Goal: Task Accomplishment & Management: Complete application form

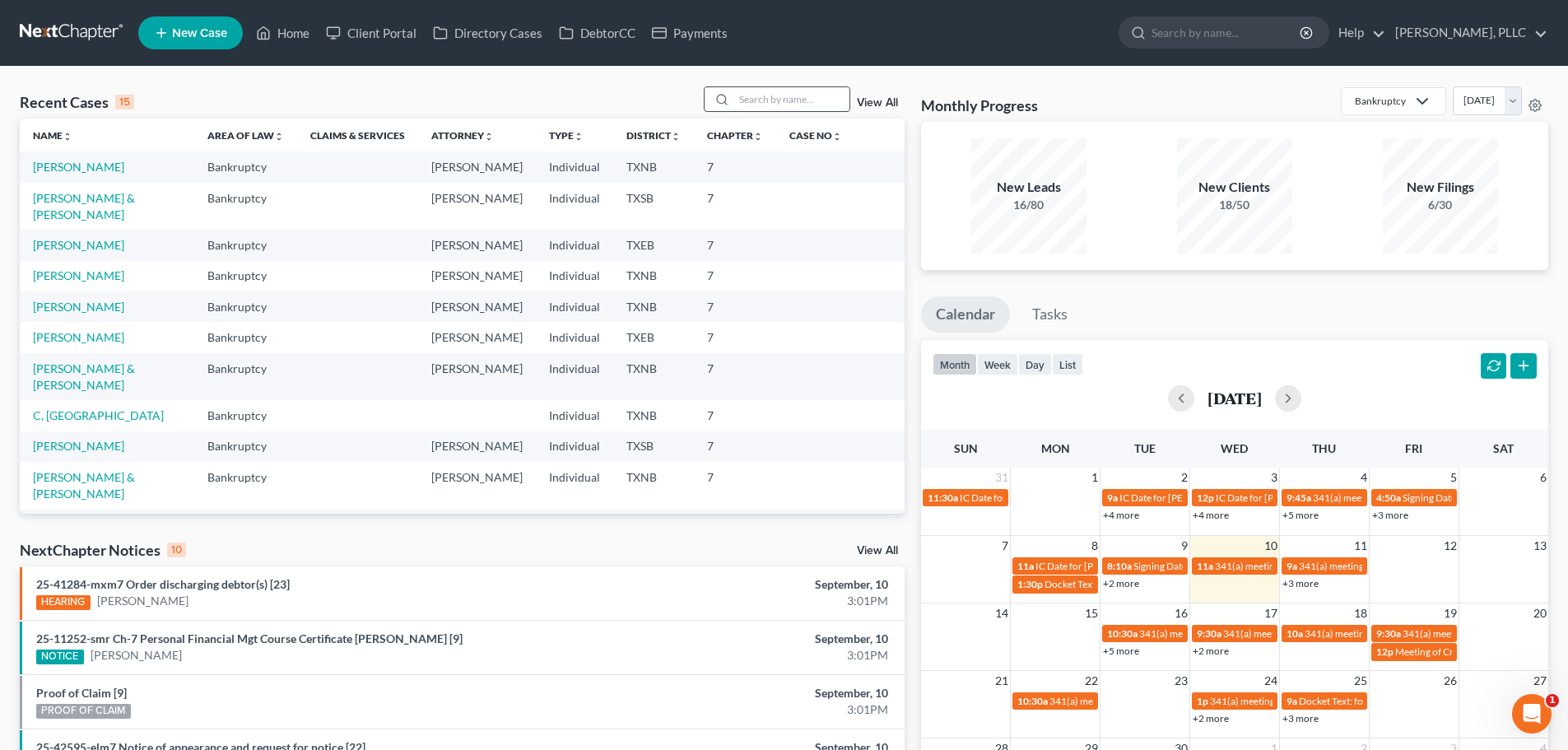
click at [760, 98] on input "search" at bounding box center [791, 98] width 115 height 24
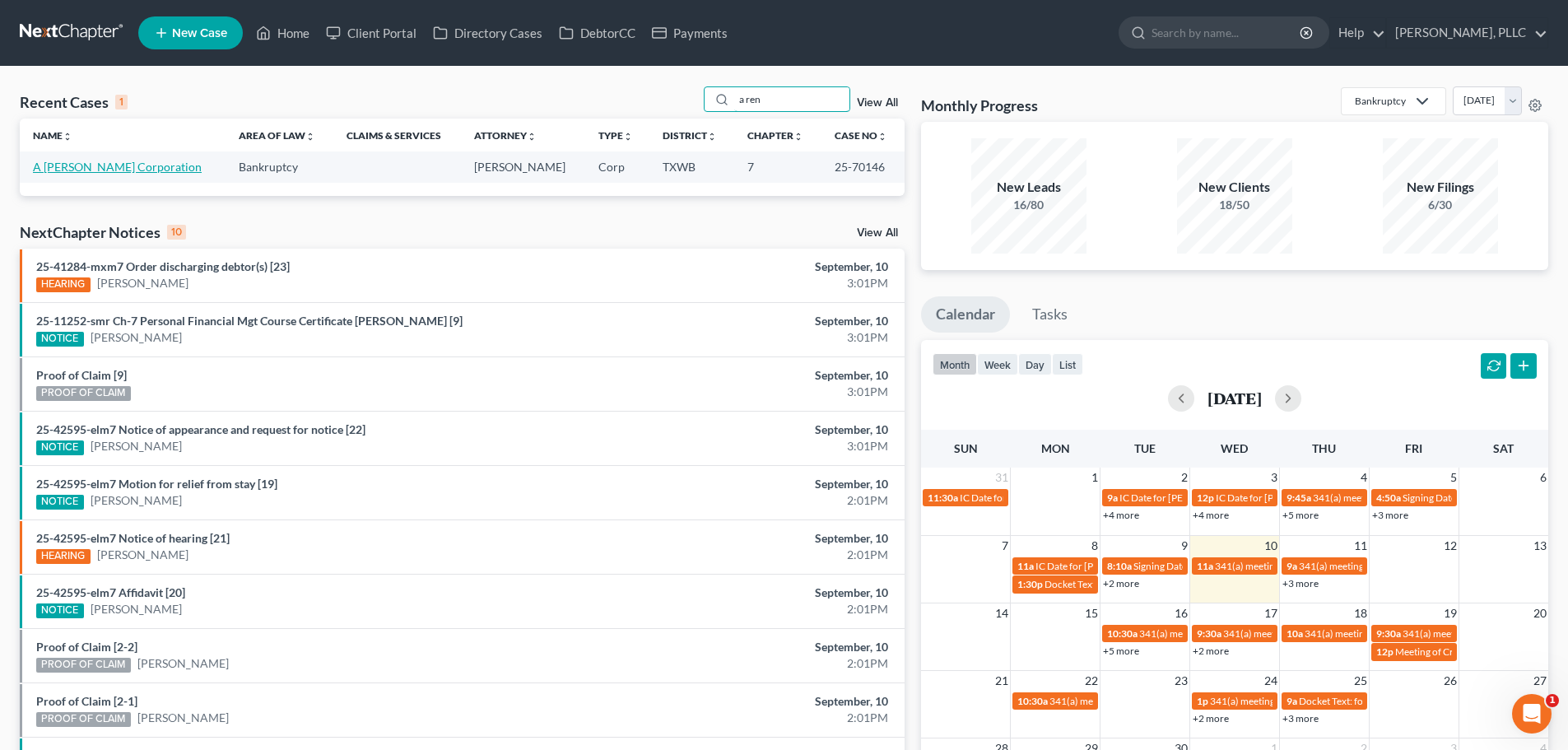
type input "a ren"
click at [95, 168] on link "A [PERSON_NAME] Corporation" at bounding box center [118, 167] width 169 height 14
select select "4"
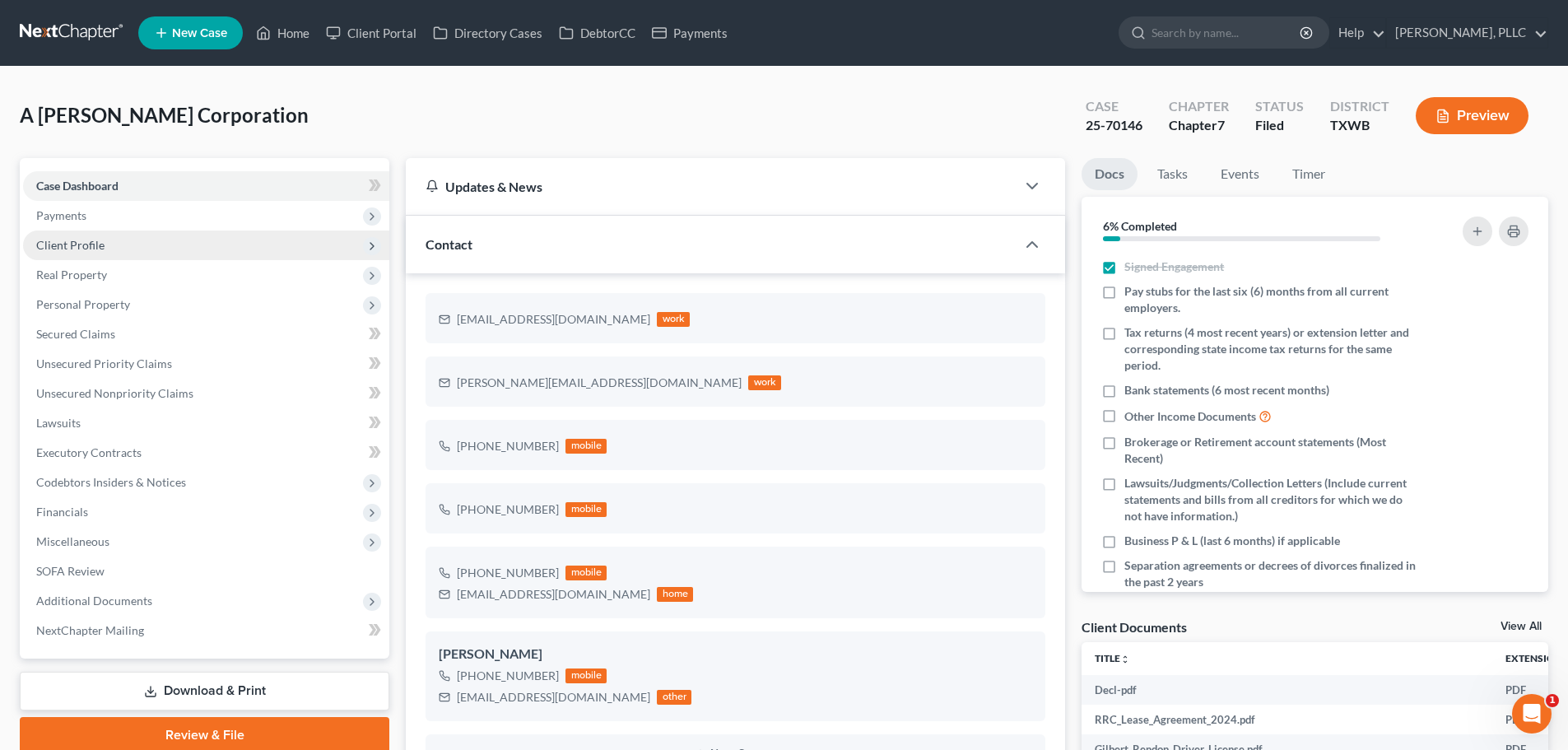
scroll to position [482, 0]
click at [99, 248] on span "Client Profile" at bounding box center [70, 245] width 68 height 14
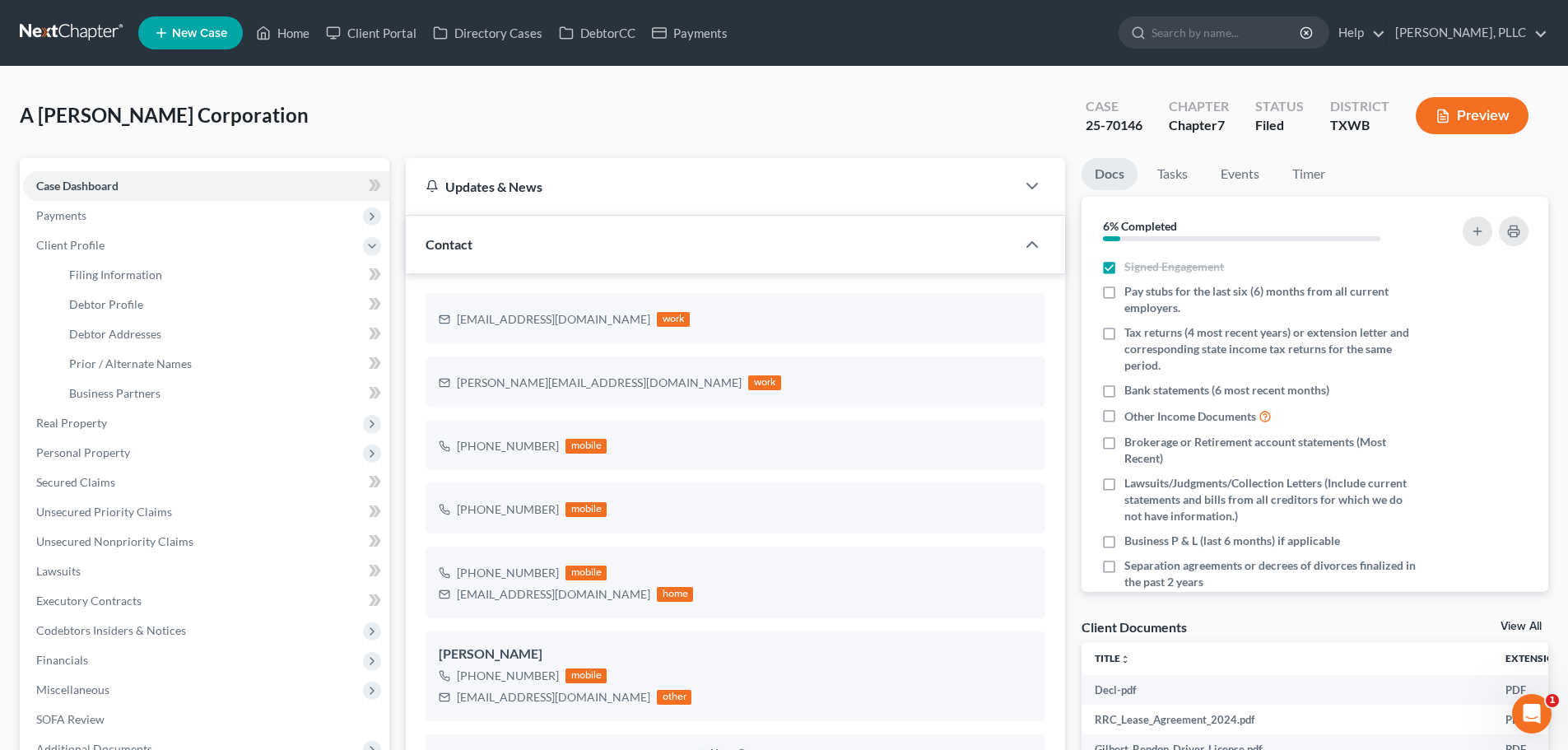
click at [738, 110] on div "A [PERSON_NAME] Corporation Upgraded Case 25-70146 Chapter Chapter 7 Status [GE…" at bounding box center [784, 122] width 1528 height 72
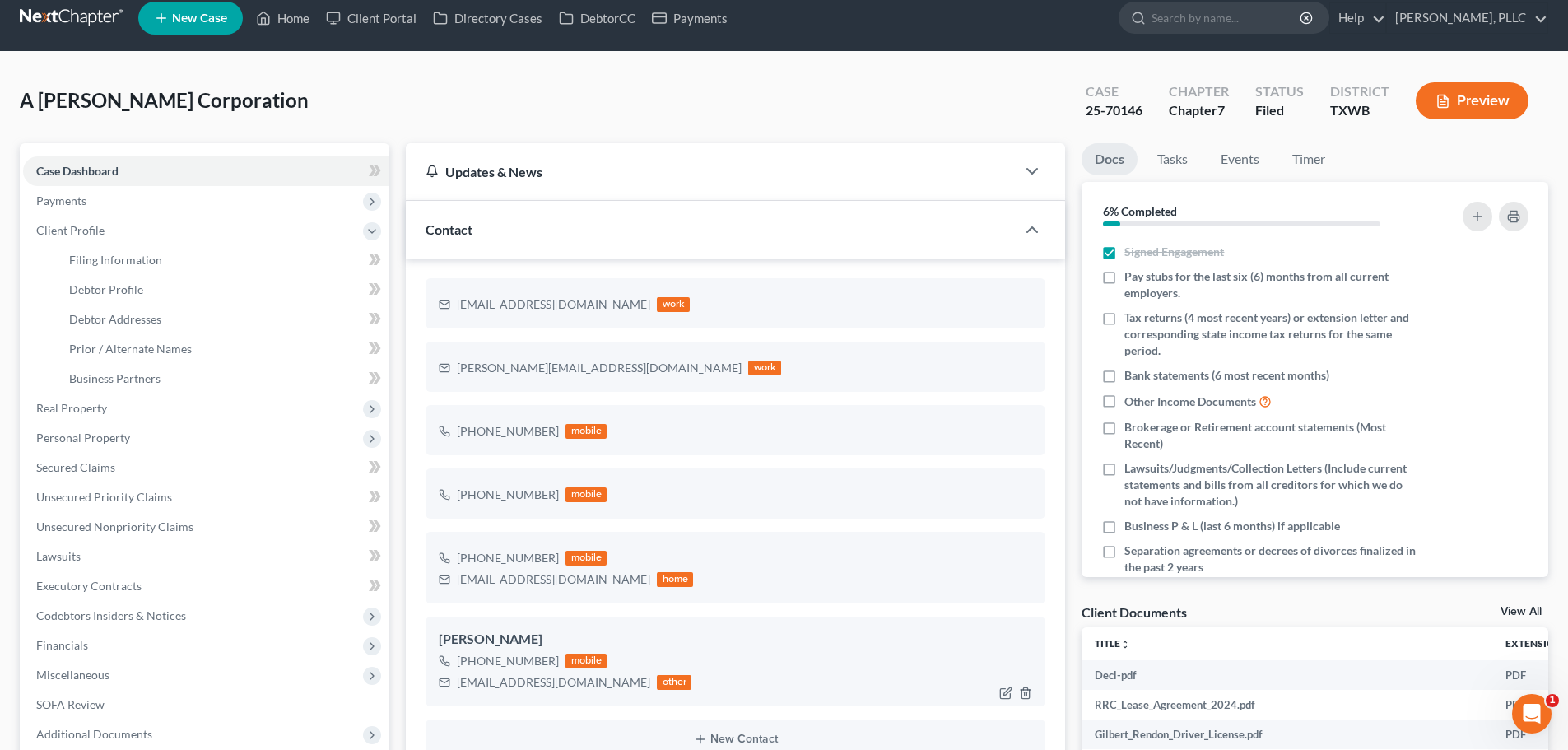
scroll to position [0, 0]
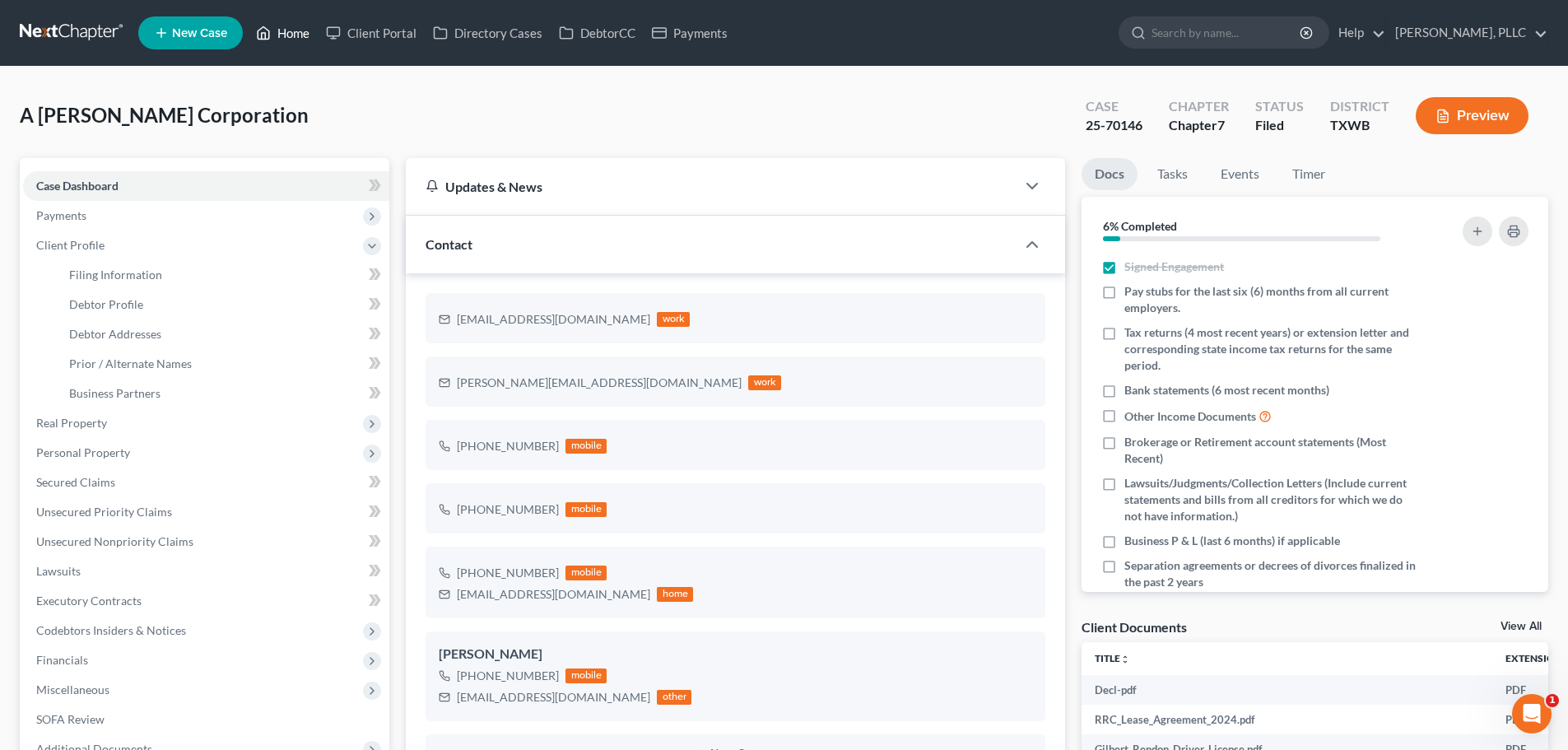
click at [301, 32] on link "Home" at bounding box center [283, 33] width 70 height 30
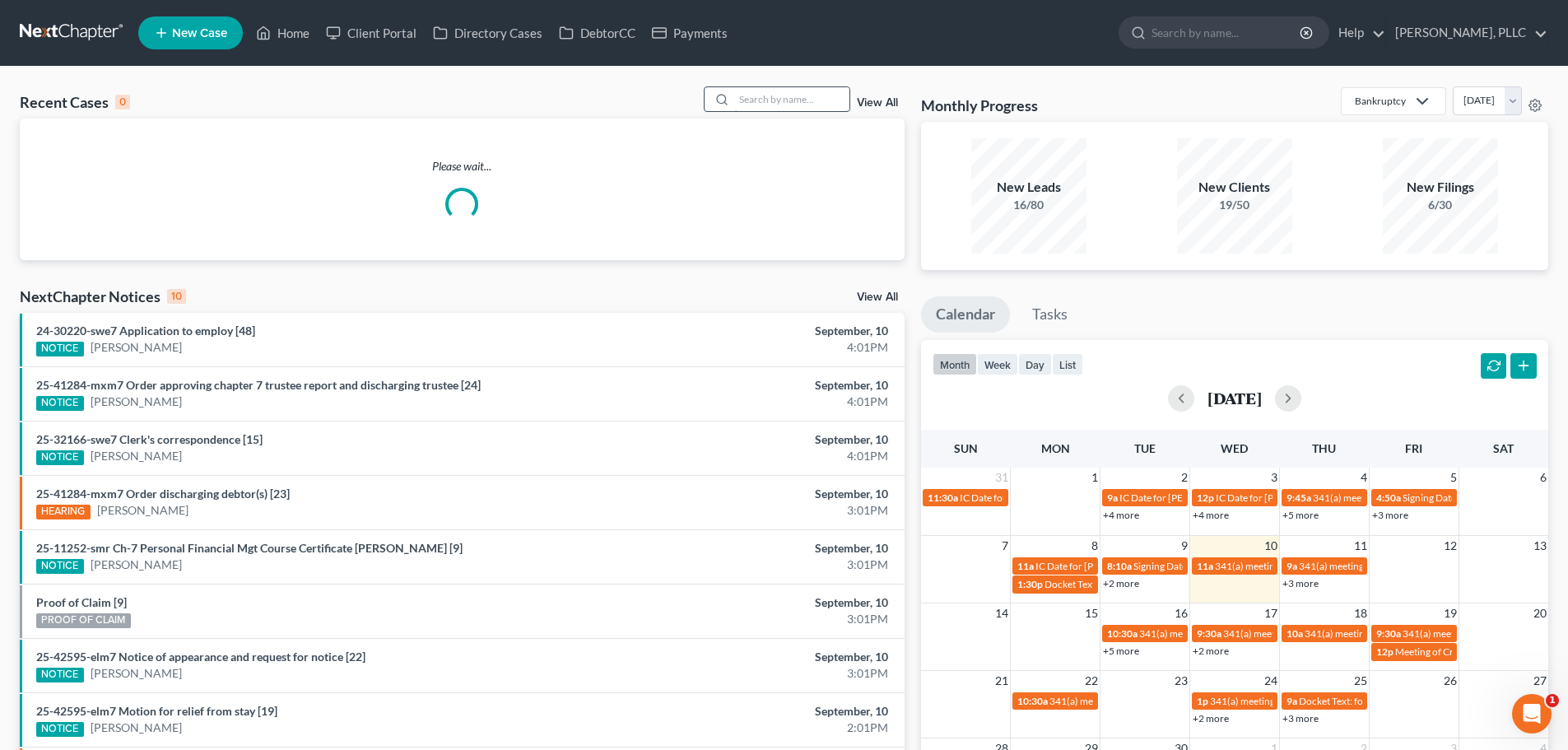
click at [777, 97] on input "search" at bounding box center [791, 98] width 115 height 24
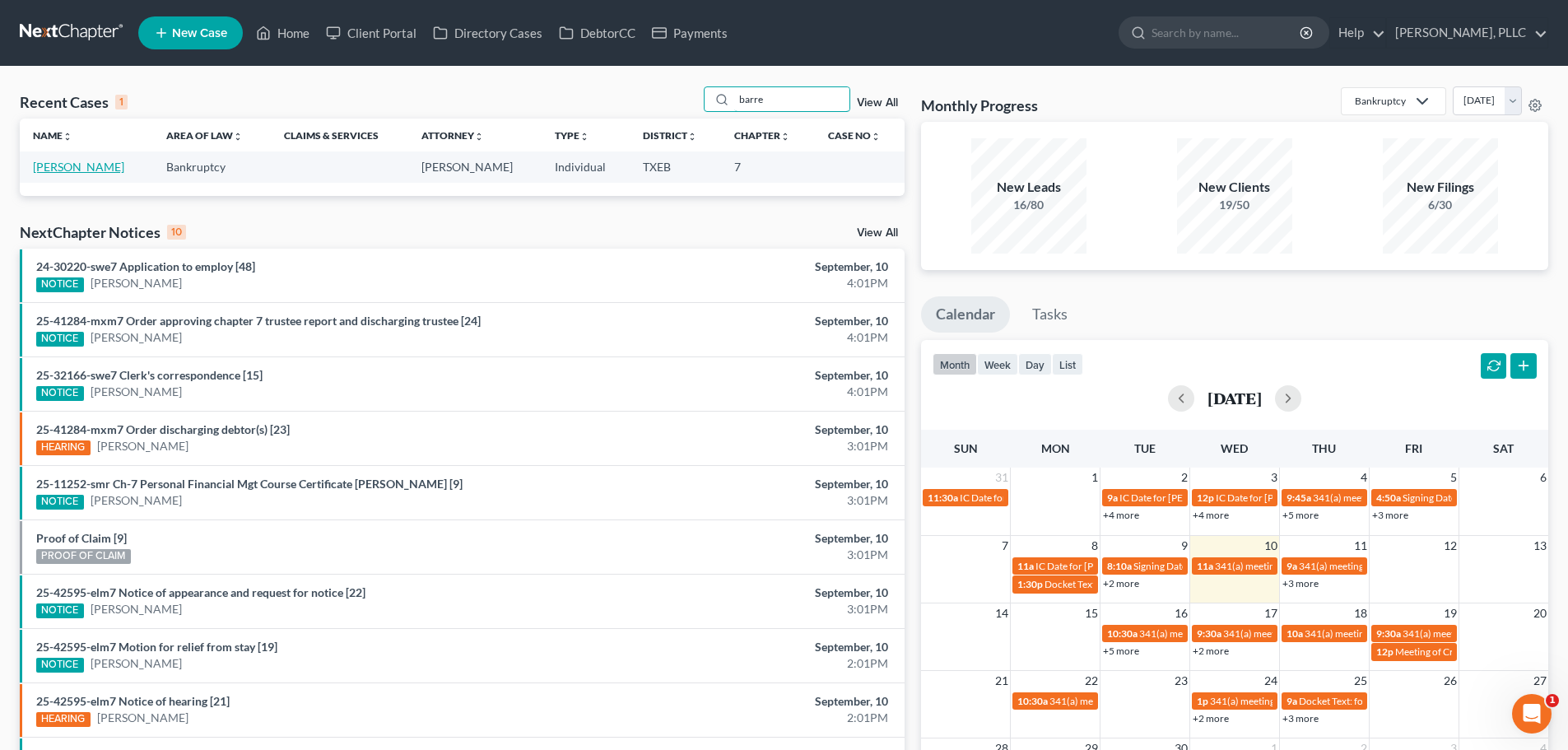
type input "barre"
click at [73, 167] on link "[PERSON_NAME]" at bounding box center [79, 167] width 91 height 14
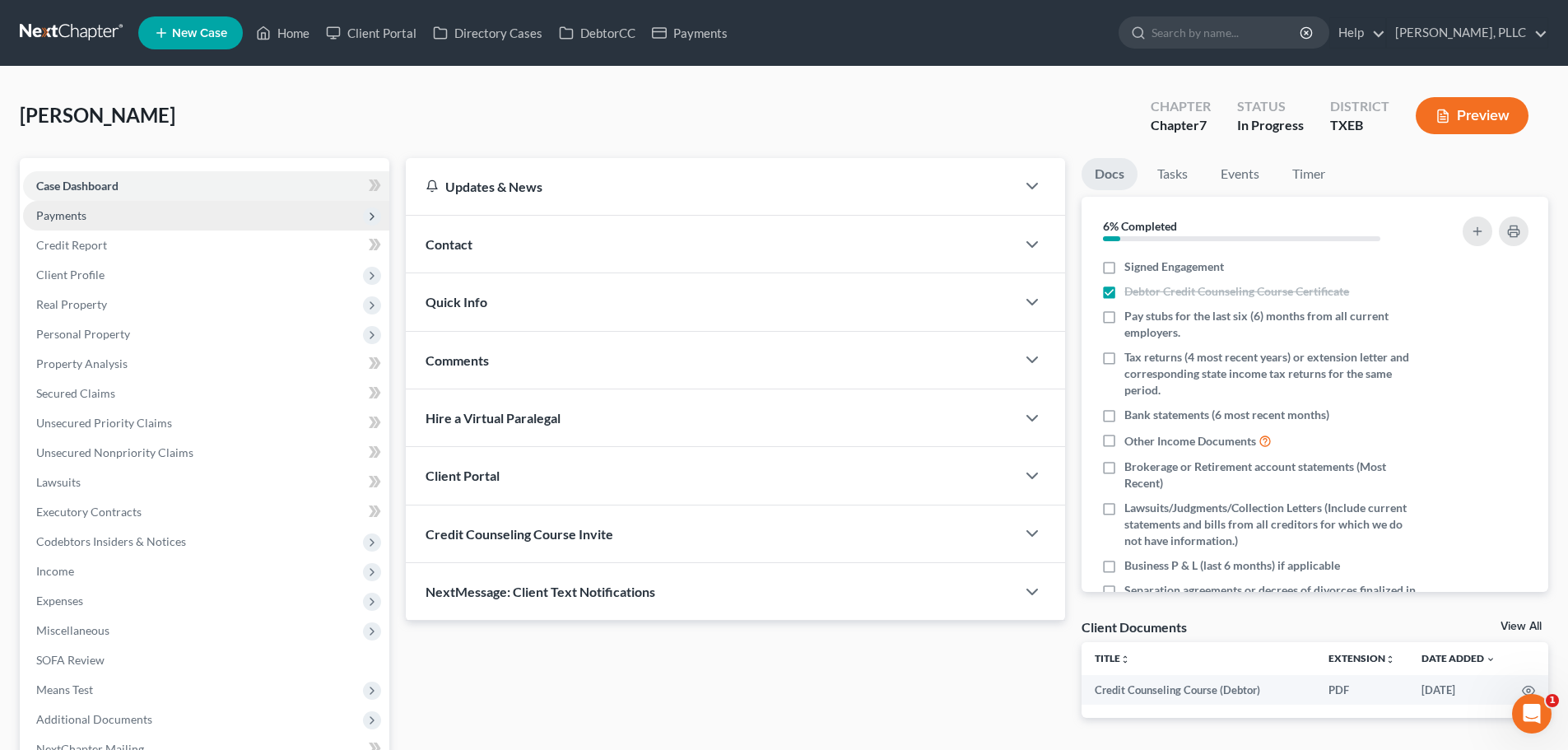
click at [71, 214] on span "Payments" at bounding box center [61, 215] width 50 height 14
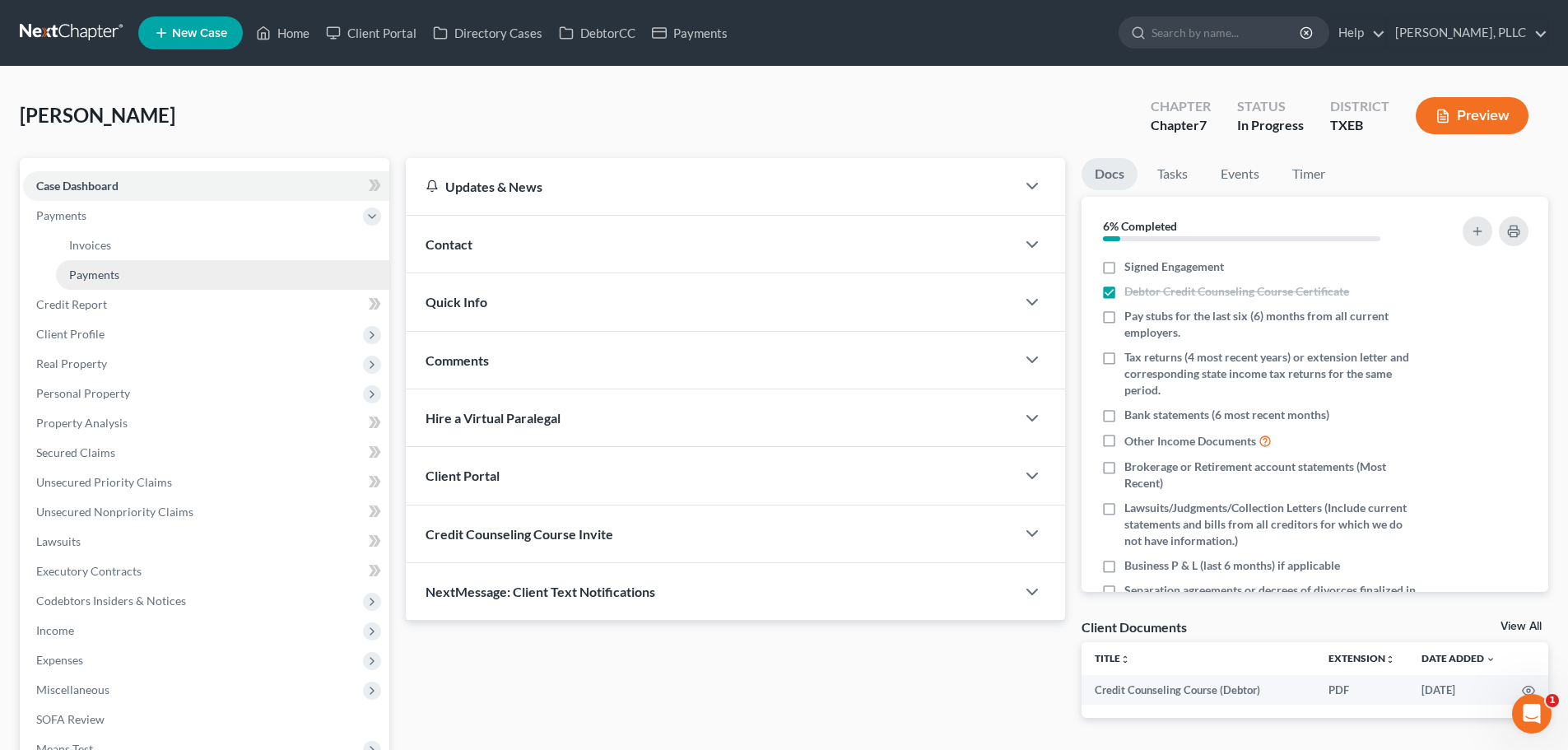
click at [95, 272] on span "Payments" at bounding box center [94, 275] width 50 height 14
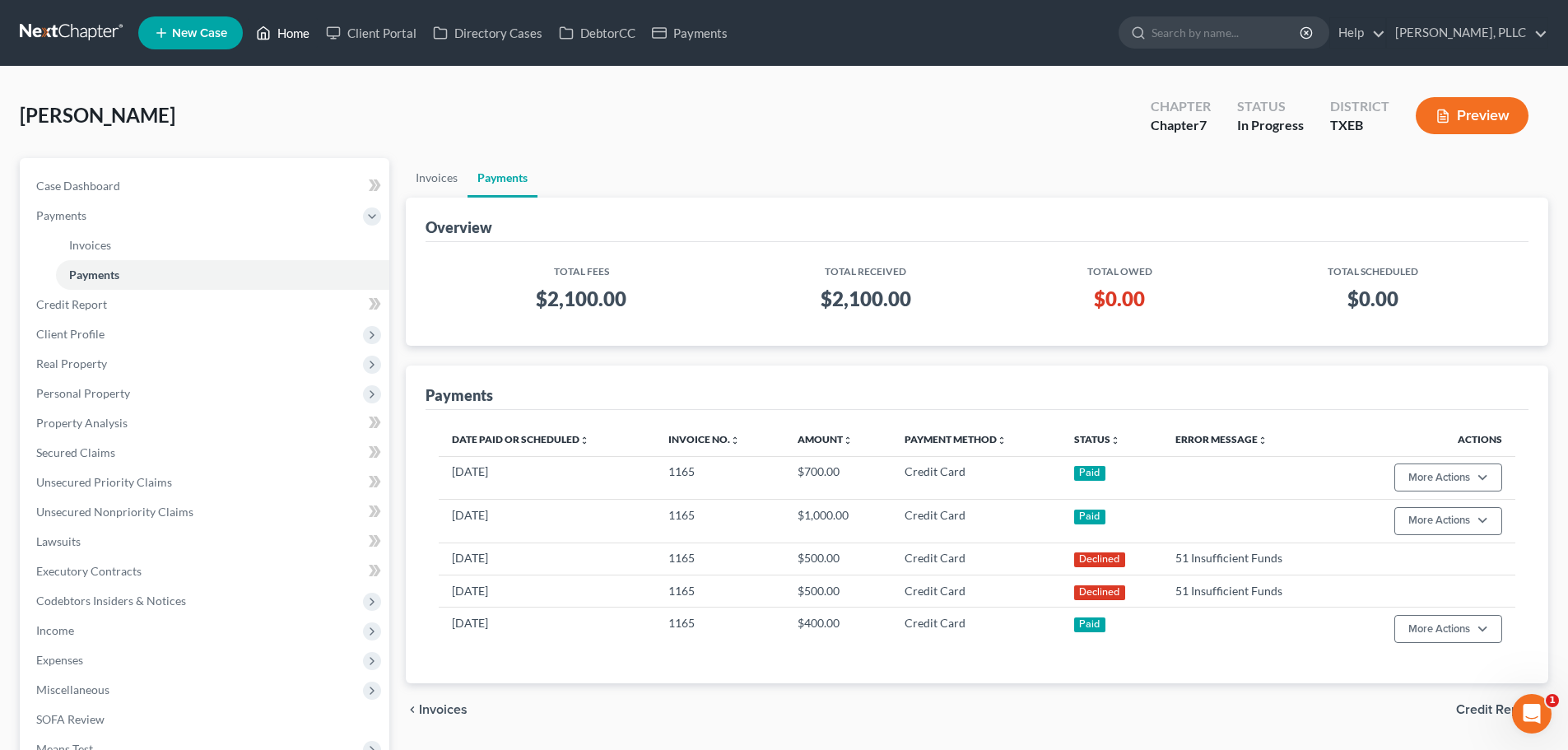
click at [291, 35] on link "Home" at bounding box center [283, 33] width 70 height 30
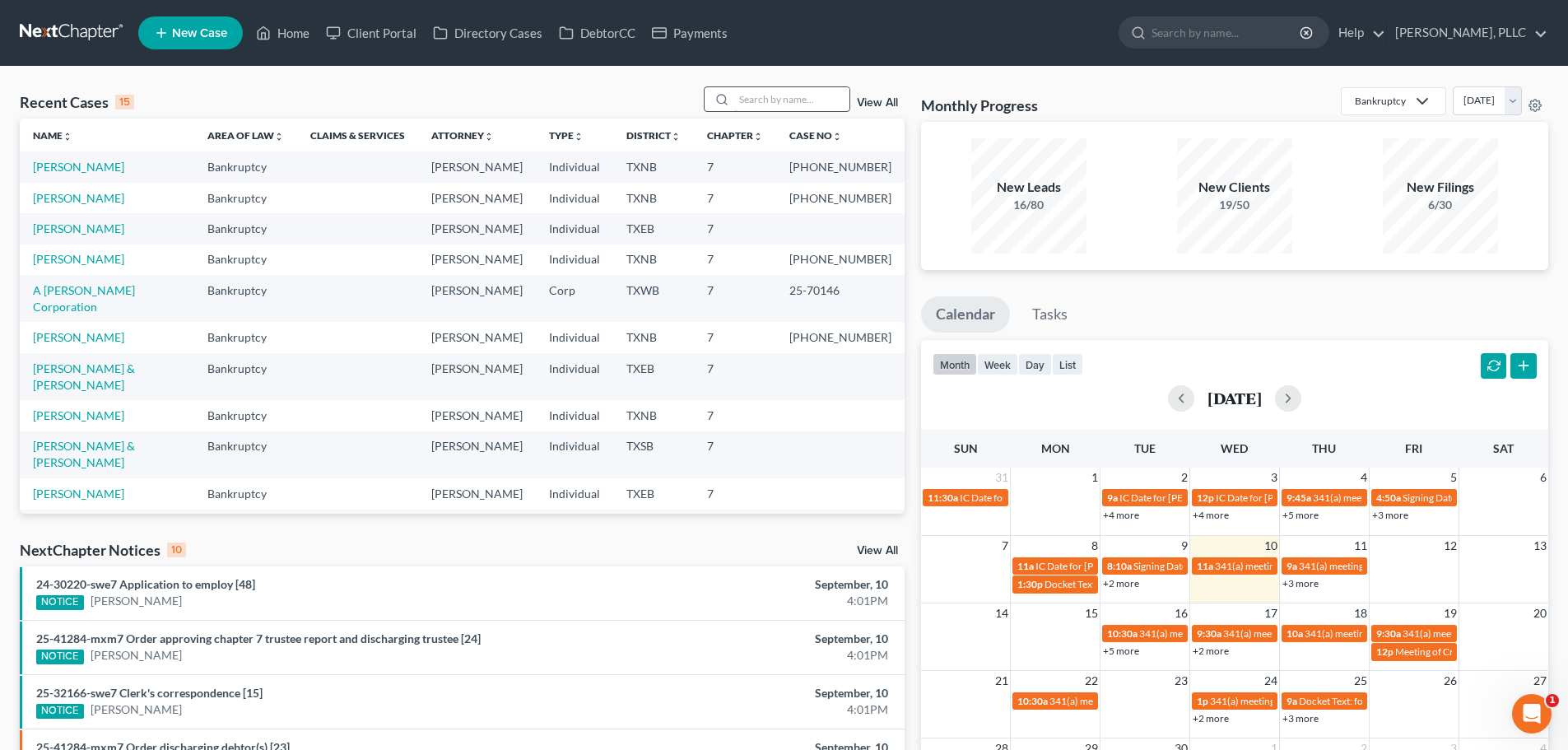
click at [799, 102] on input "search" at bounding box center [791, 98] width 115 height 24
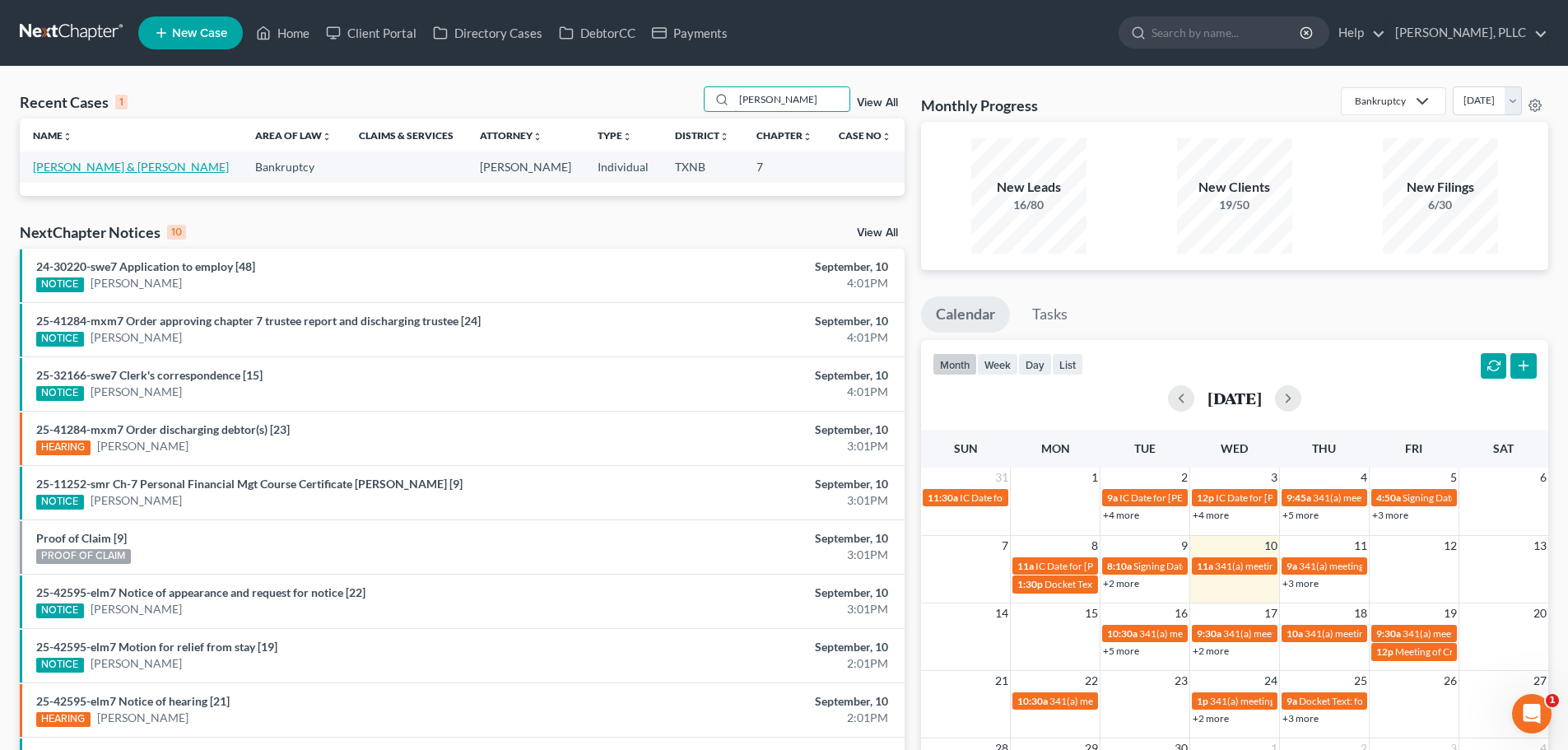
type input "[PERSON_NAME]"
click at [116, 169] on link "[PERSON_NAME] & [PERSON_NAME]" at bounding box center [131, 167] width 196 height 14
select select "6"
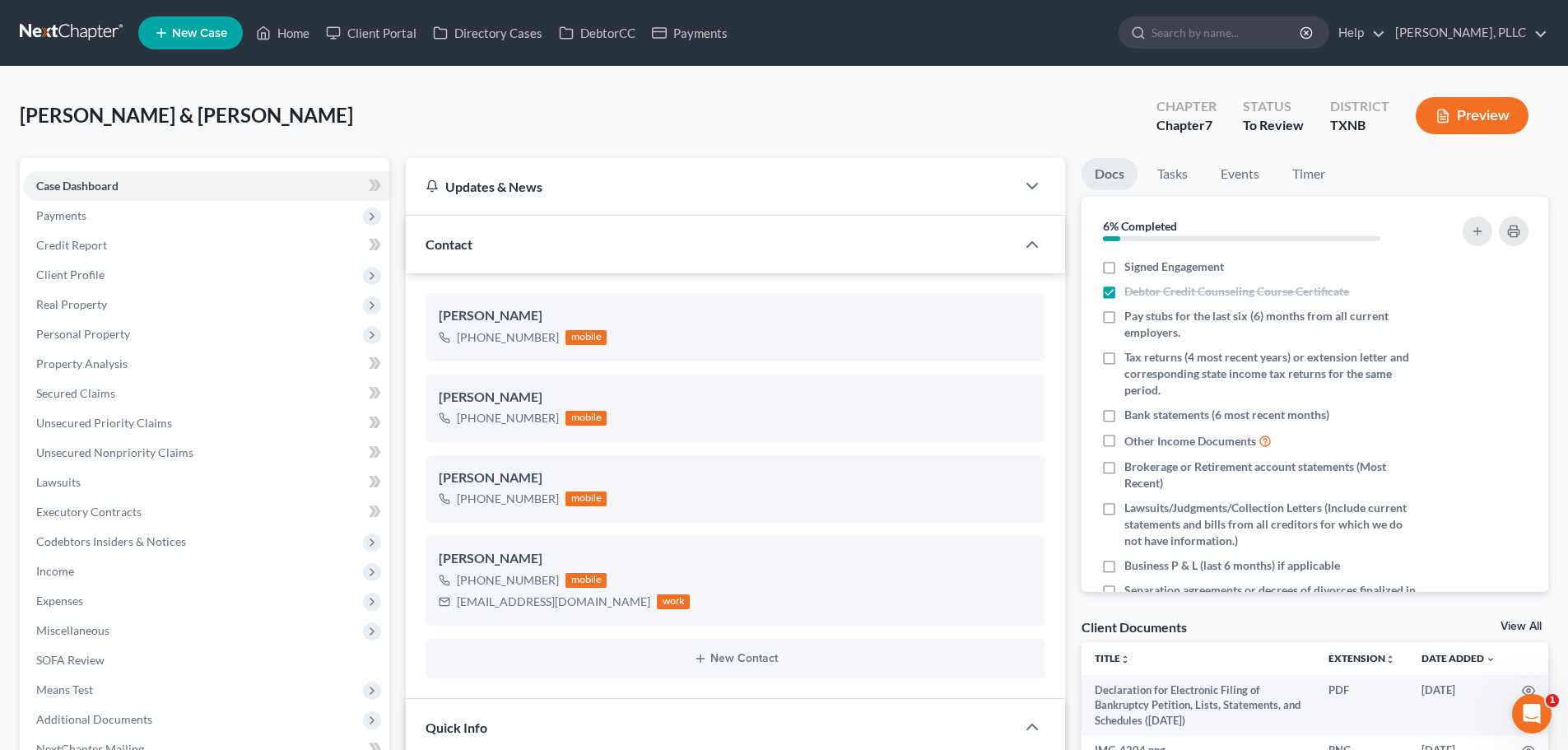
scroll to position [1354, 0]
drag, startPoint x: 86, startPoint y: 285, endPoint x: 91, endPoint y: 277, distance: 9.4
click at [90, 281] on span "Client Profile" at bounding box center [205, 275] width 366 height 30
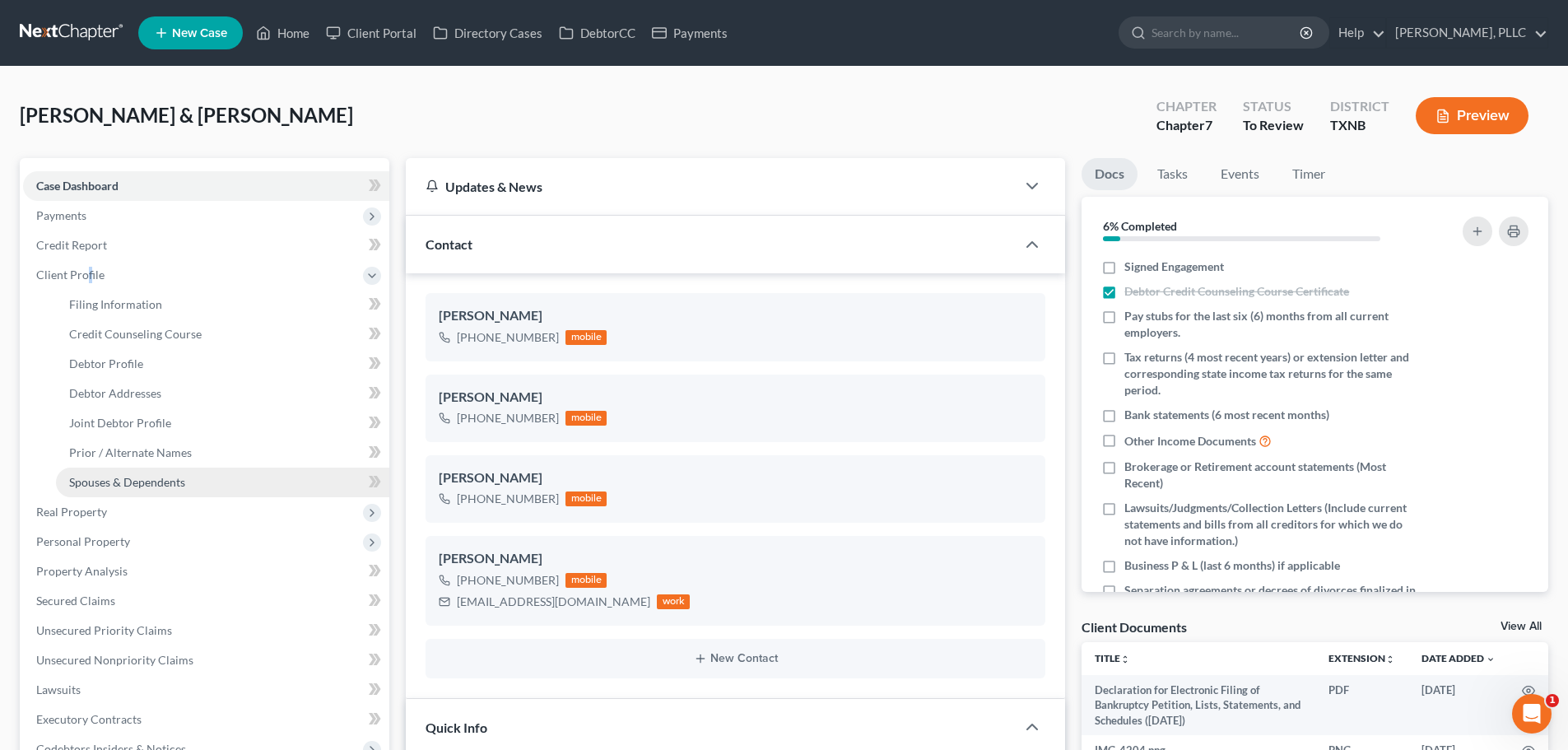
click at [147, 484] on span "Spouses & Dependents" at bounding box center [127, 482] width 116 height 14
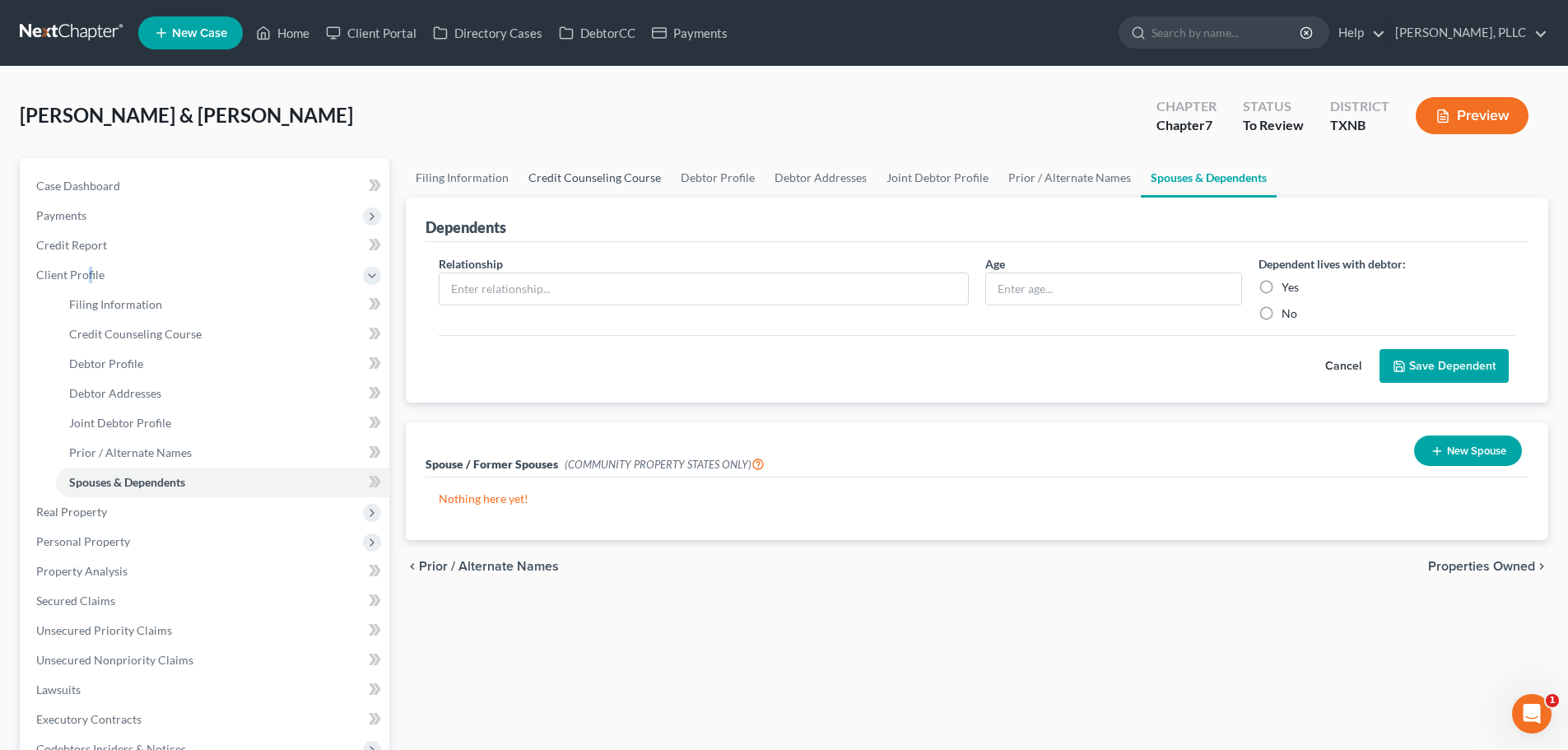
click at [552, 177] on link "Credit Counseling Course" at bounding box center [594, 177] width 152 height 40
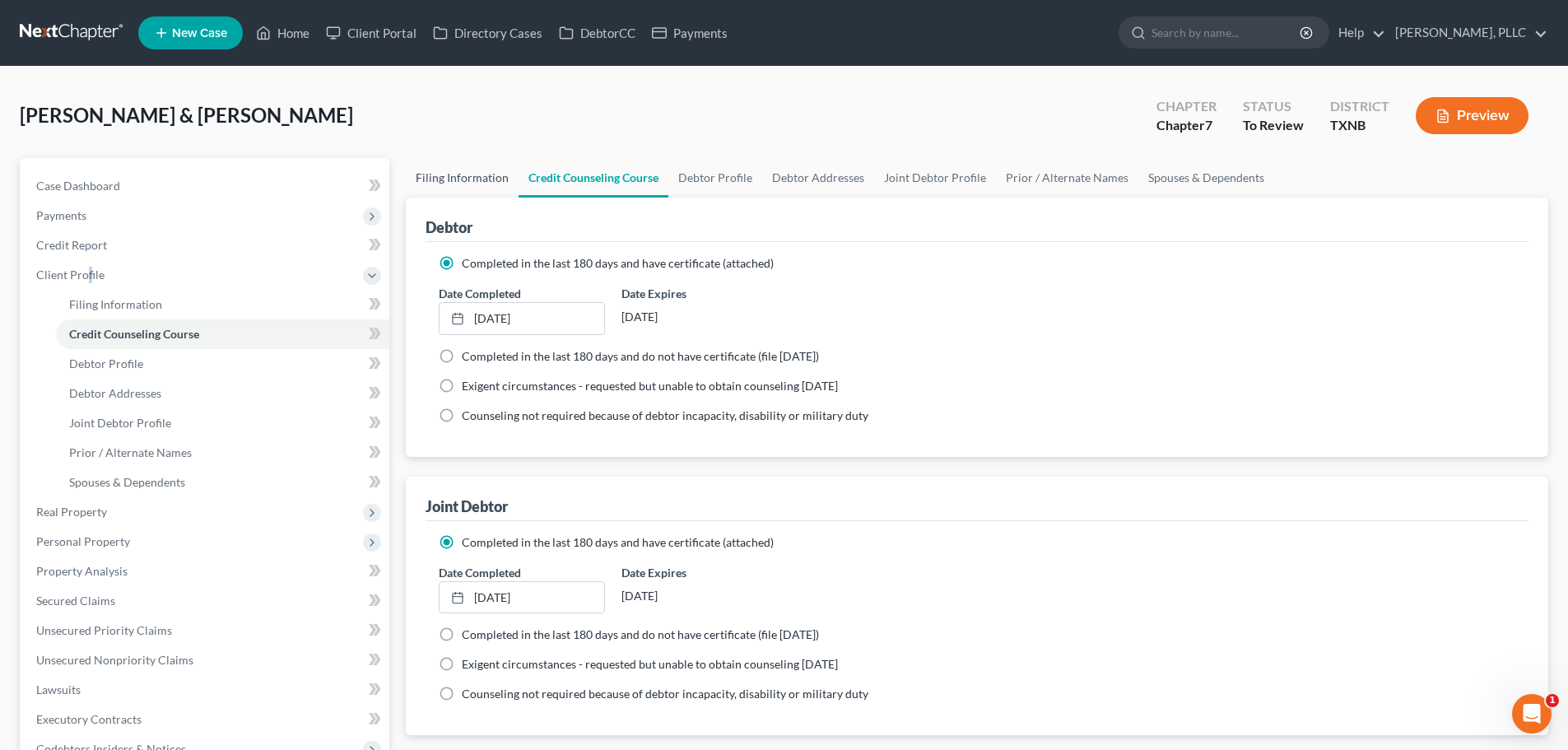
click at [485, 177] on link "Filing Information" at bounding box center [462, 177] width 112 height 40
select select "1"
select select "0"
select select "45"
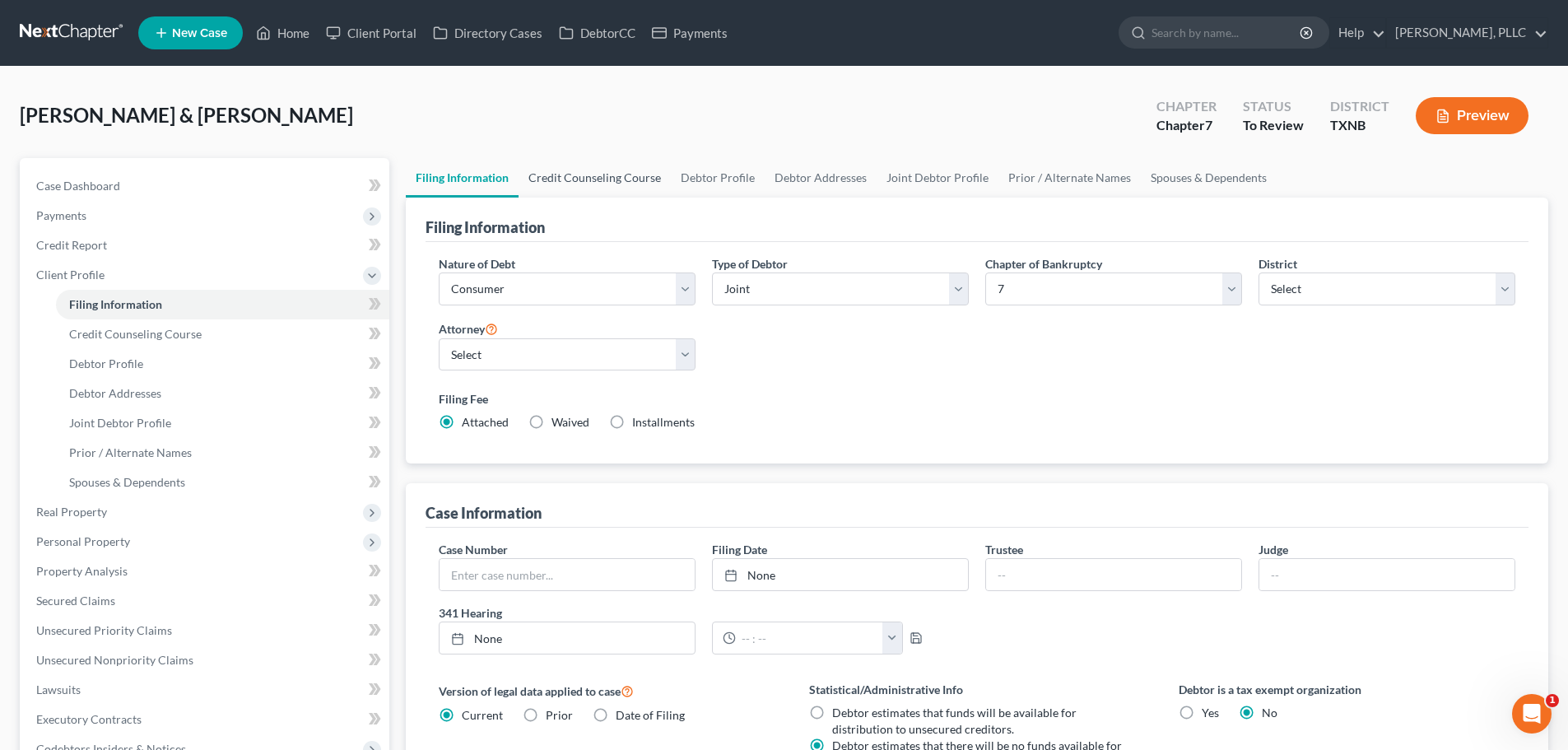
drag, startPoint x: 623, startPoint y: 184, endPoint x: 633, endPoint y: 180, distance: 10.8
click at [623, 184] on link "Credit Counseling Course" at bounding box center [594, 177] width 152 height 40
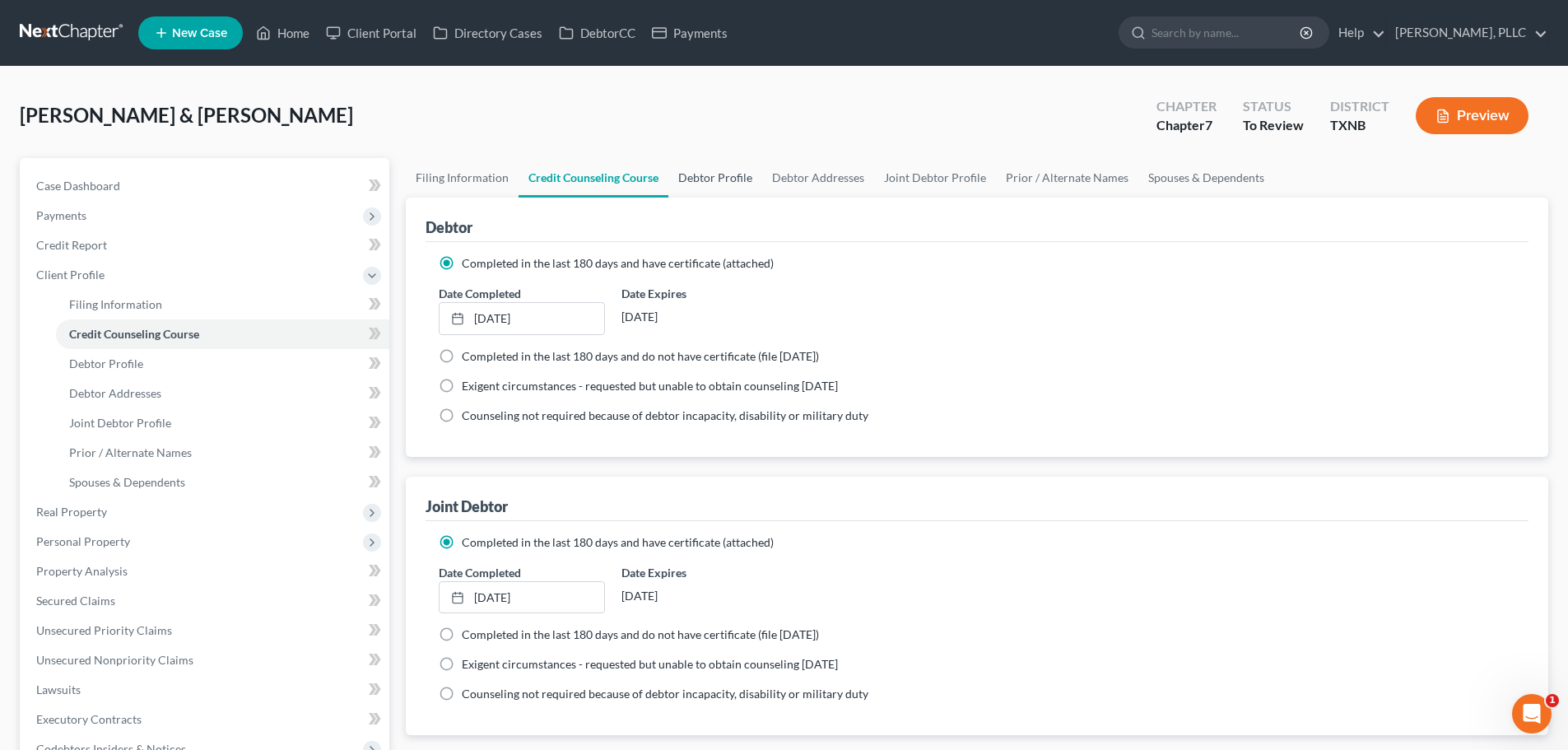
click at [693, 174] on link "Debtor Profile" at bounding box center [715, 177] width 94 height 40
select select "1"
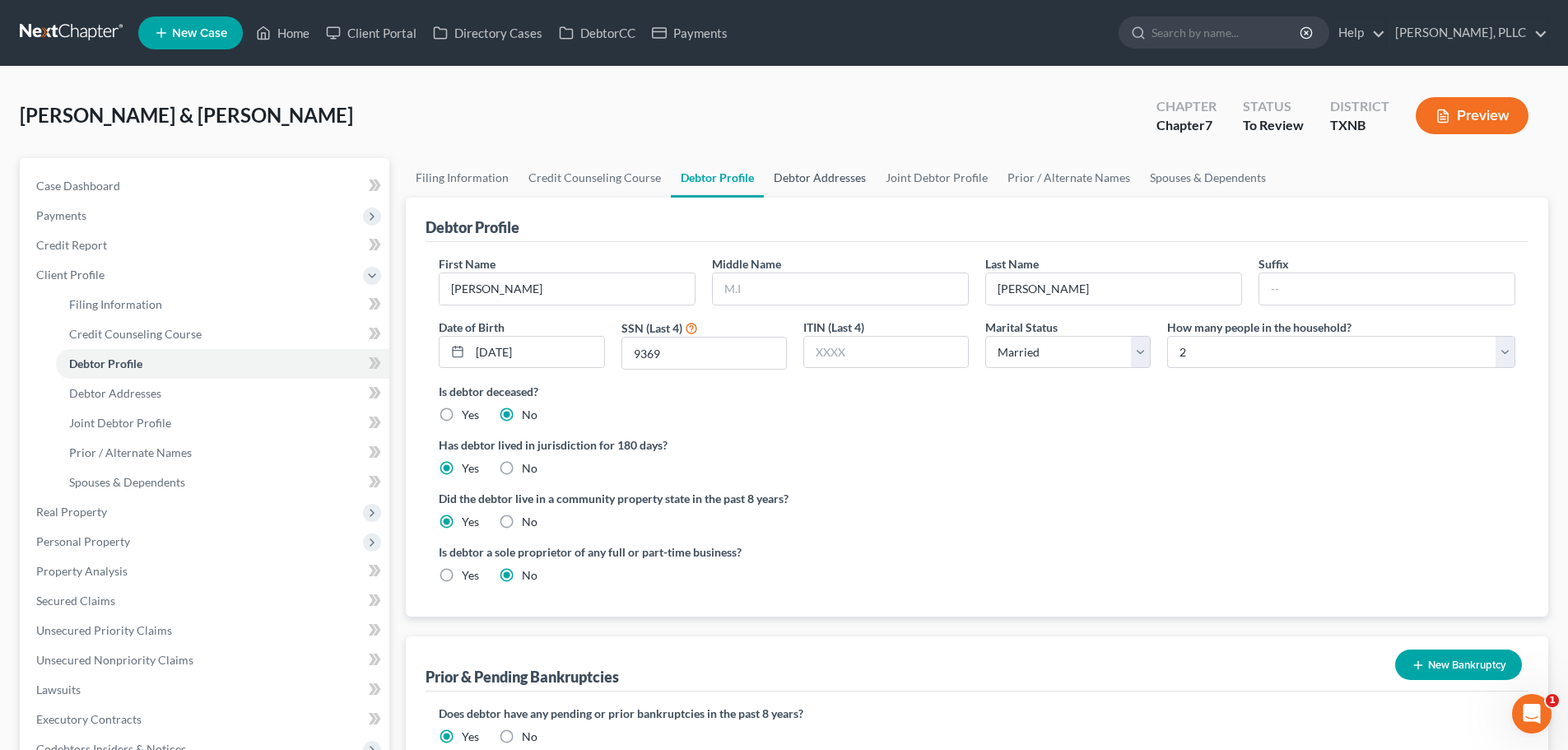
click at [819, 171] on link "Debtor Addresses" at bounding box center [820, 177] width 112 height 40
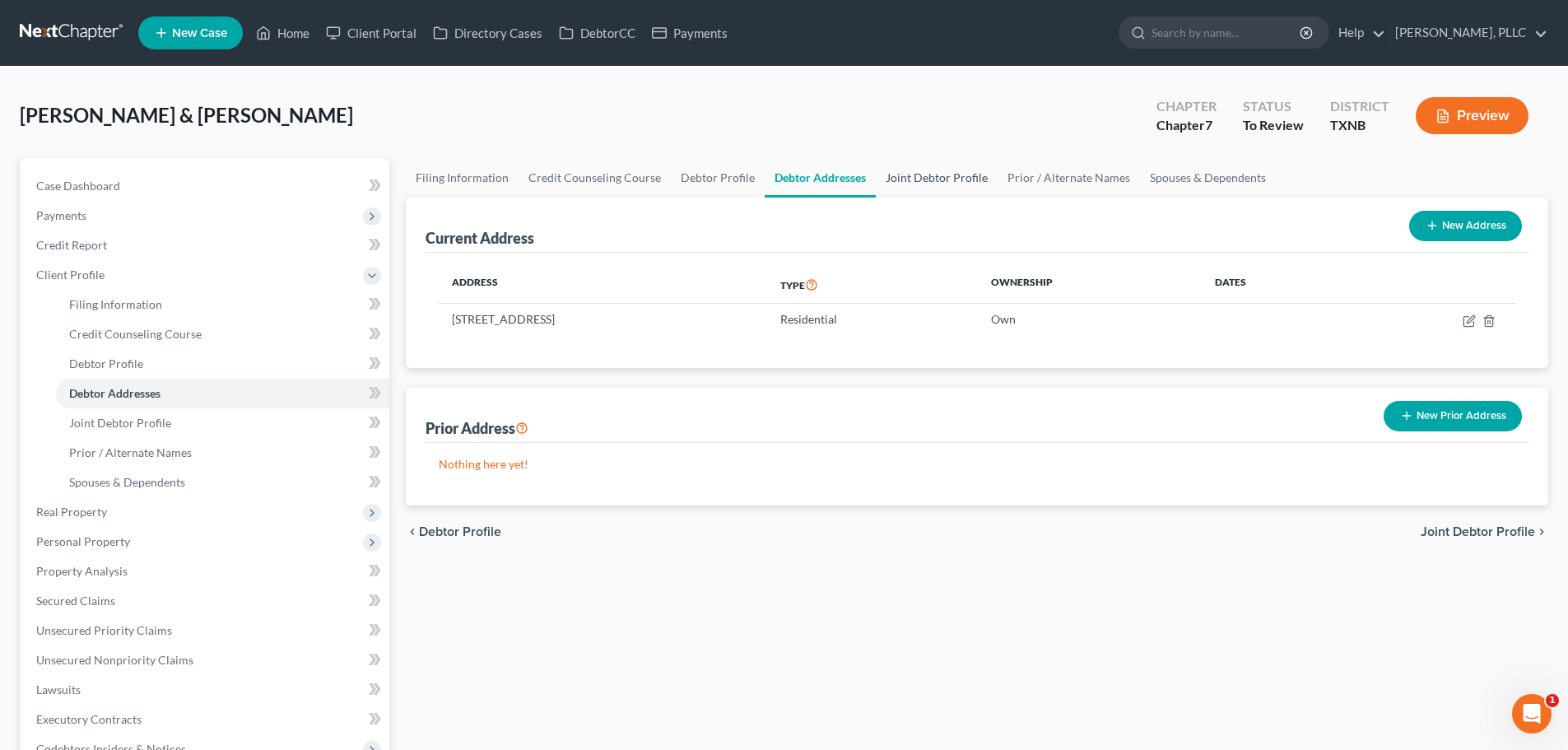
click at [928, 179] on link "Joint Debtor Profile" at bounding box center [937, 177] width 122 height 40
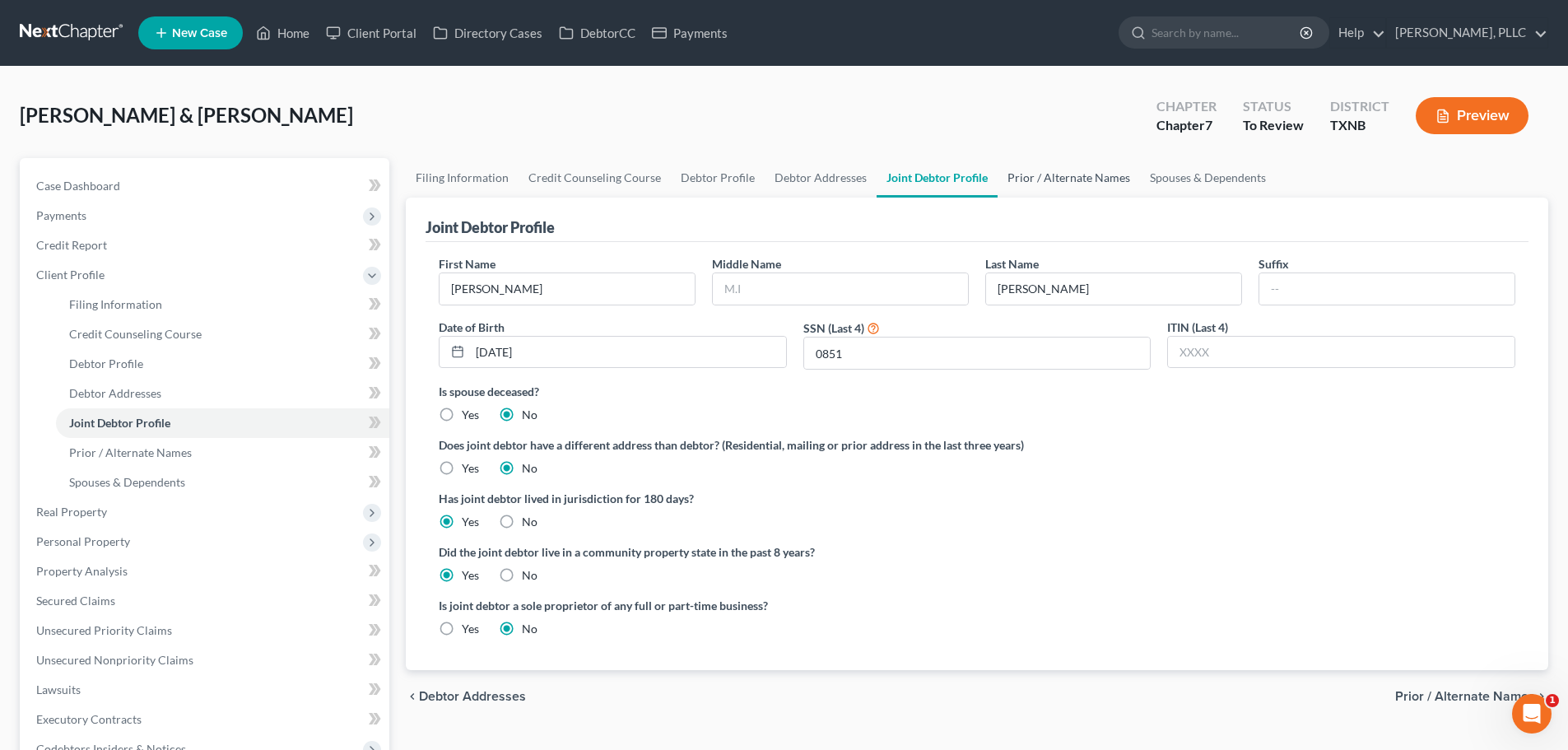
click at [1053, 177] on link "Prior / Alternate Names" at bounding box center [1069, 177] width 142 height 40
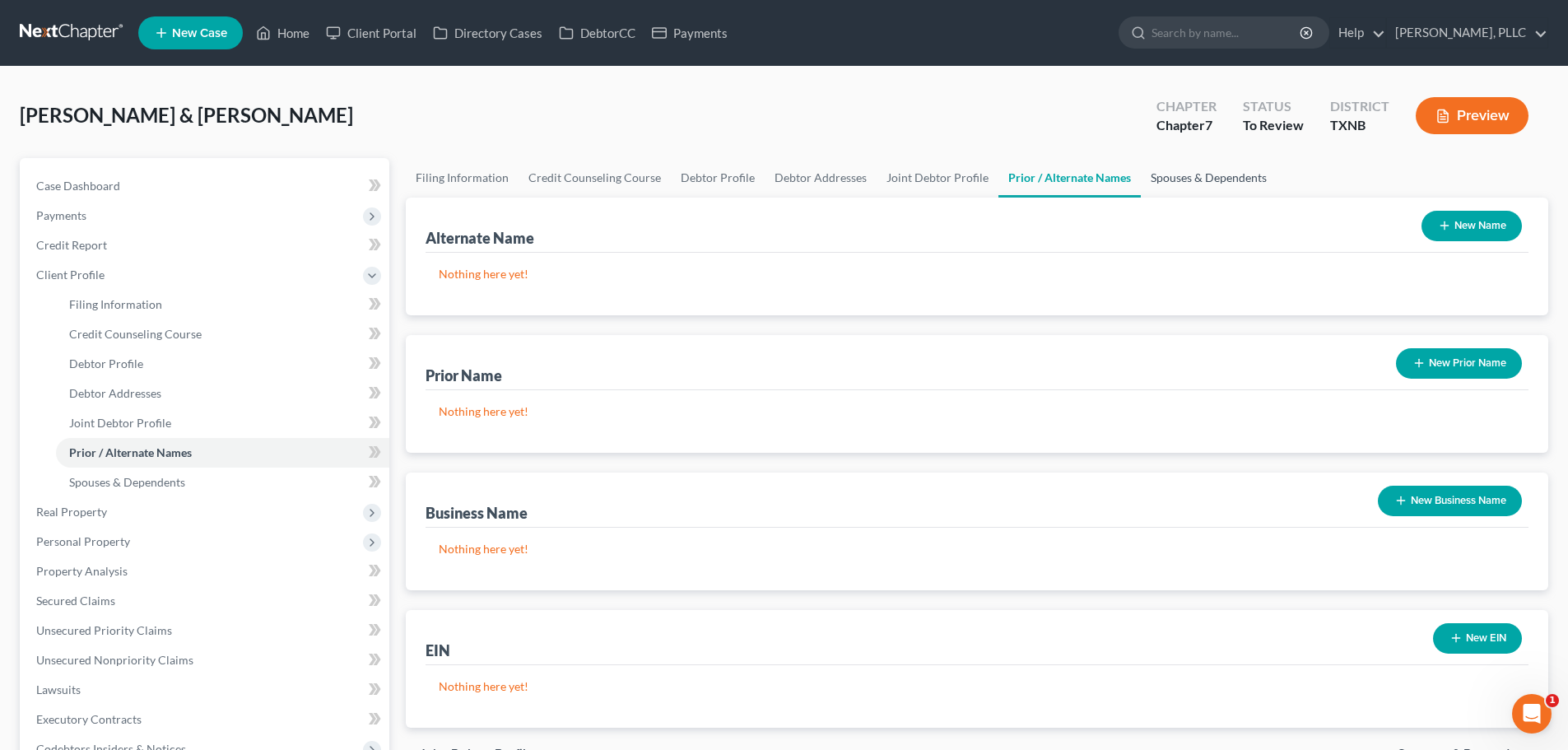
click at [1161, 178] on link "Spouses & Dependents" at bounding box center [1209, 177] width 136 height 40
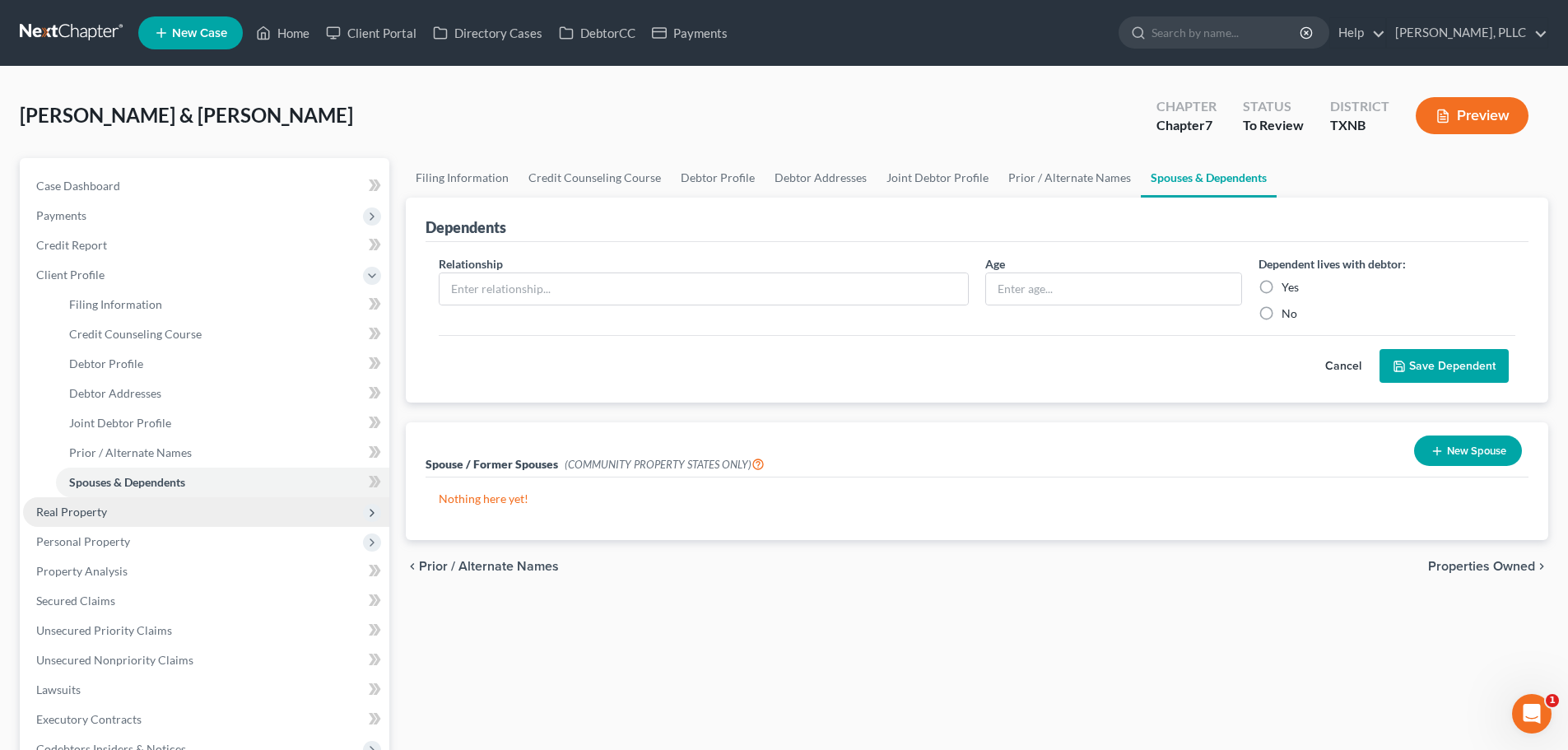
click at [127, 521] on span "Real Property" at bounding box center [205, 512] width 366 height 30
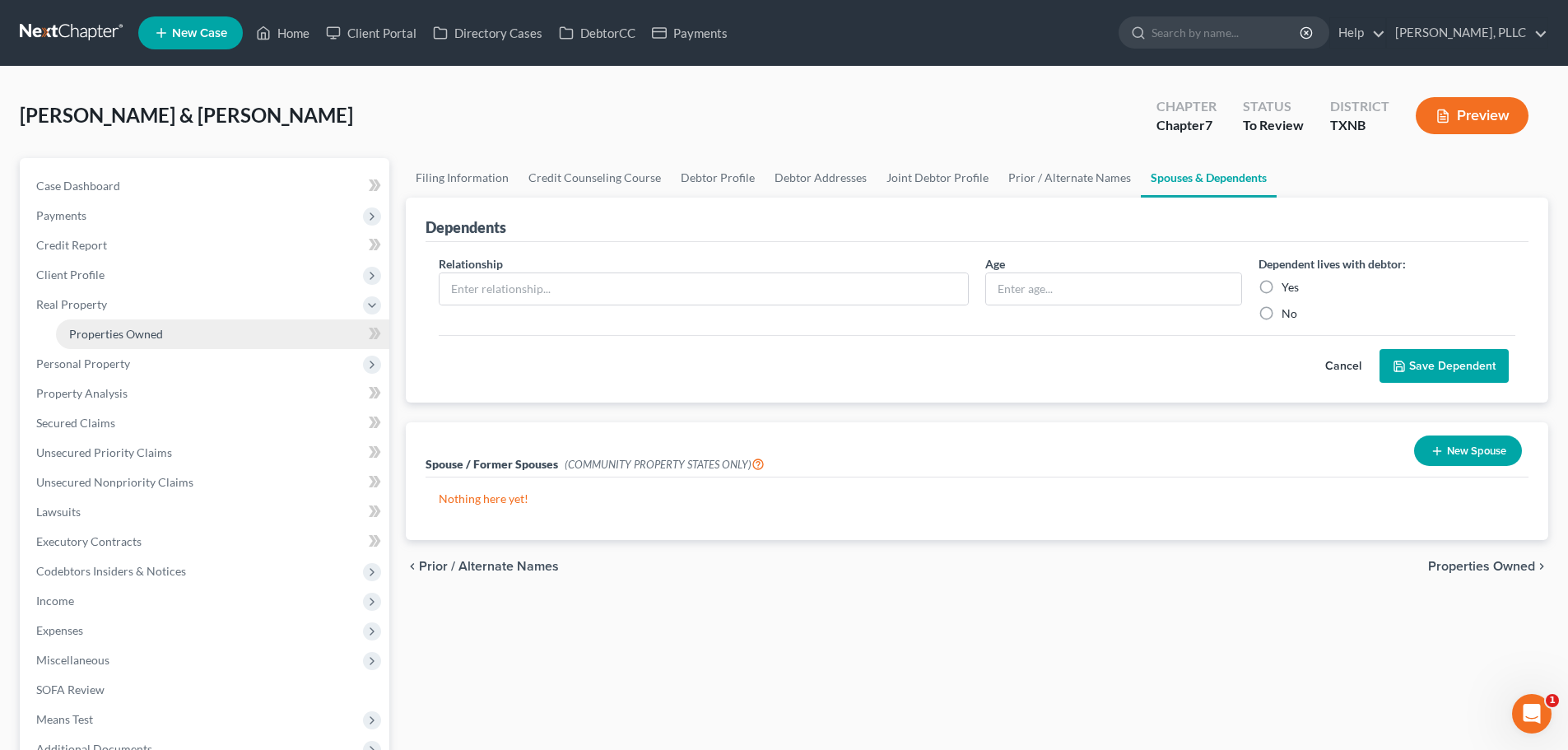
click at [111, 327] on span "Properties Owned" at bounding box center [116, 334] width 94 height 14
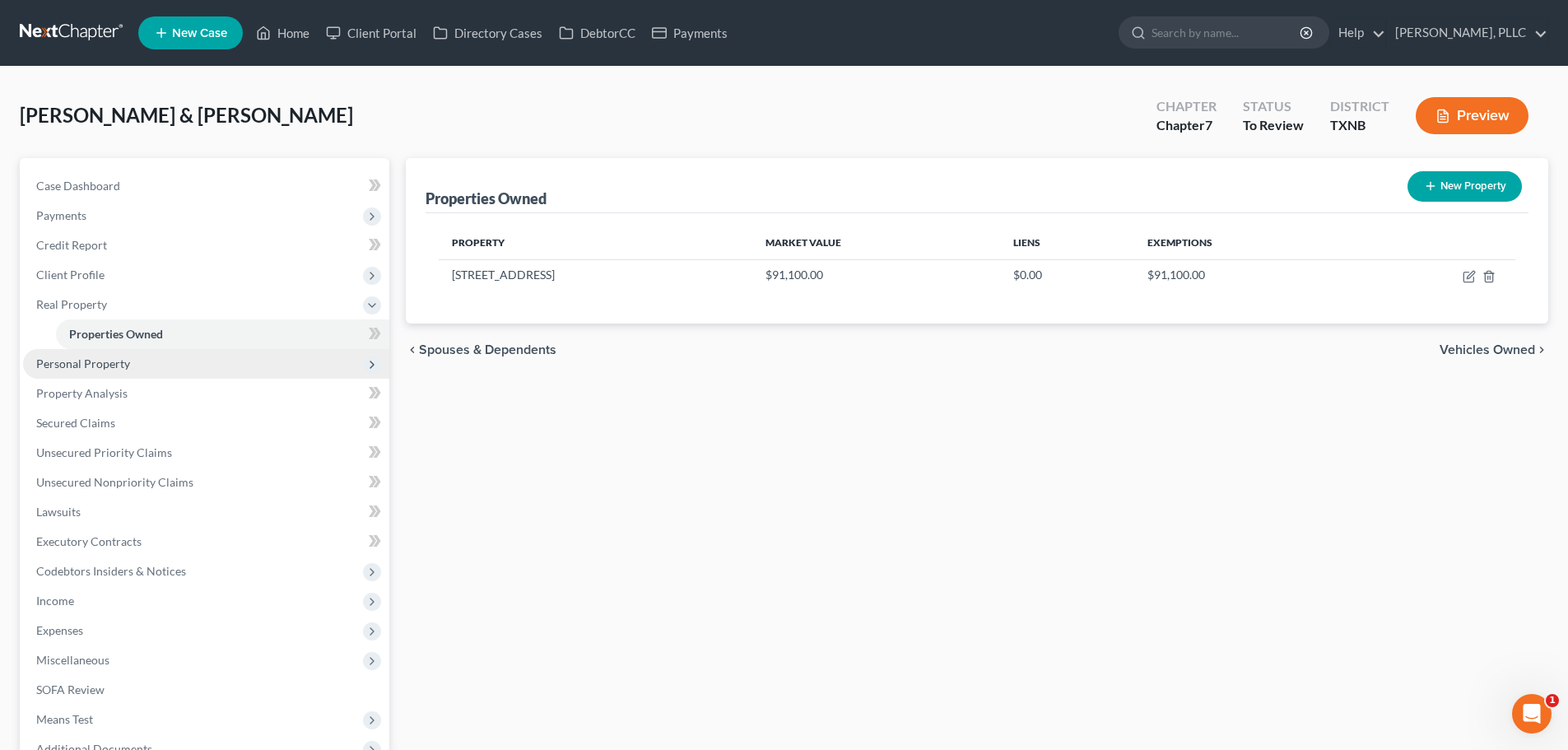
click at [106, 366] on span "Personal Property" at bounding box center [83, 364] width 94 height 14
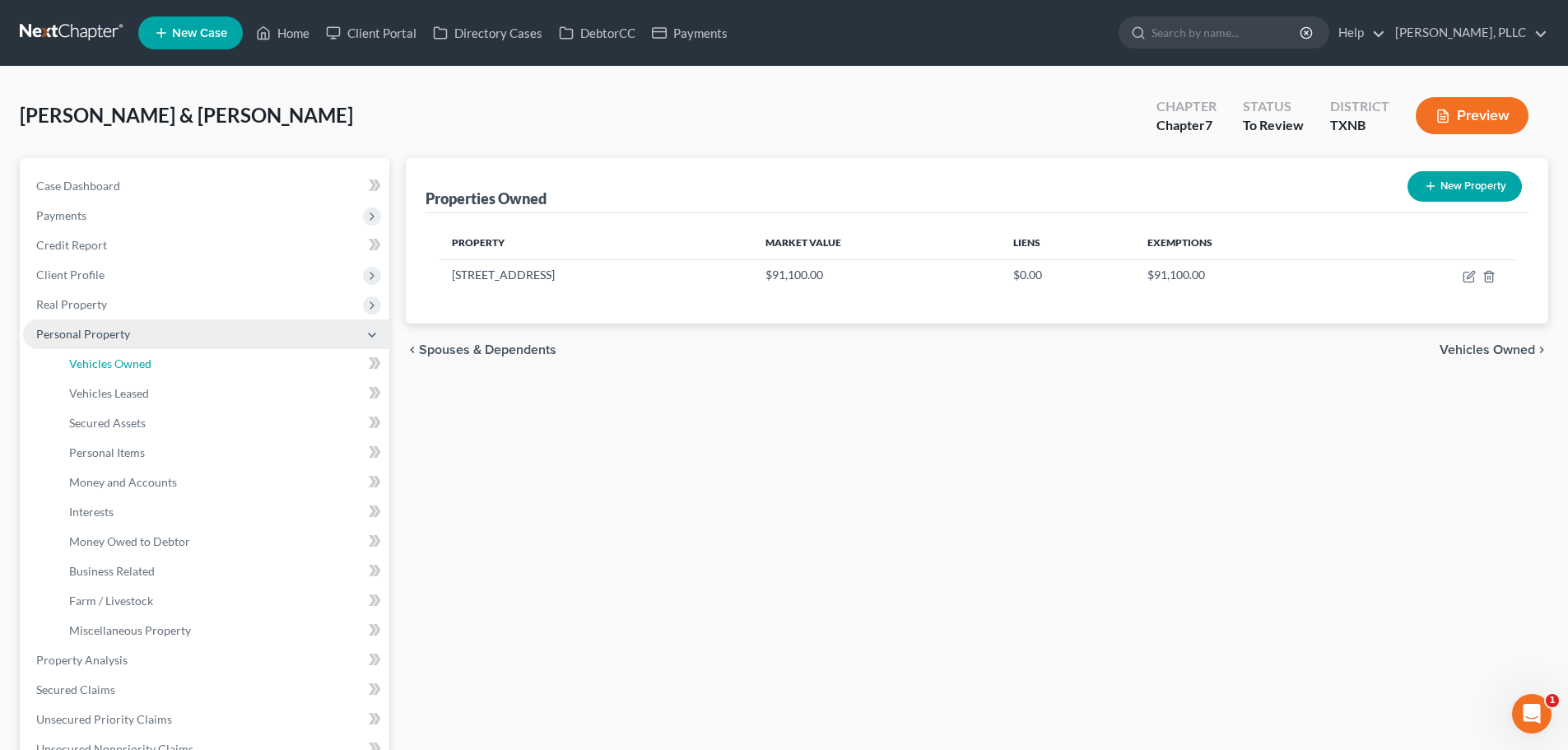
click at [106, 366] on span "Vehicles Owned" at bounding box center [111, 364] width 83 height 14
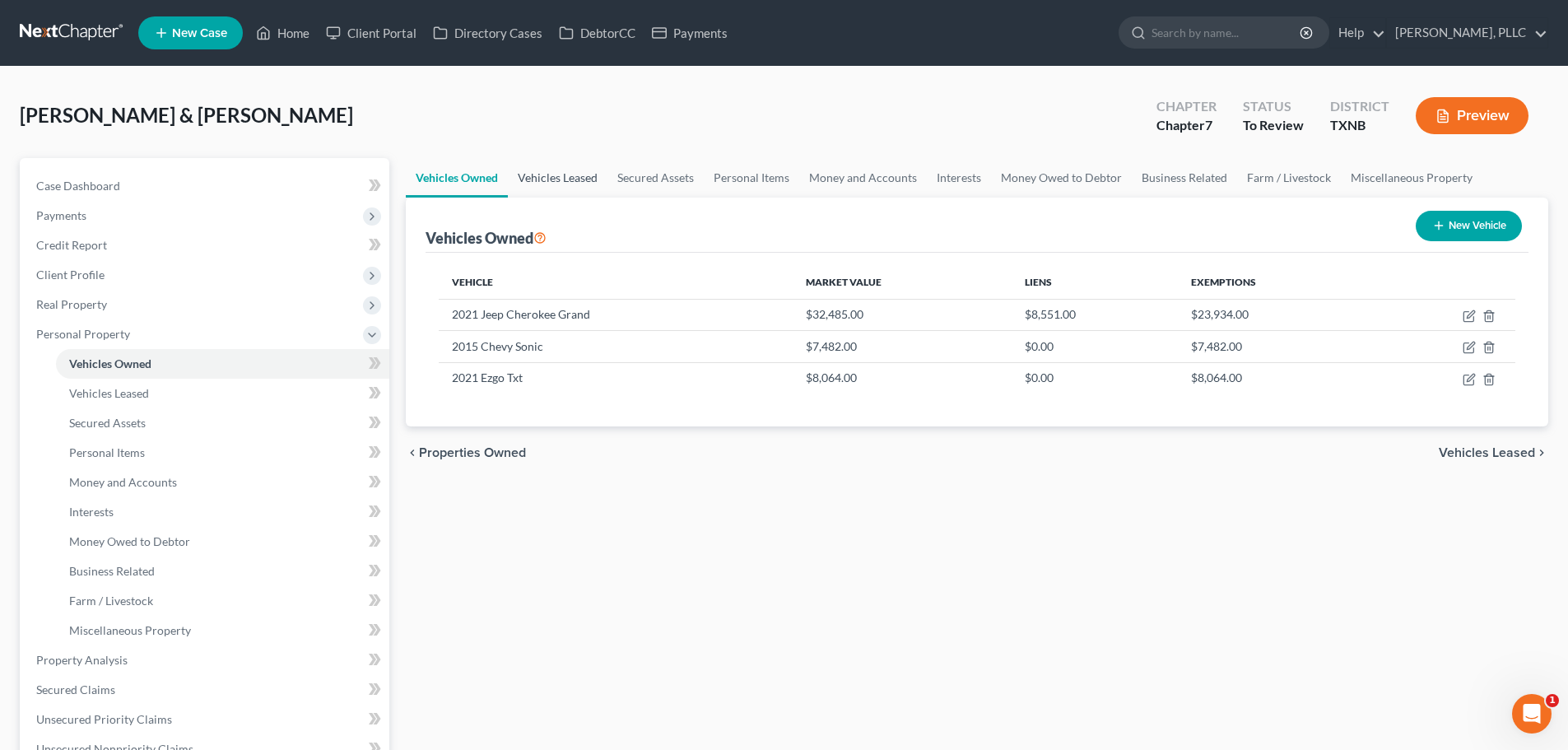
click at [557, 178] on link "Vehicles Leased" at bounding box center [557, 177] width 99 height 40
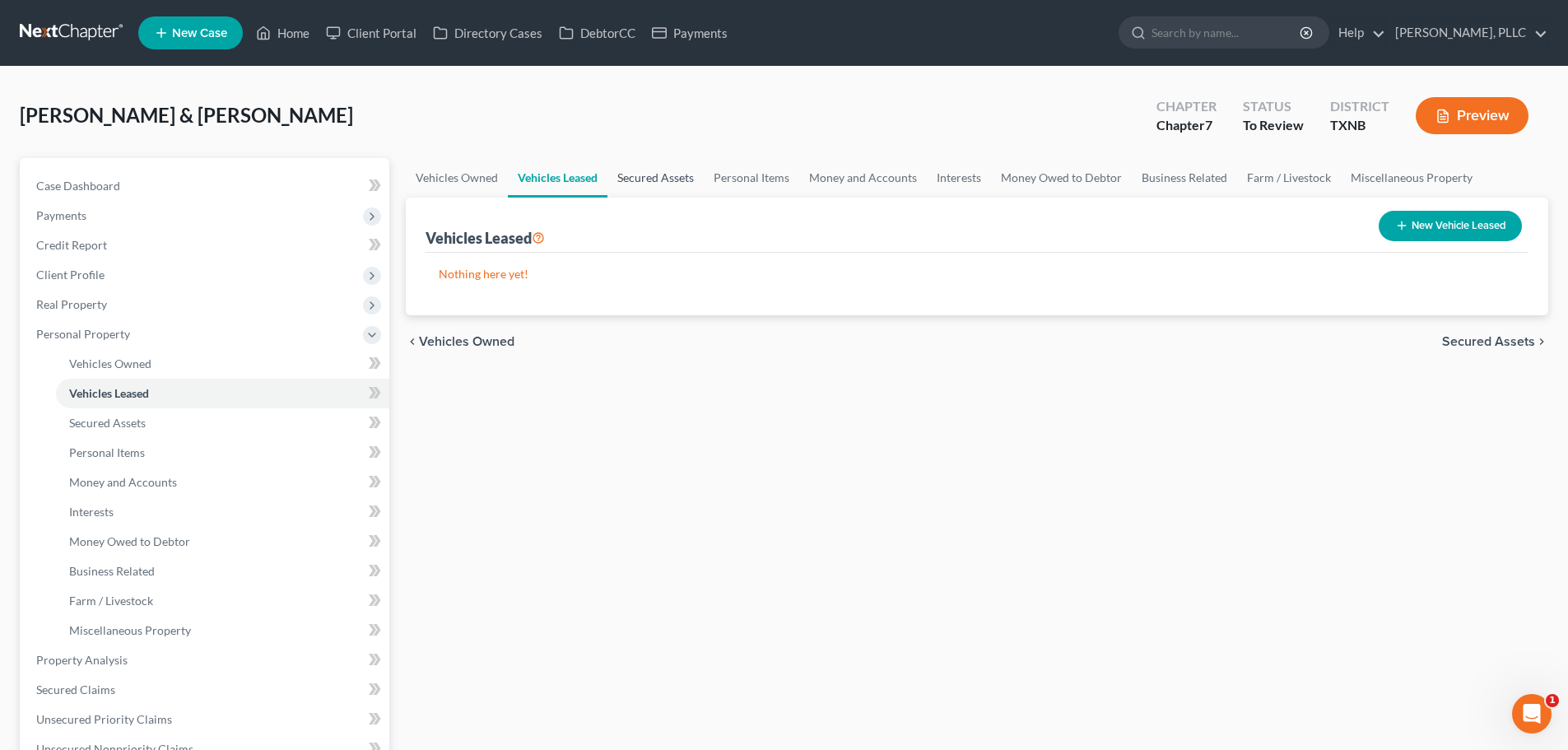
click at [694, 177] on link "Secured Assets" at bounding box center [656, 177] width 97 height 40
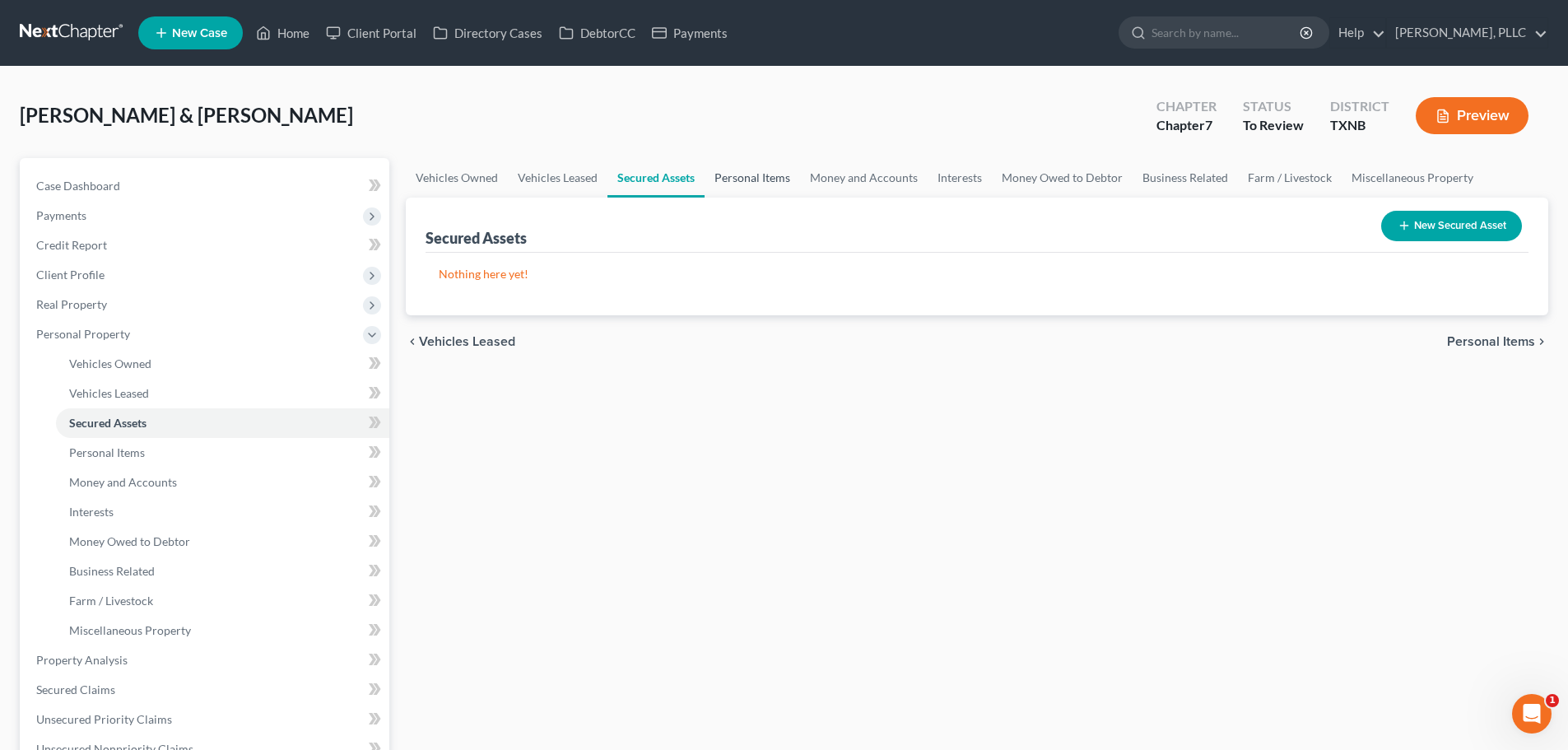
click at [748, 178] on link "Personal Items" at bounding box center [752, 177] width 96 height 40
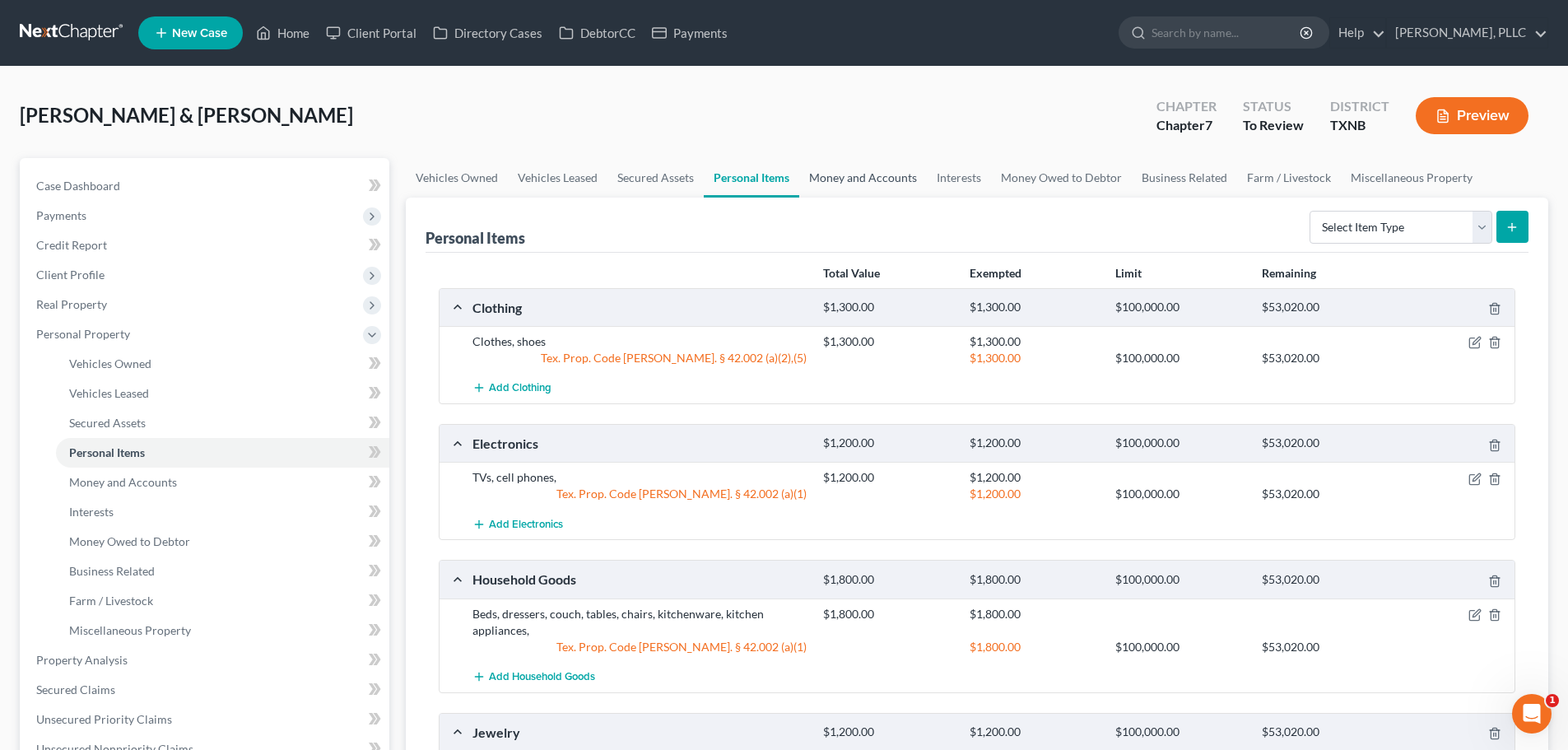
click at [853, 177] on link "Money and Accounts" at bounding box center [863, 177] width 127 height 40
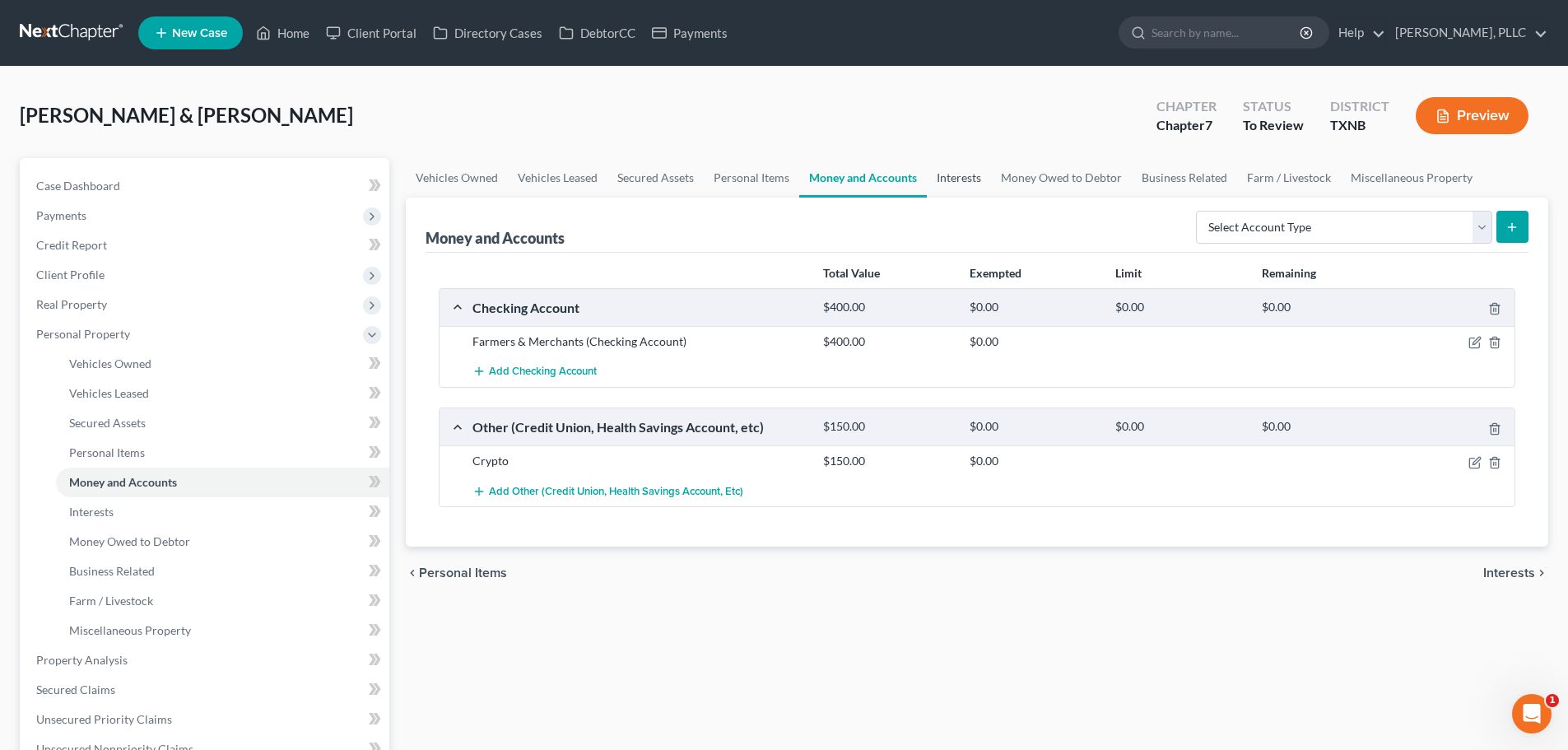
click at [953, 179] on link "Interests" at bounding box center [959, 177] width 64 height 40
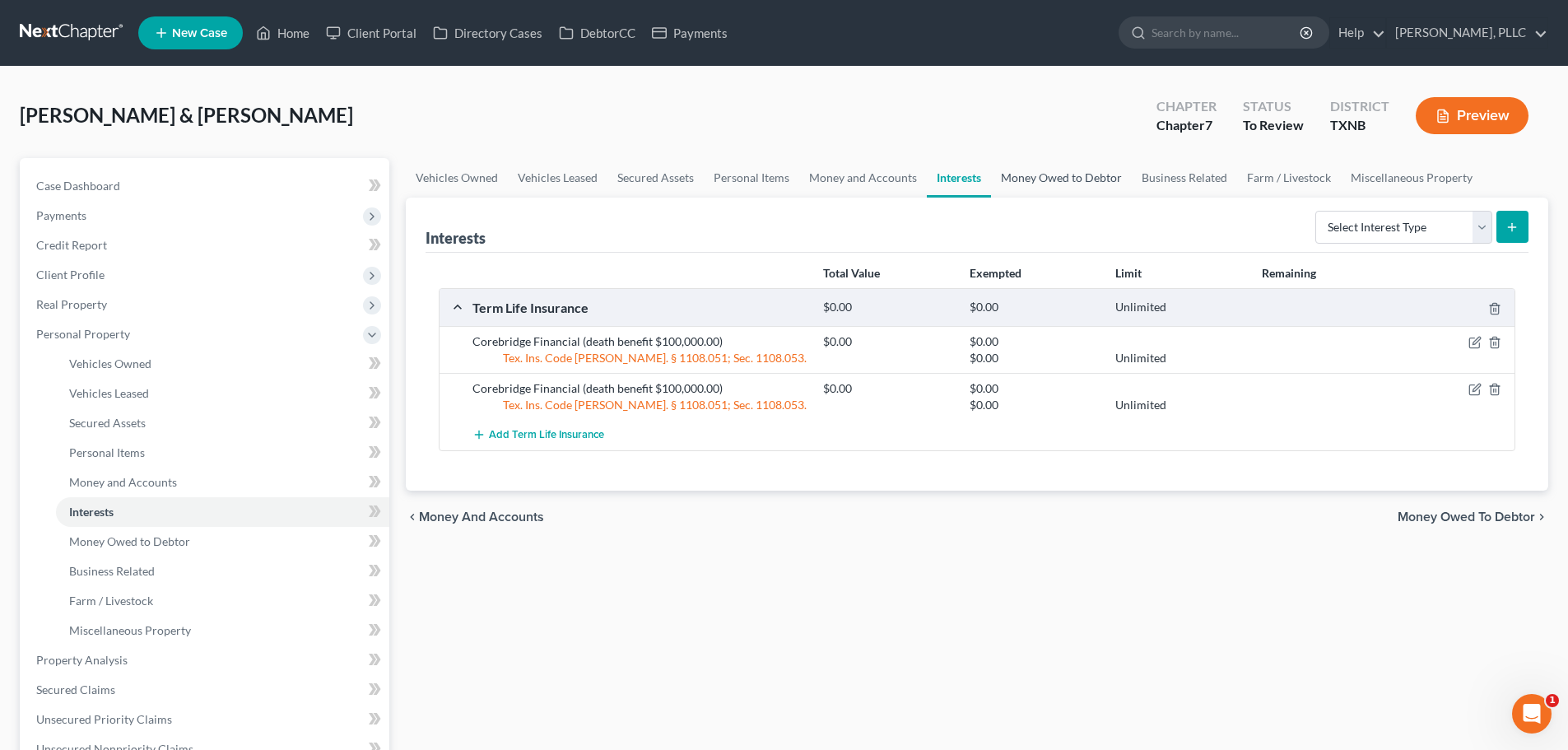
click at [1025, 178] on link "Money Owed to Debtor" at bounding box center [1061, 177] width 140 height 40
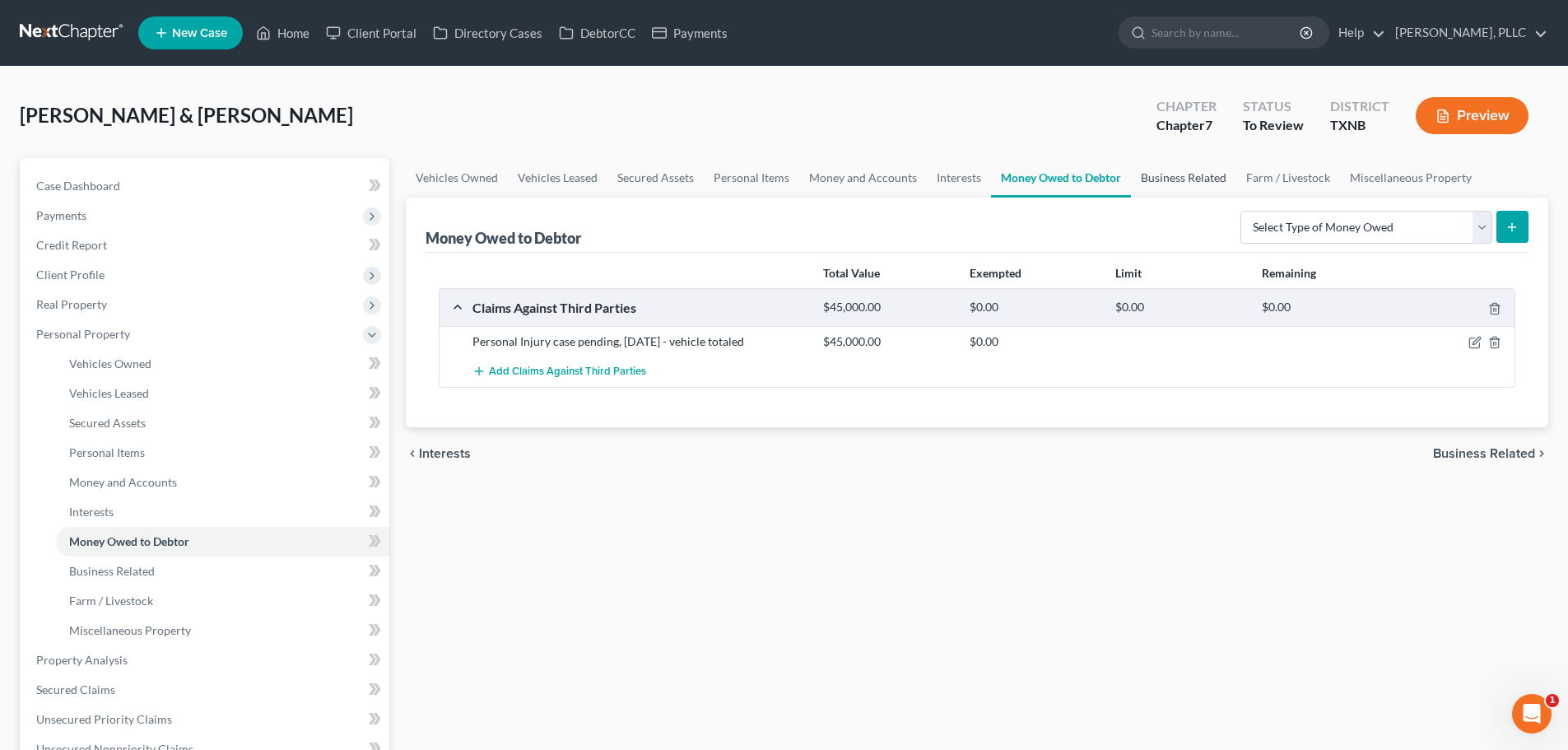
click at [1159, 176] on link "Business Related" at bounding box center [1183, 177] width 105 height 40
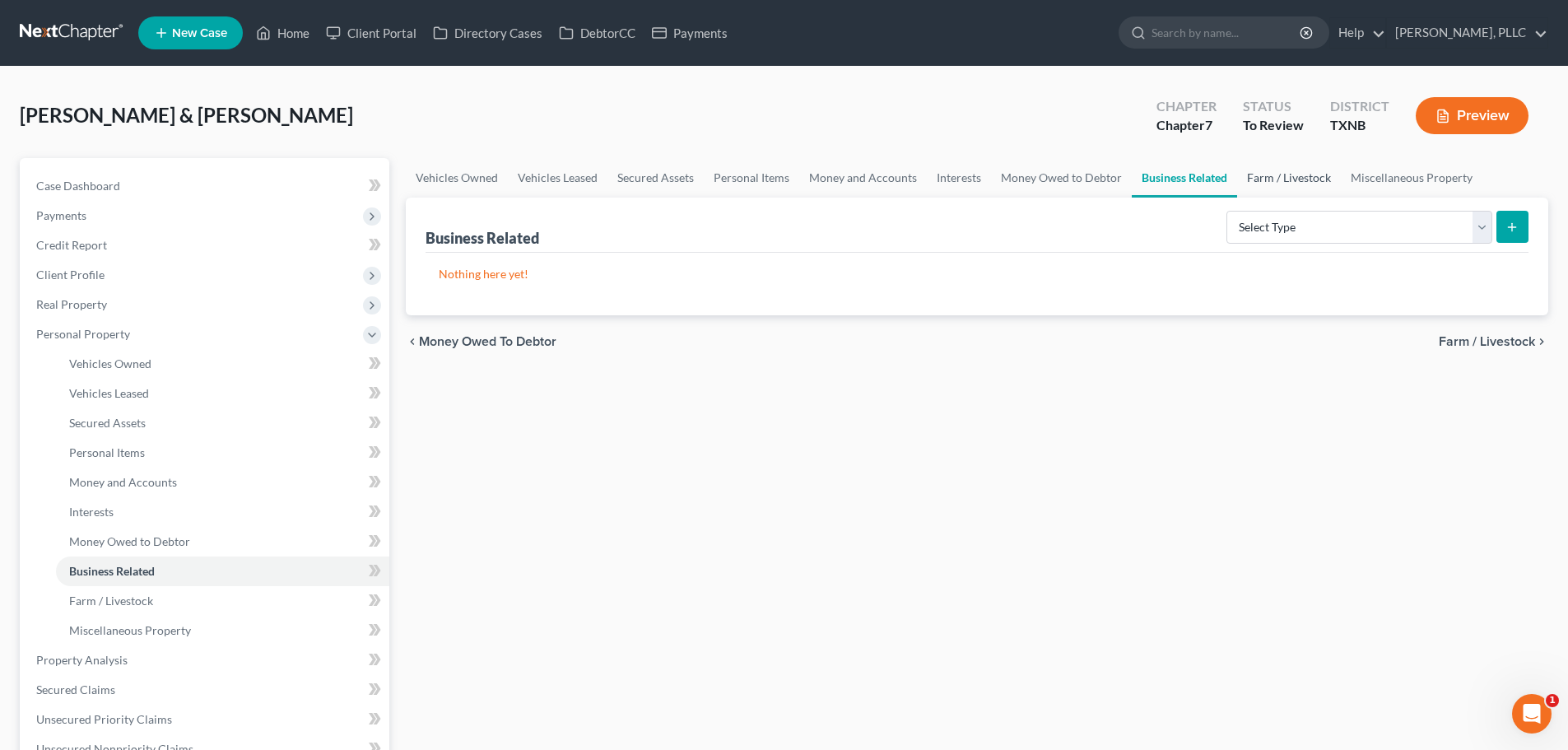
click at [1277, 180] on link "Farm / Livestock" at bounding box center [1289, 177] width 104 height 40
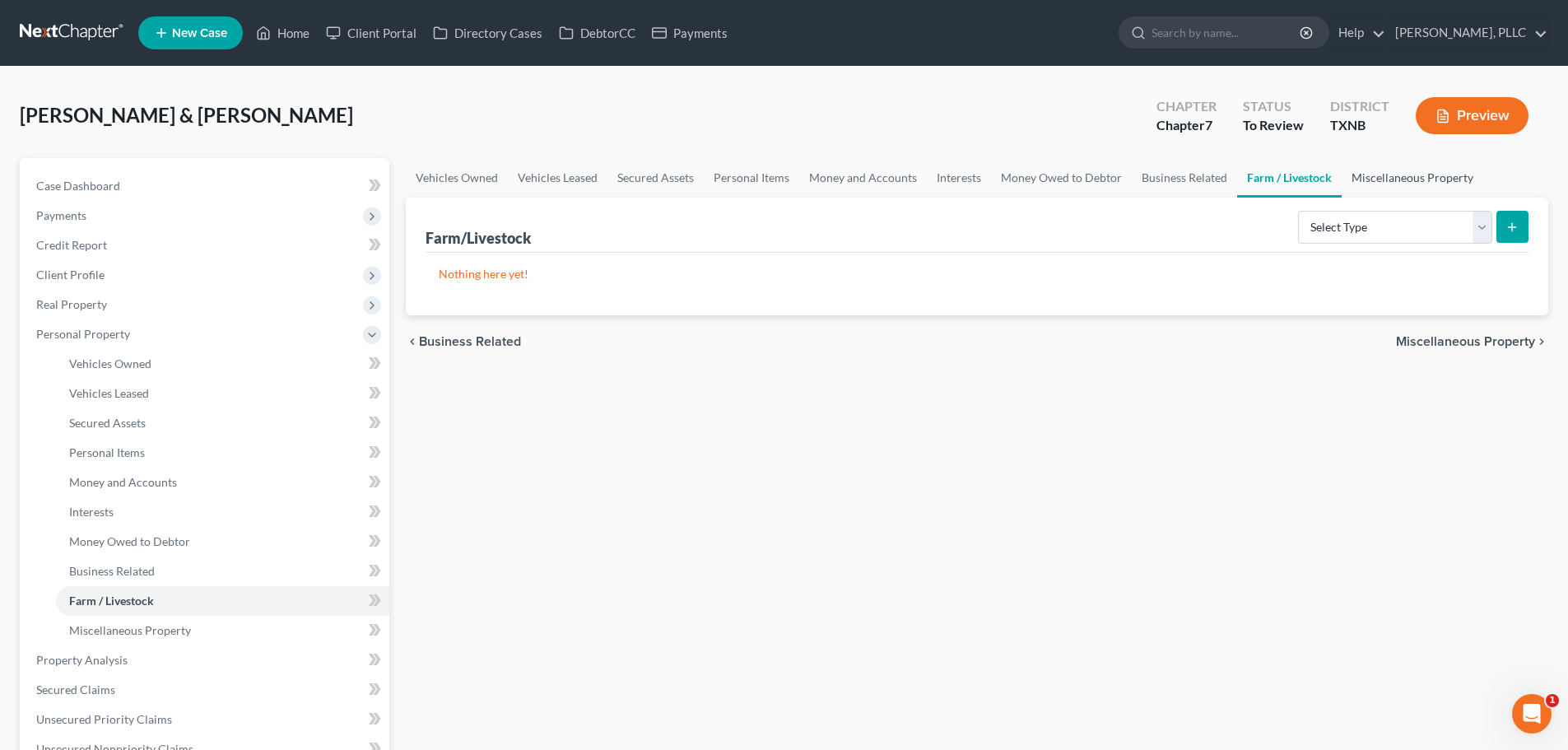
click at [1387, 178] on link "Miscellaneous Property" at bounding box center [1413, 177] width 141 height 40
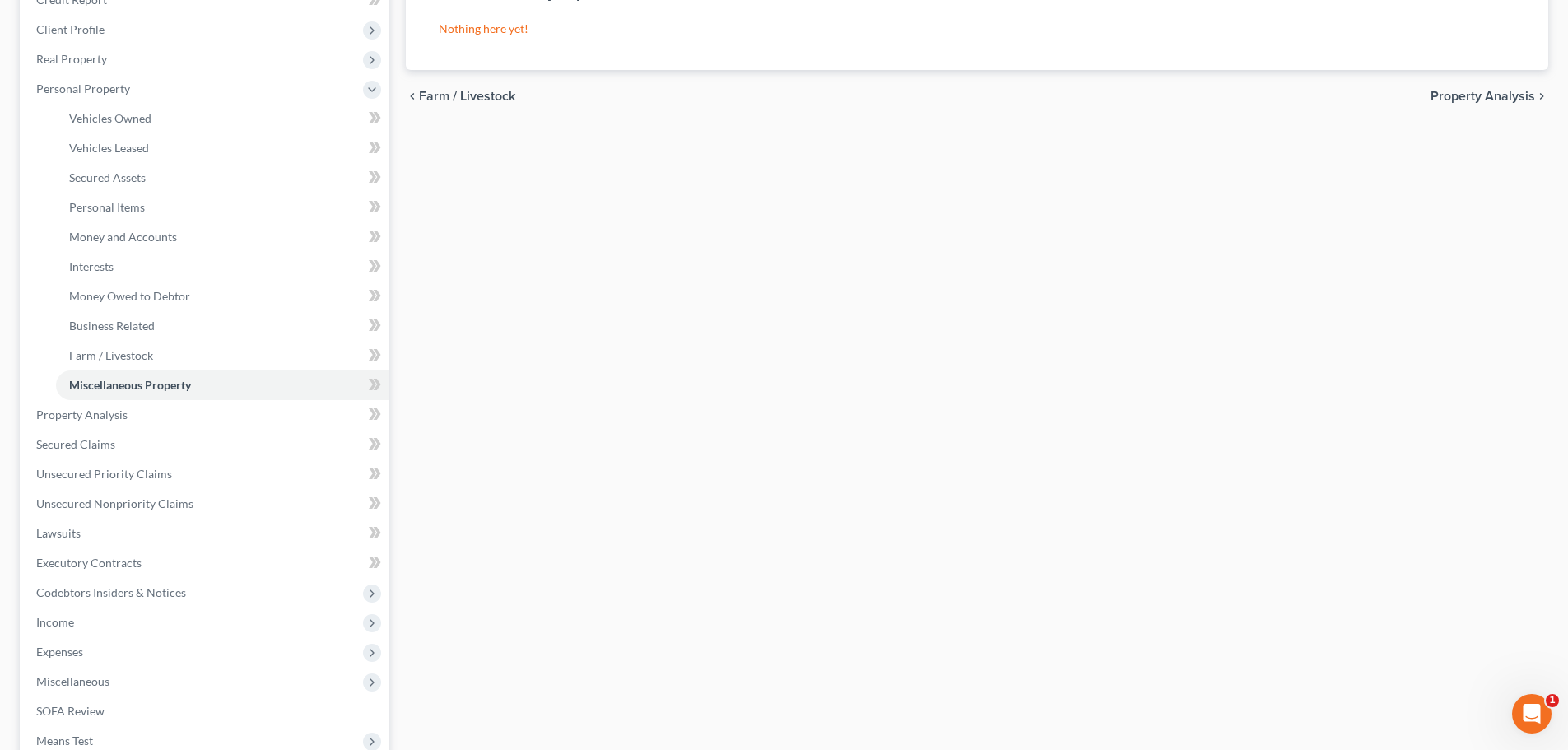
scroll to position [247, 0]
click at [113, 415] on span "Property Analysis" at bounding box center [82, 413] width 91 height 14
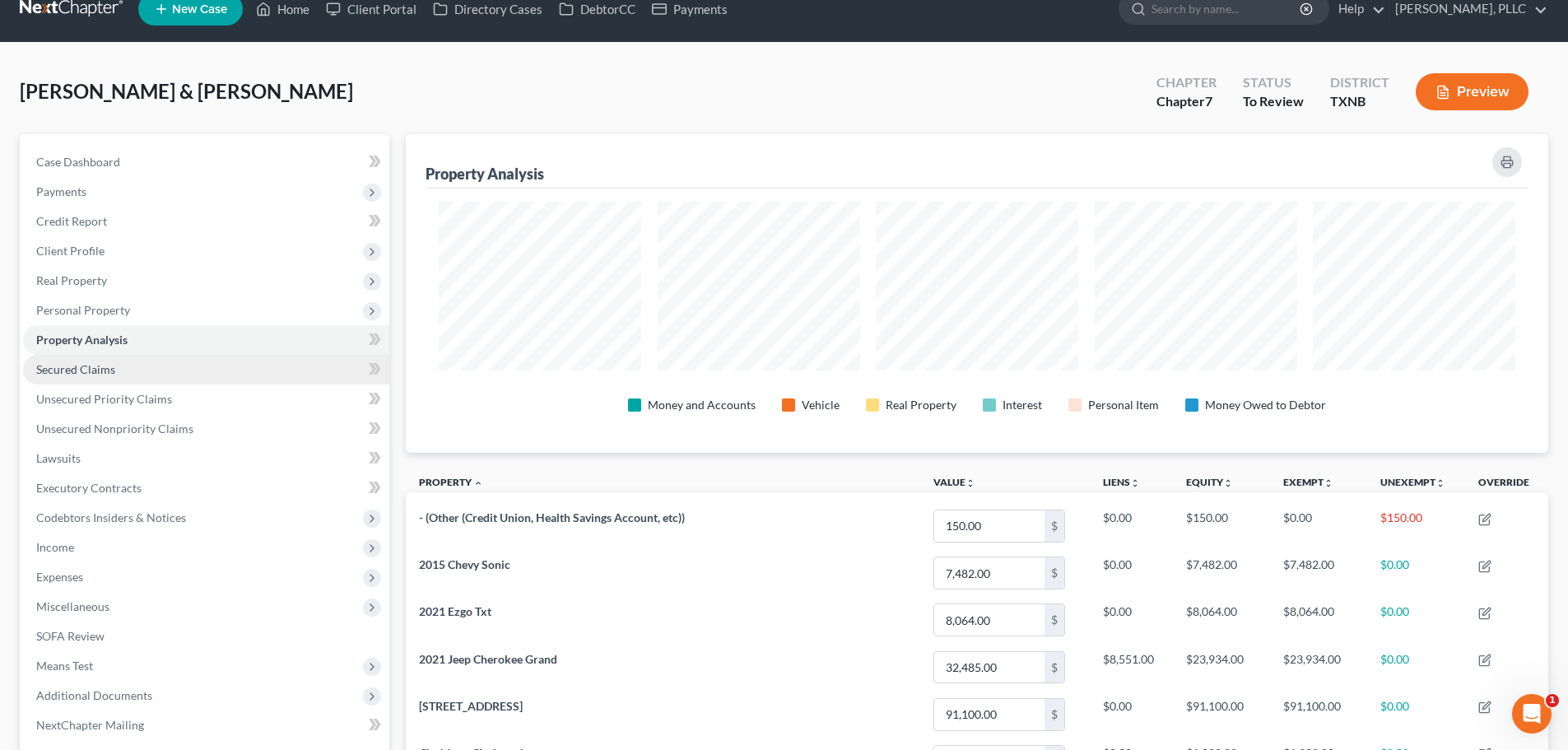
scroll to position [20, 0]
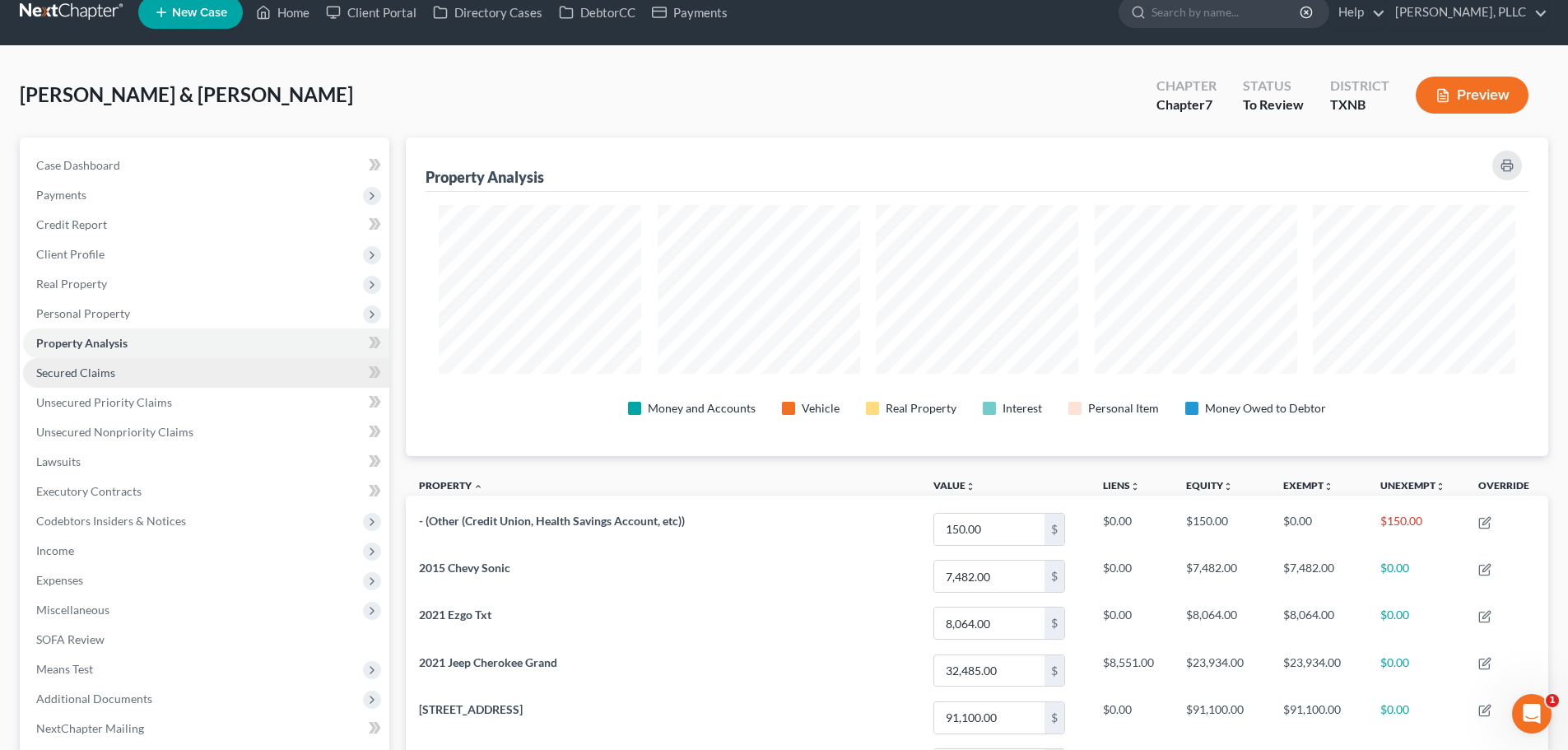
click at [79, 375] on span "Secured Claims" at bounding box center [76, 372] width 79 height 14
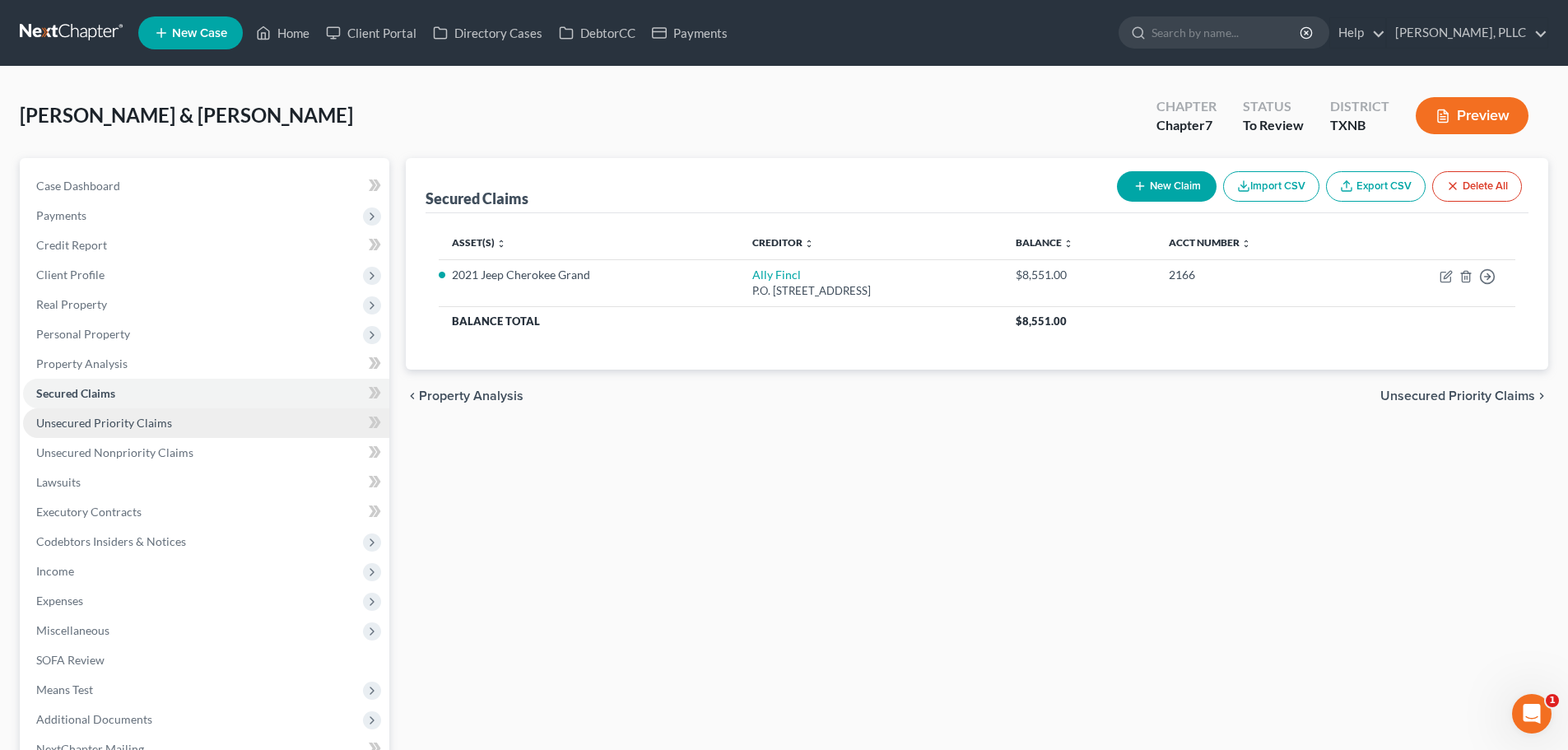
click at [86, 420] on span "Unsecured Priority Claims" at bounding box center [104, 423] width 136 height 14
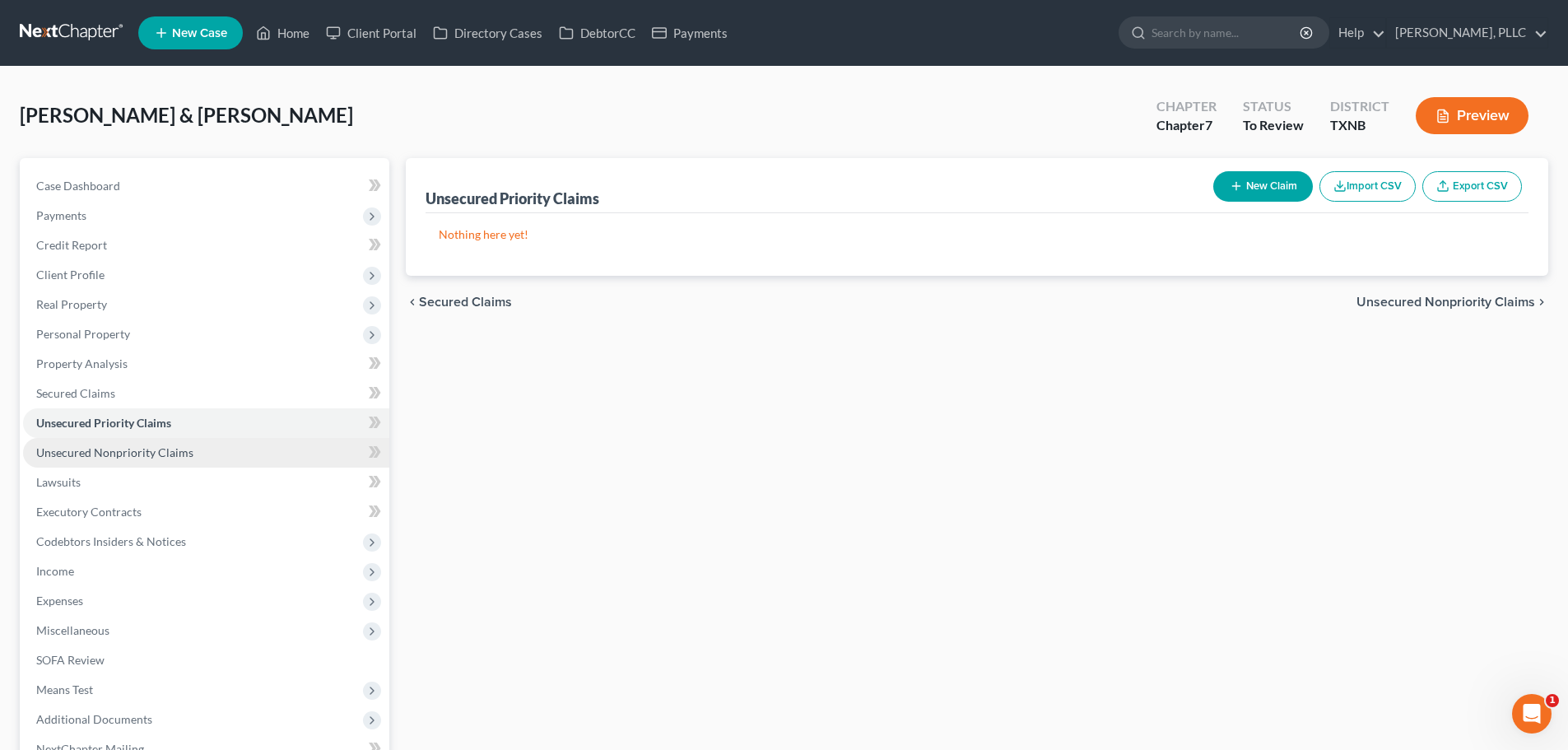
click at [101, 449] on span "Unsecured Nonpriority Claims" at bounding box center [114, 452] width 157 height 14
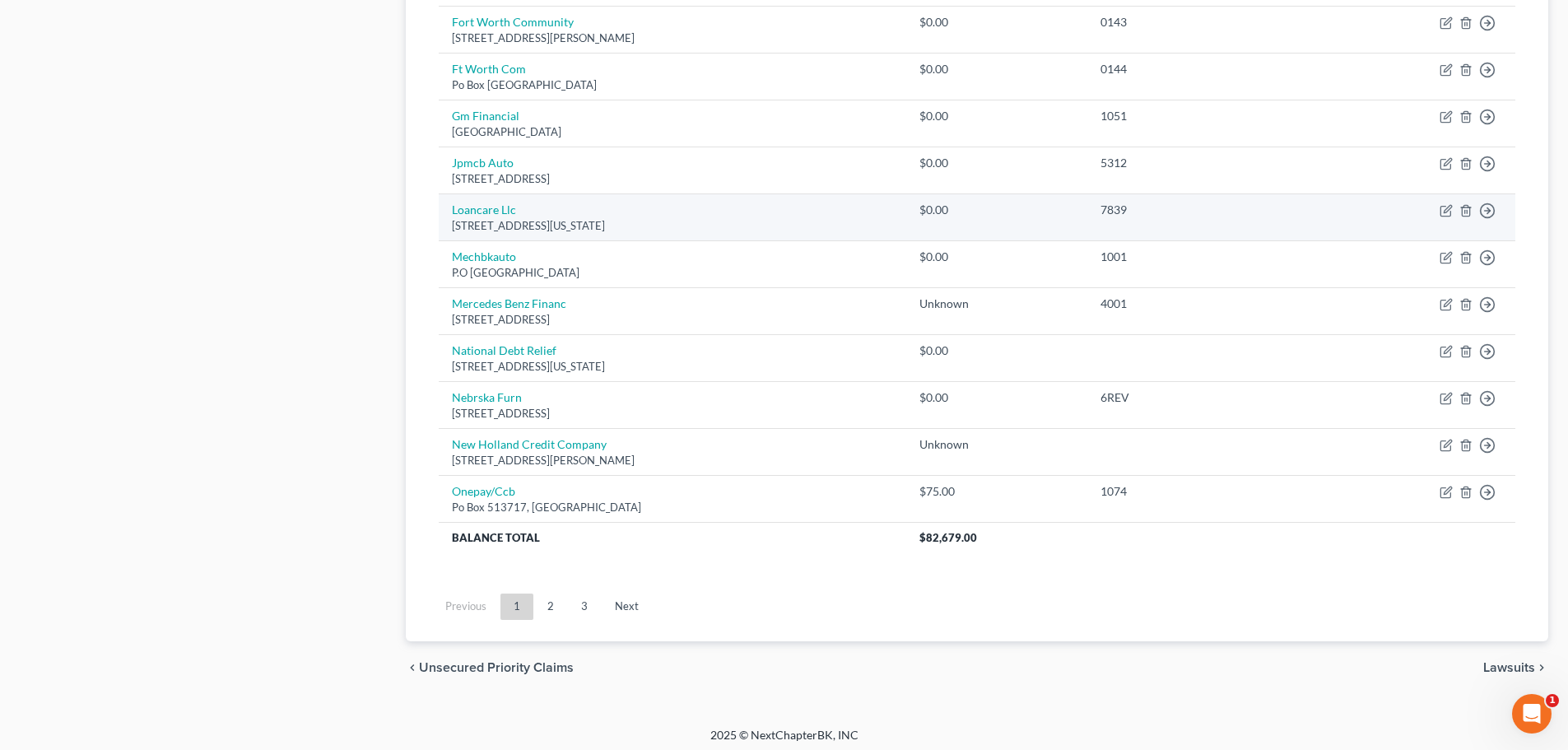
scroll to position [1151, 0]
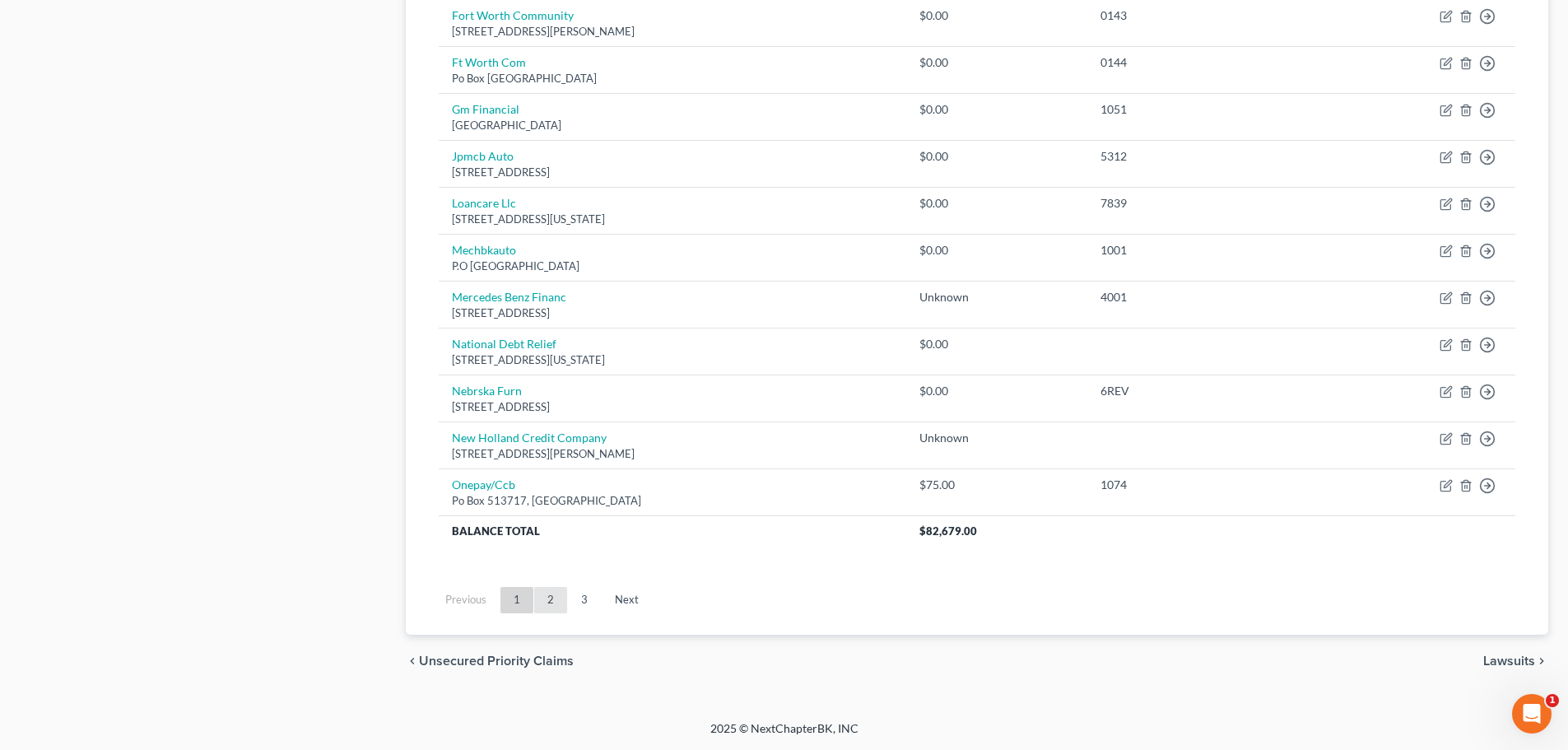
click at [551, 596] on link "2" at bounding box center [551, 601] width 33 height 26
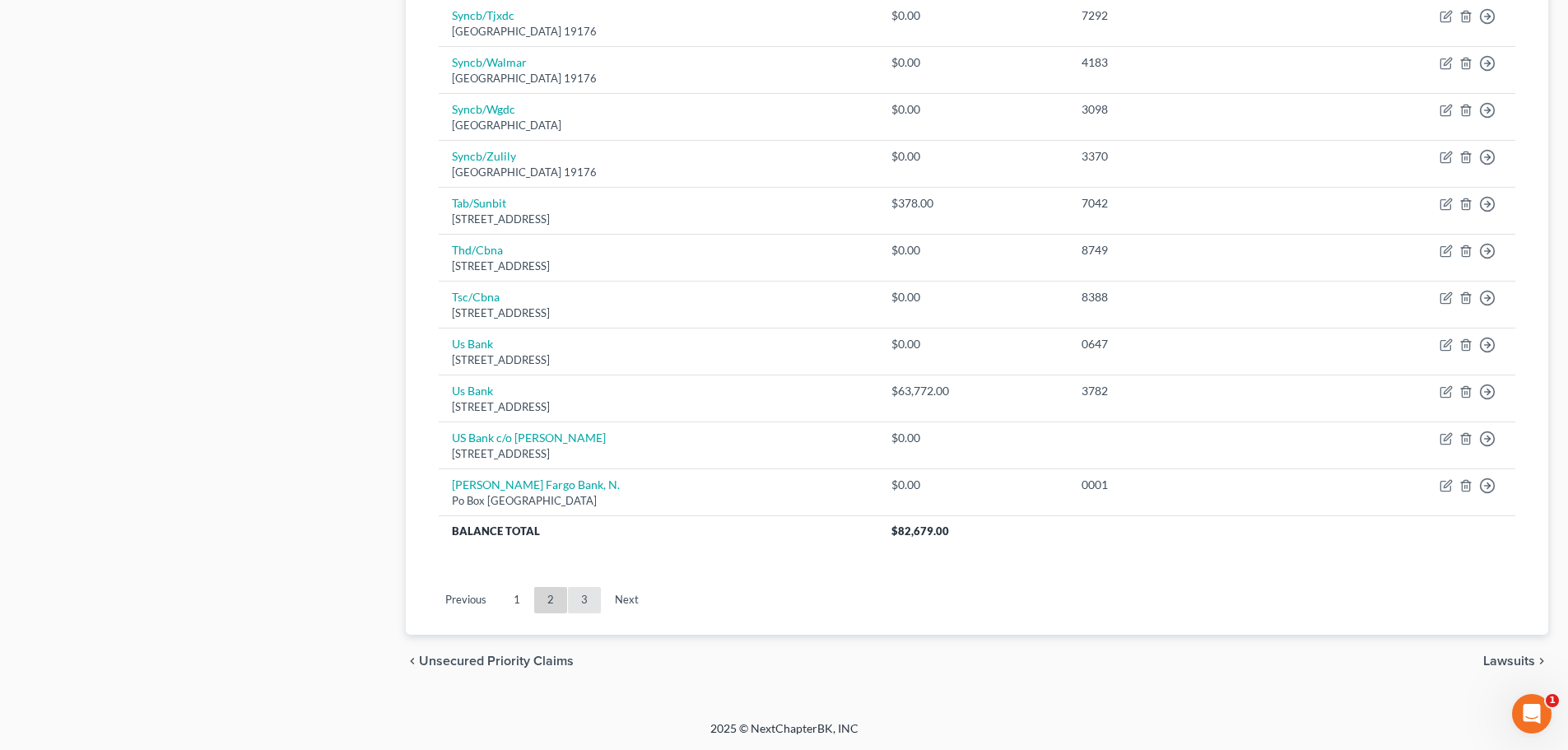
click at [586, 599] on link "3" at bounding box center [585, 601] width 33 height 26
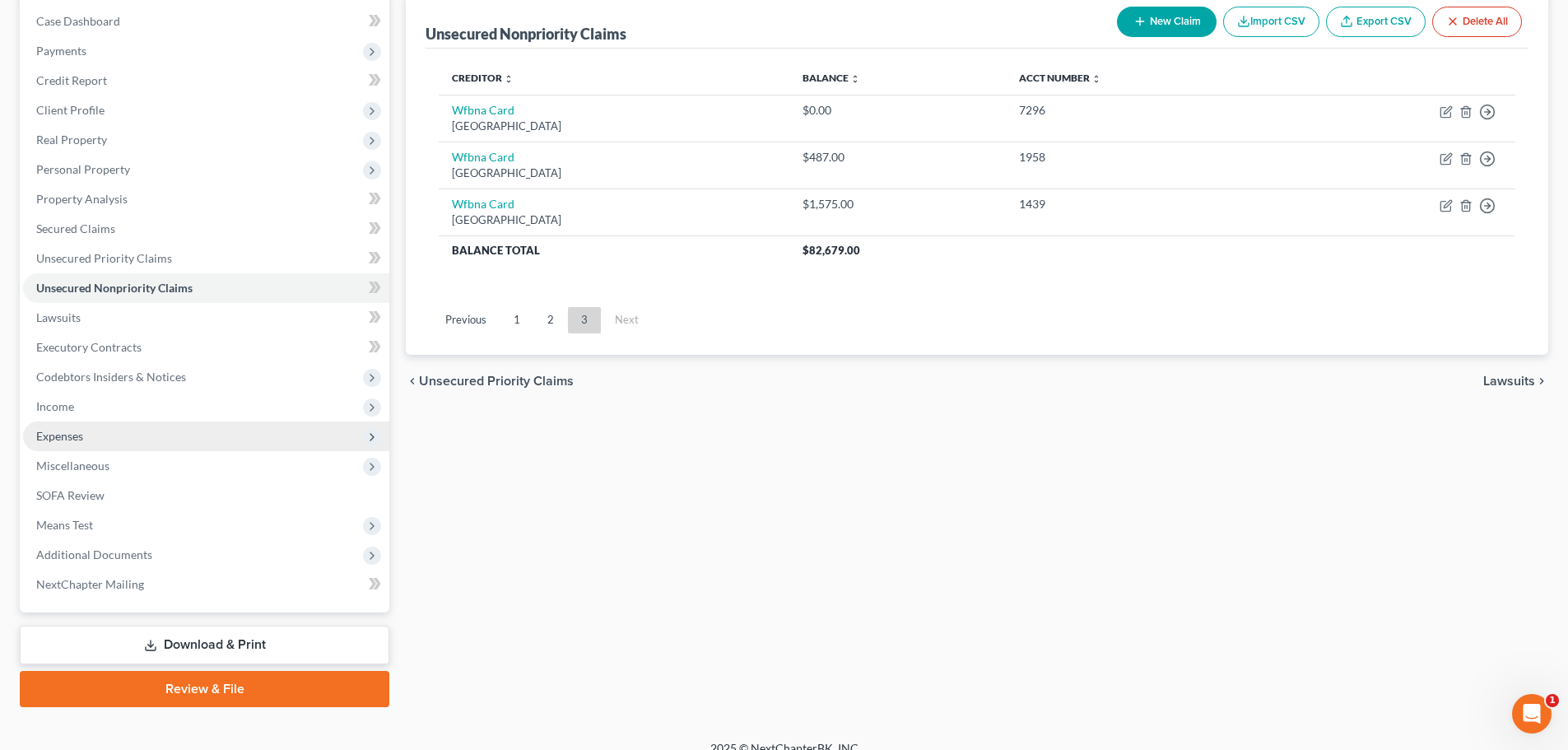
scroll to position [184, 0]
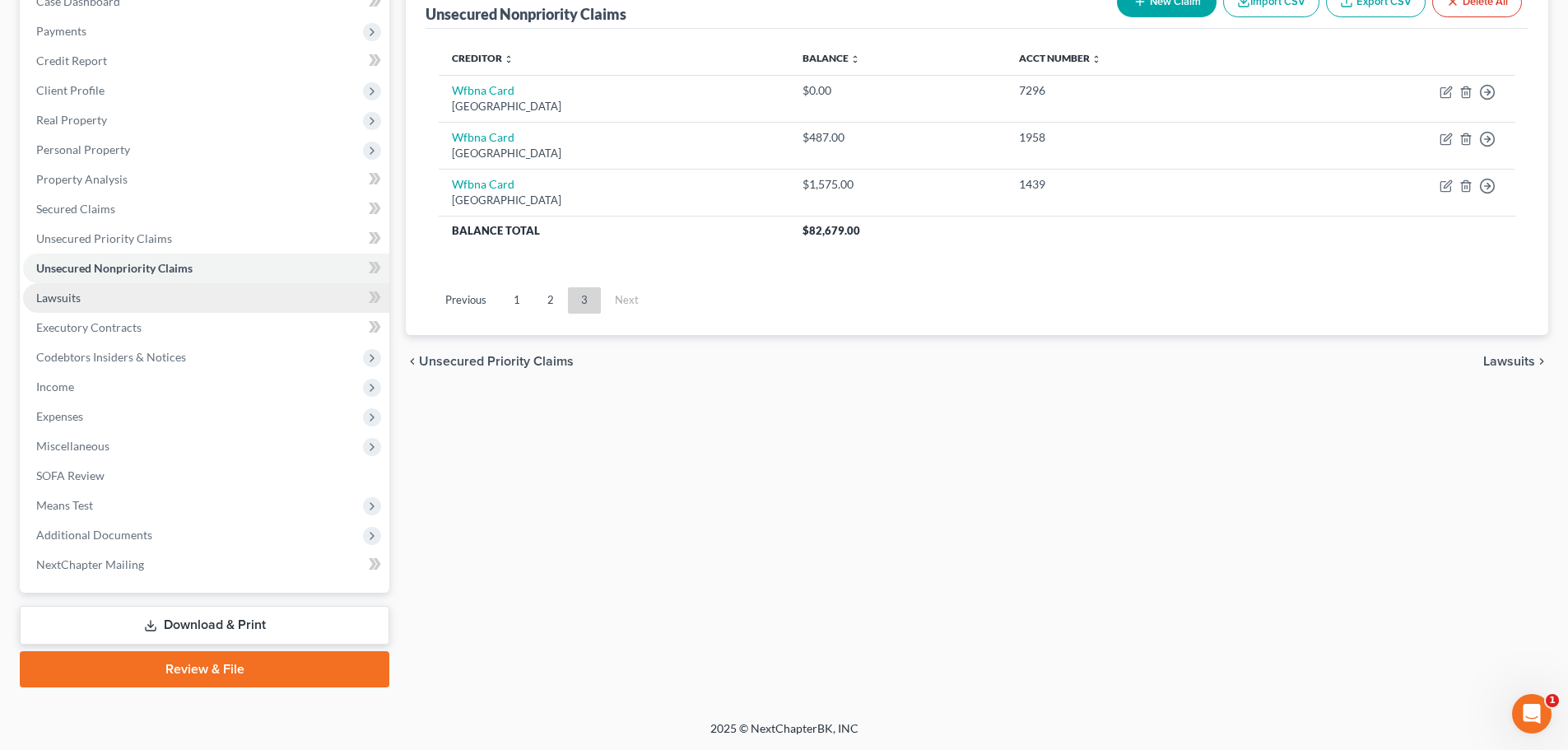
click at [77, 302] on span "Lawsuits" at bounding box center [58, 298] width 45 height 14
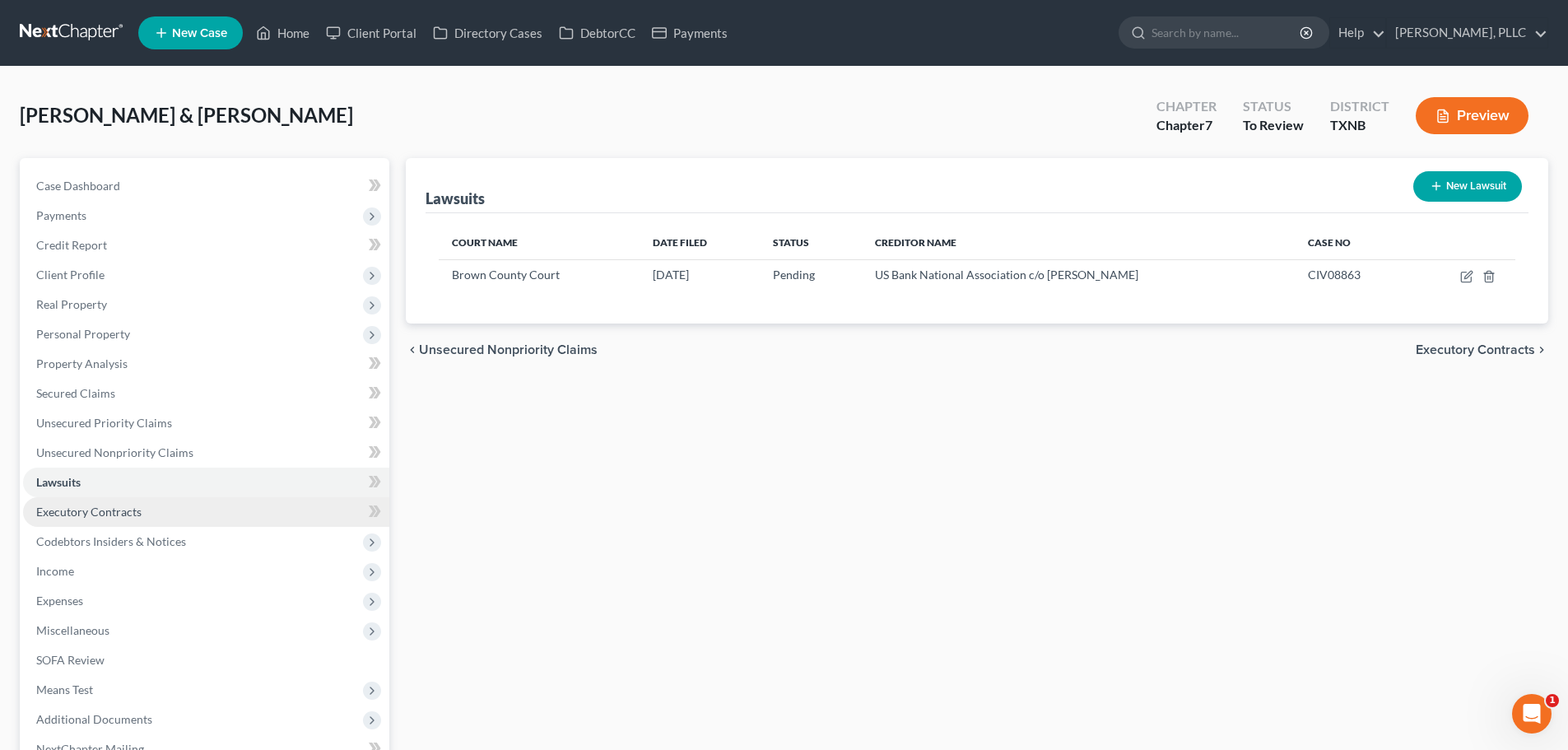
click at [113, 512] on span "Executory Contracts" at bounding box center [89, 512] width 105 height 14
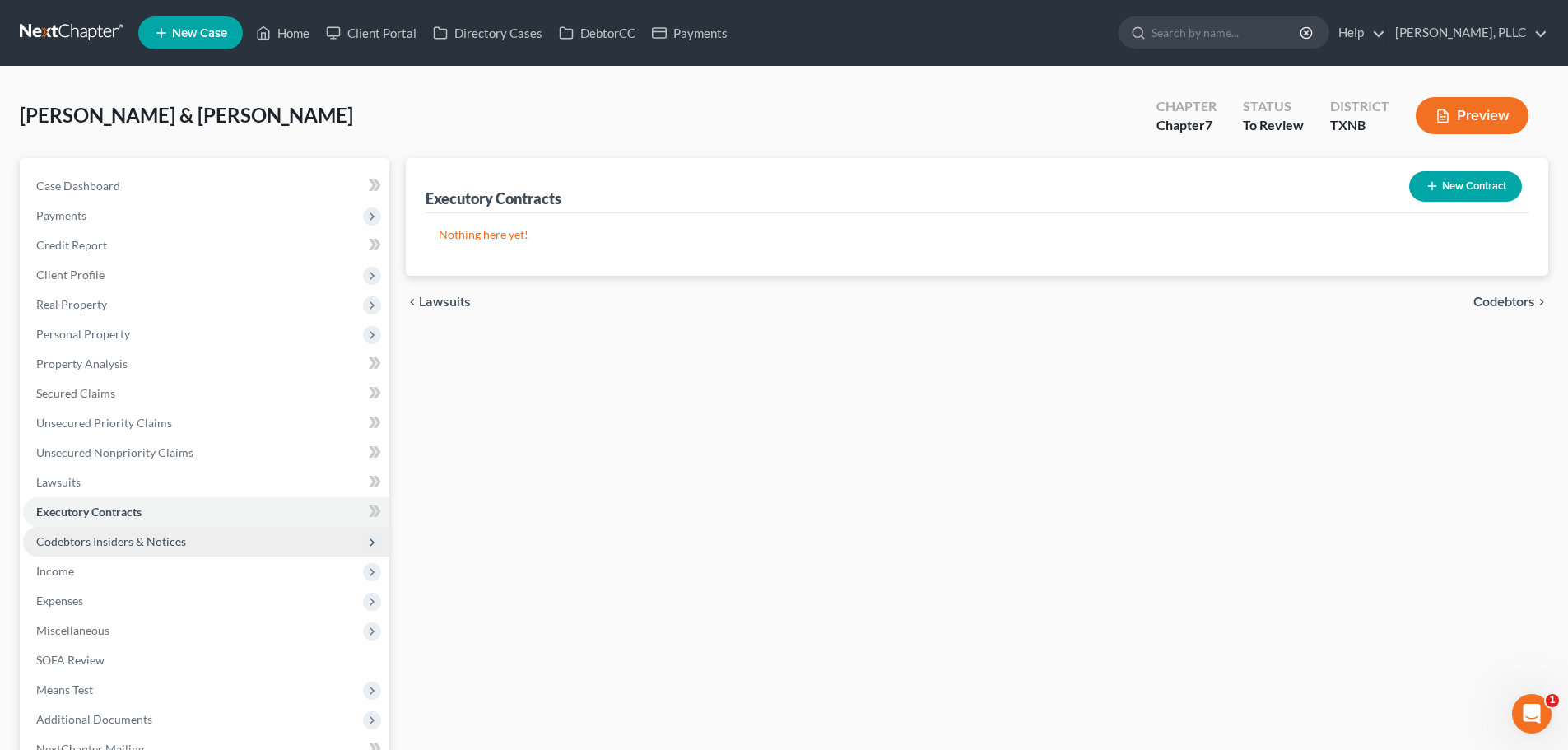
click at [122, 544] on span "Codebtors Insiders & Notices" at bounding box center [111, 542] width 150 height 14
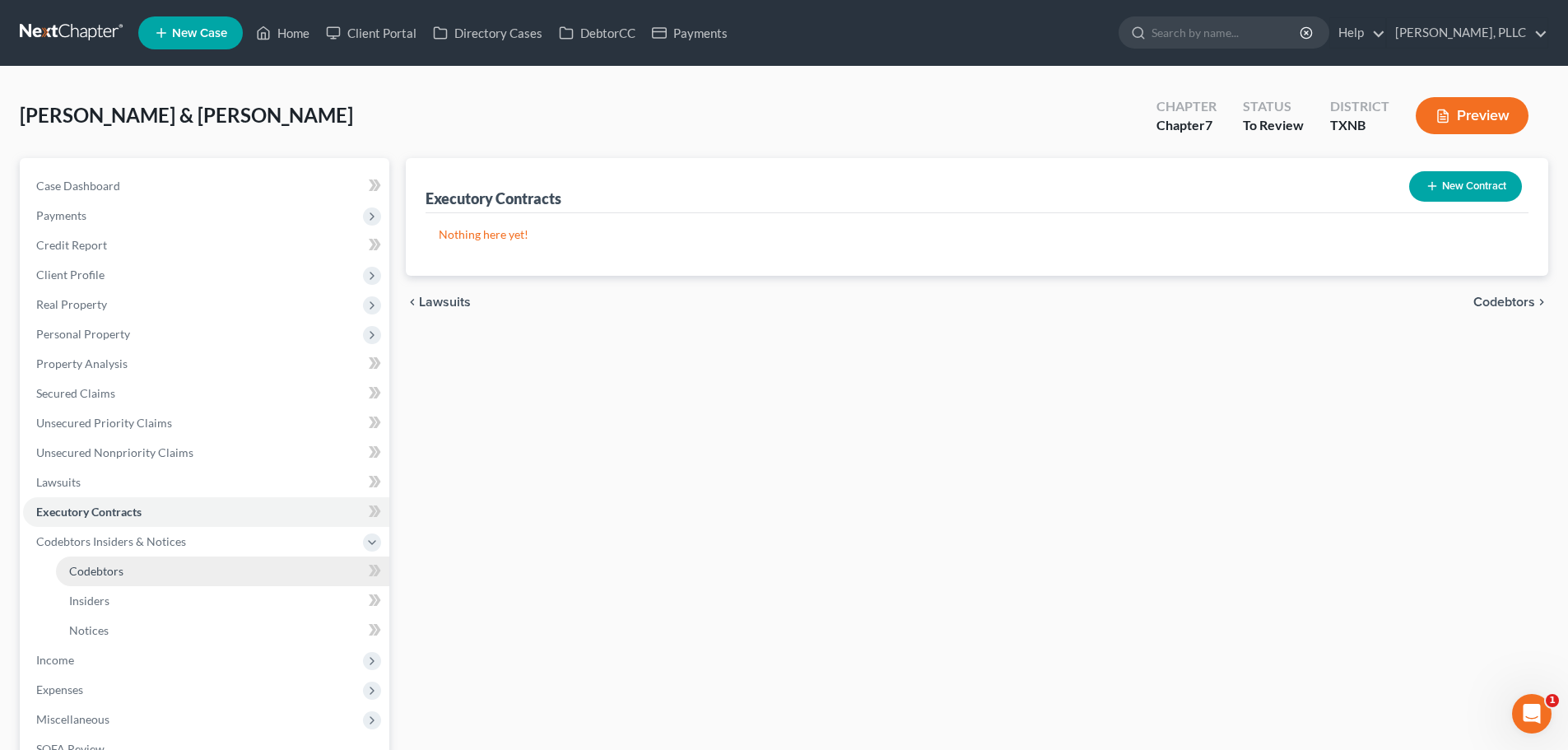
click at [126, 573] on link "Codebtors" at bounding box center [223, 572] width 334 height 30
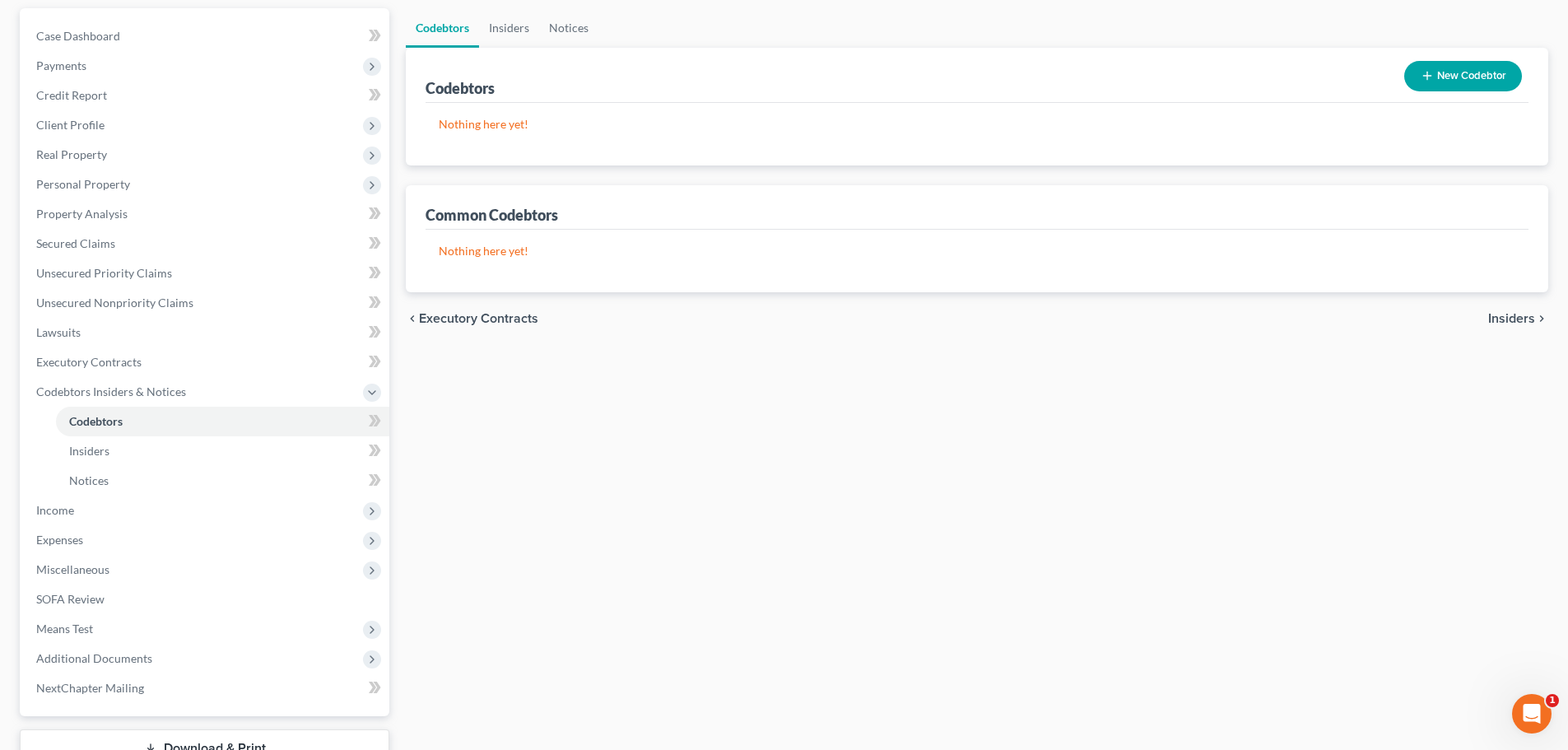
scroll to position [165, 0]
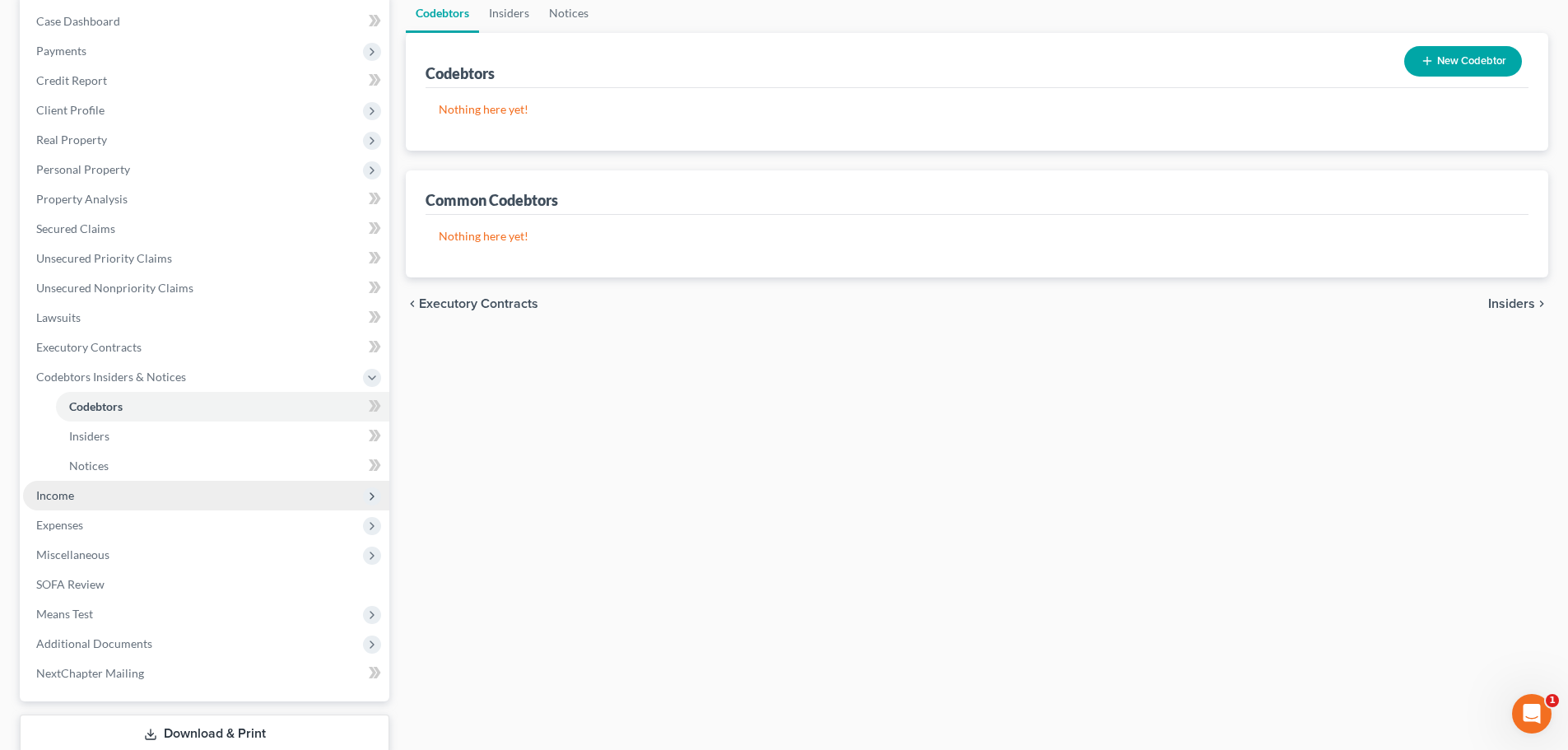
click at [77, 495] on span "Income" at bounding box center [205, 496] width 366 height 30
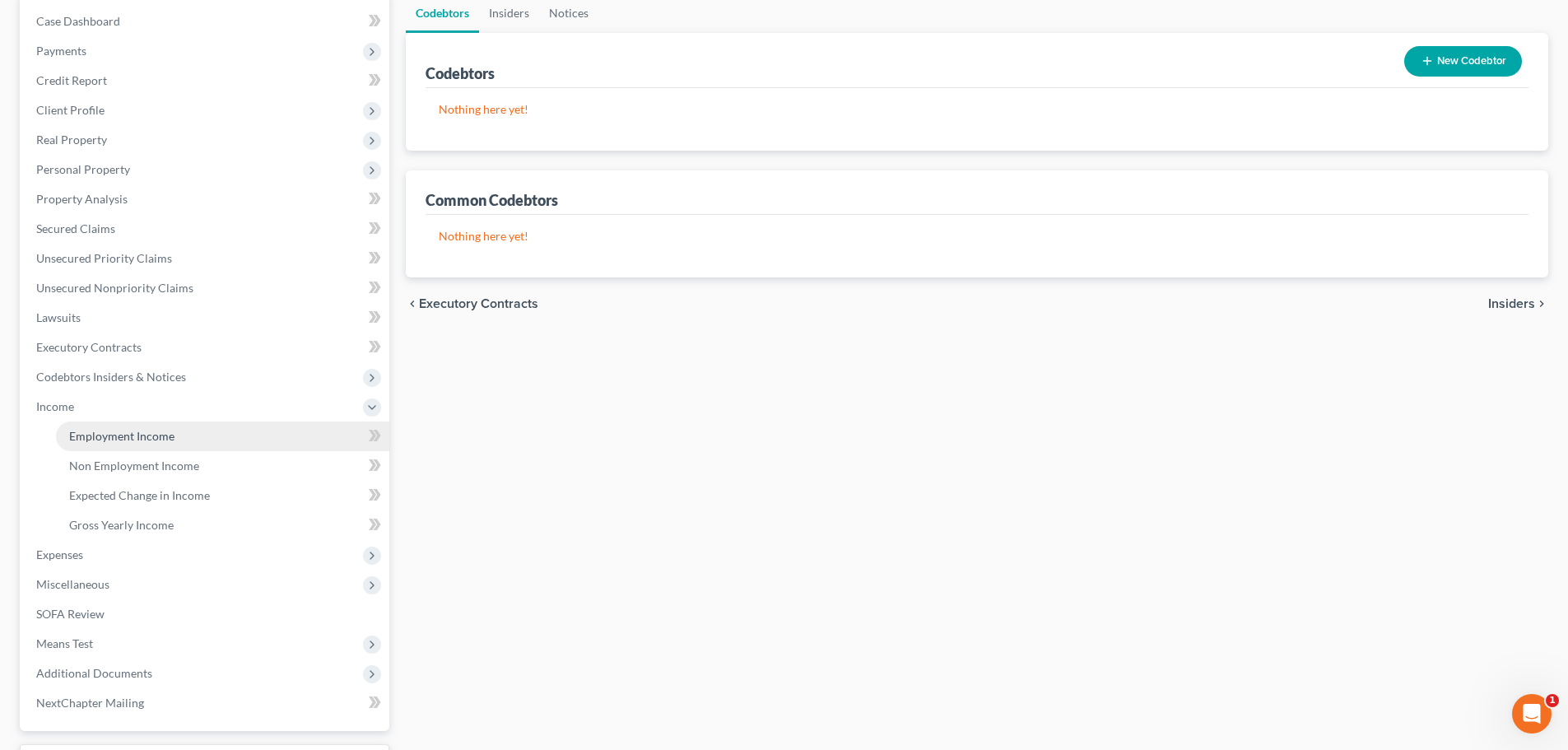
click at [93, 435] on span "Employment Income" at bounding box center [122, 436] width 105 height 14
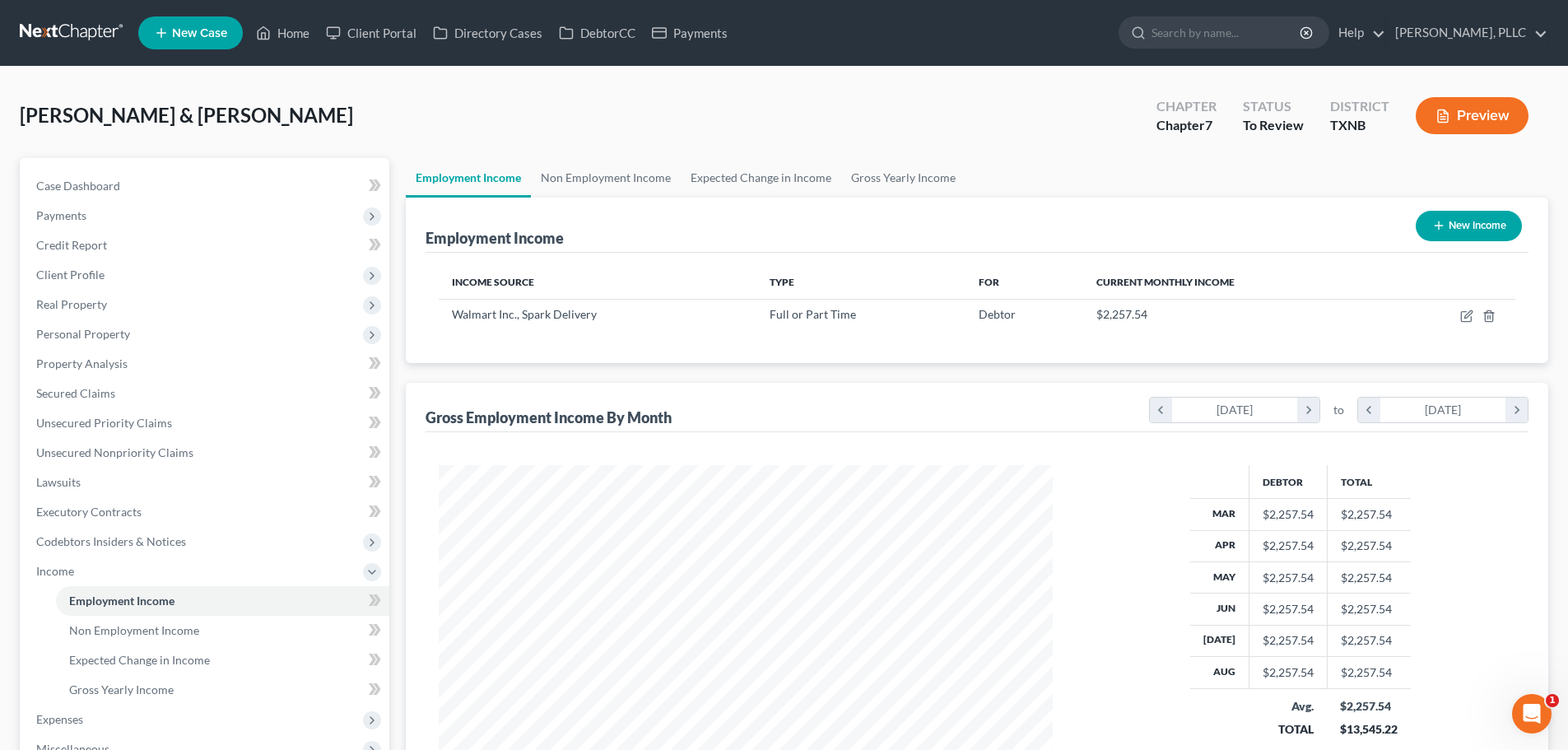
scroll to position [307, 647]
click at [593, 179] on link "Non Employment Income" at bounding box center [606, 177] width 150 height 40
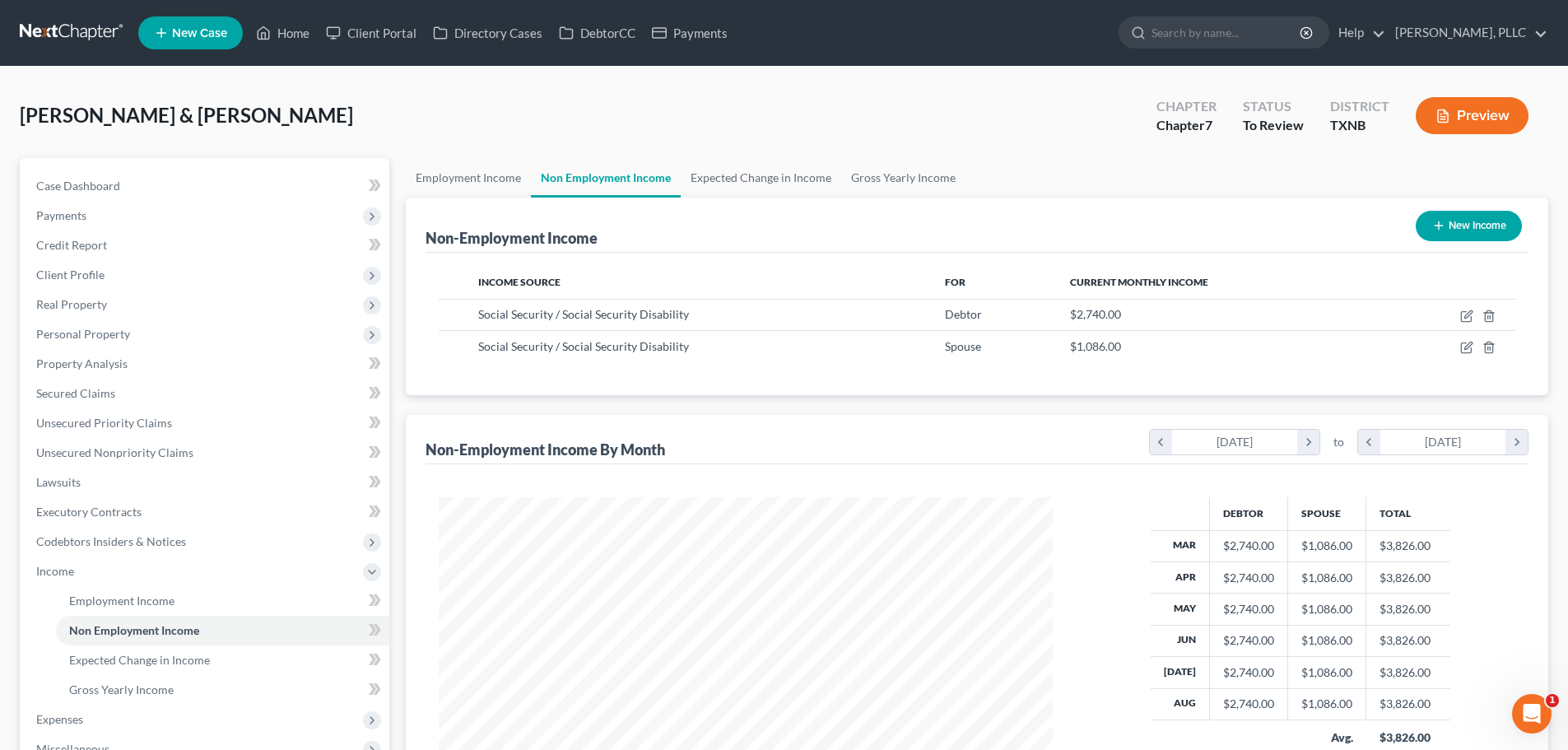
scroll to position [307, 647]
click at [706, 175] on link "Expected Change in Income" at bounding box center [761, 177] width 161 height 40
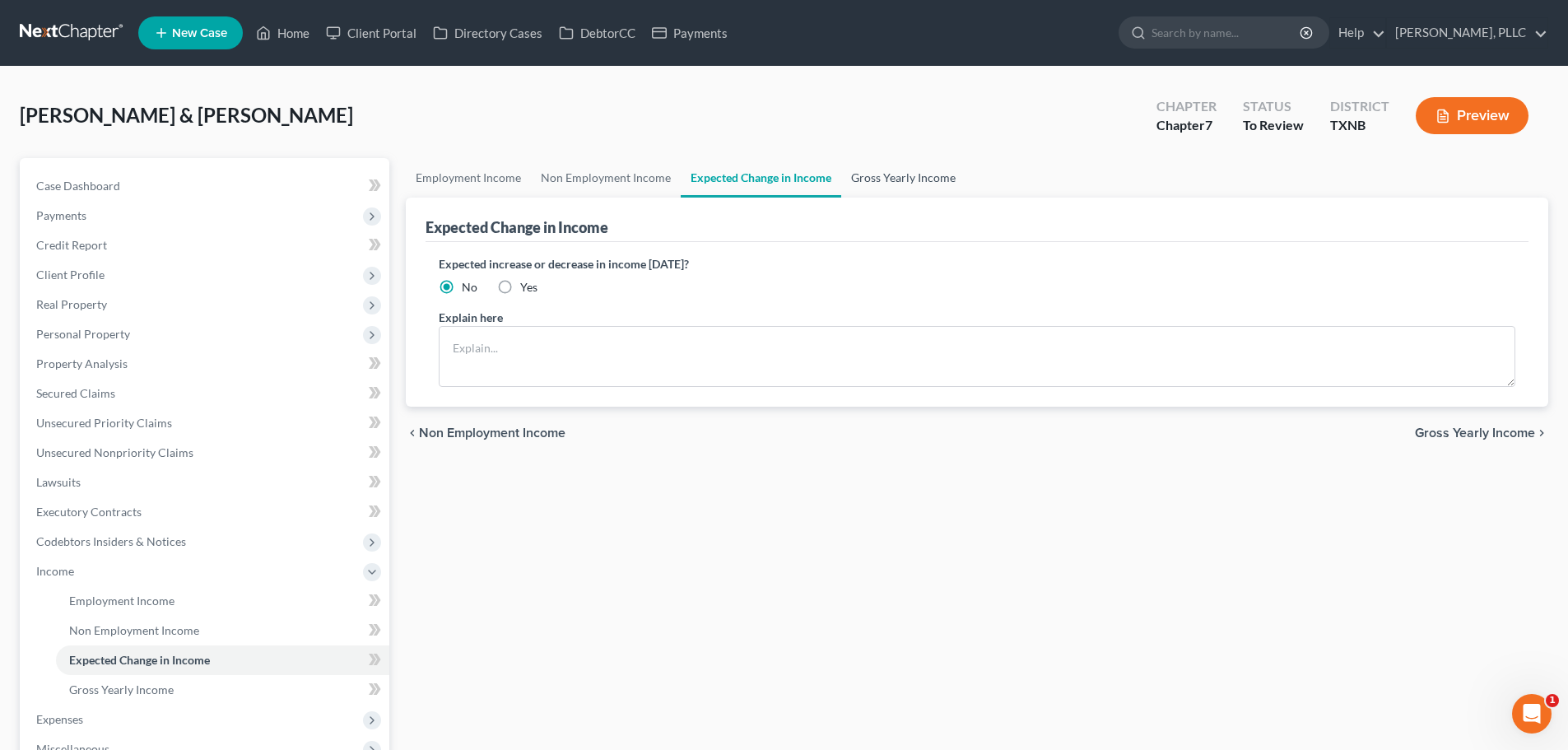
click at [866, 177] on link "Gross Yearly Income" at bounding box center [903, 177] width 125 height 40
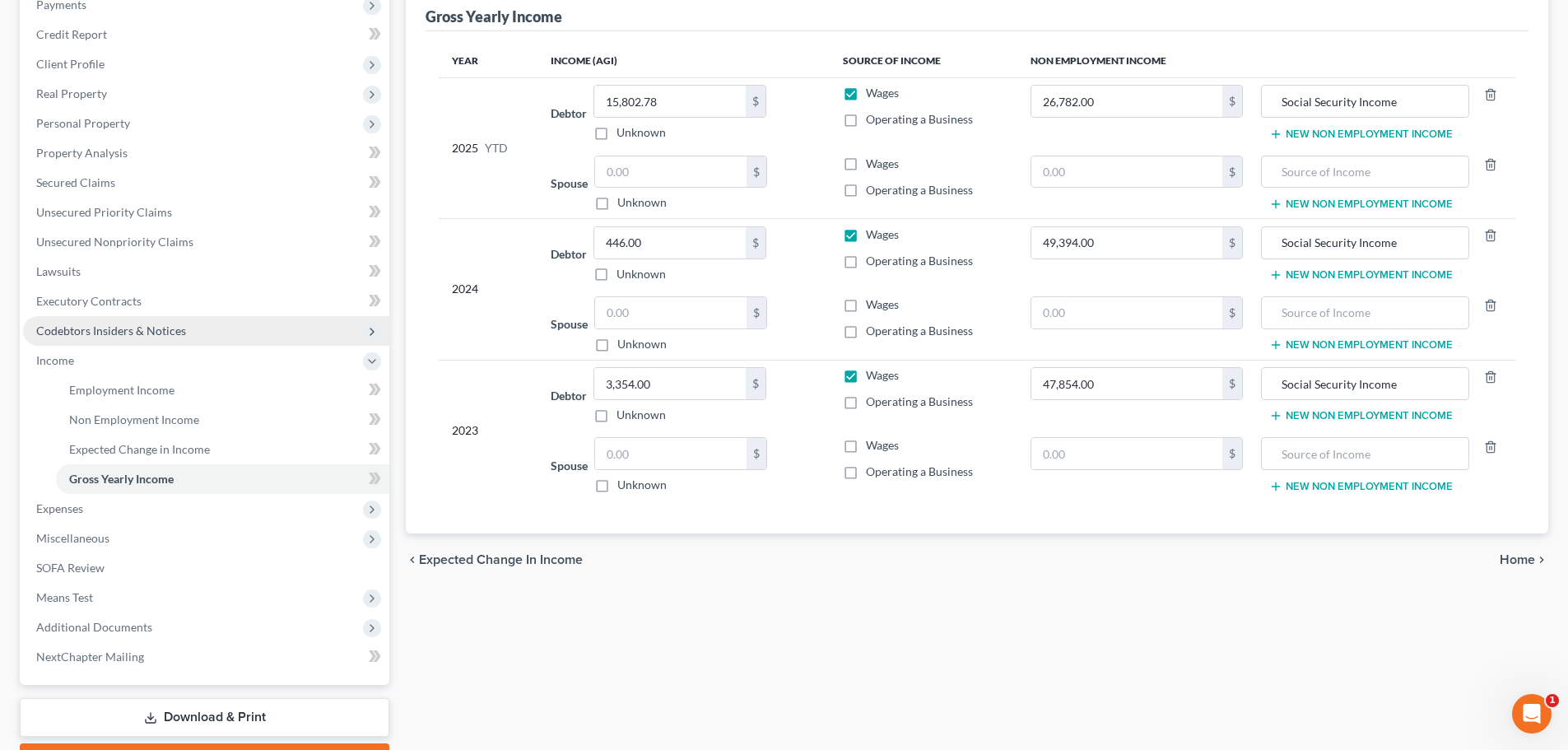
scroll to position [247, 0]
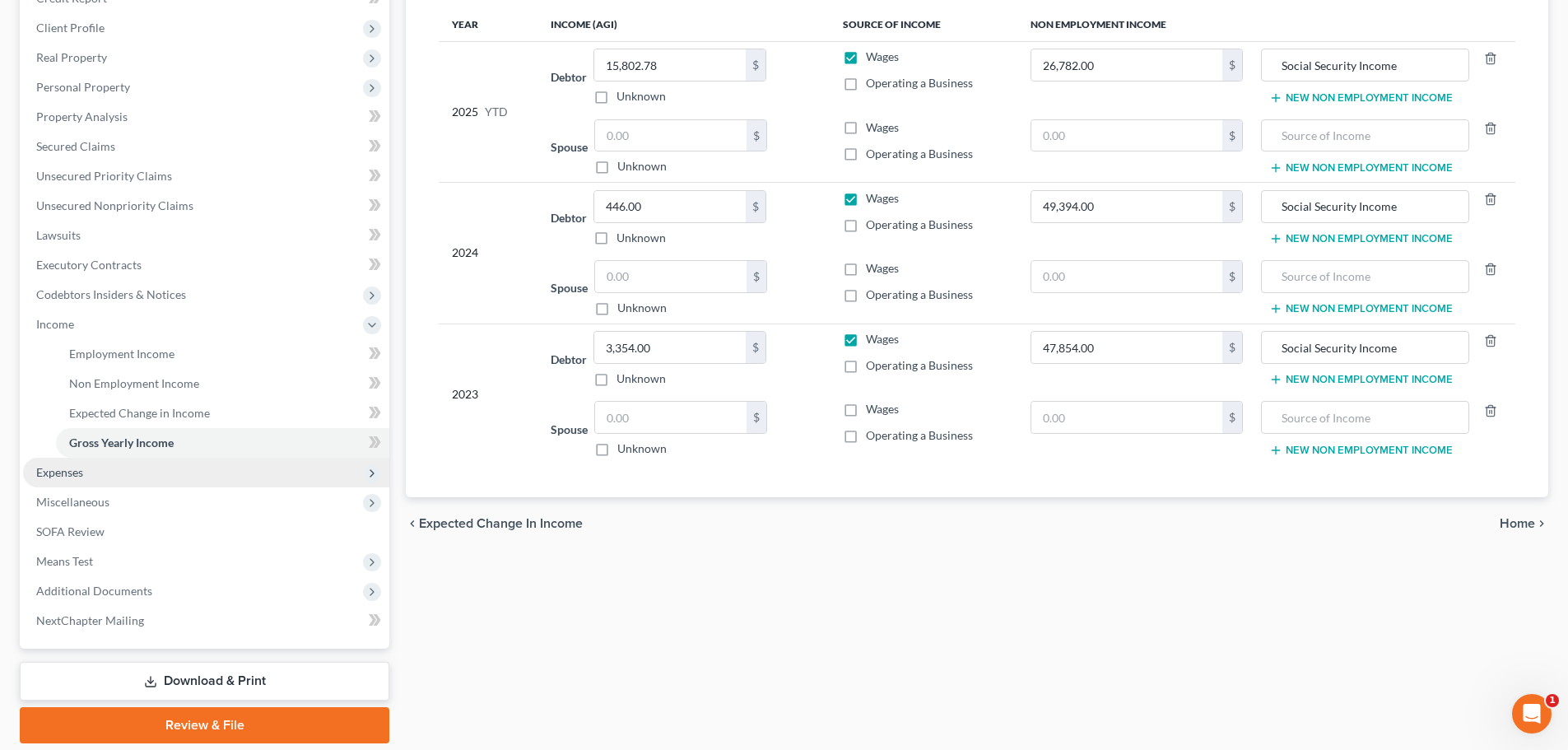
click at [90, 480] on span "Expenses" at bounding box center [205, 472] width 366 height 30
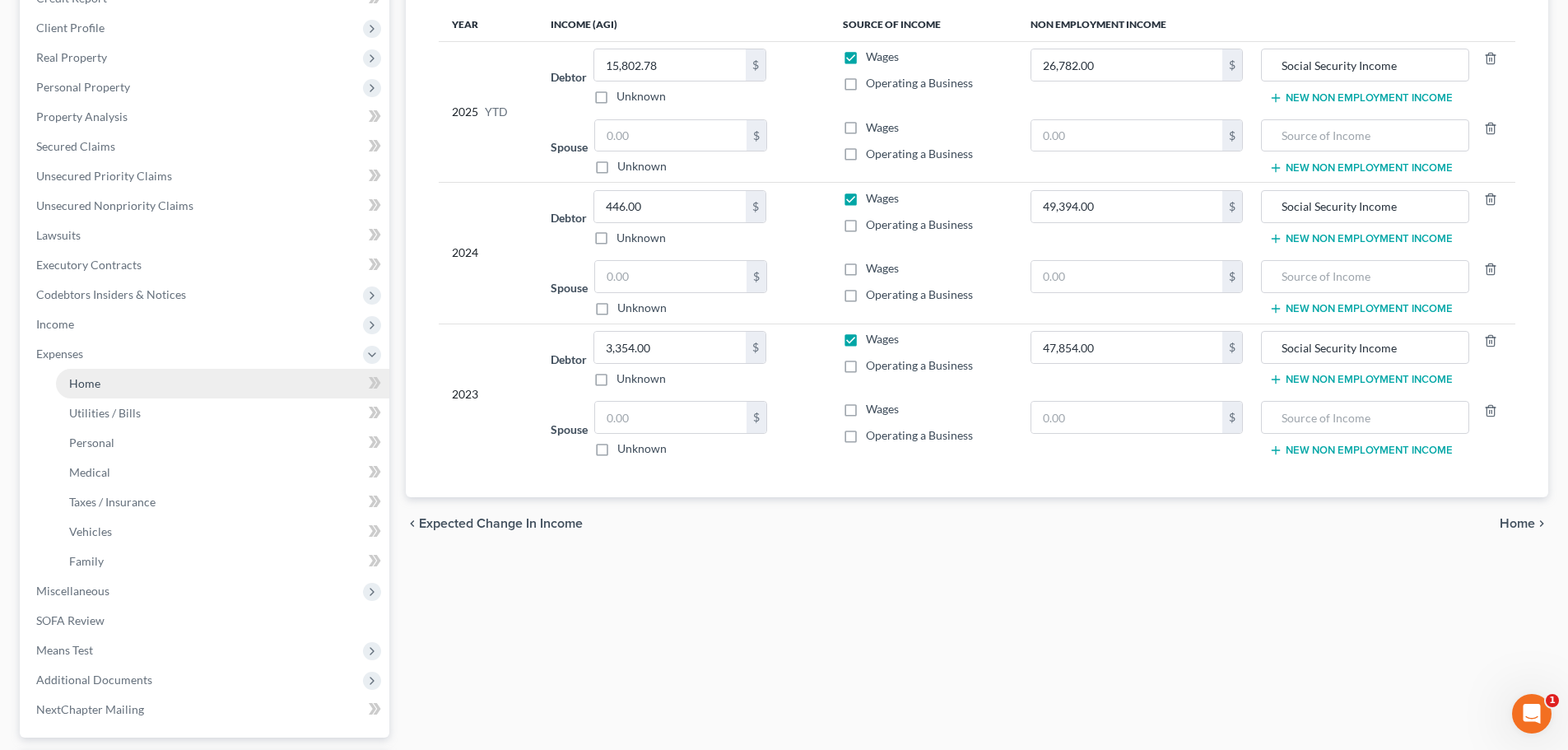
click at [92, 384] on span "Home" at bounding box center [85, 384] width 32 height 14
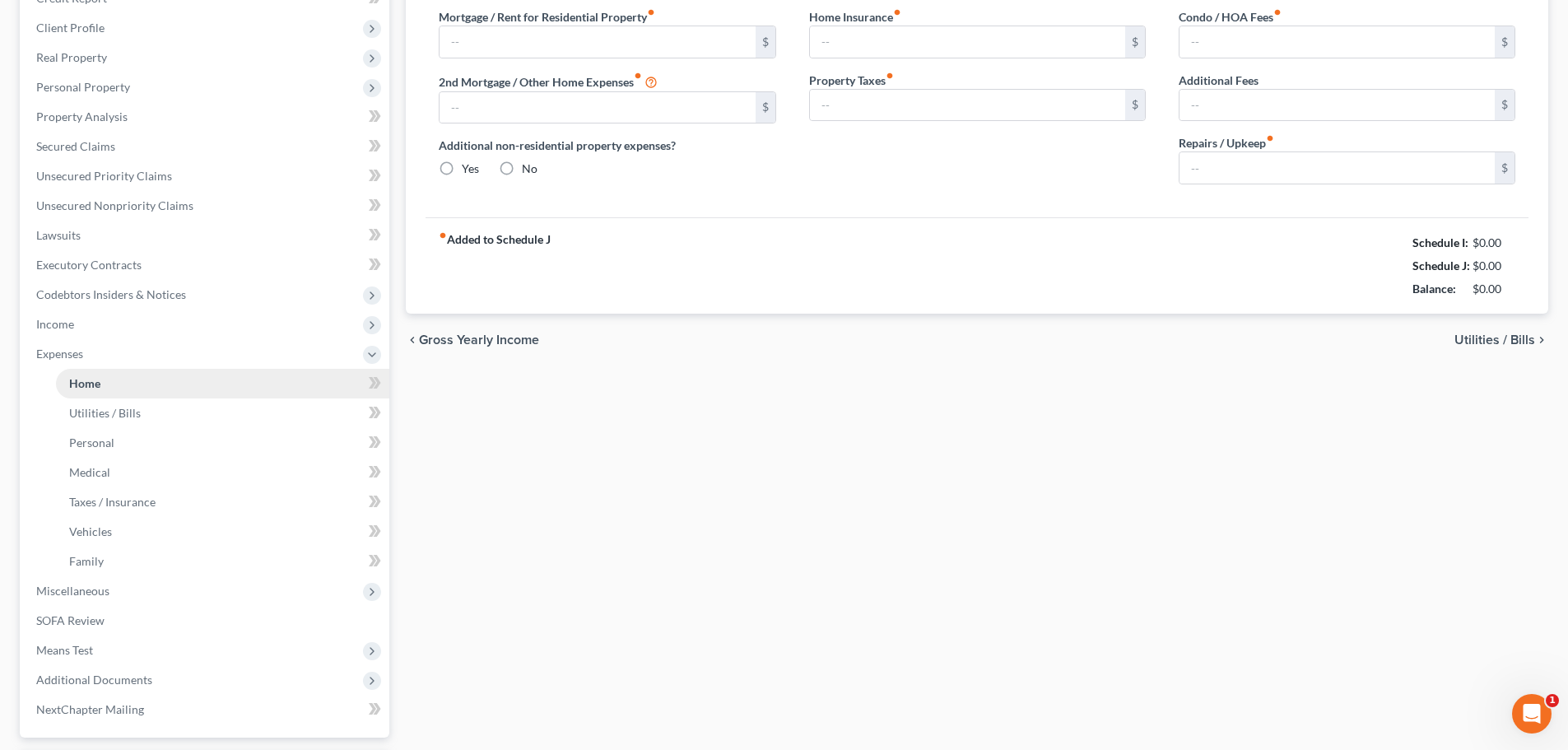
type input "0.00"
radio input "true"
type input "300.00"
type input "450.00"
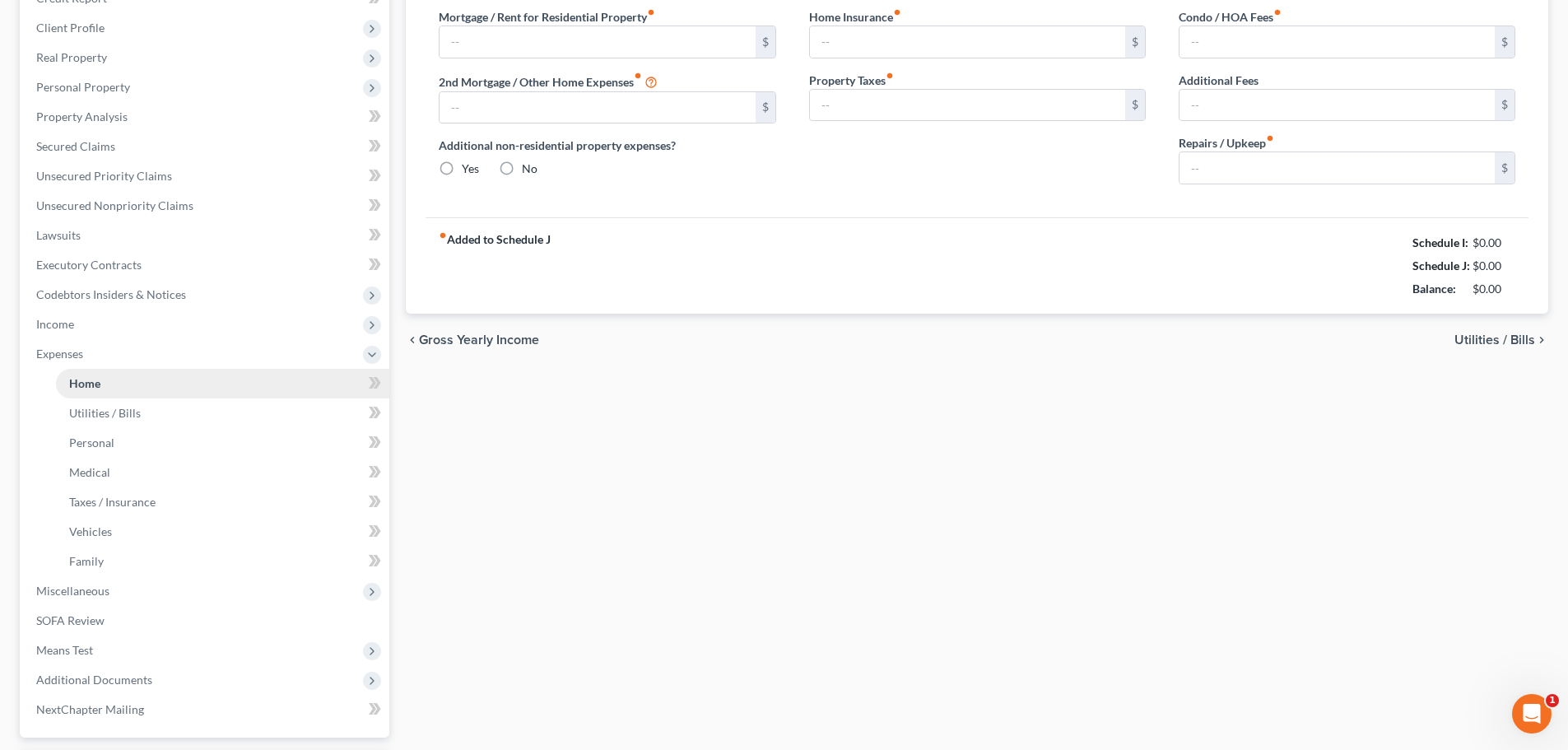
type input "400.00"
type input "0.00"
type input "500.00"
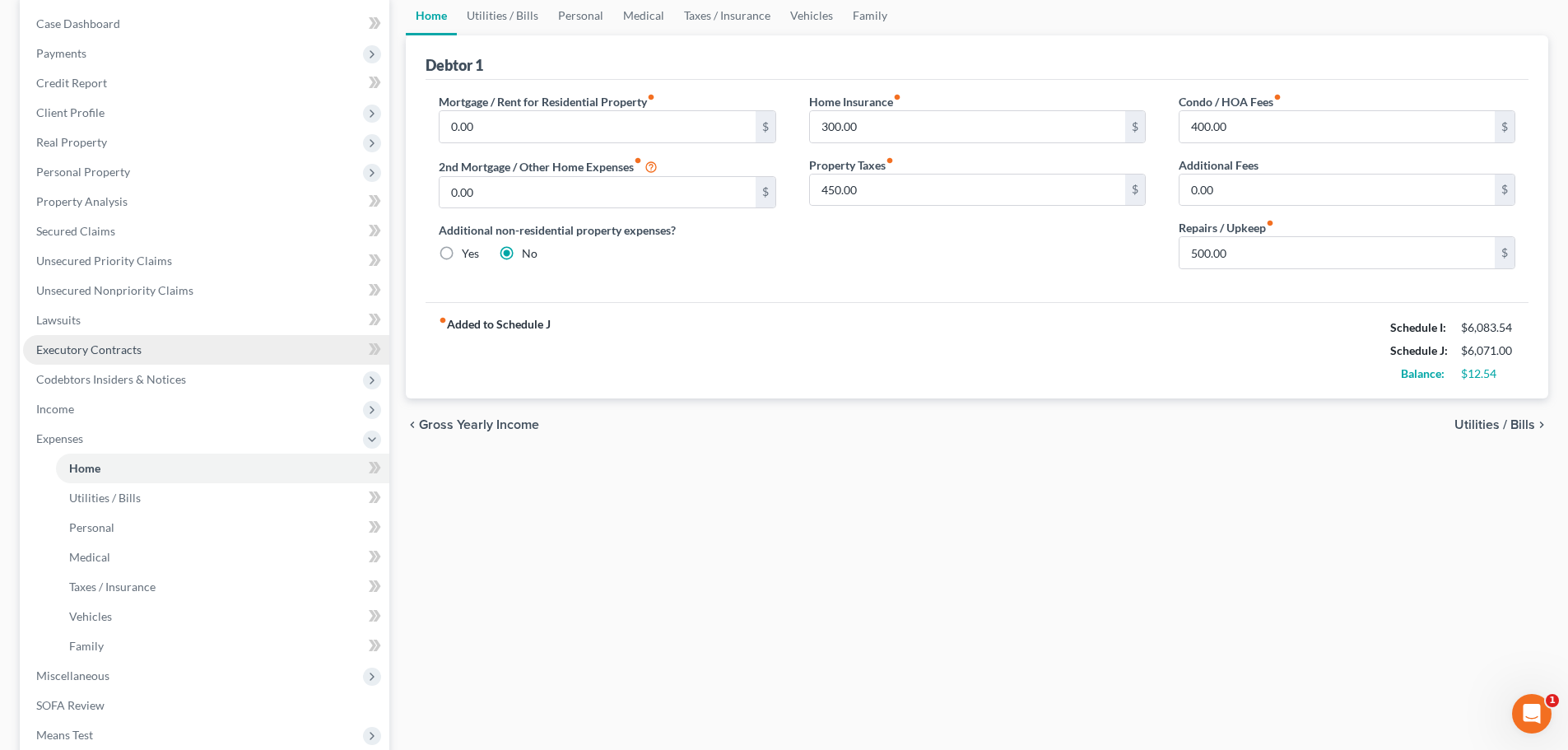
scroll to position [247, 0]
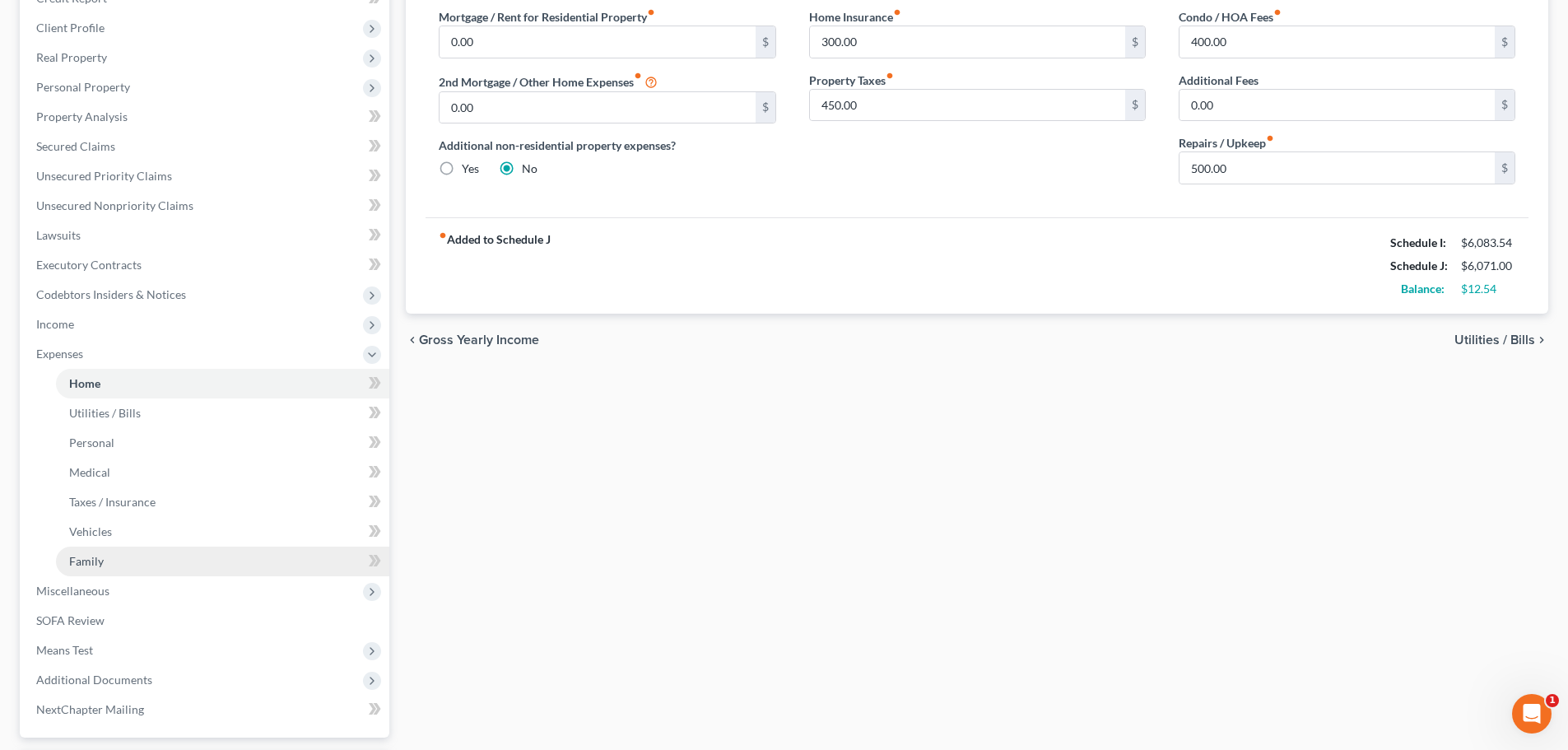
click at [103, 560] on link "Family" at bounding box center [223, 562] width 334 height 30
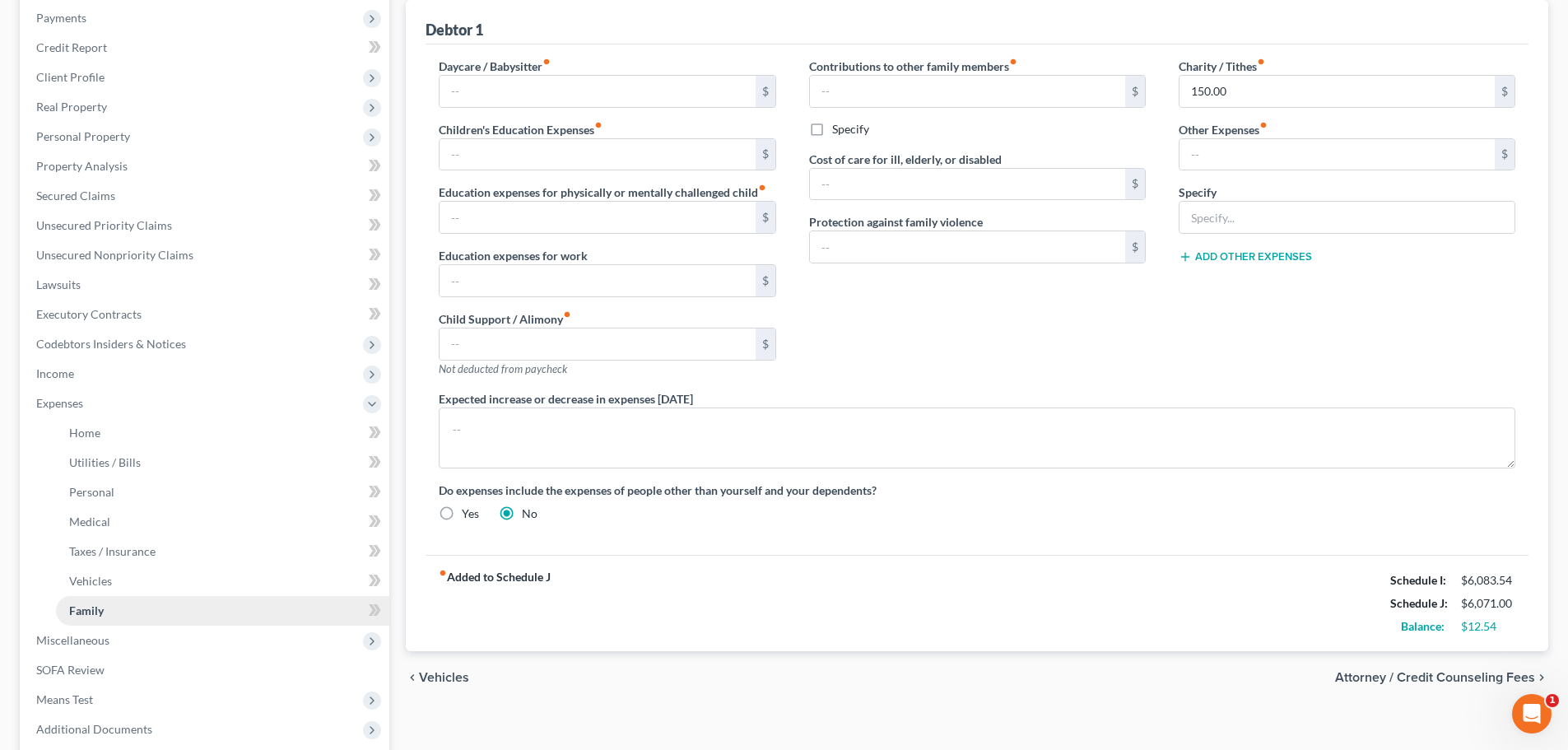
scroll to position [392, 0]
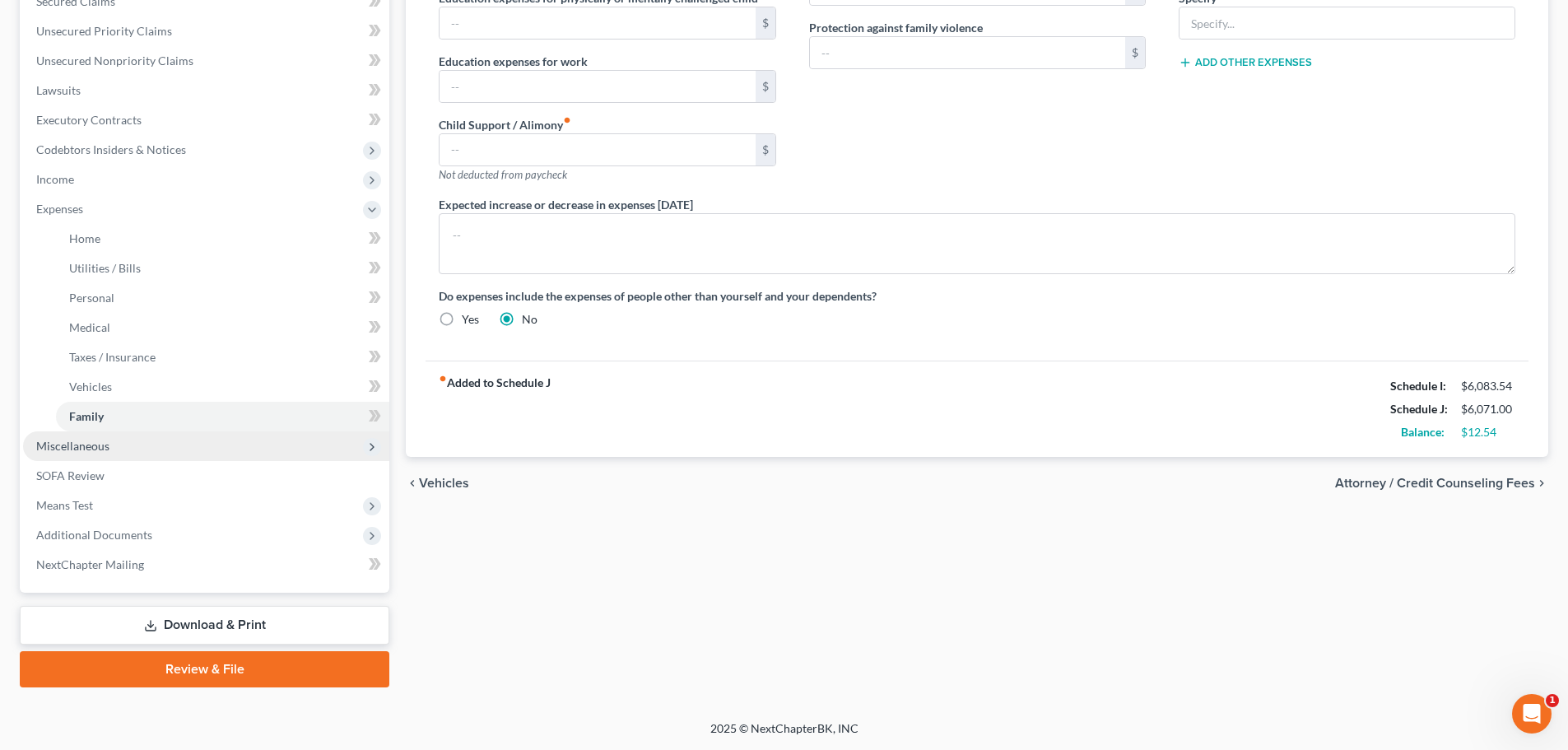
click at [88, 450] on span "Miscellaneous" at bounding box center [72, 446] width 73 height 14
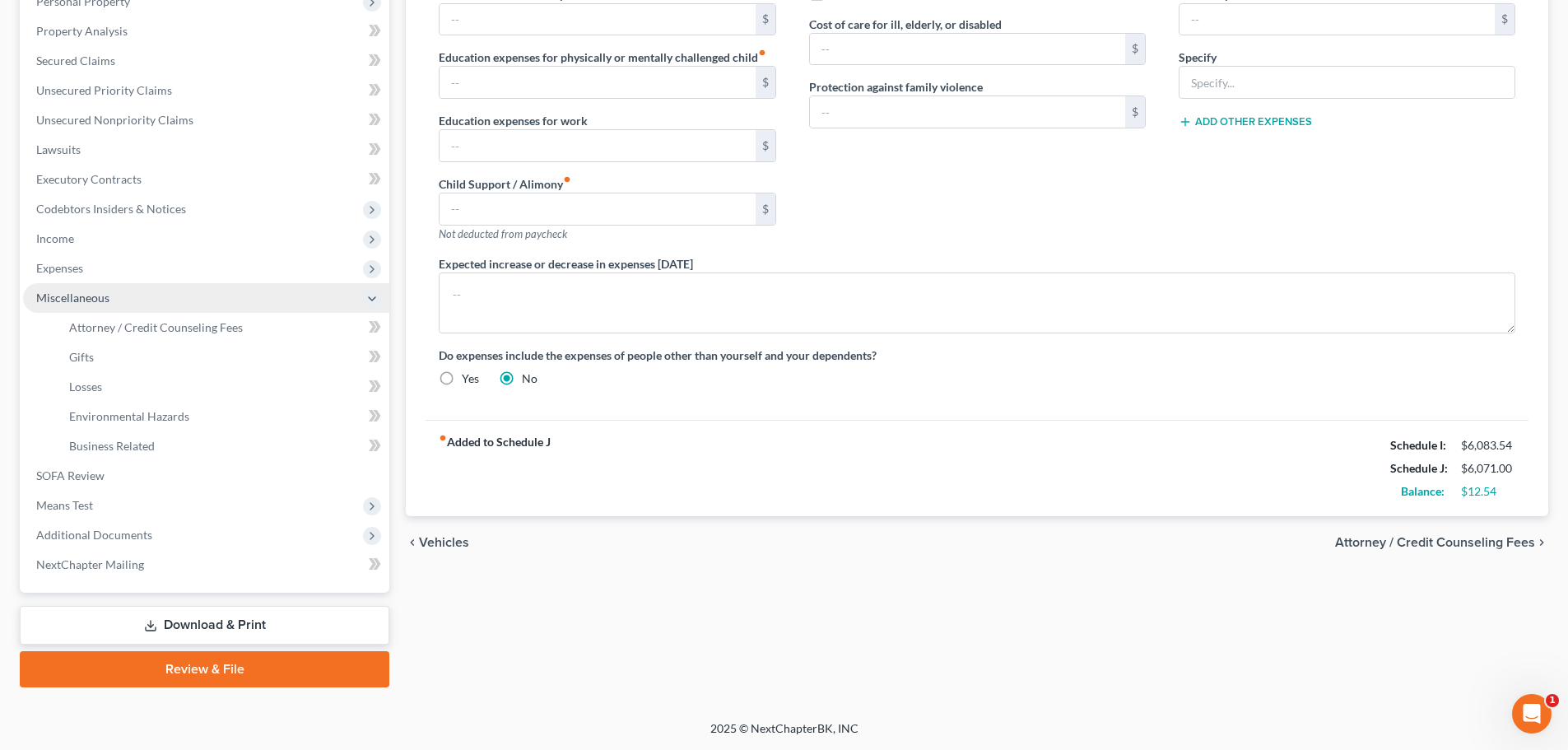
scroll to position [333, 0]
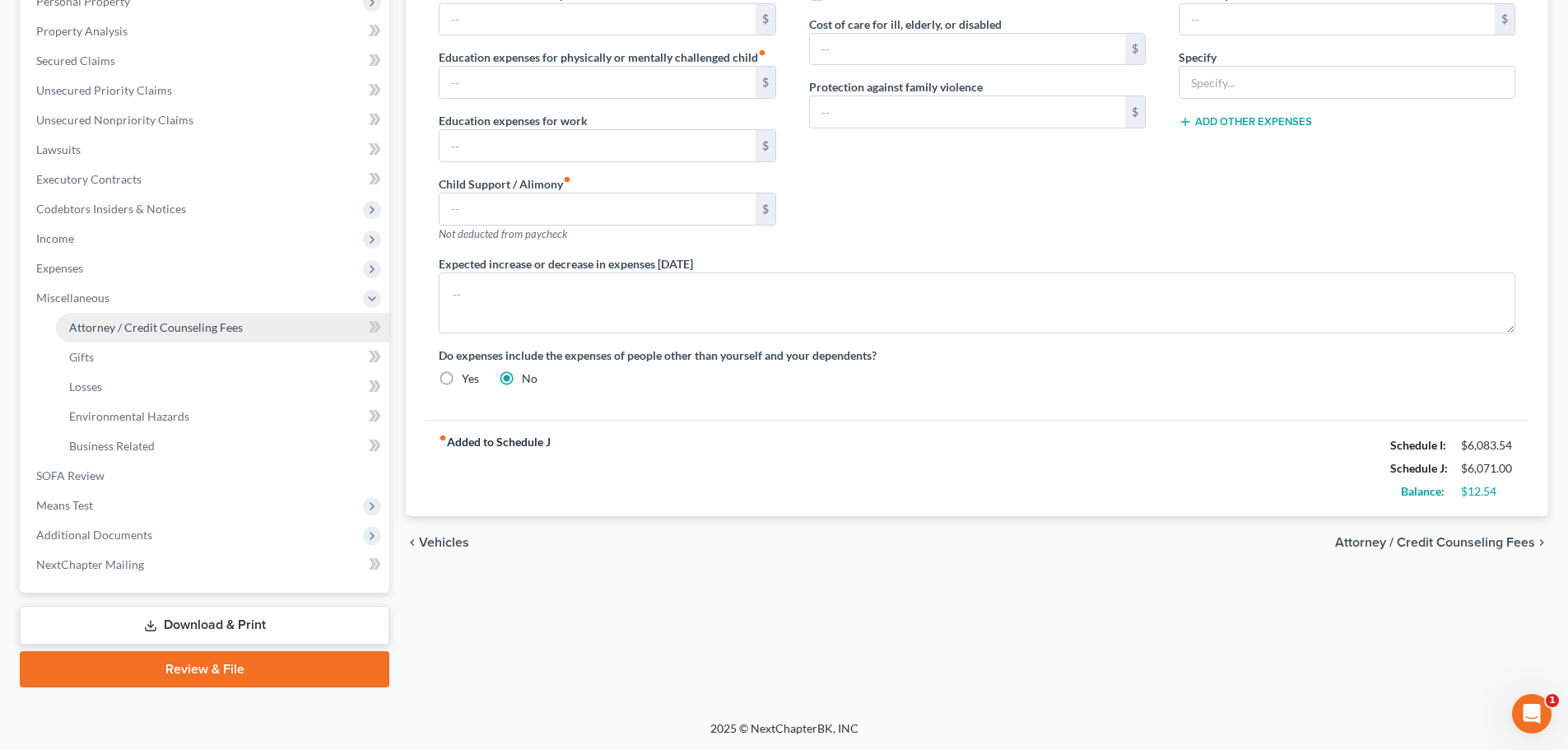
click at [112, 324] on span "Attorney / Credit Counseling Fees" at bounding box center [156, 328] width 174 height 14
select select "0"
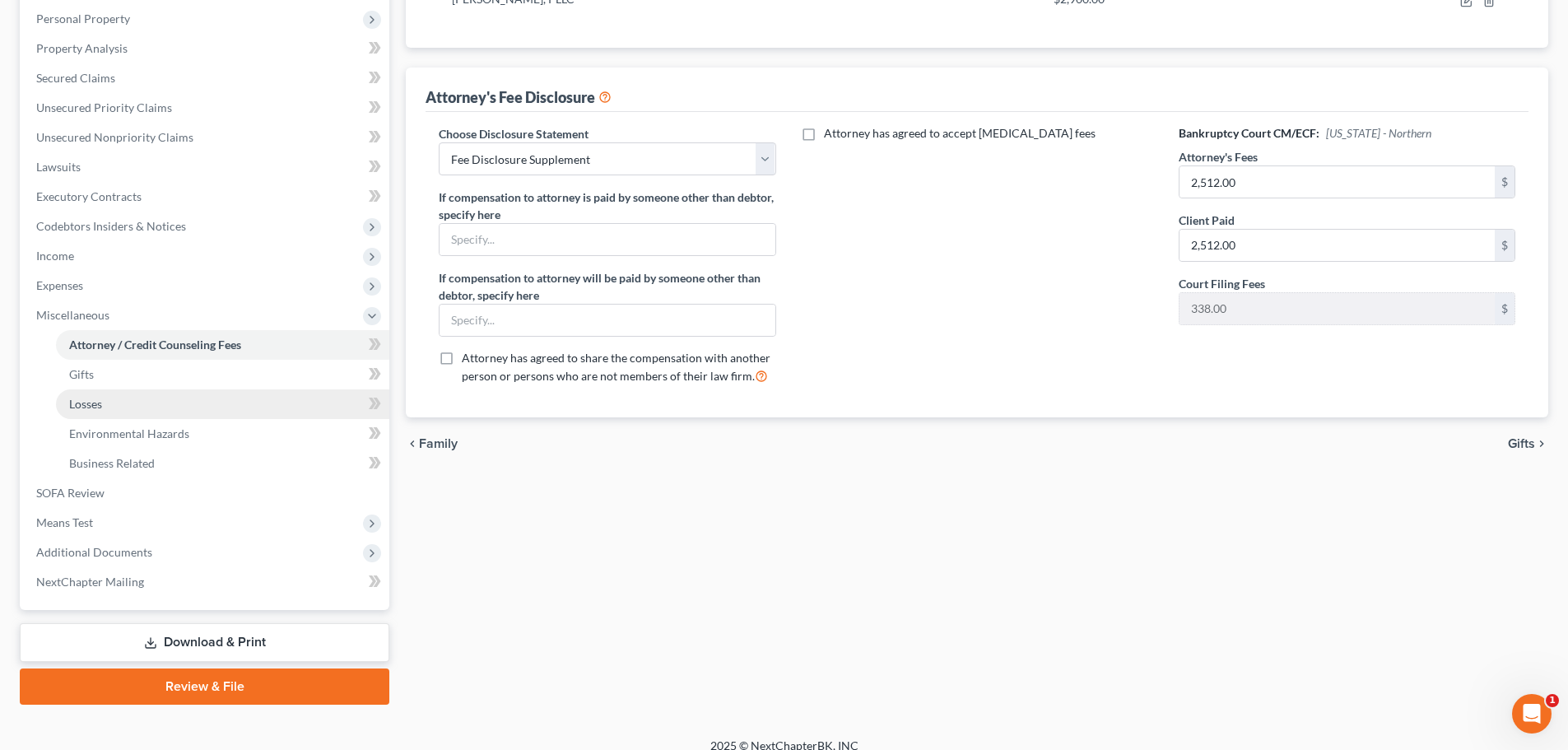
scroll to position [329, 0]
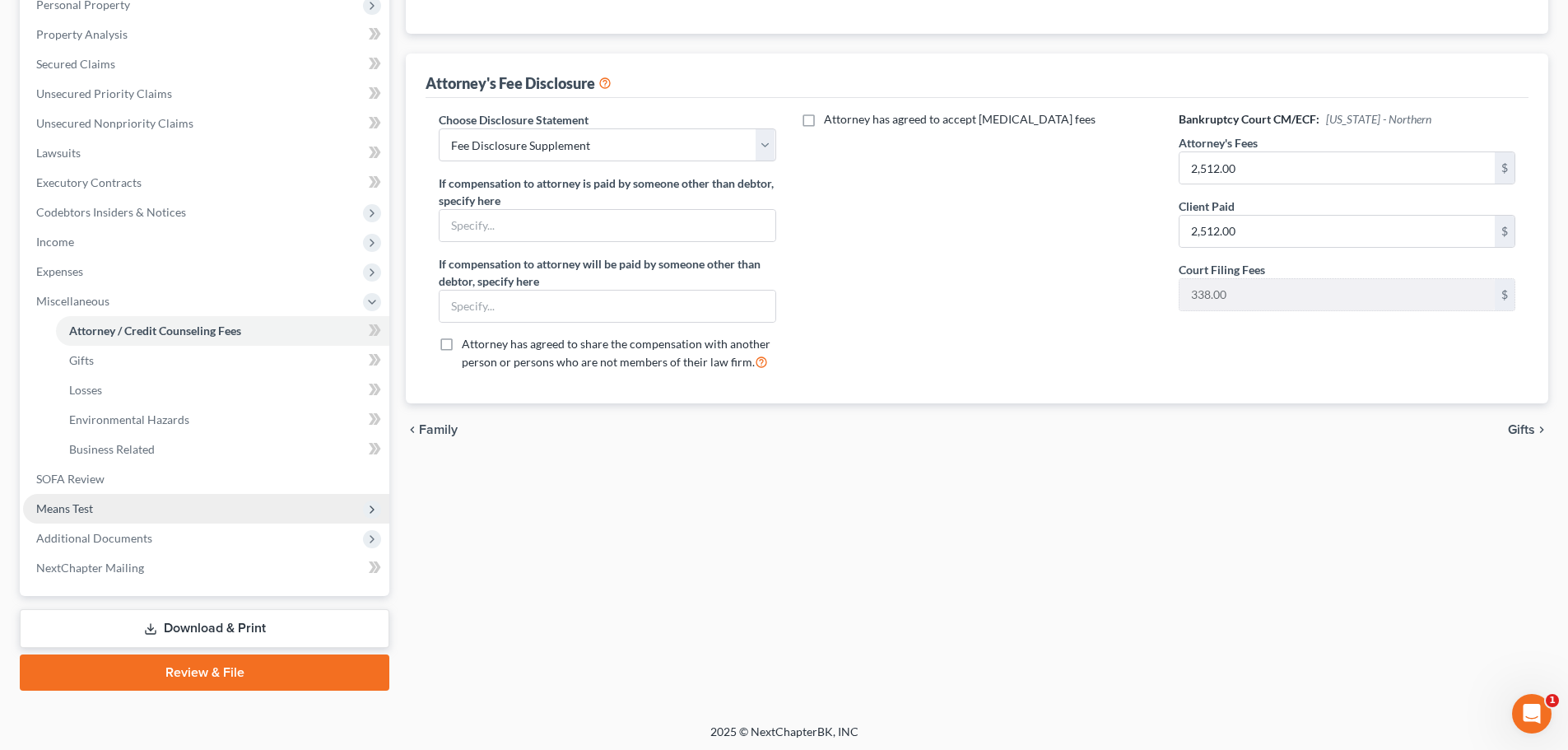
click at [92, 506] on span "Means Test" at bounding box center [64, 508] width 57 height 14
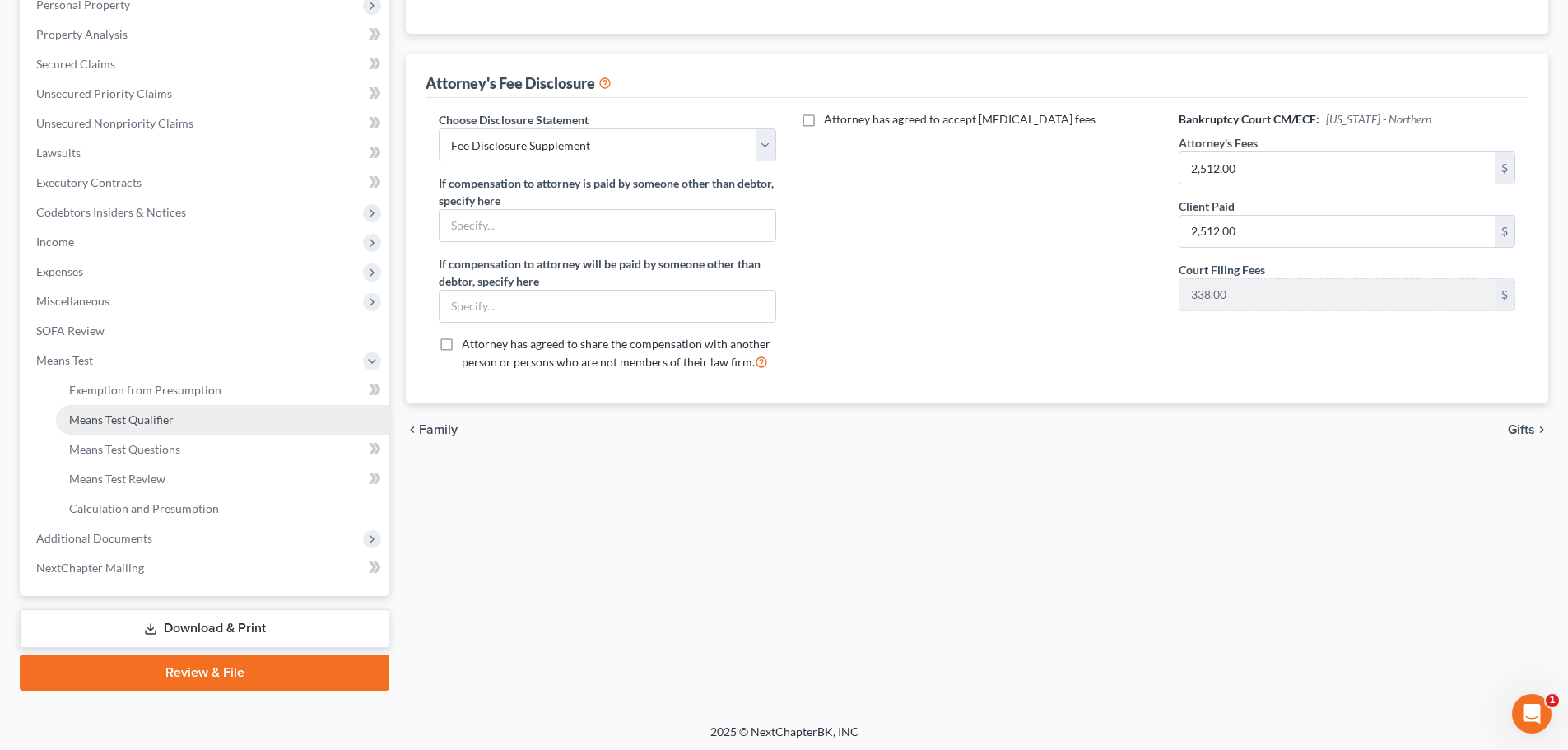
click at [99, 427] on link "Means Test Qualifier" at bounding box center [223, 420] width 334 height 30
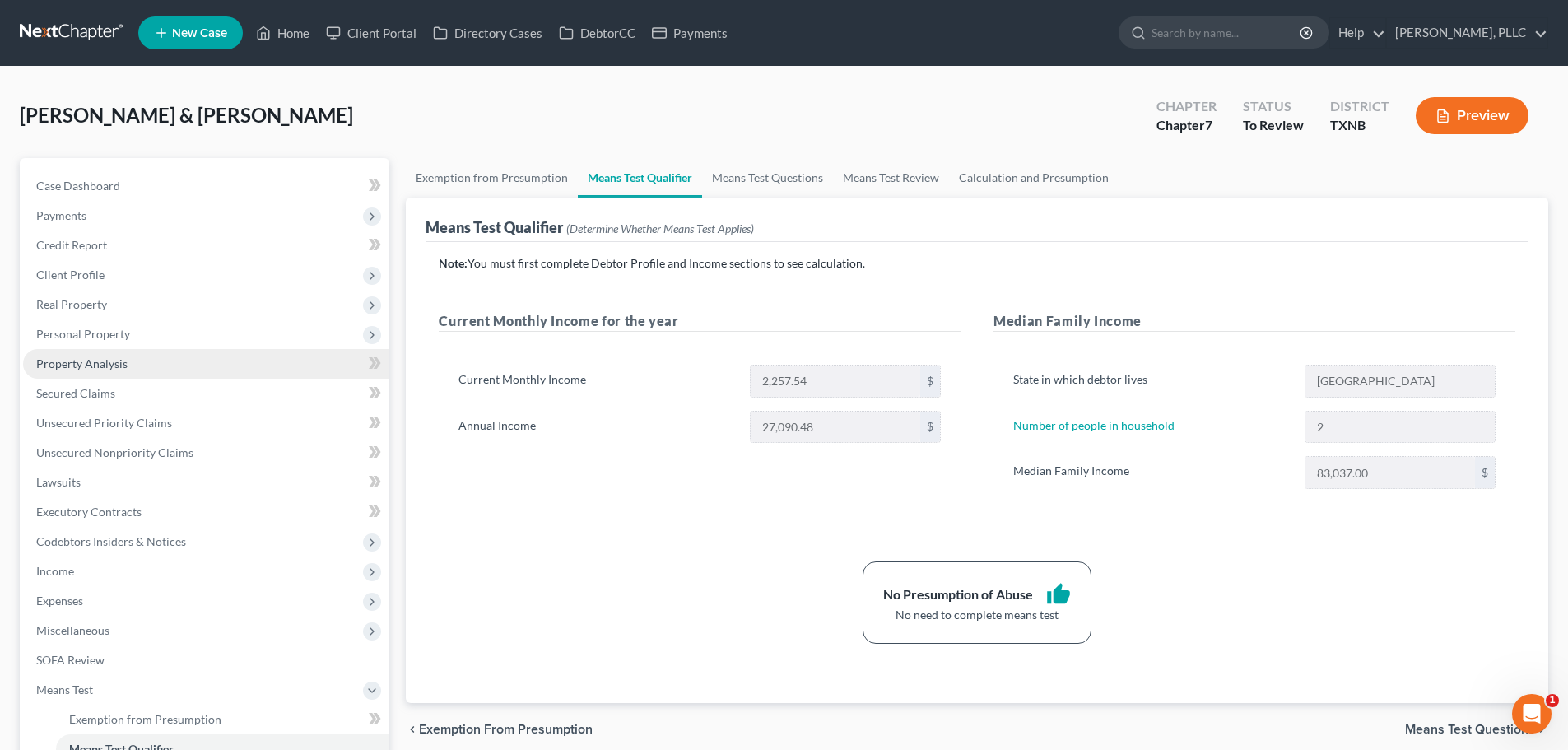
click at [82, 365] on span "Property Analysis" at bounding box center [82, 364] width 91 height 14
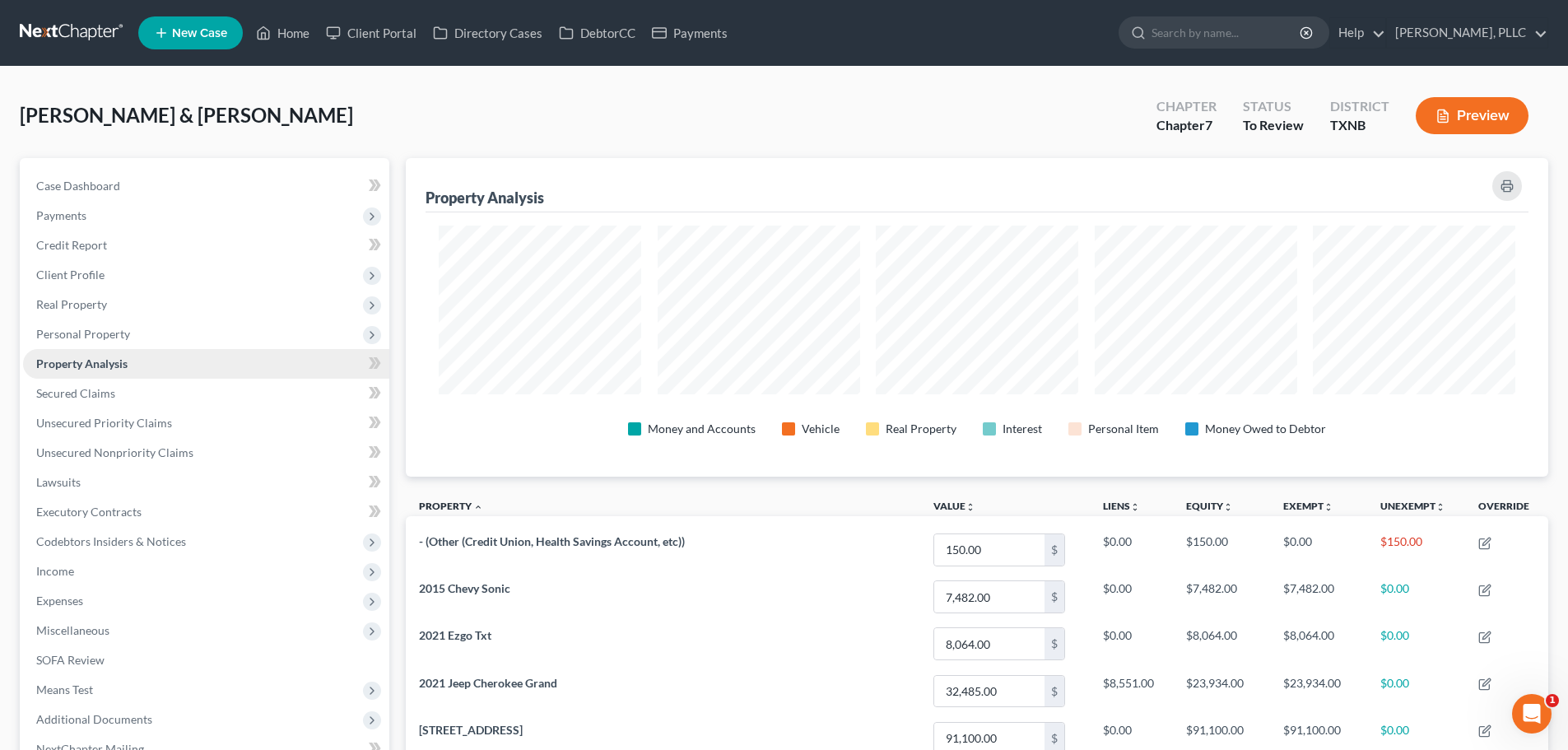
scroll to position [319, 1143]
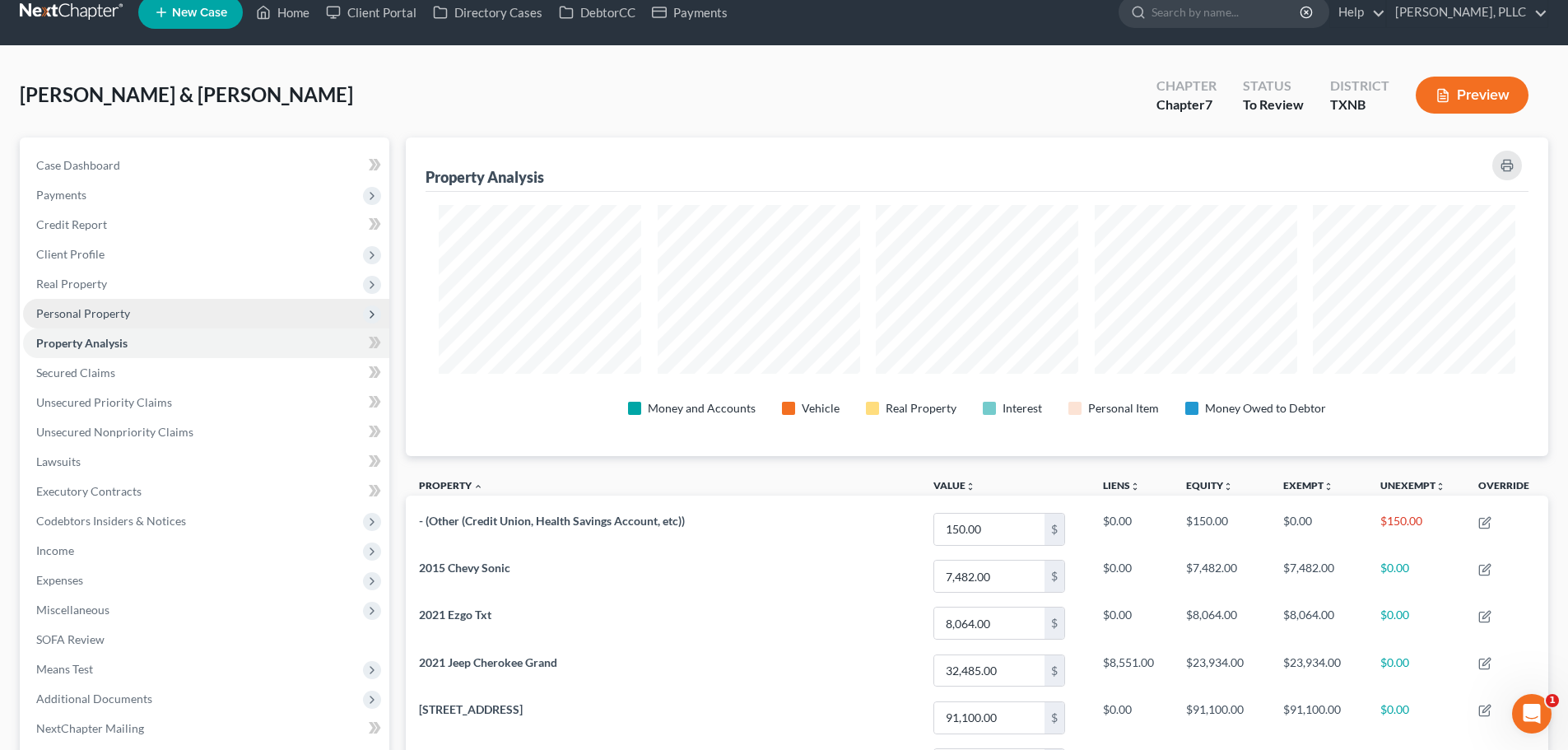
click at [121, 311] on span "Personal Property" at bounding box center [83, 314] width 94 height 14
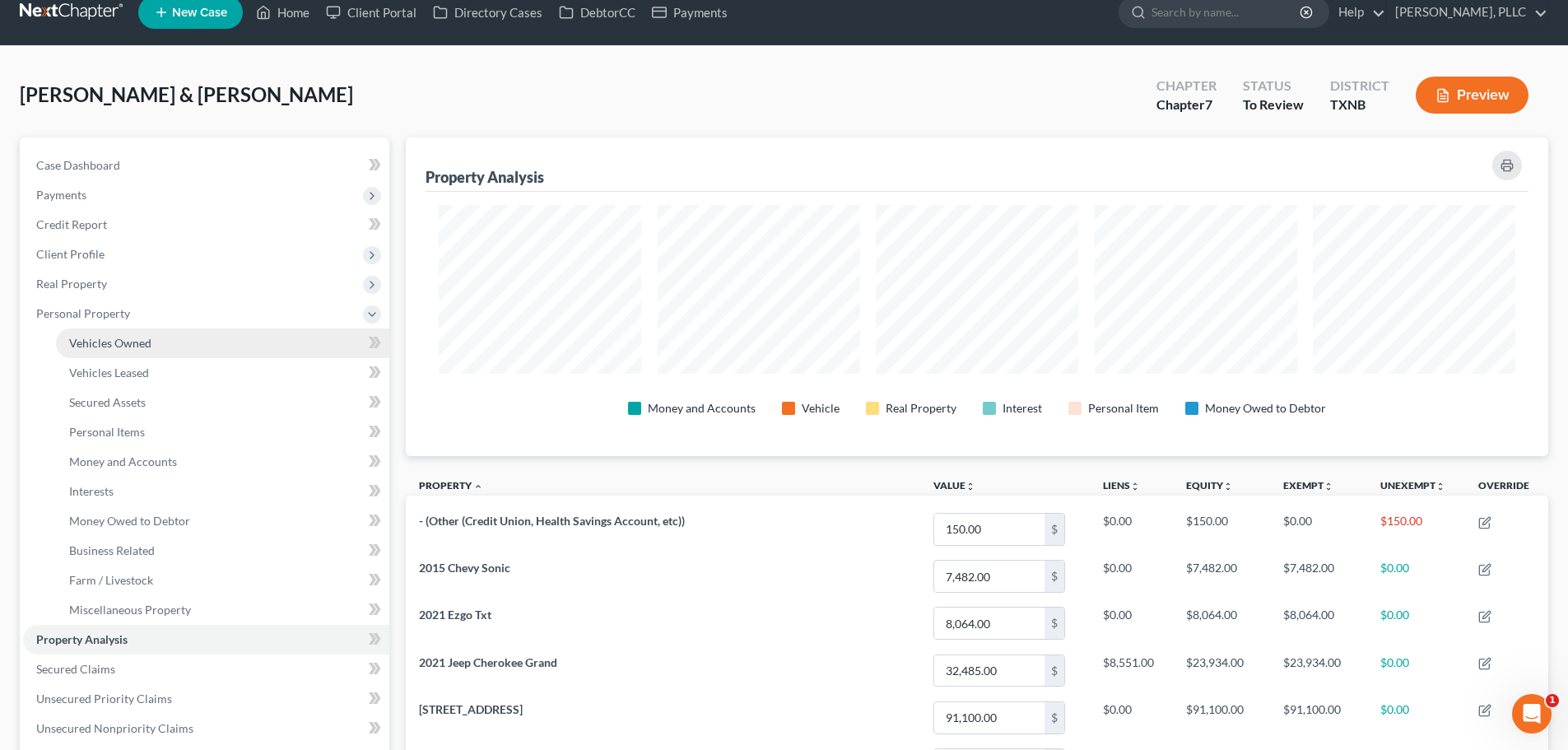
click at [131, 342] on span "Vehicles Owned" at bounding box center [111, 343] width 83 height 14
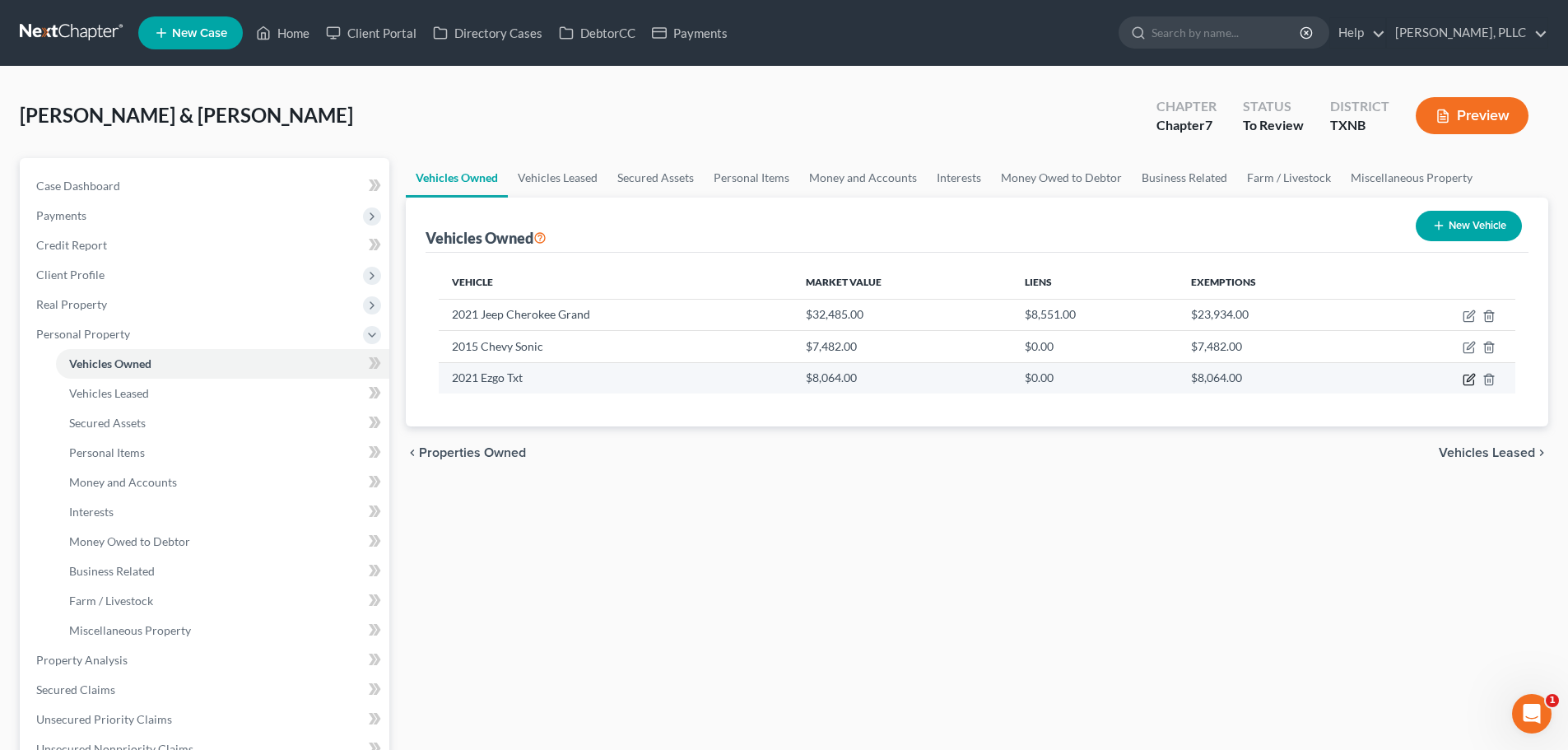
click at [1468, 379] on icon "button" at bounding box center [1471, 378] width 7 height 7
select select "7"
select select "5"
select select "0"
select select "2"
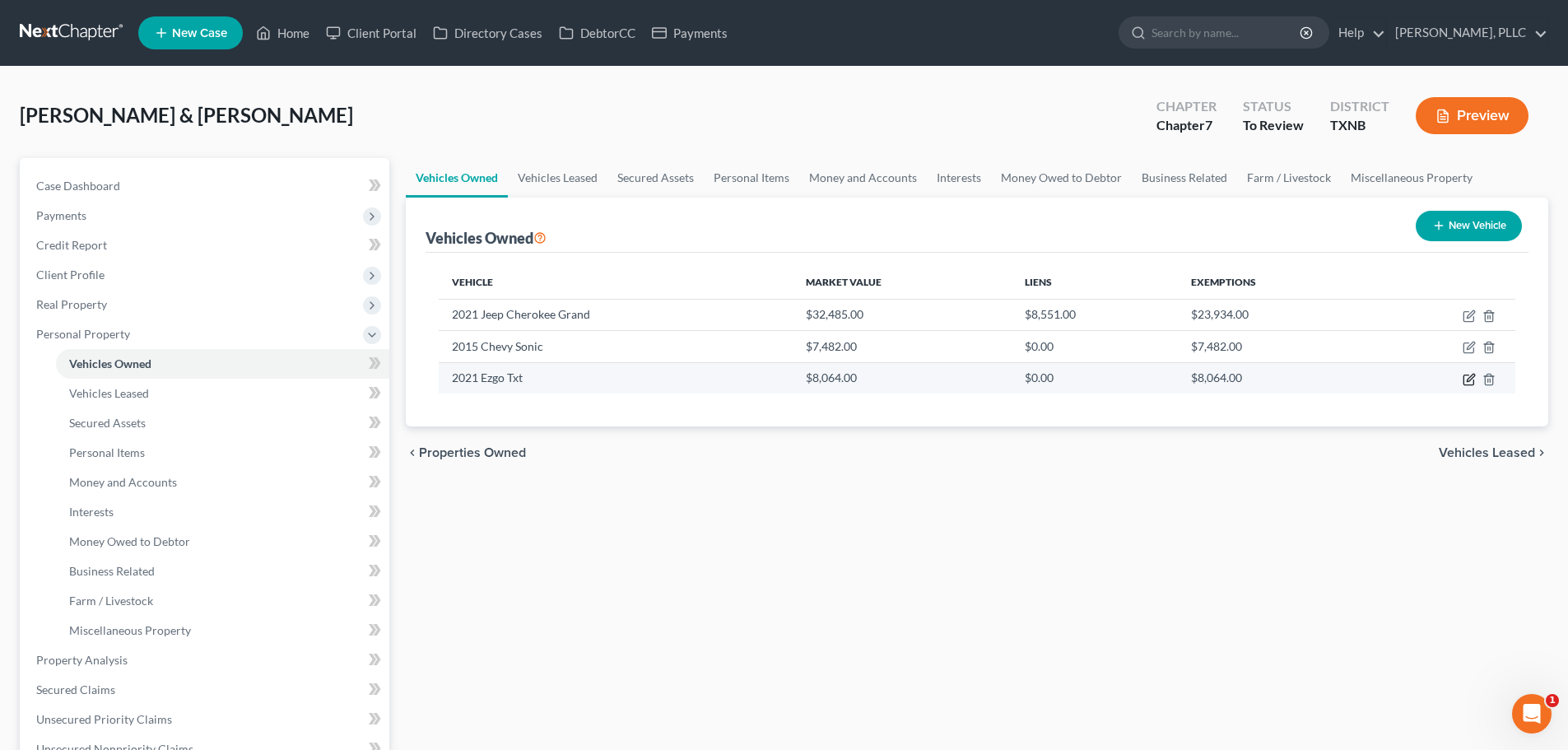
select select "2"
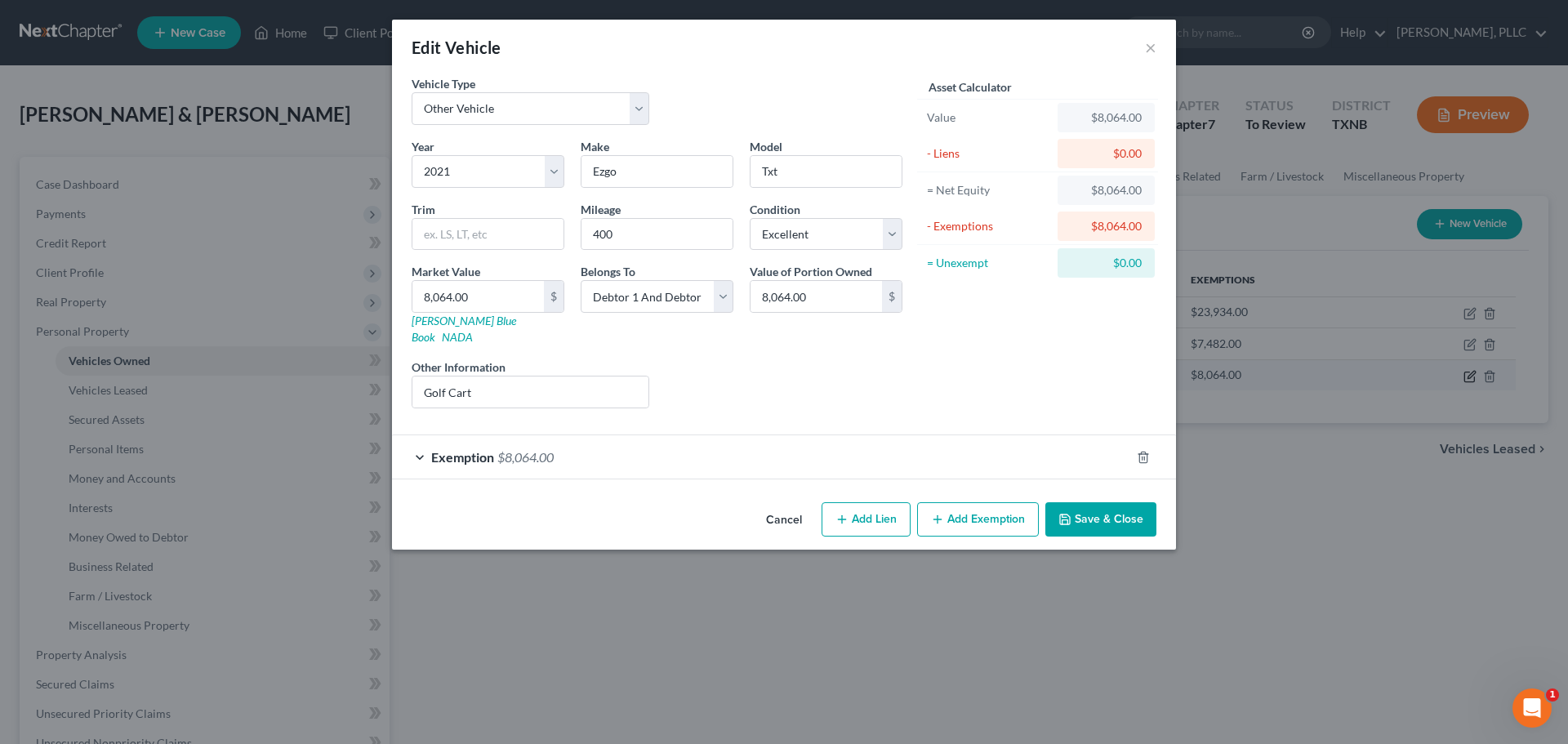
checkbox input "true"
click at [422, 441] on div "Exemption $8,064.00" at bounding box center [761, 457] width 738 height 44
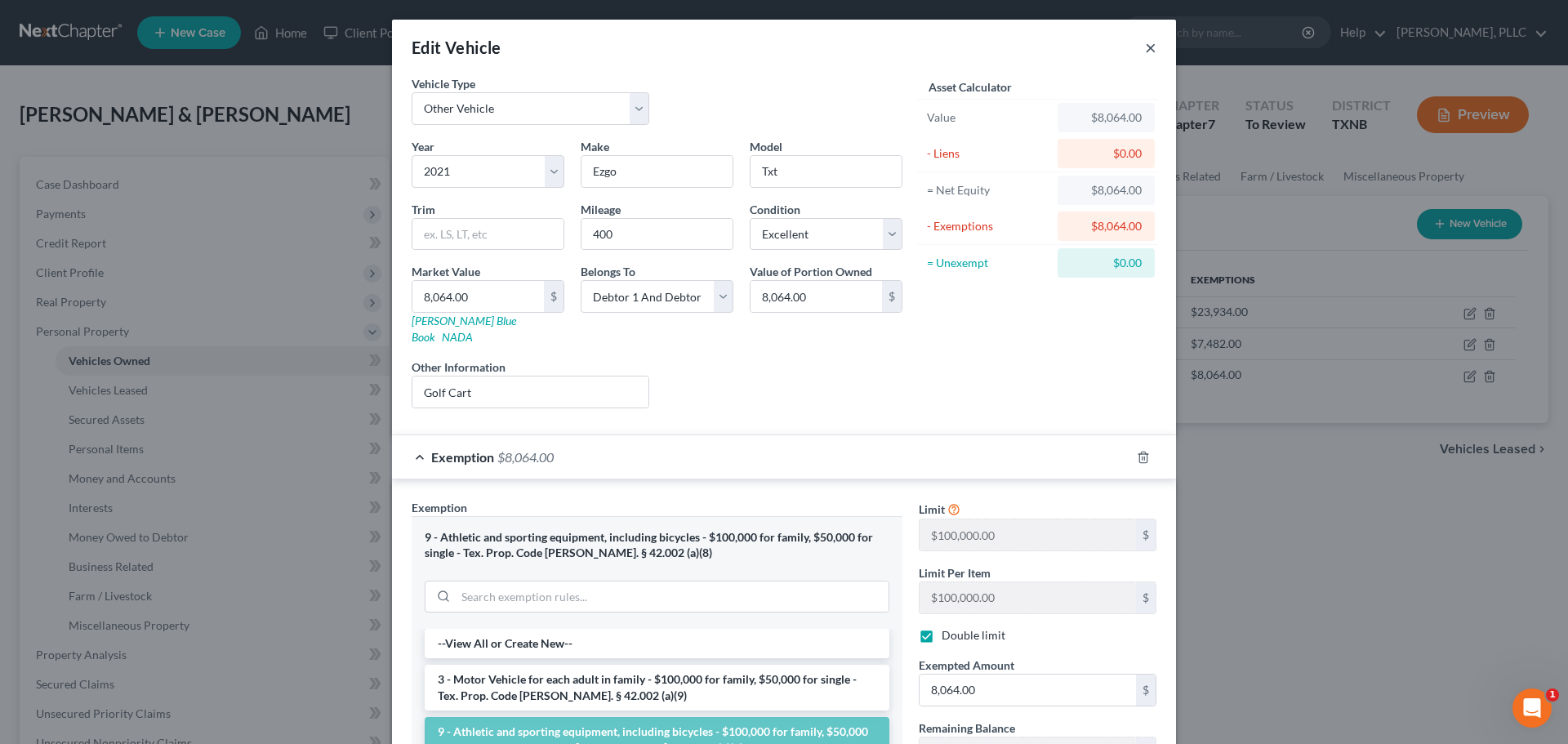
click at [1145, 44] on button "×" at bounding box center [1150, 47] width 11 height 20
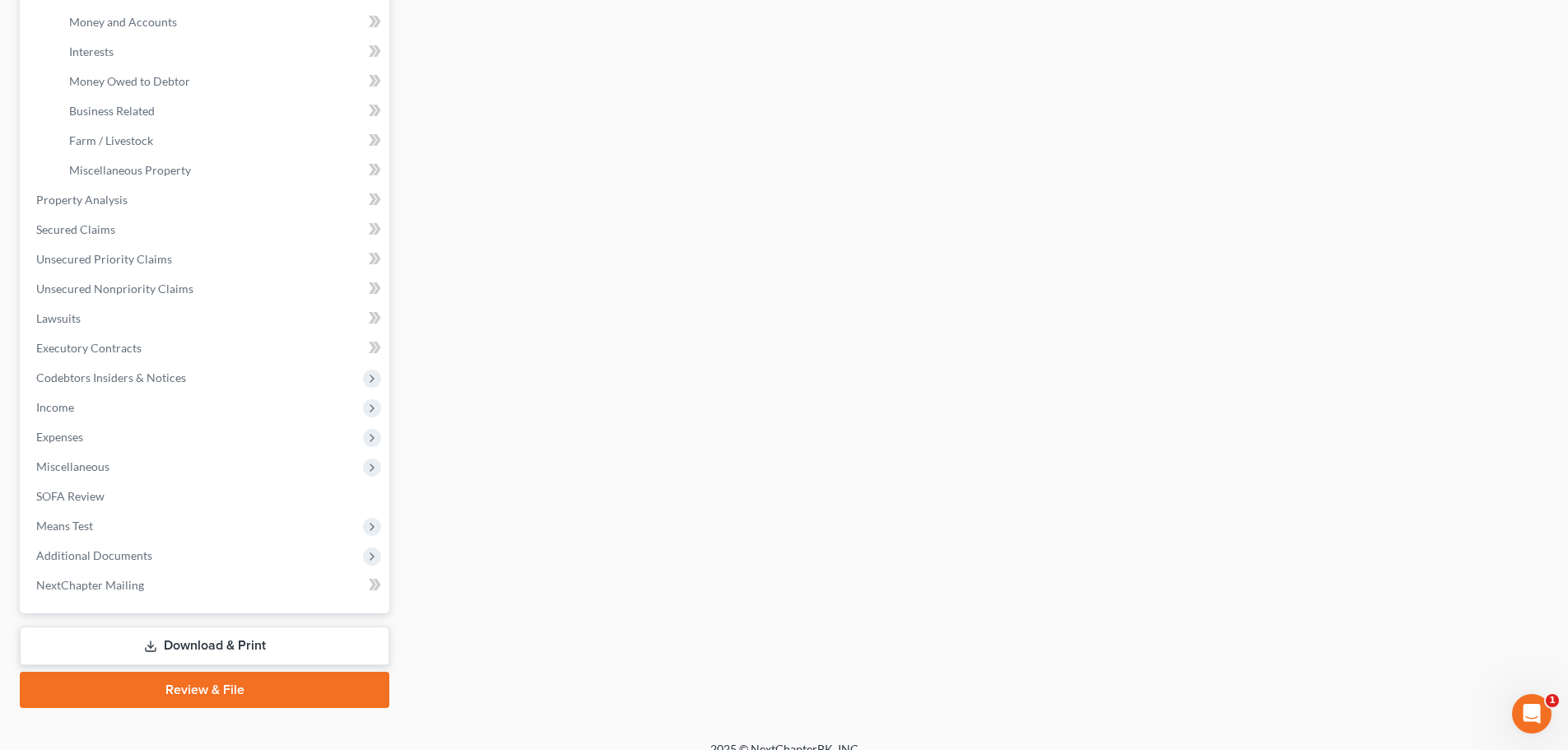
scroll to position [481, 0]
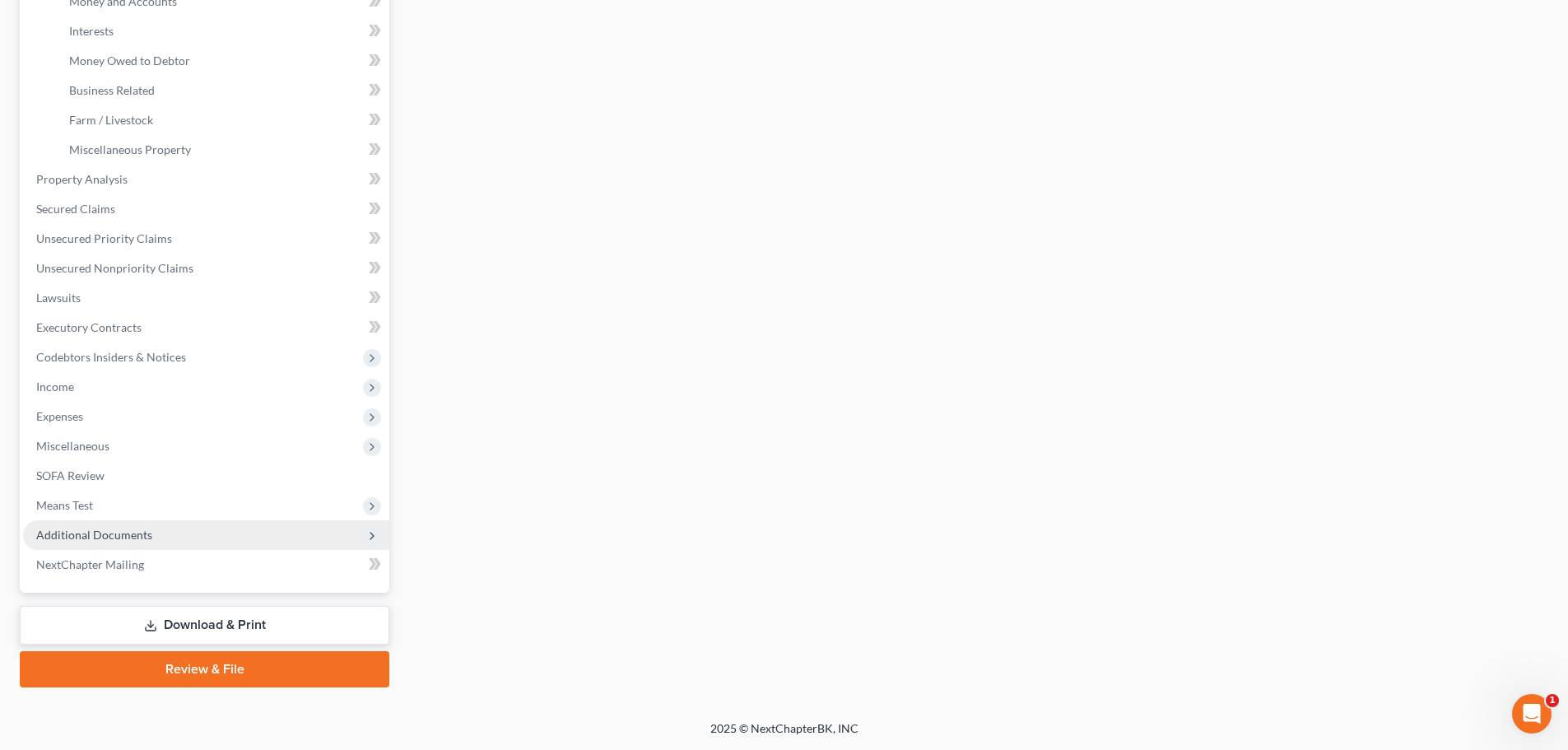
click at [123, 534] on span "Additional Documents" at bounding box center [94, 535] width 116 height 14
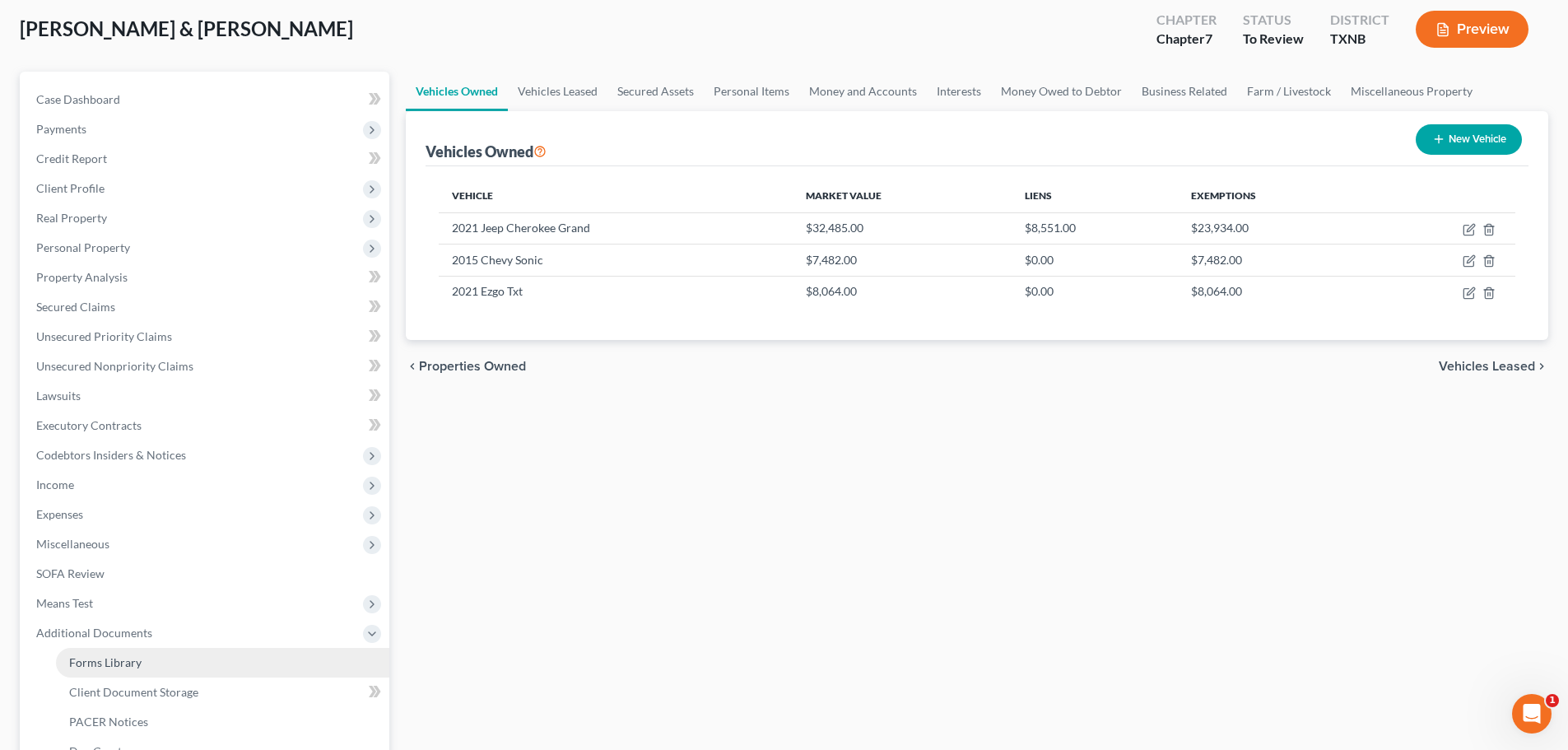
scroll to position [86, 0]
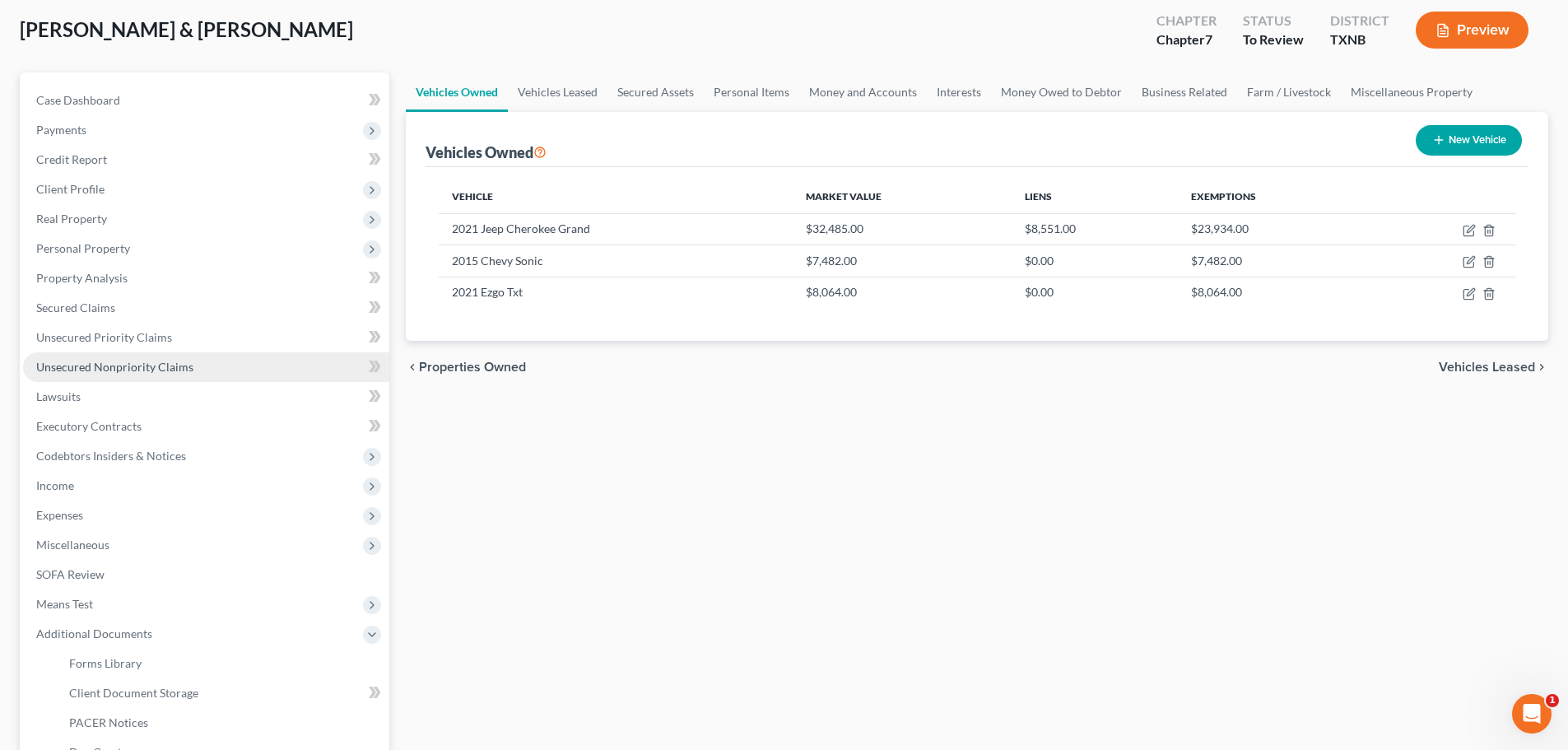
click at [136, 364] on span "Unsecured Nonpriority Claims" at bounding box center [114, 367] width 157 height 14
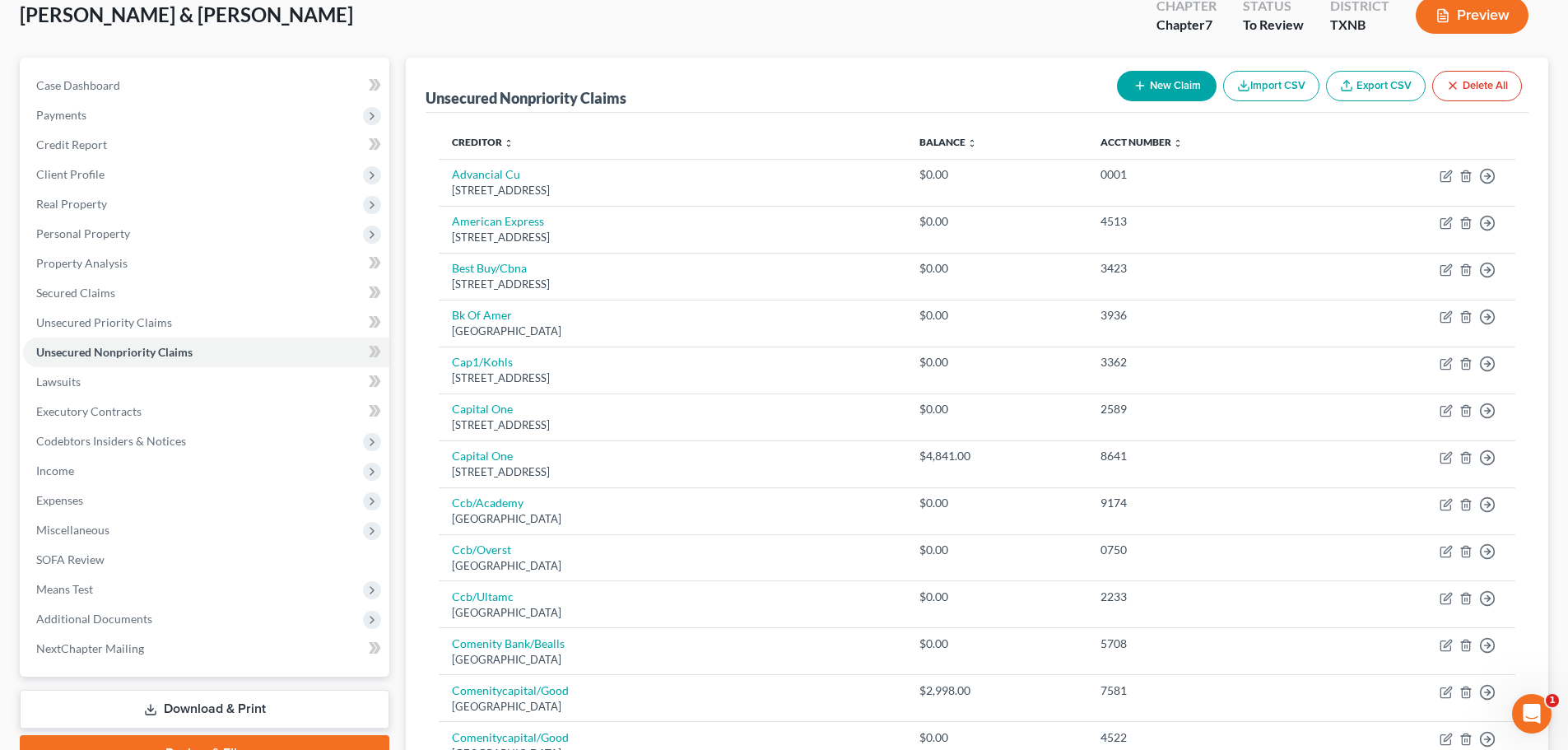
scroll to position [81, 0]
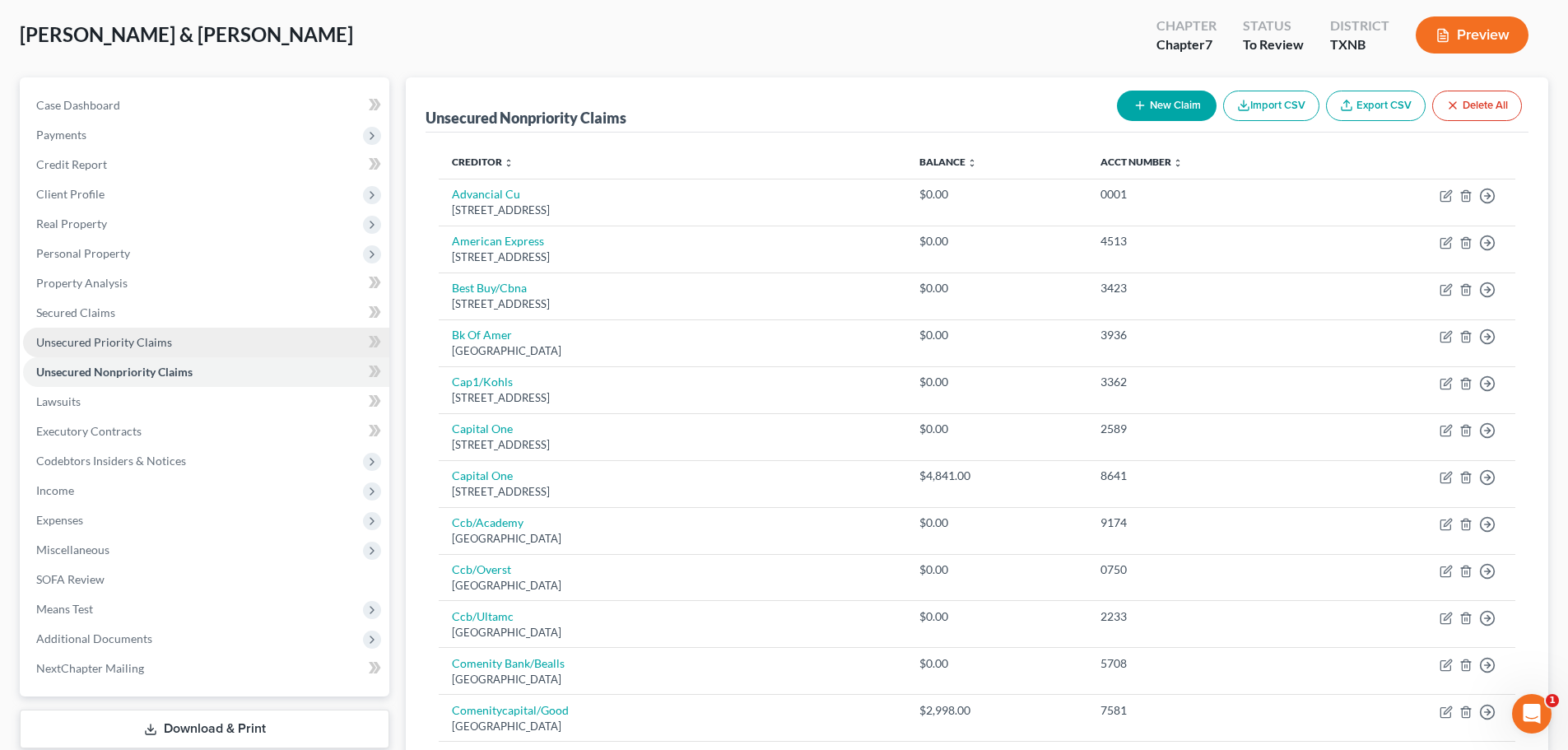
click at [104, 346] on span "Unsecured Priority Claims" at bounding box center [104, 343] width 136 height 14
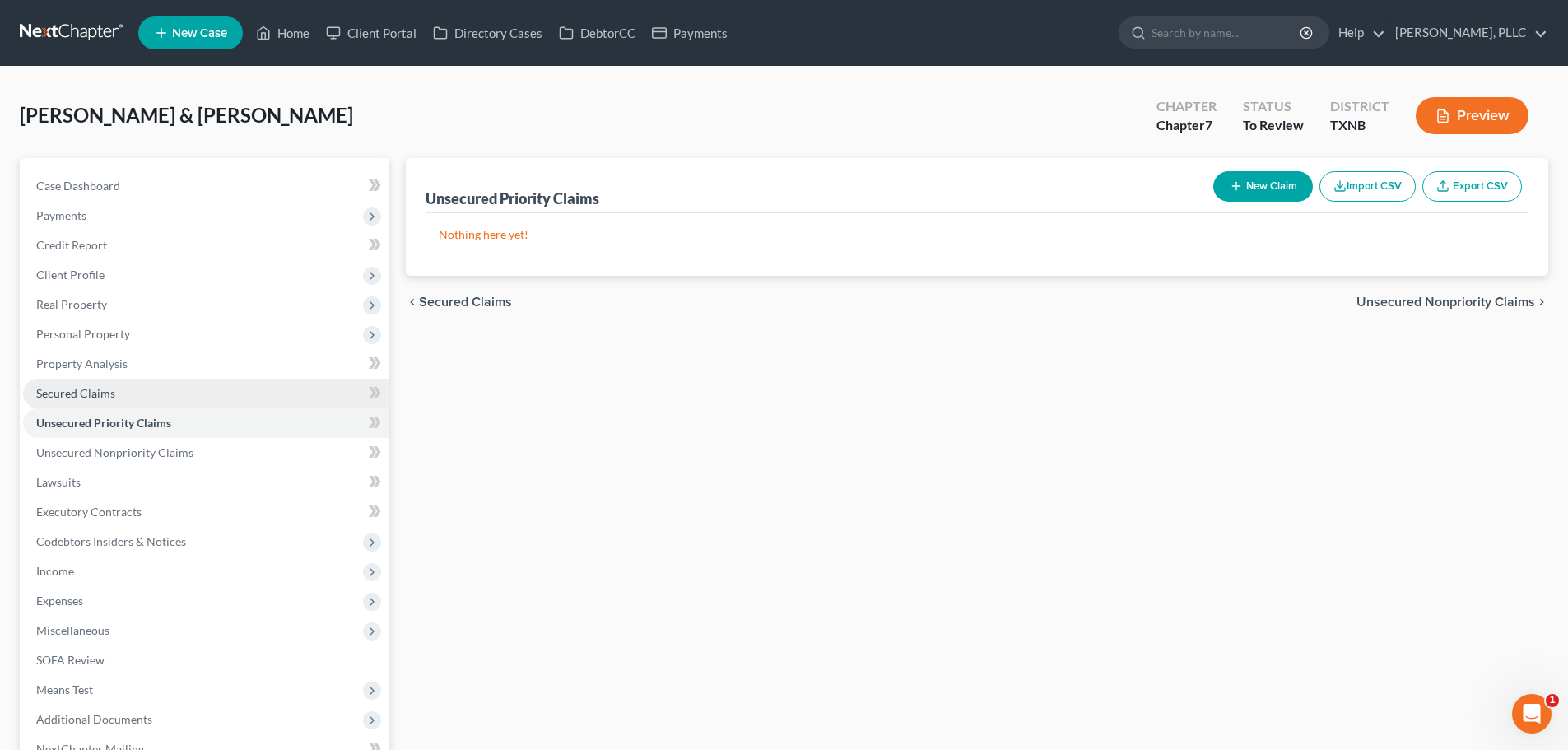
click at [83, 394] on span "Secured Claims" at bounding box center [76, 393] width 79 height 14
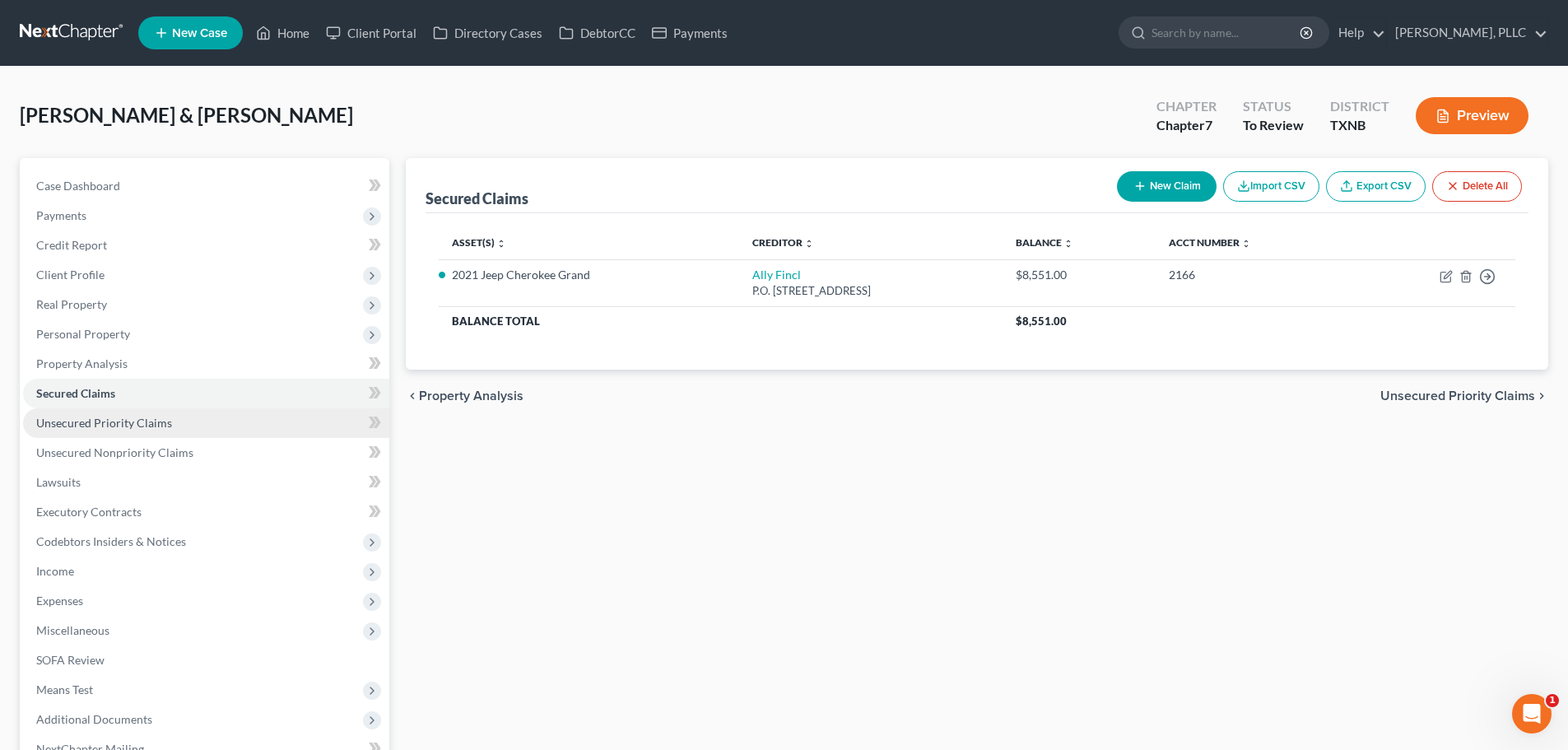
click at [77, 422] on span "Unsecured Priority Claims" at bounding box center [104, 423] width 136 height 14
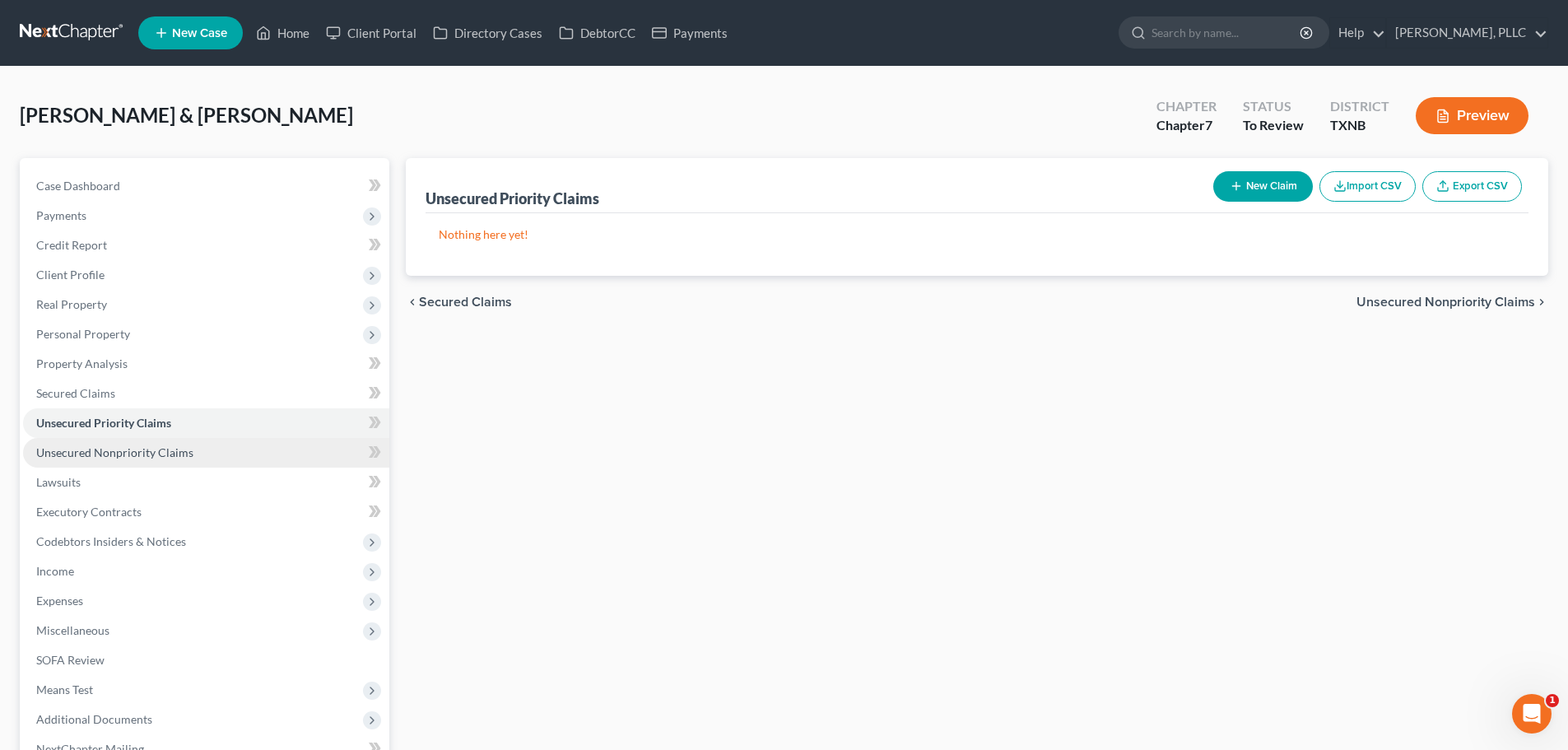
click at [79, 455] on span "Unsecured Nonpriority Claims" at bounding box center [114, 452] width 157 height 14
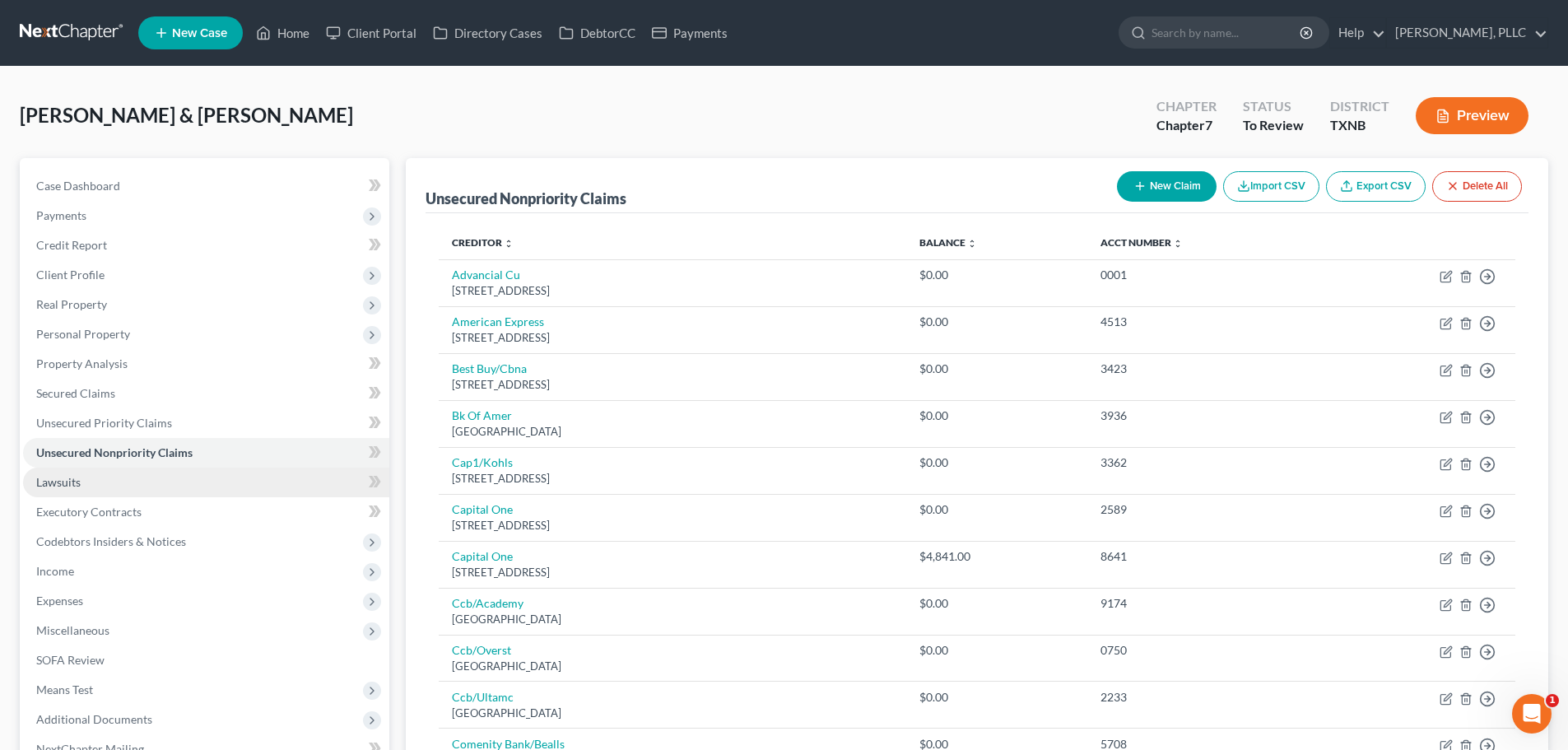
click at [68, 481] on span "Lawsuits" at bounding box center [58, 482] width 45 height 14
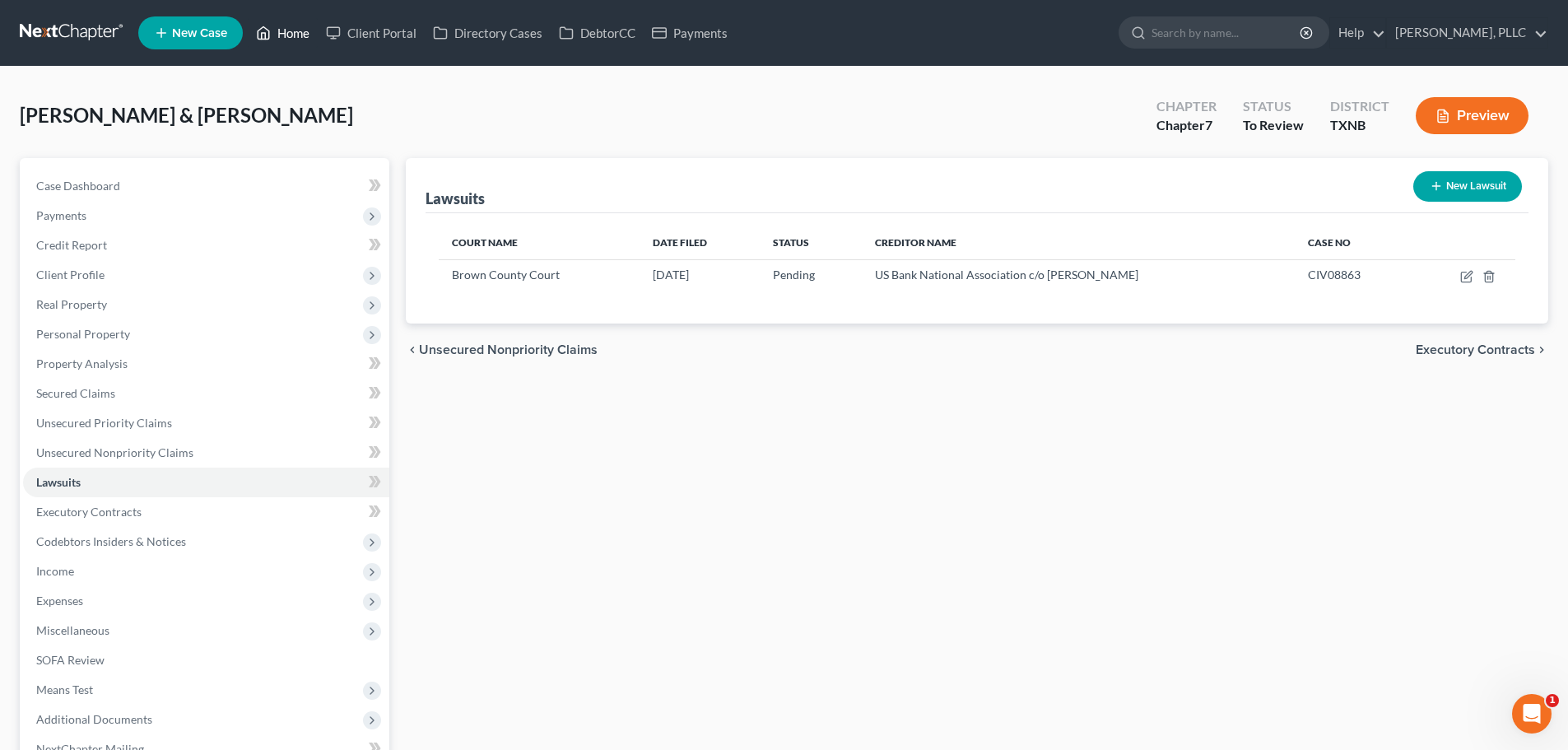
click at [297, 32] on link "Home" at bounding box center [283, 33] width 70 height 30
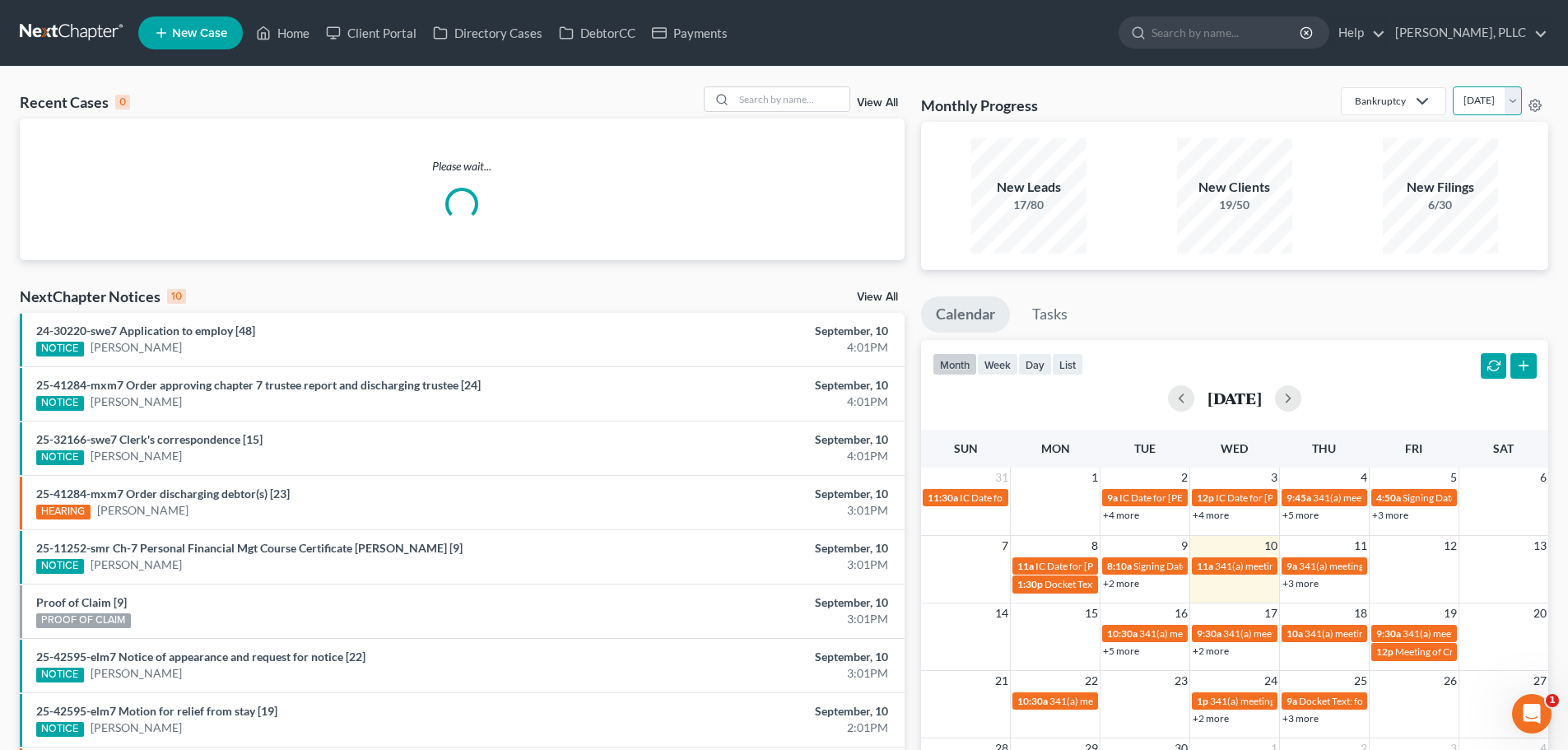
click at [1510, 100] on select "[DATE] [DATE] [DATE] [DATE] [DATE] [DATE] [DATE] [DATE] [DATE] [DATE] [DATE] [D…" at bounding box center [1487, 100] width 69 height 29
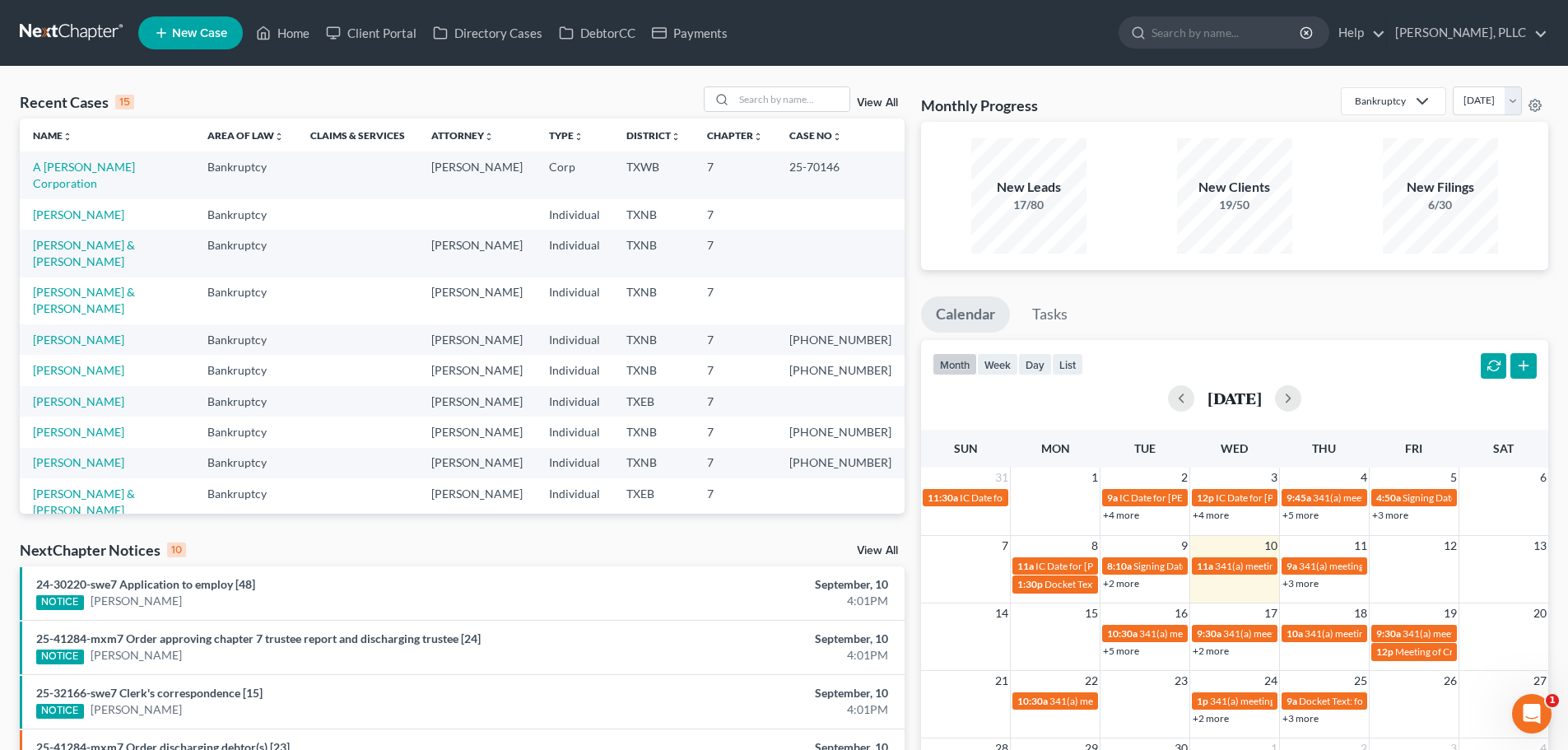
click at [1289, 89] on div "Monthly Progress Bankruptcy Bankruptcy Consumer Protection Law [DATE] [DATE] [D…" at bounding box center [1234, 104] width 628 height 35
click at [1500, 29] on link "[PERSON_NAME], PLLC" at bounding box center [1467, 33] width 161 height 30
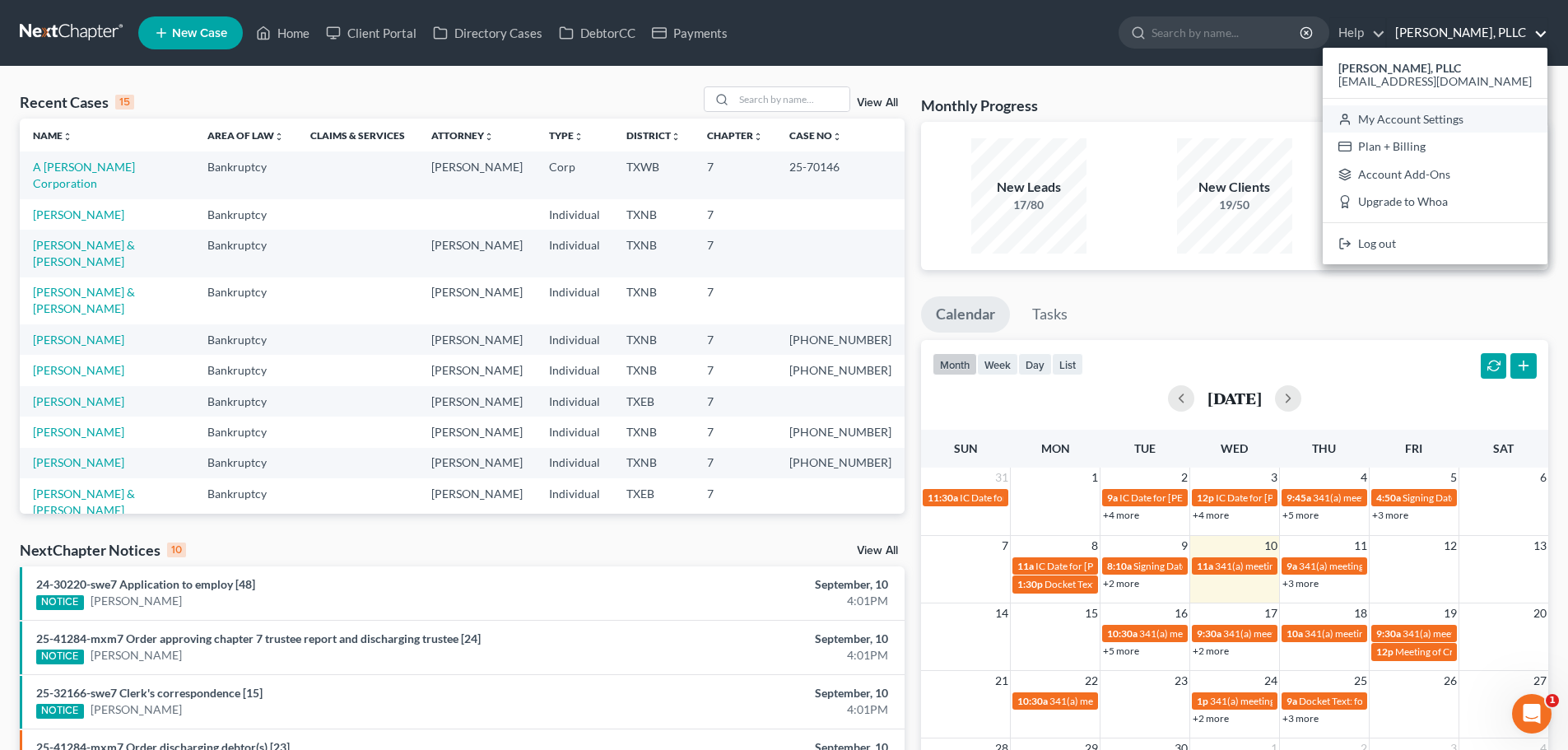
click at [1457, 117] on link "My Account Settings" at bounding box center [1435, 119] width 225 height 28
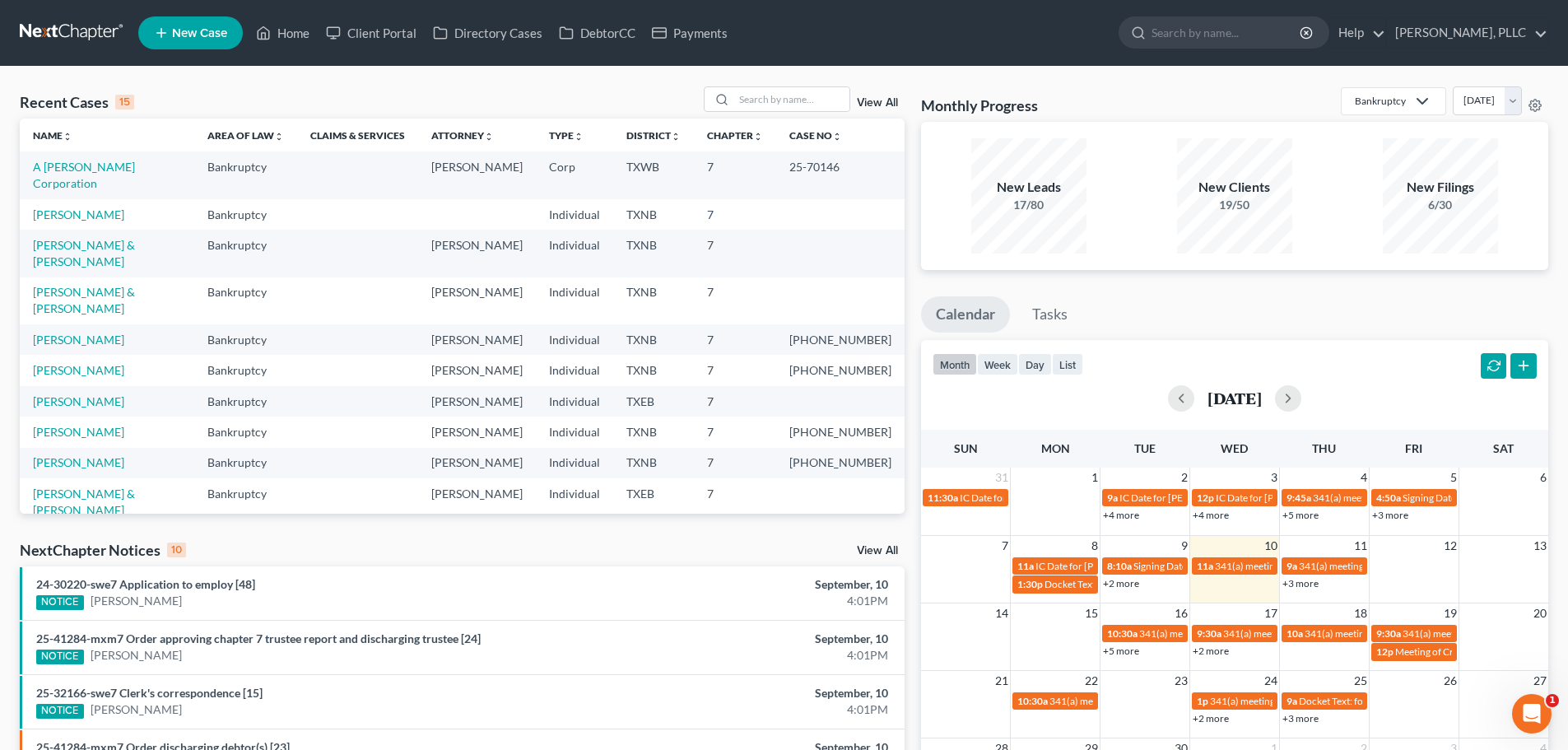
select select "78"
select select "23"
select select "45"
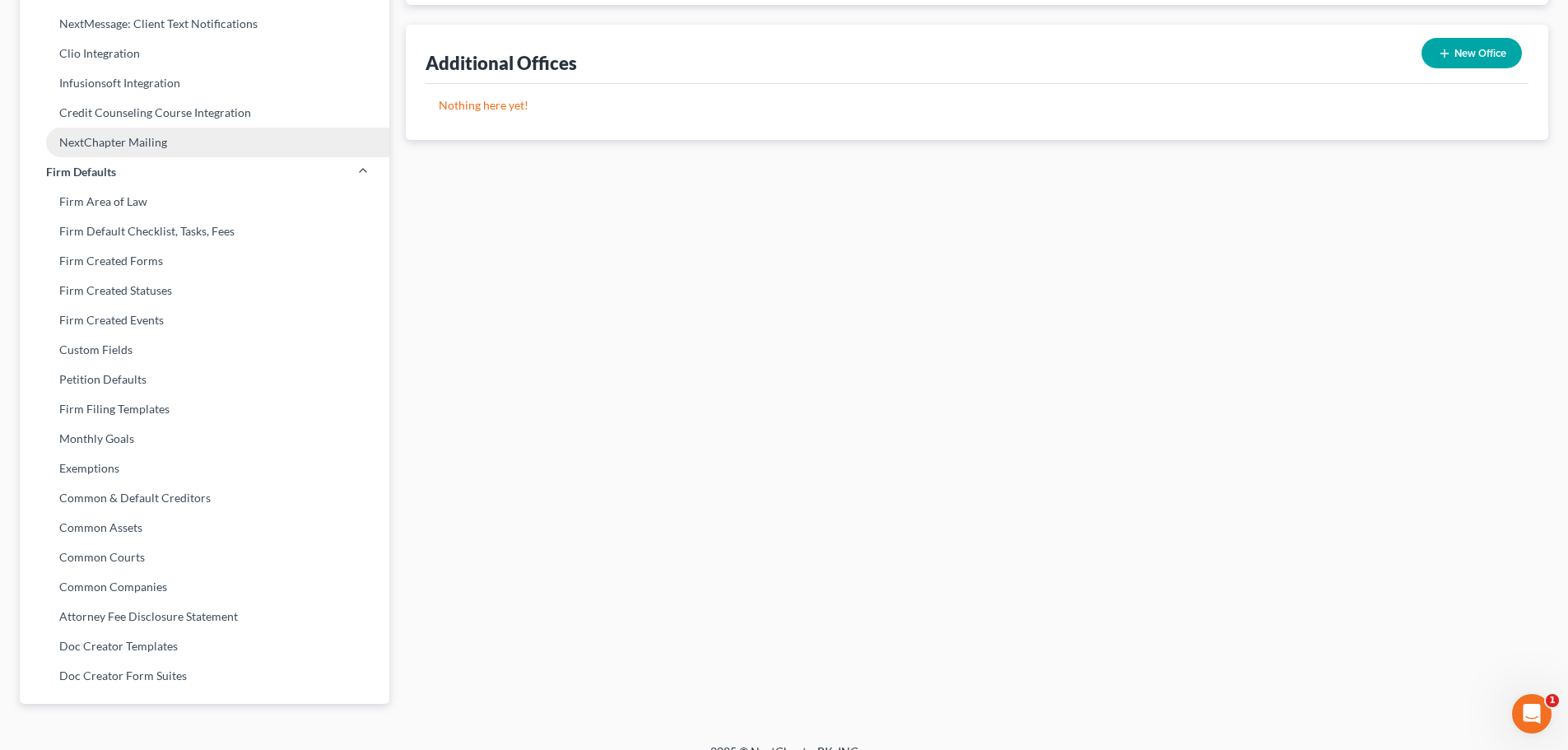
scroll to position [559, 0]
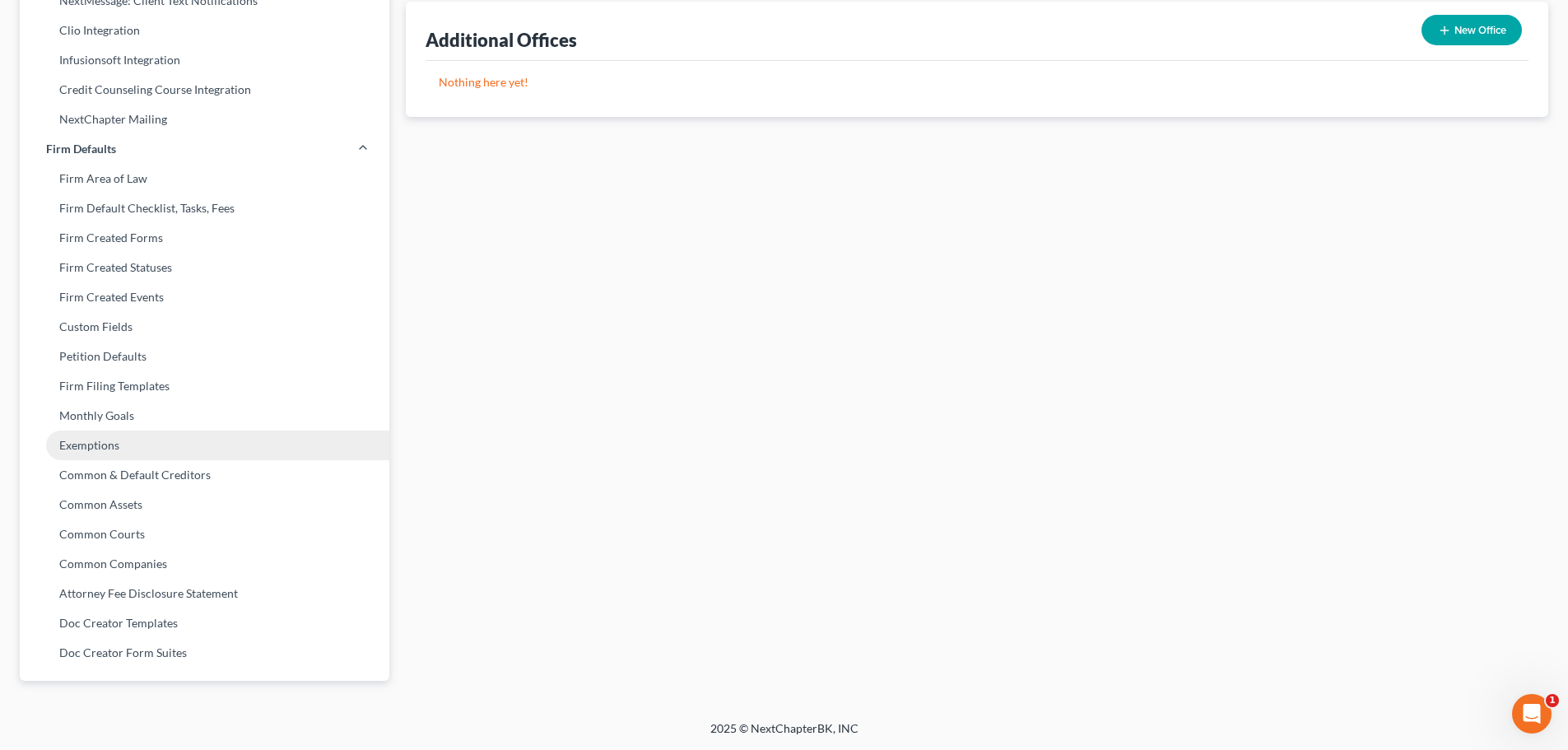
click at [133, 449] on link "Exemptions" at bounding box center [205, 445] width 370 height 30
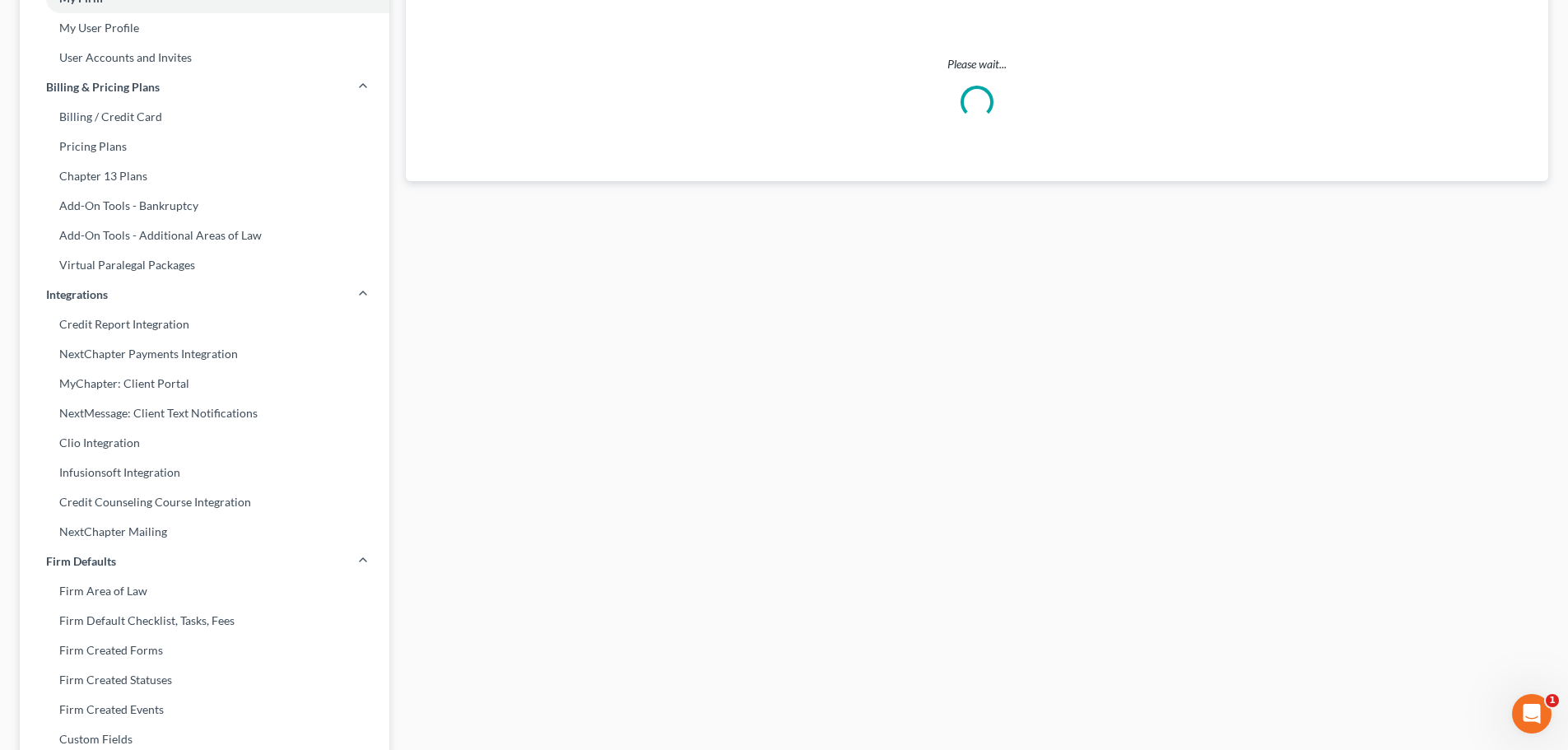
select select "0"
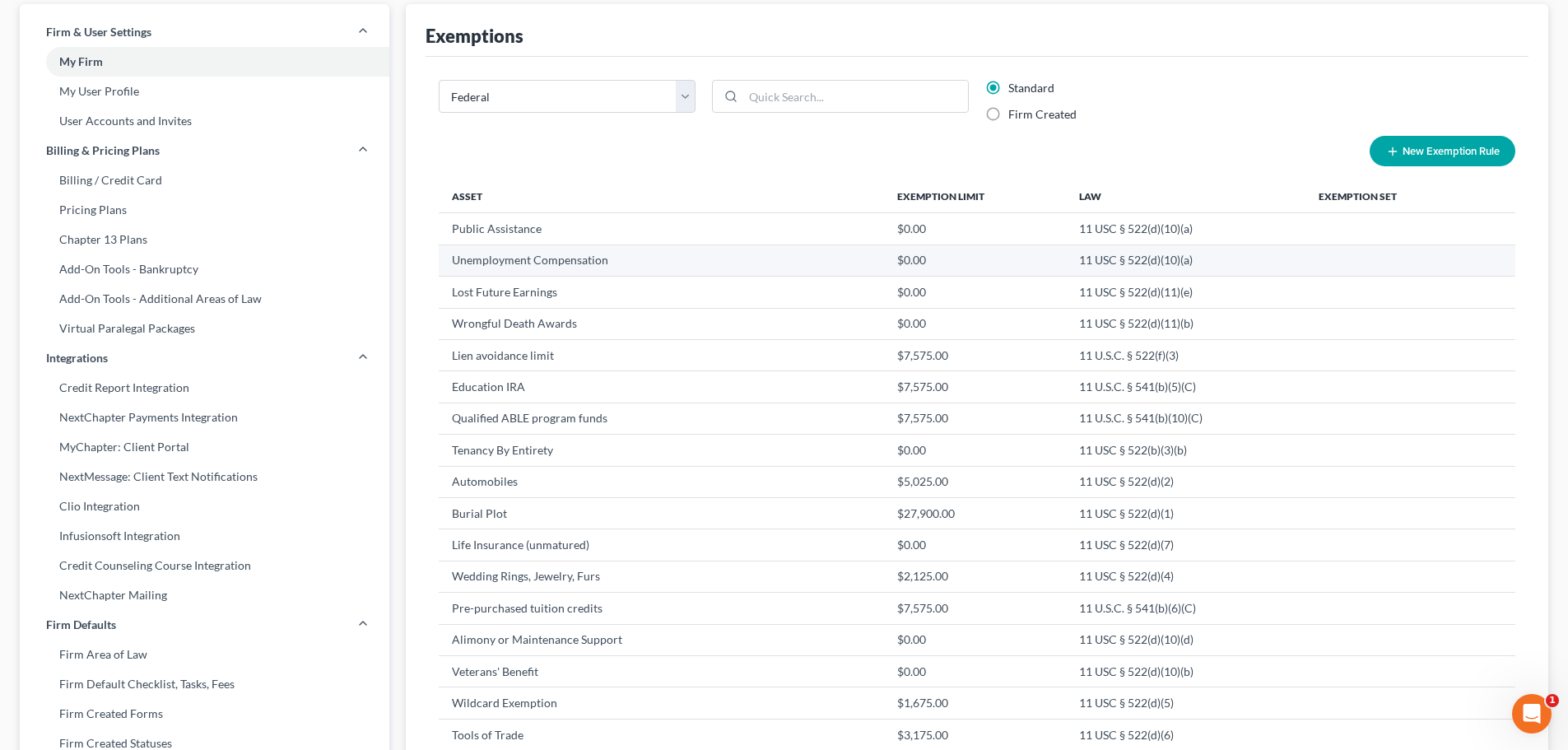
scroll to position [0, 0]
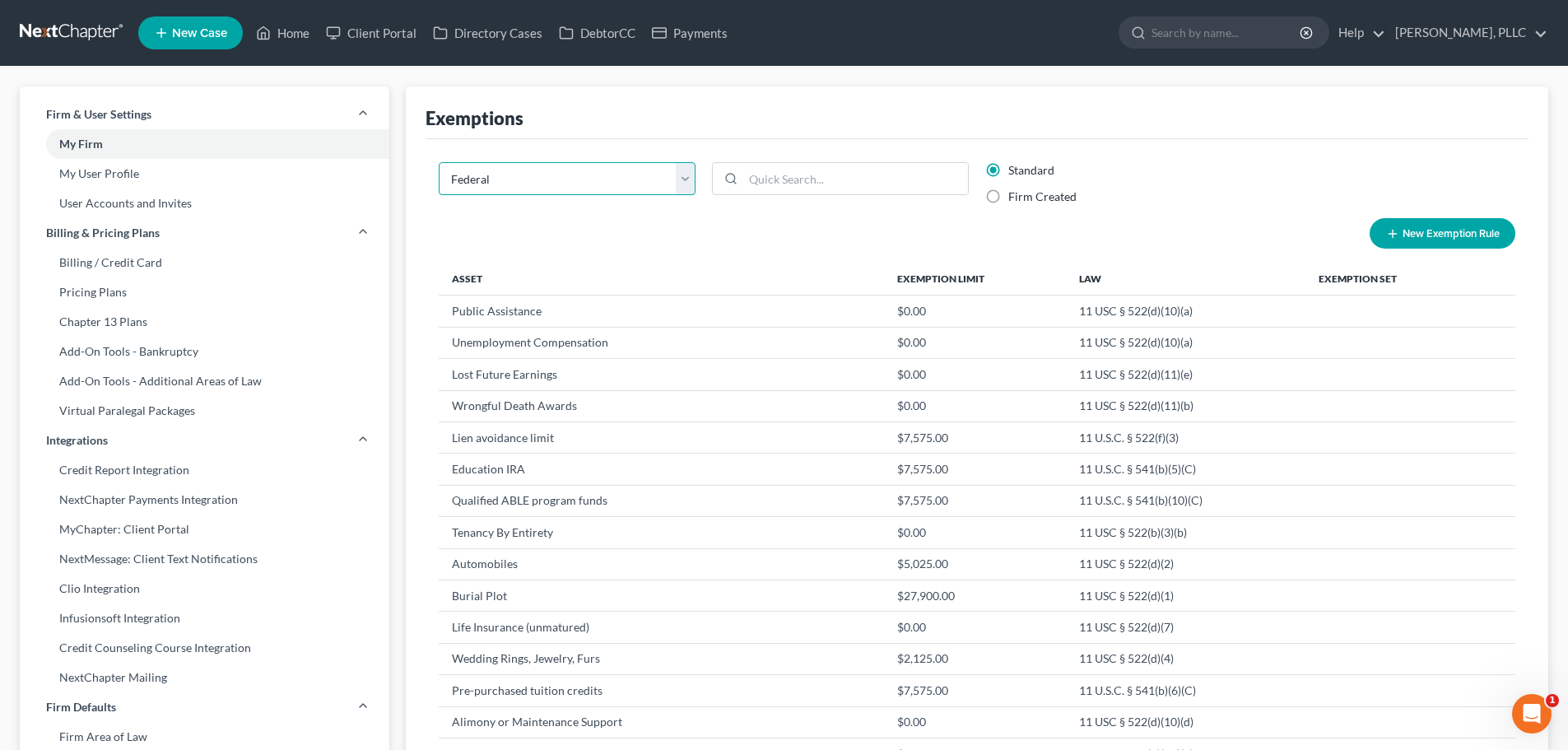
click at [689, 188] on select "State Federal AL AK AR AZ CA CO CT DE DC [GEOGRAPHIC_DATA] [GEOGRAPHIC_DATA] GU…" at bounding box center [567, 179] width 257 height 33
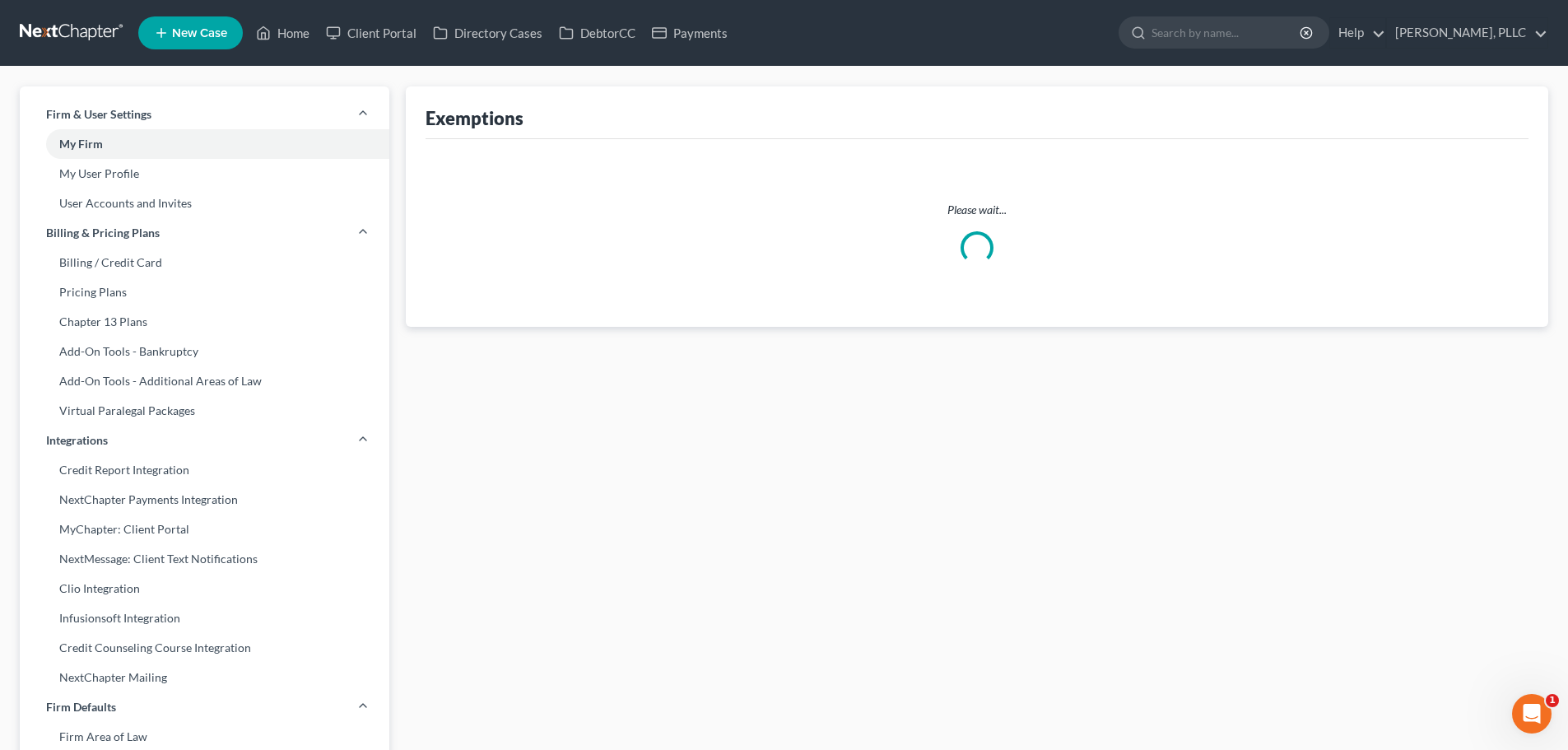
select select "46"
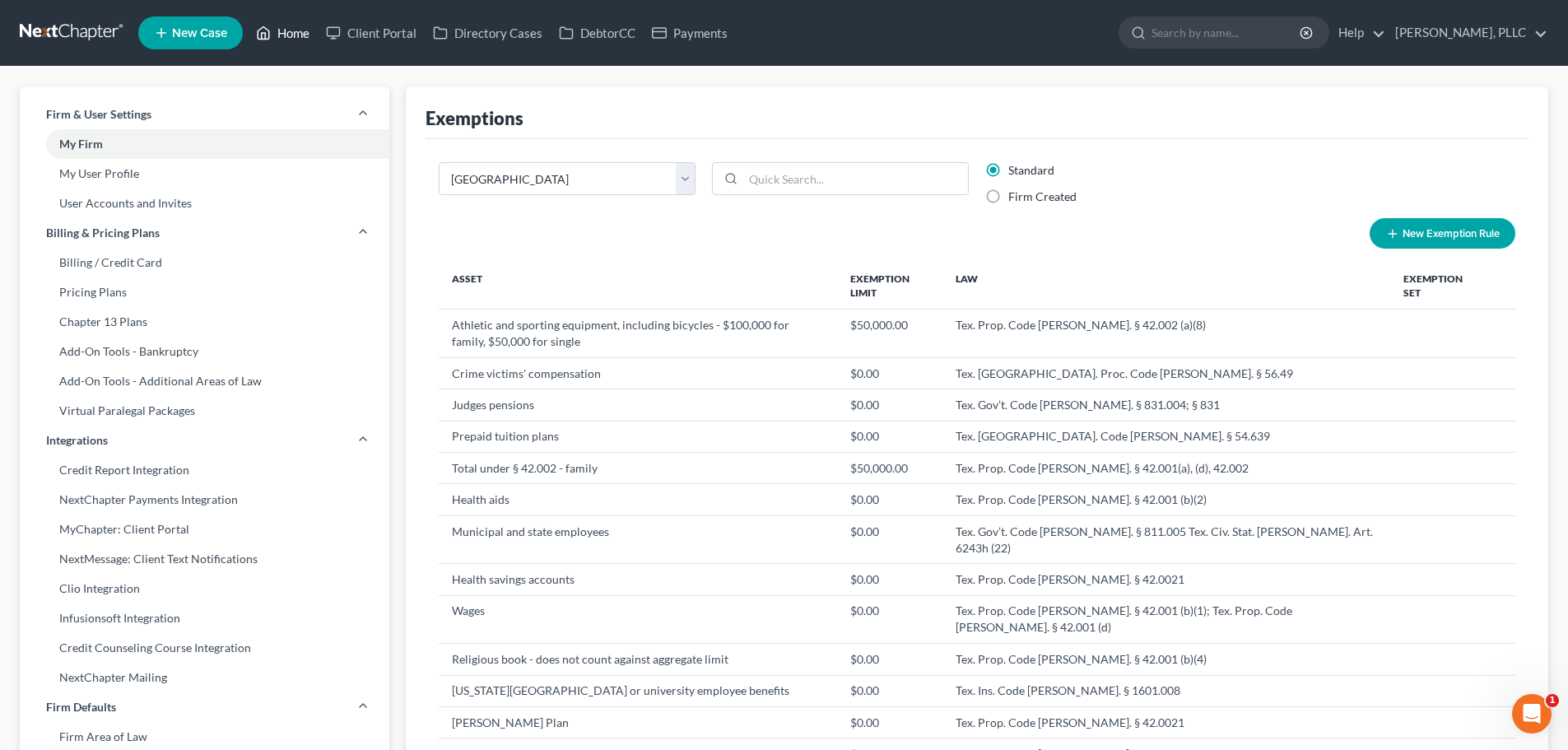
click at [300, 40] on link "Home" at bounding box center [283, 33] width 70 height 30
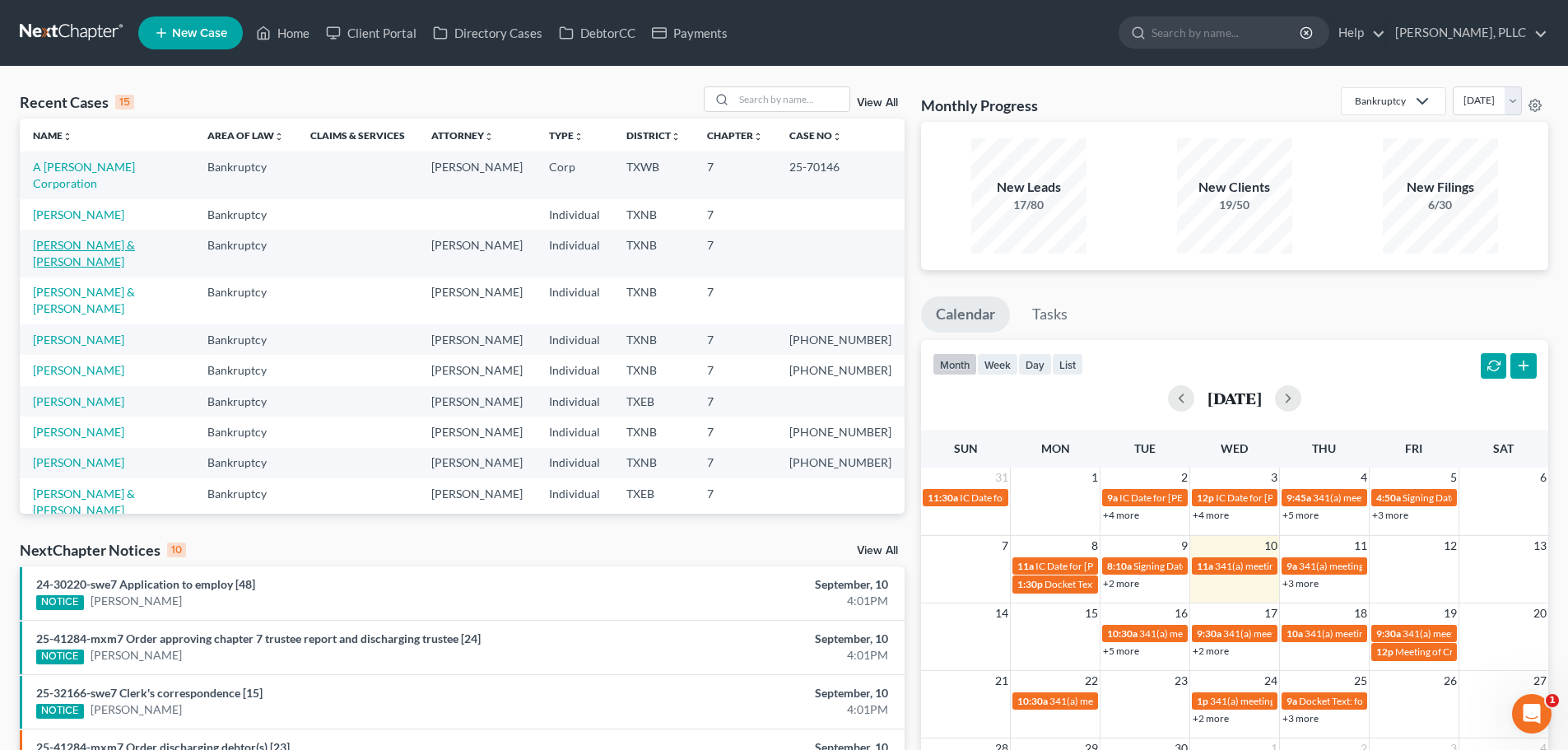
click at [82, 238] on link "[PERSON_NAME] & [PERSON_NAME]" at bounding box center [84, 253] width 102 height 31
select select "6"
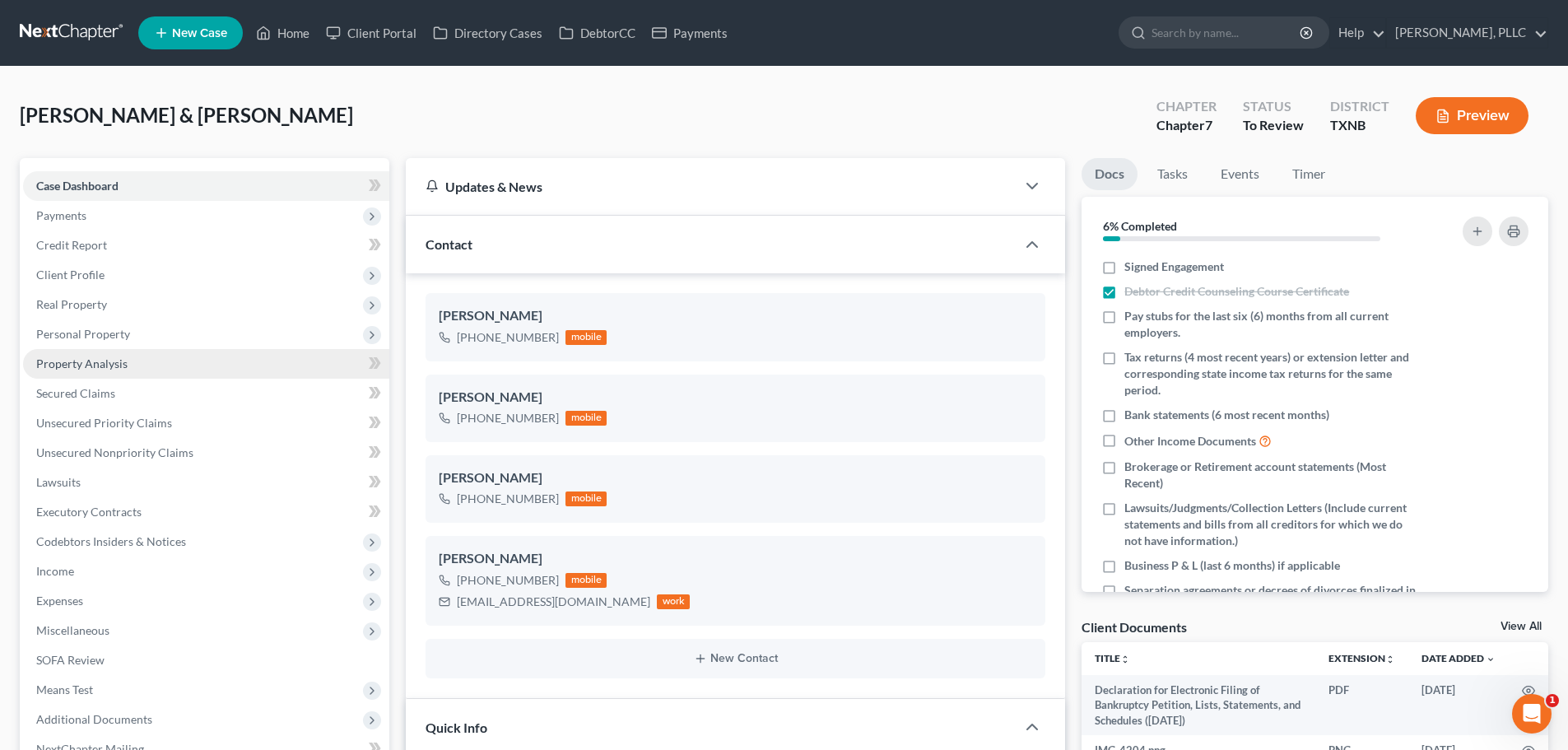
scroll to position [1354, 0]
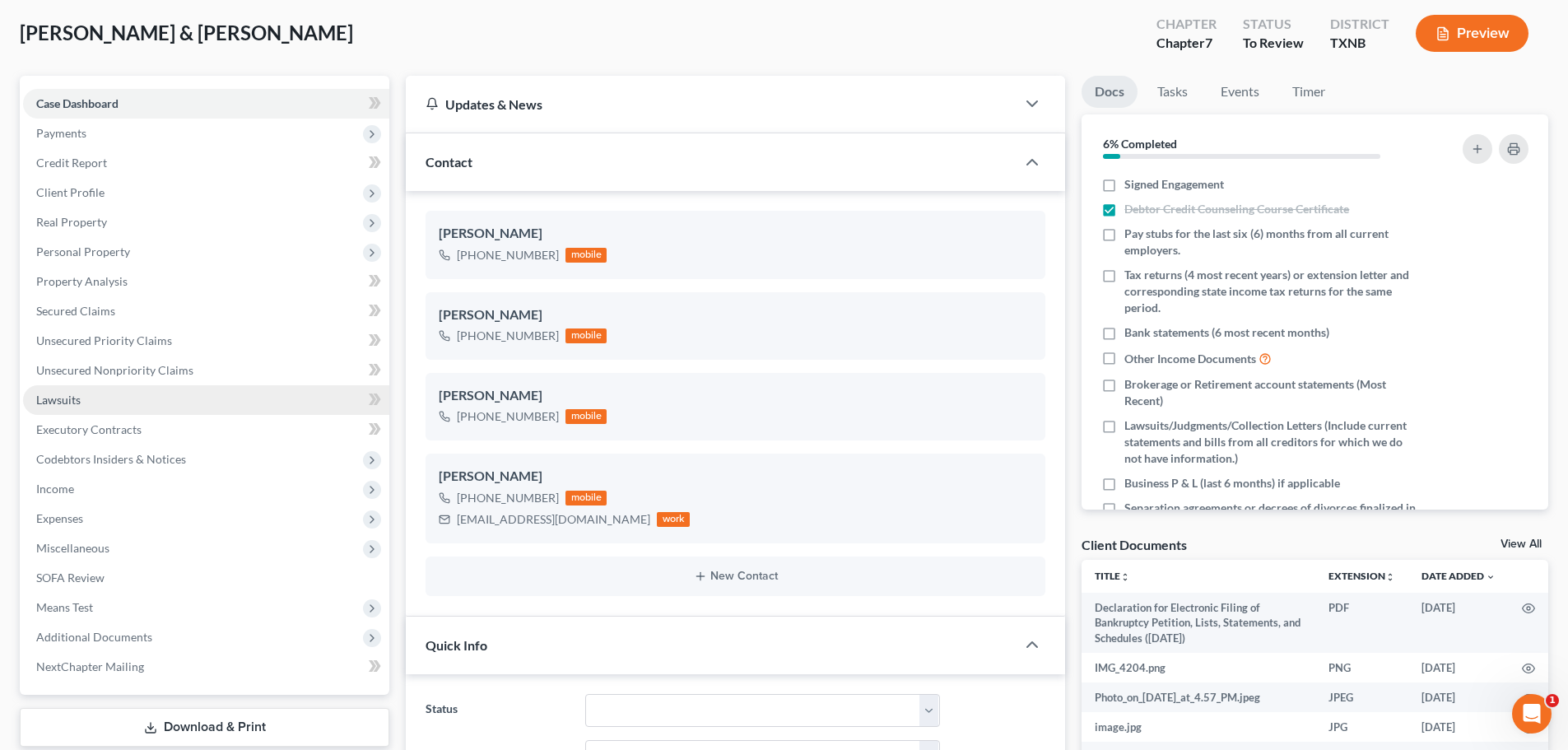
click at [82, 400] on link "Lawsuits" at bounding box center [205, 400] width 366 height 30
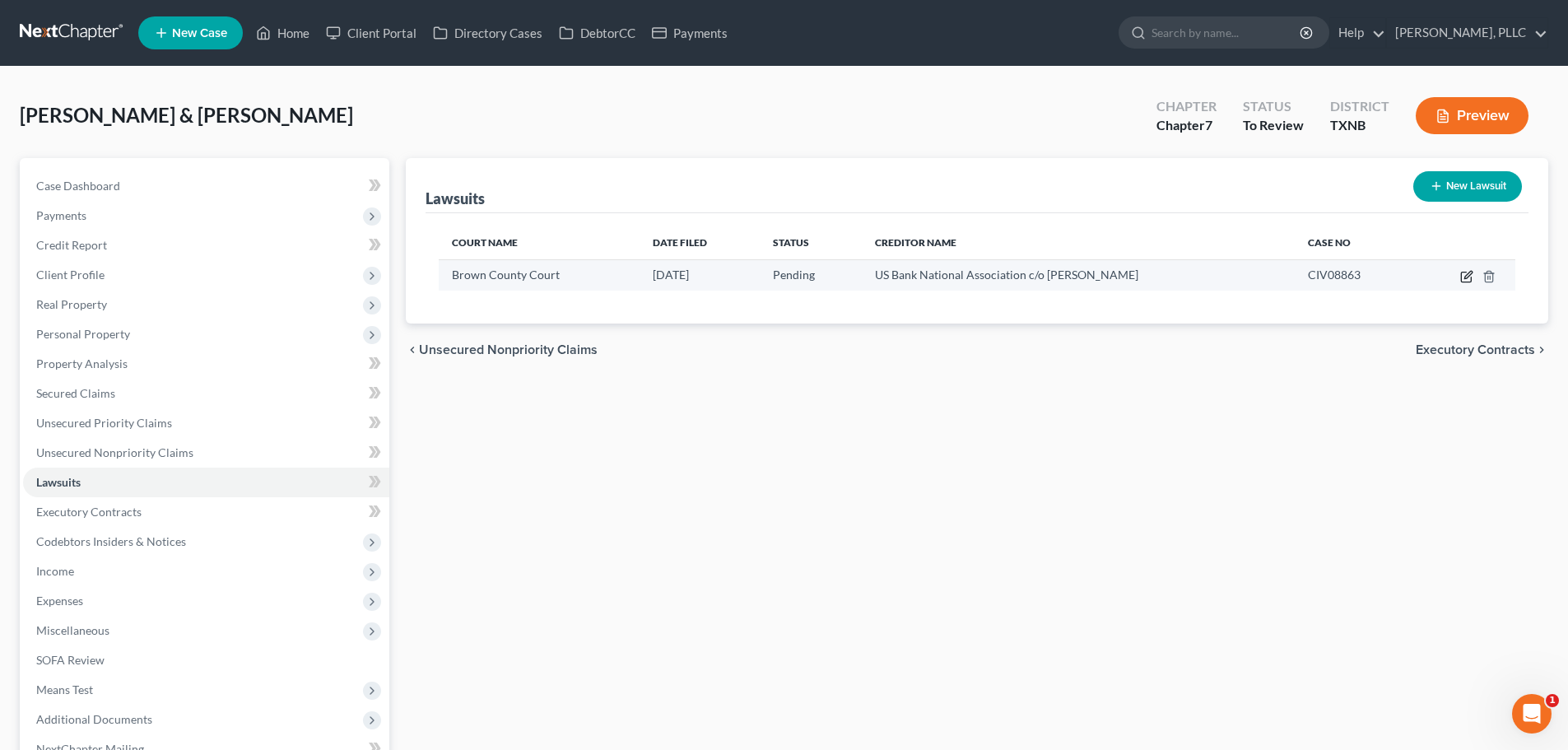
click at [1463, 275] on icon "button" at bounding box center [1467, 277] width 13 height 13
select select "45"
select select "0"
select select "4"
select select "9"
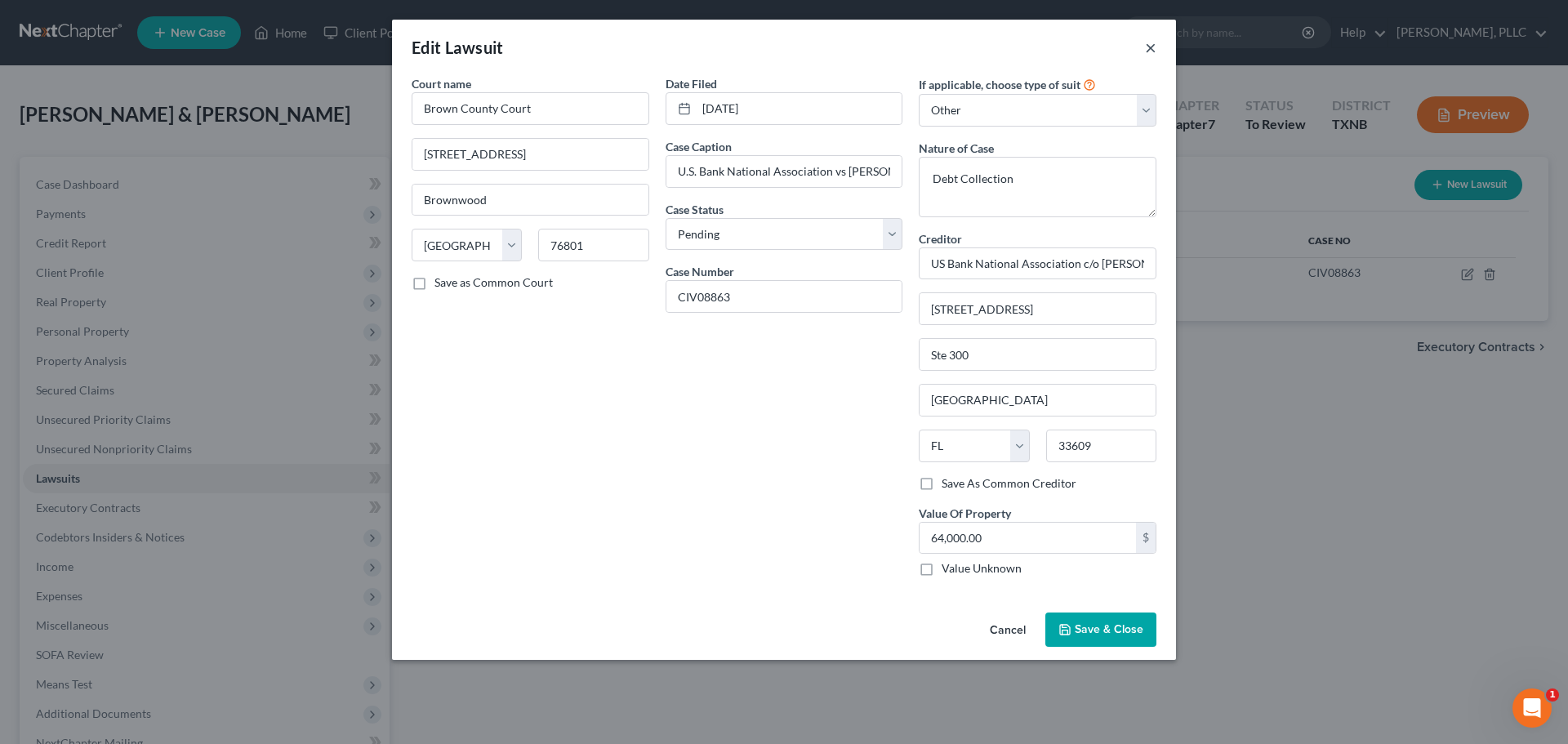
click at [1148, 48] on button "×" at bounding box center [1150, 47] width 11 height 20
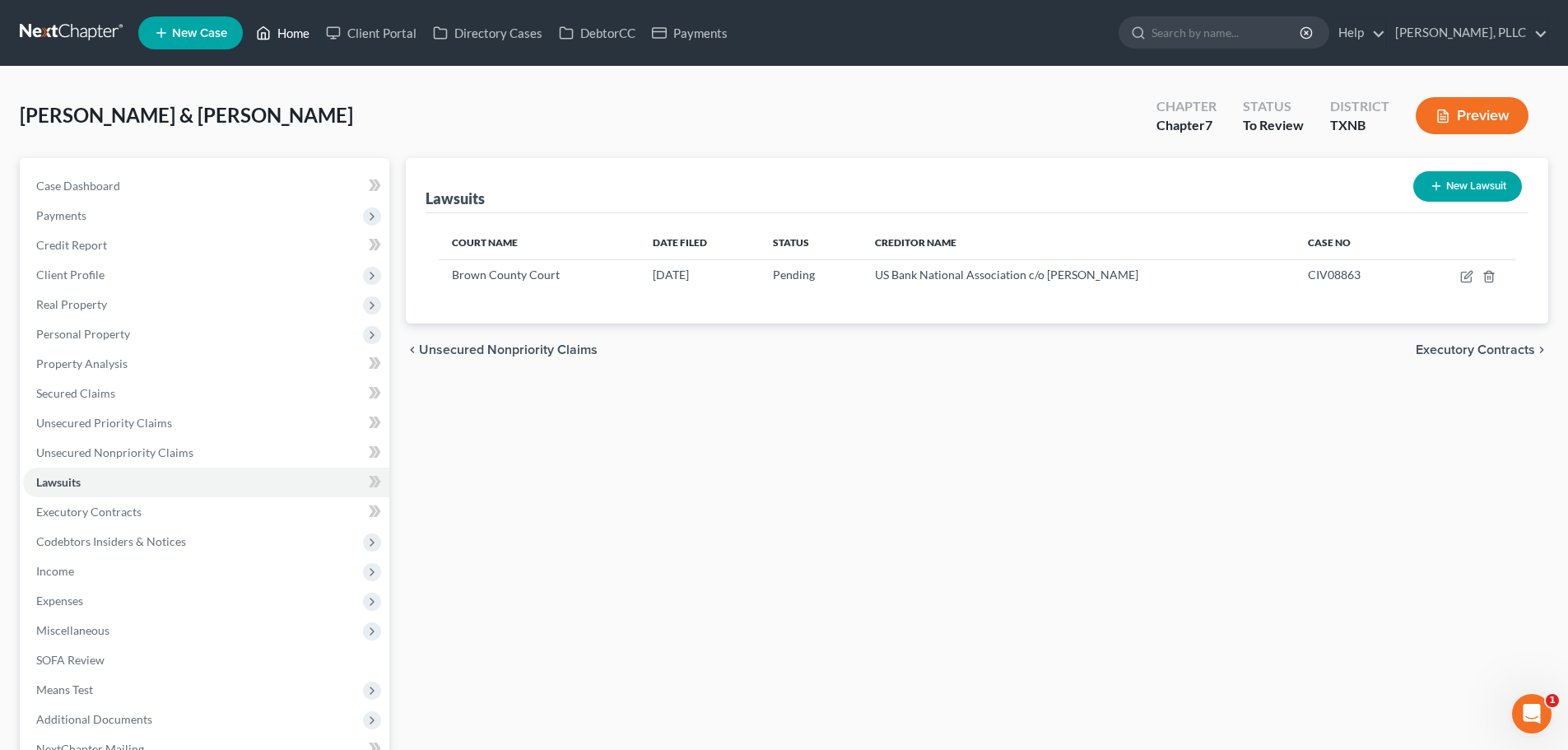
click at [304, 38] on link "Home" at bounding box center [283, 33] width 70 height 30
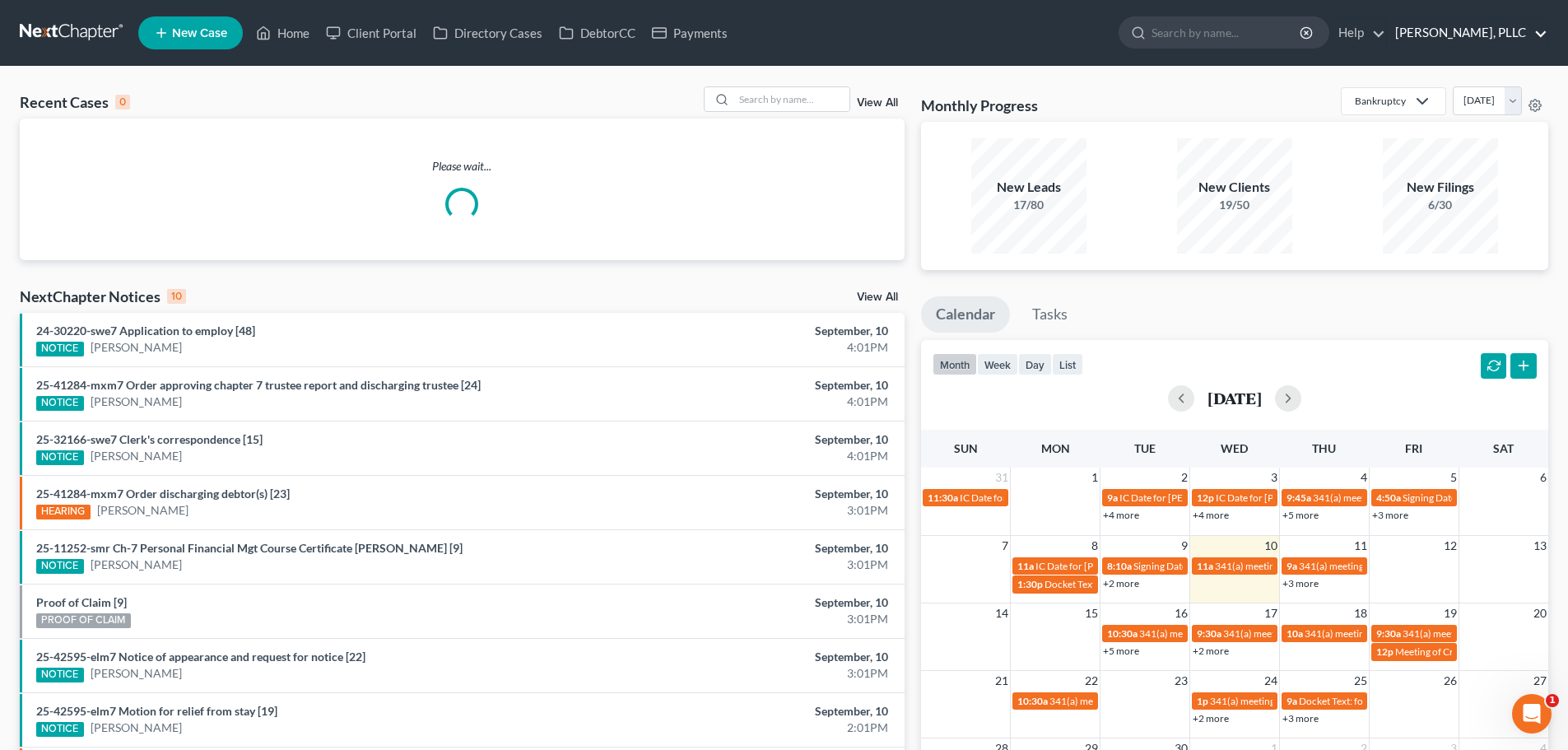
click at [1478, 40] on link "[PERSON_NAME], PLLC" at bounding box center [1467, 33] width 161 height 30
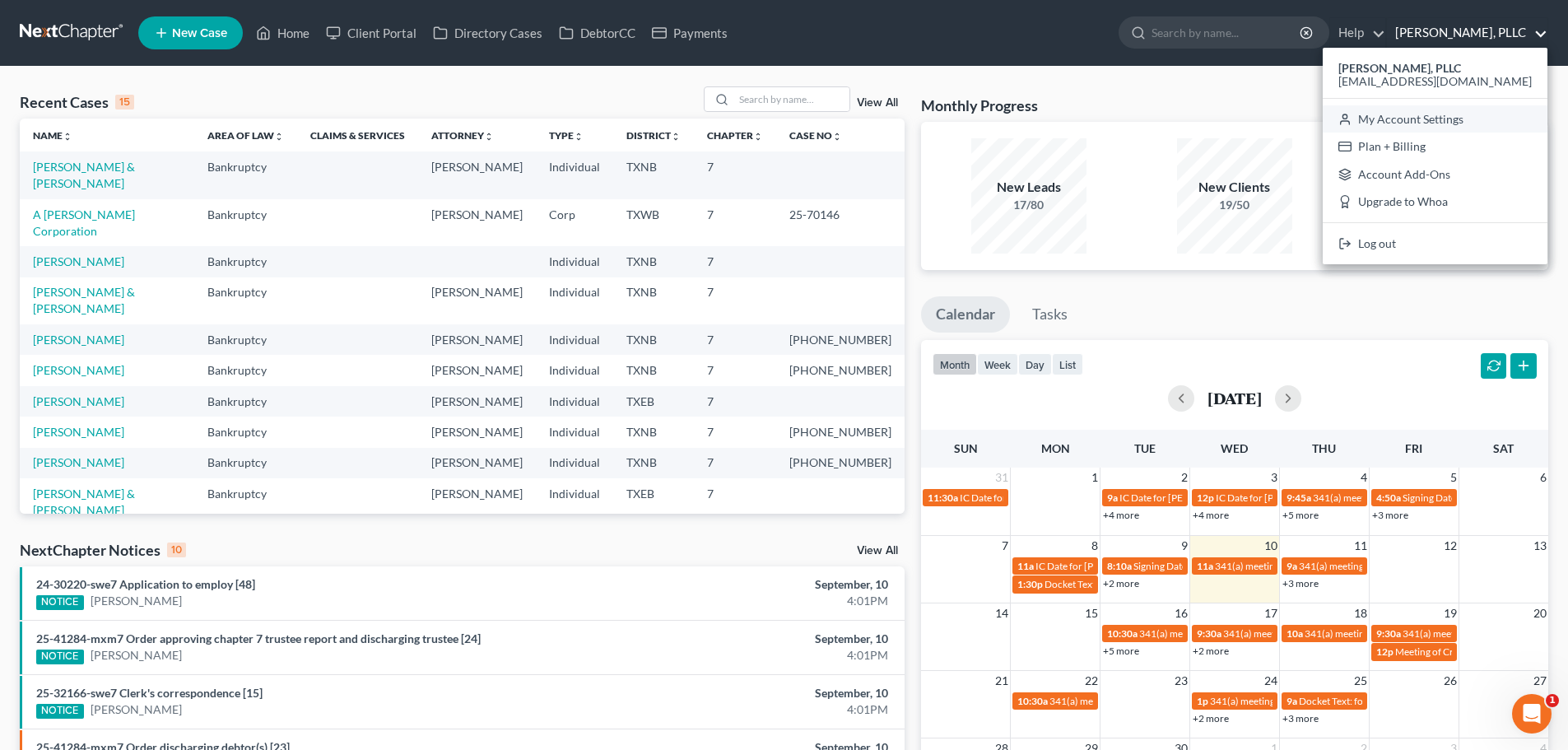
click at [1469, 120] on link "My Account Settings" at bounding box center [1435, 119] width 225 height 28
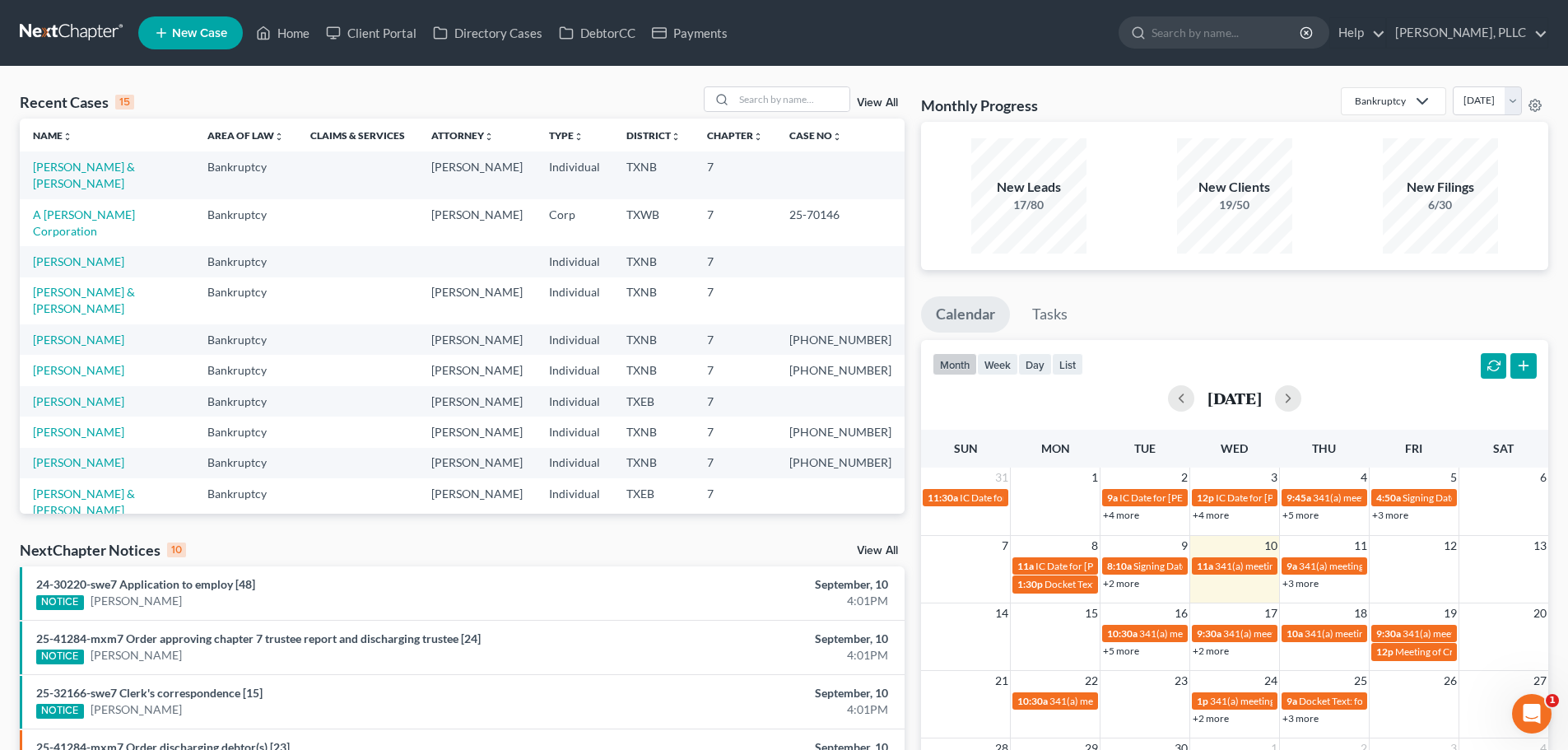
select select "78"
select select "23"
select select "45"
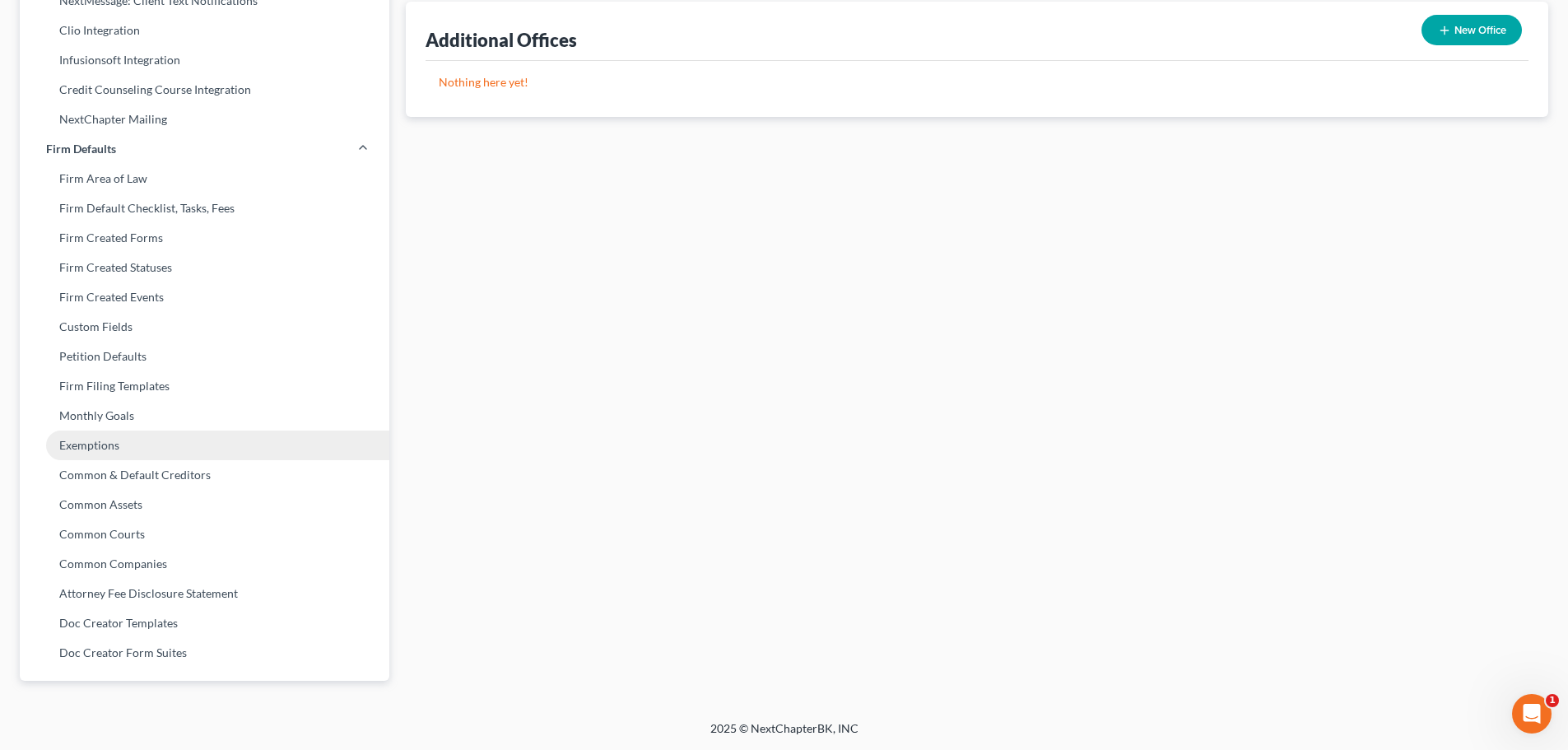
click at [143, 452] on link "Exemptions" at bounding box center [205, 445] width 370 height 30
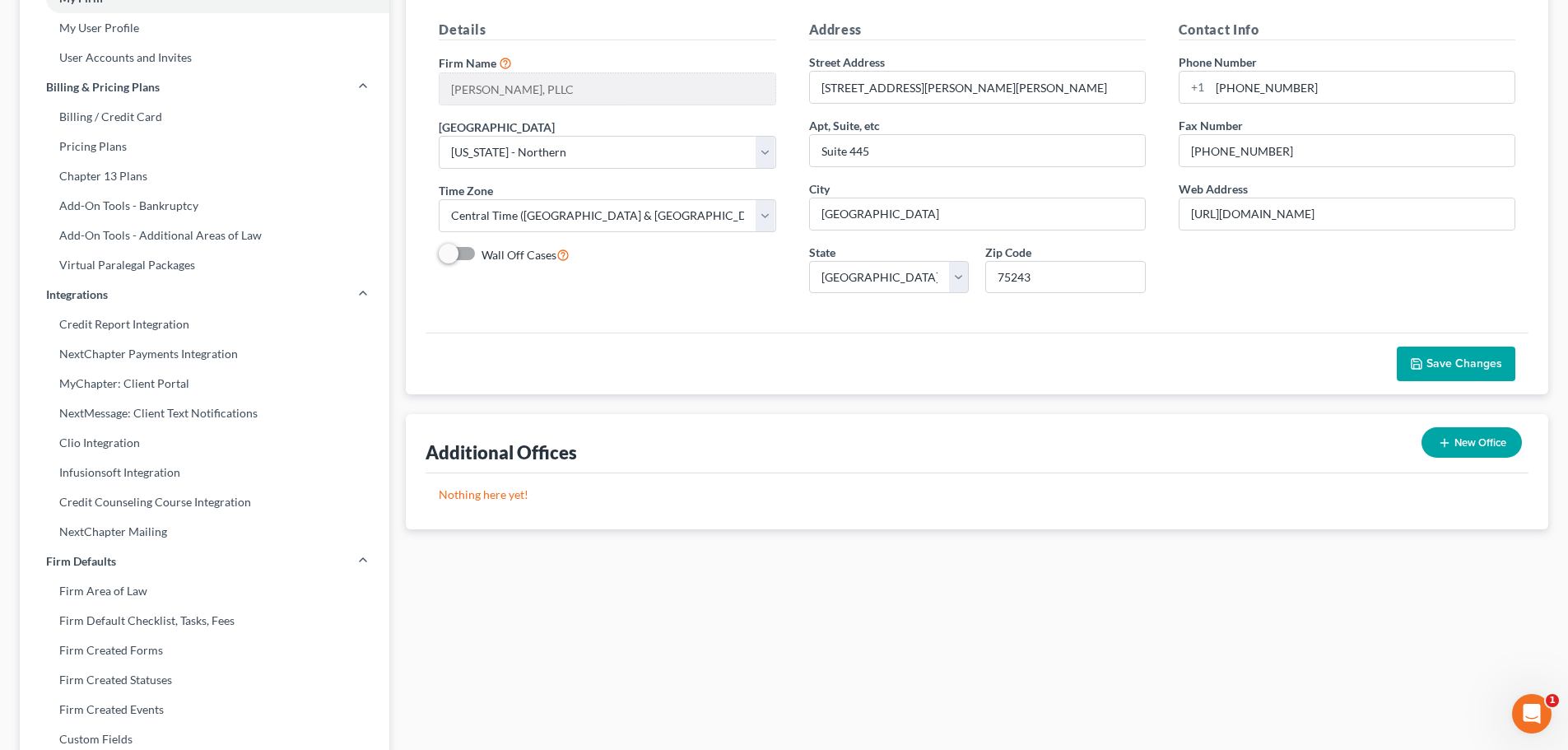
select select "0"
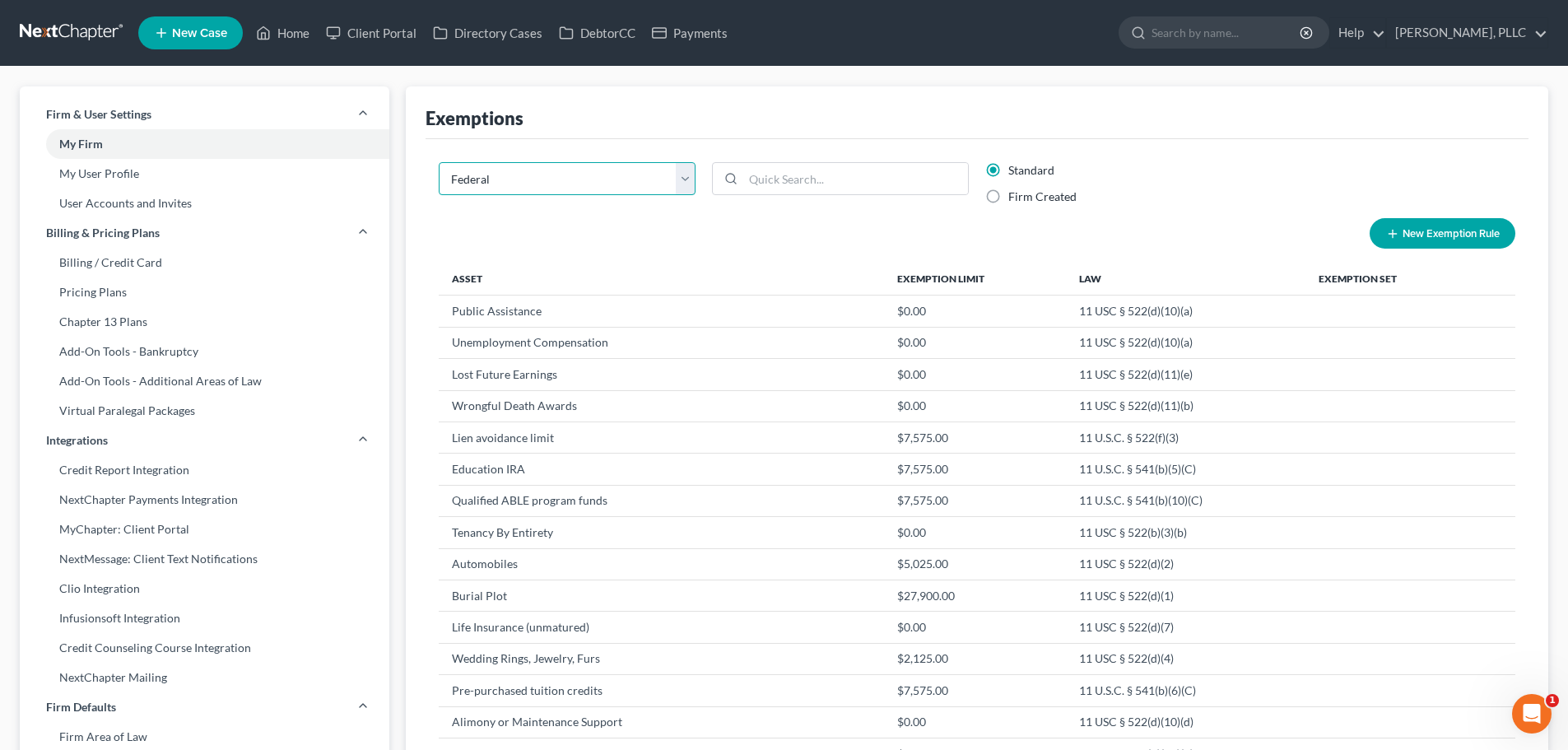
click at [576, 191] on select "State Federal AL AK AR AZ CA CO CT DE DC [GEOGRAPHIC_DATA] [GEOGRAPHIC_DATA] GU…" at bounding box center [567, 179] width 257 height 33
select select "46"
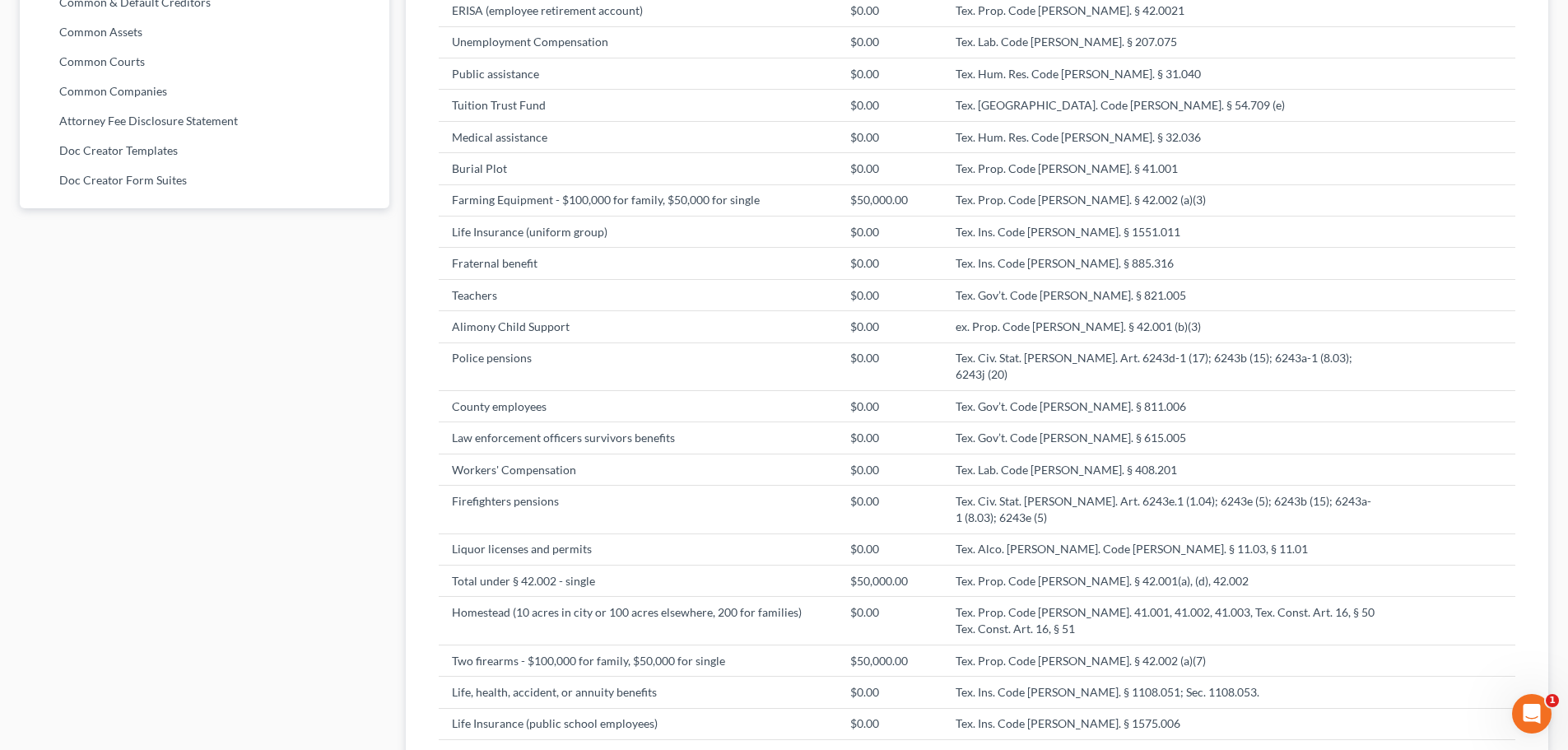
scroll to position [1069, 0]
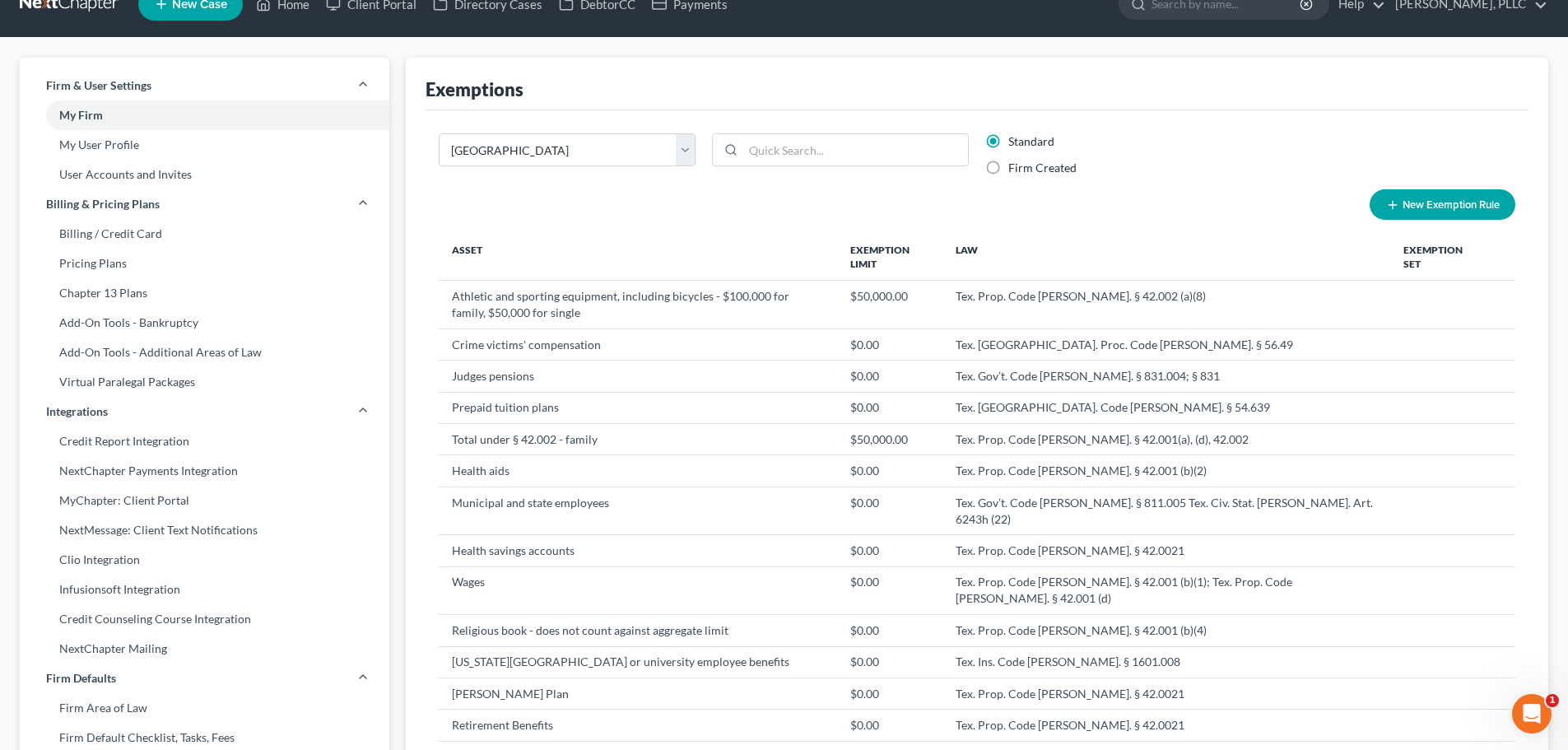
scroll to position [0, 0]
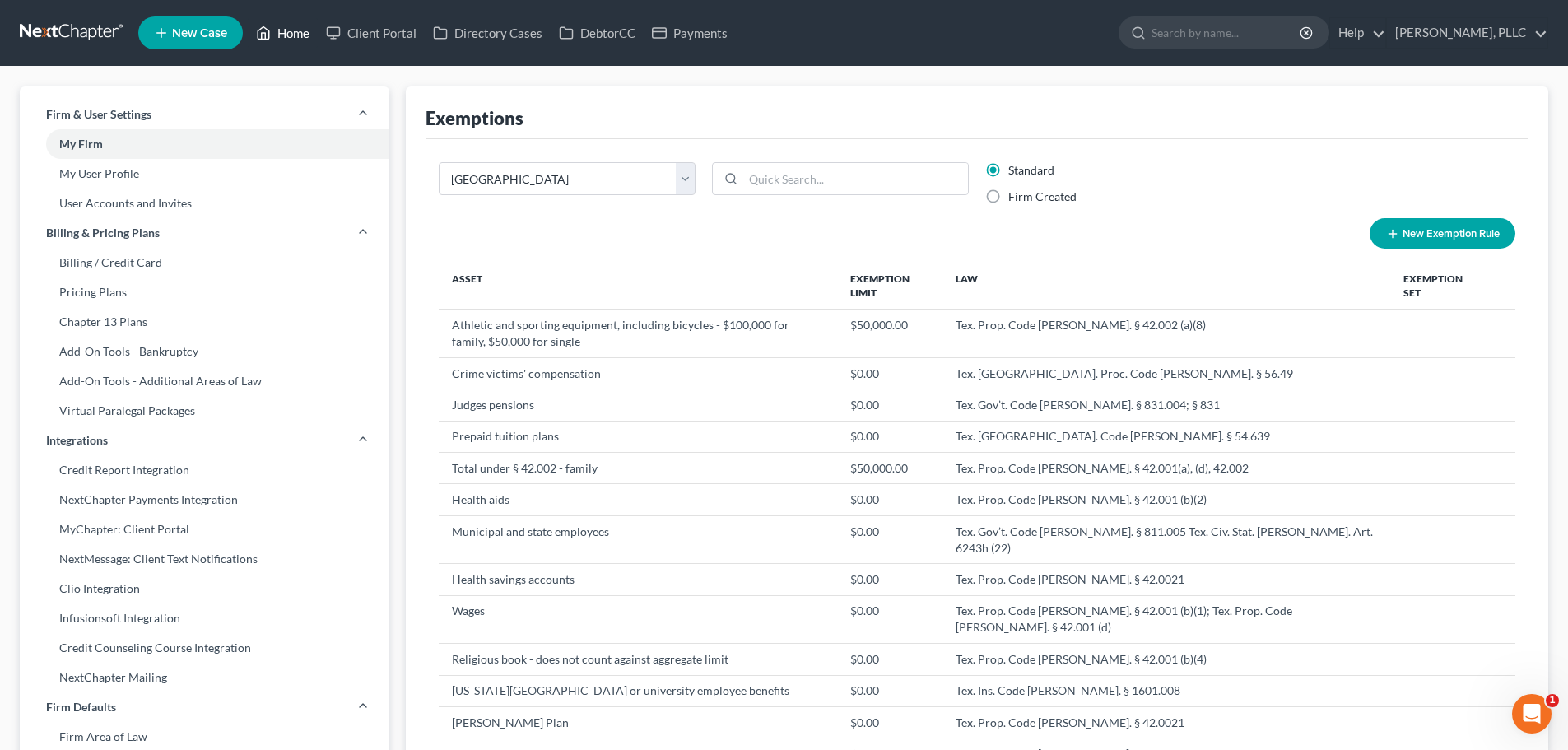
click at [289, 35] on link "Home" at bounding box center [283, 33] width 70 height 30
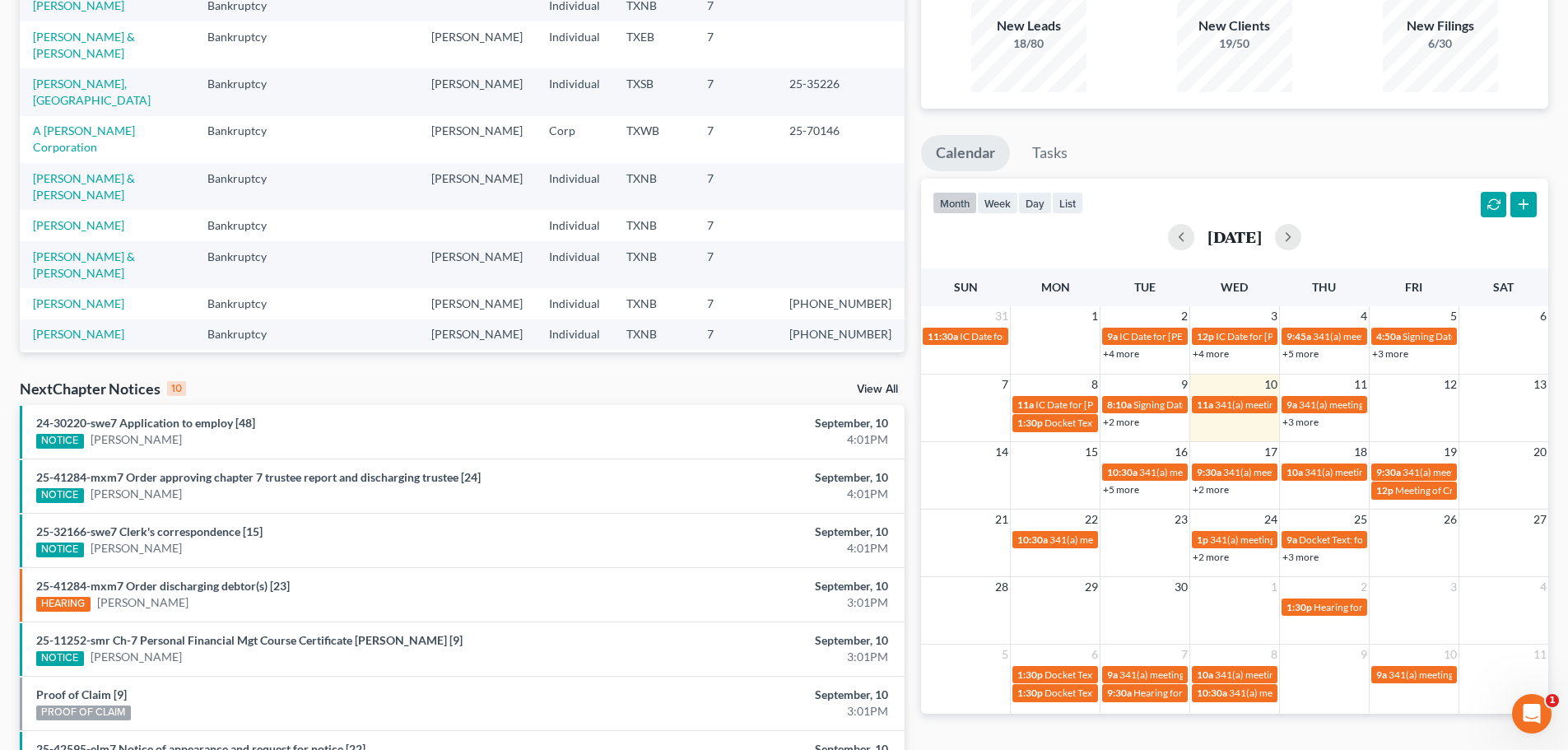
scroll to position [165, 0]
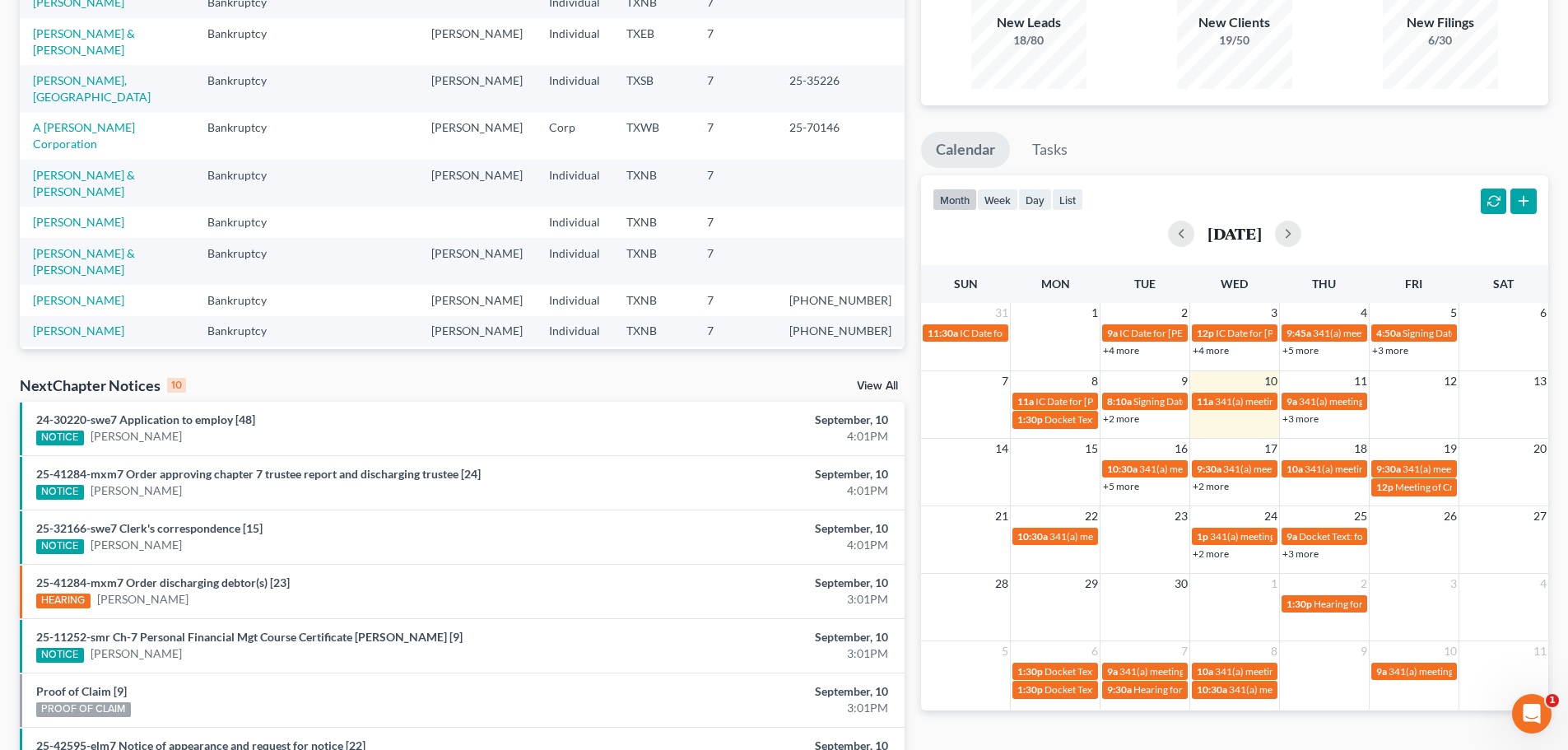
click at [392, 621] on li "25-11252-smr Ch-7 Personal Financial Mgt Course Certificate [PERSON_NAME] [9] N…" at bounding box center [463, 645] width 885 height 54
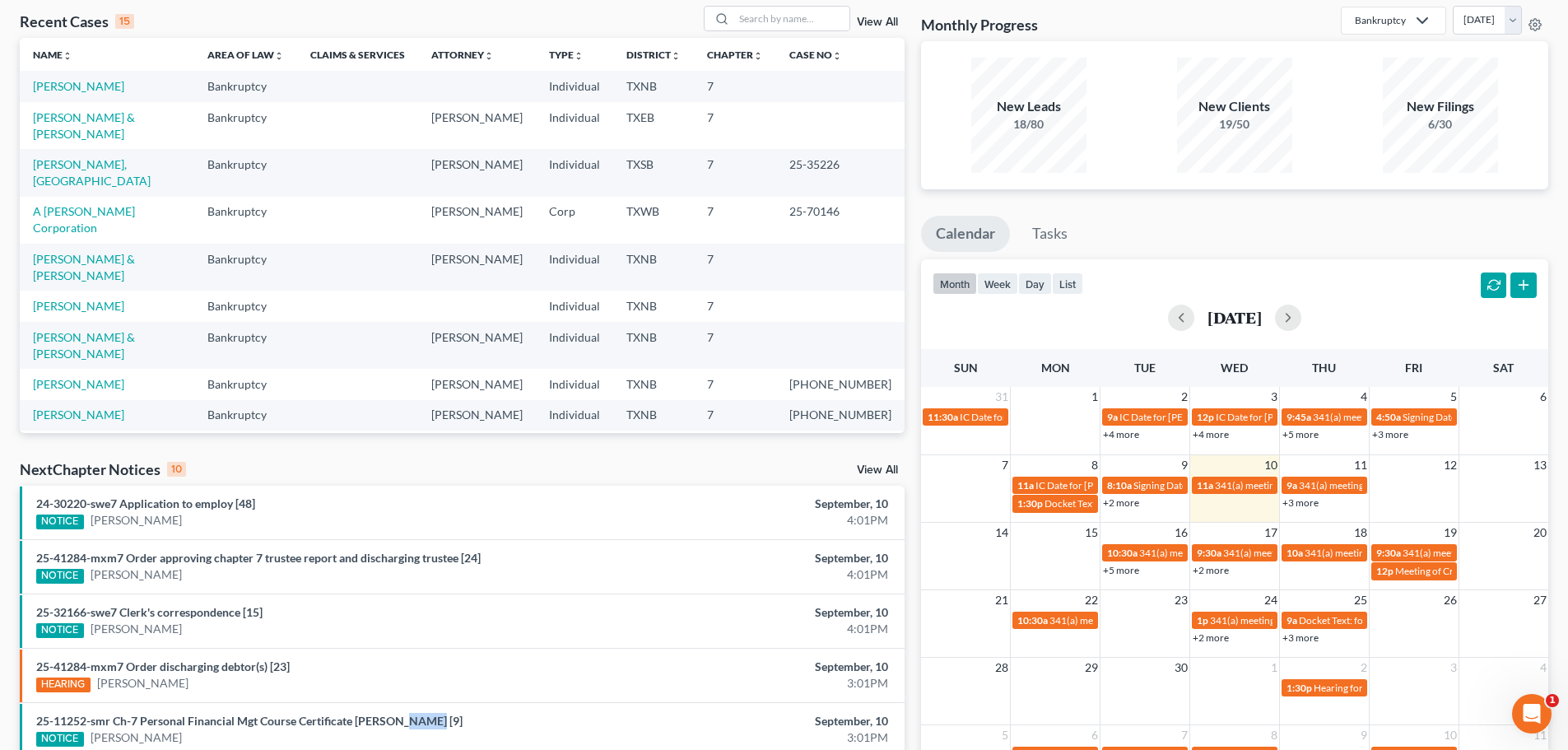
scroll to position [0, 0]
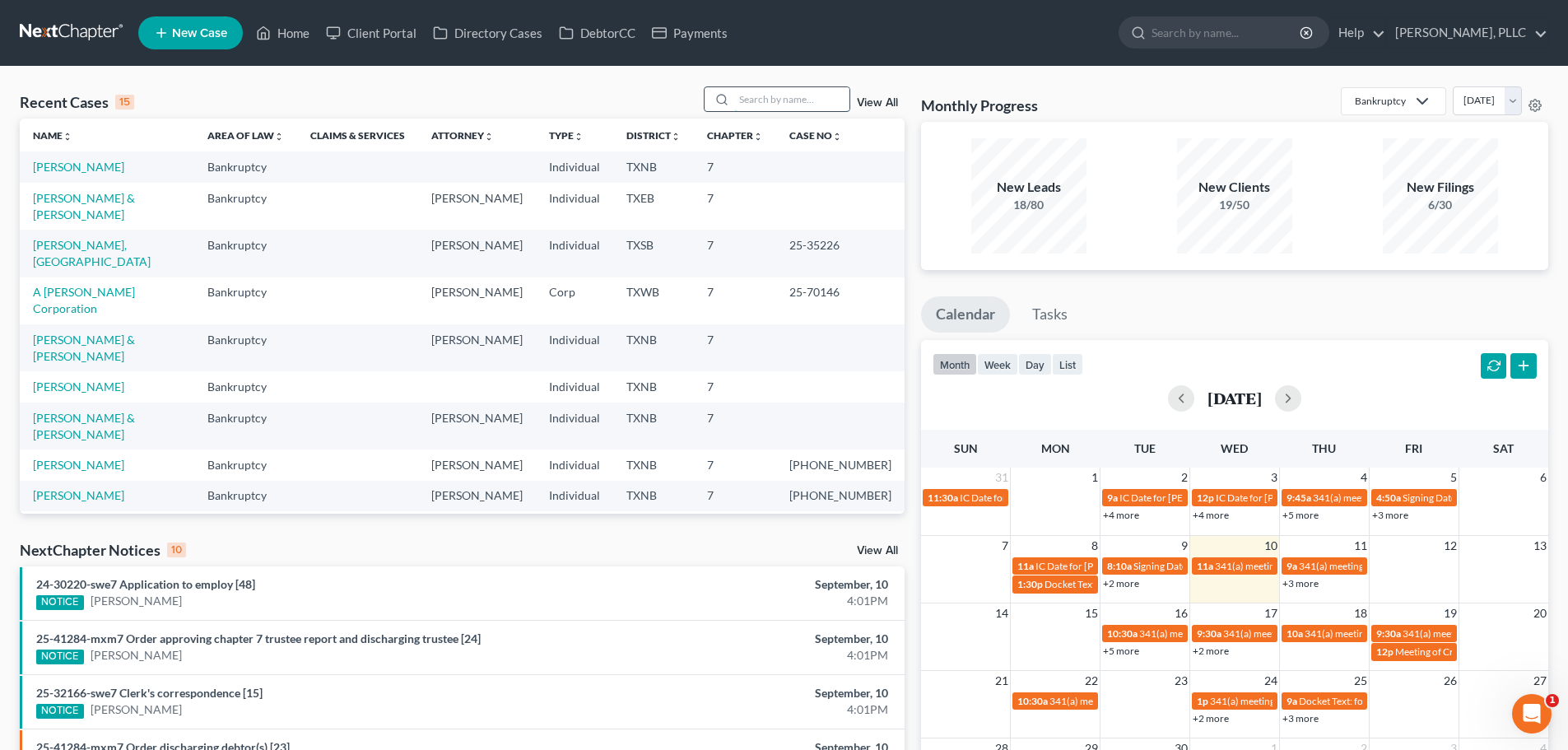
click at [802, 99] on input "search" at bounding box center [791, 98] width 115 height 24
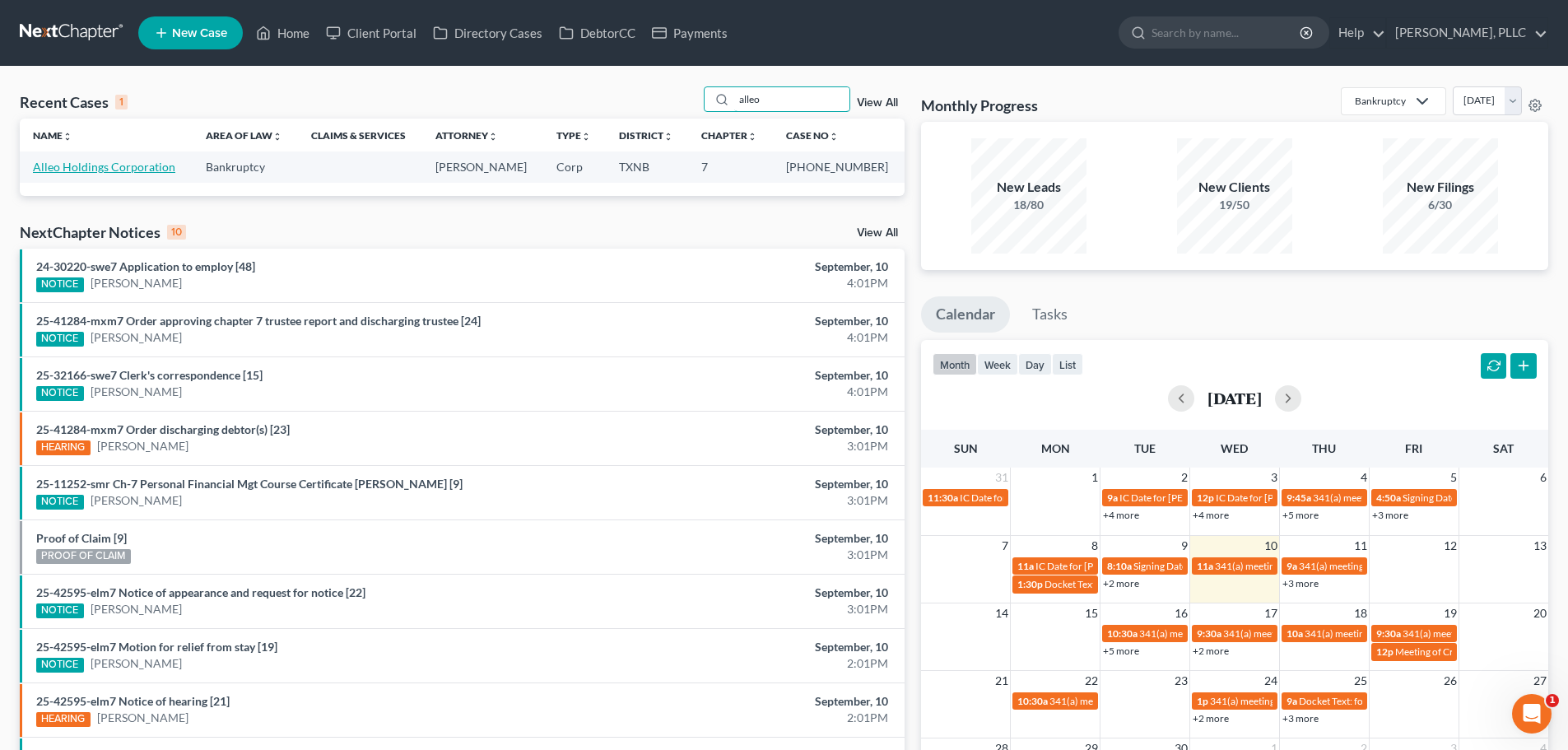
type input "alleo"
click at [142, 169] on link "Alleo Holdings Corporation" at bounding box center [104, 167] width 142 height 14
select select "1"
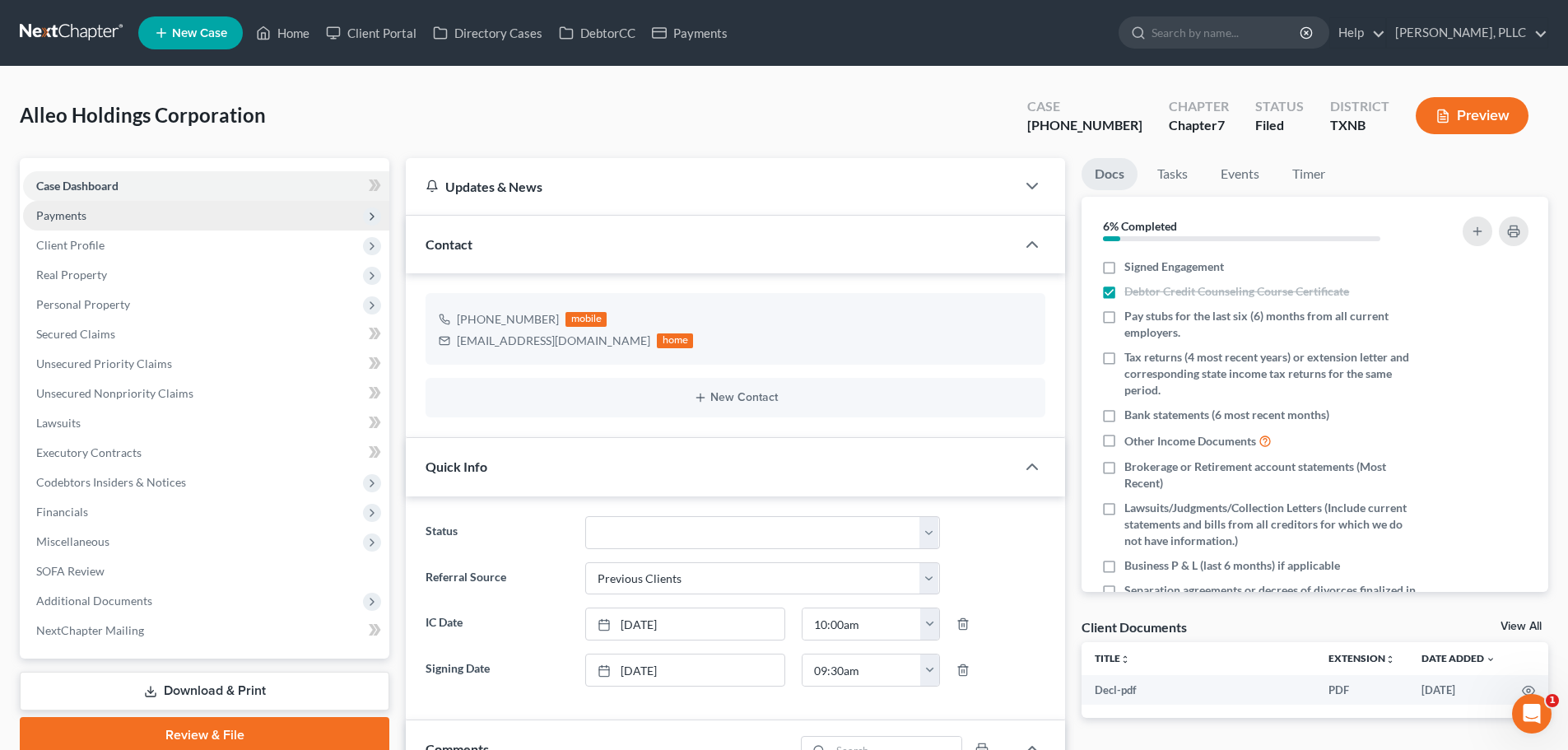
scroll to position [2260, 0]
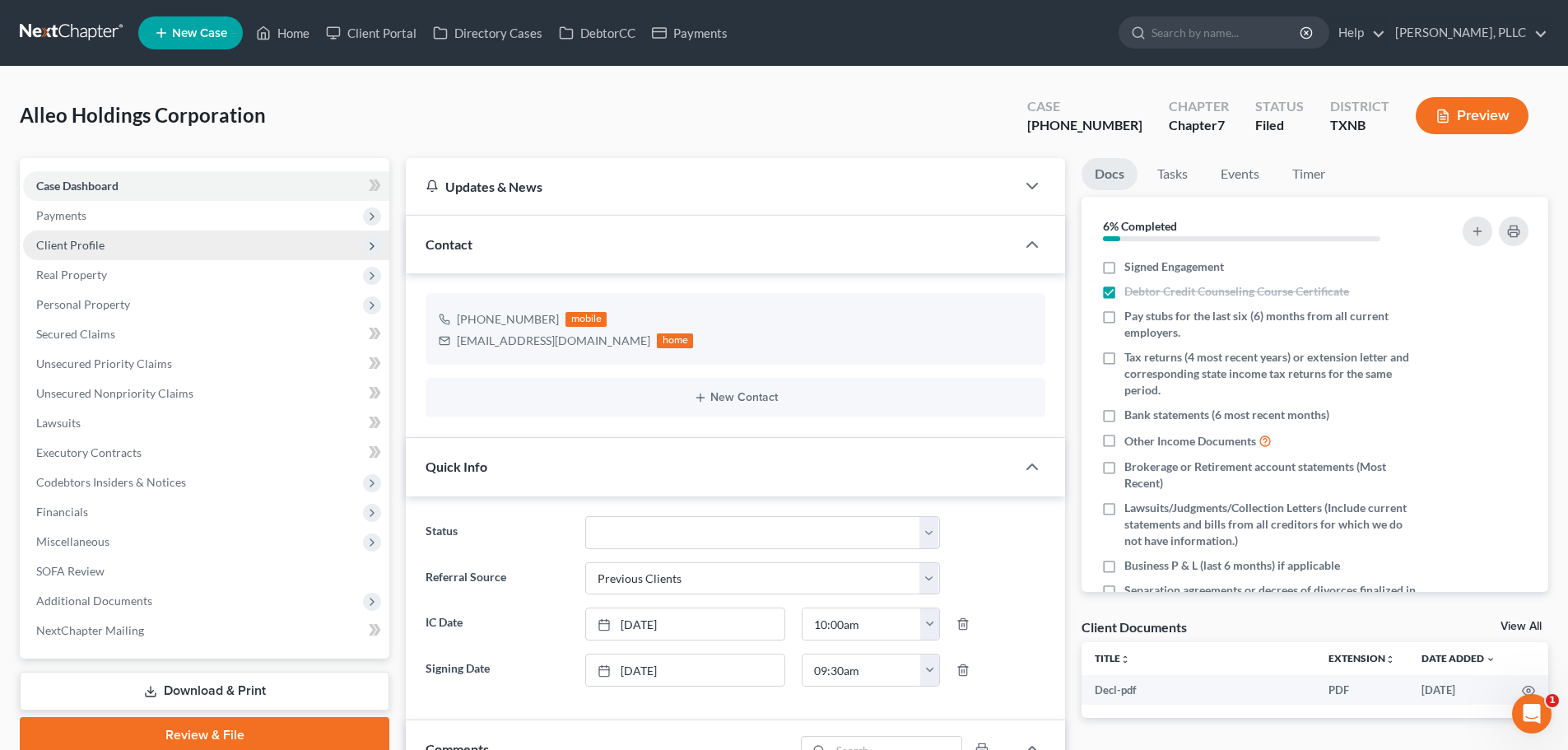
click at [80, 246] on span "Client Profile" at bounding box center [70, 245] width 68 height 14
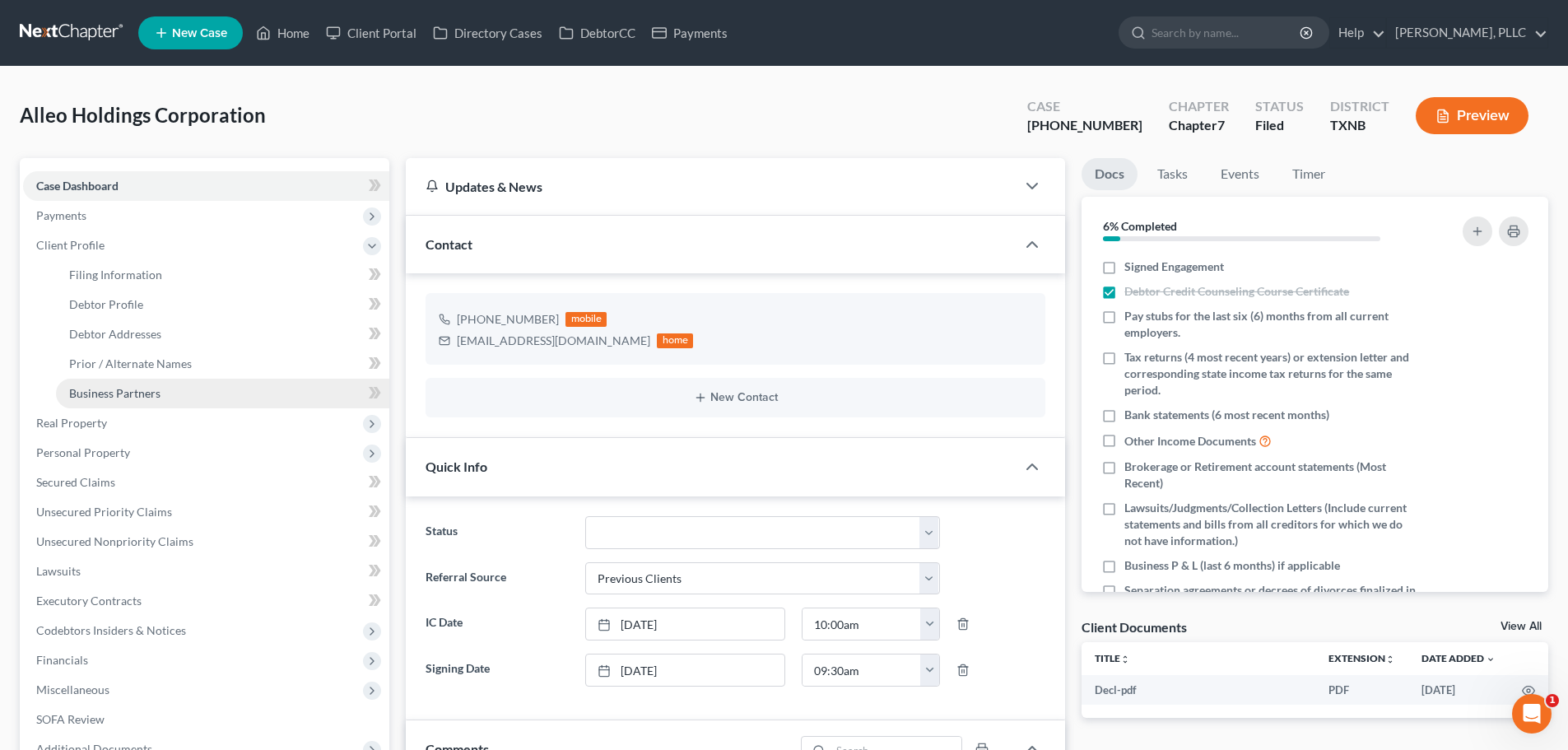
click at [116, 393] on span "Business Partners" at bounding box center [115, 393] width 91 height 14
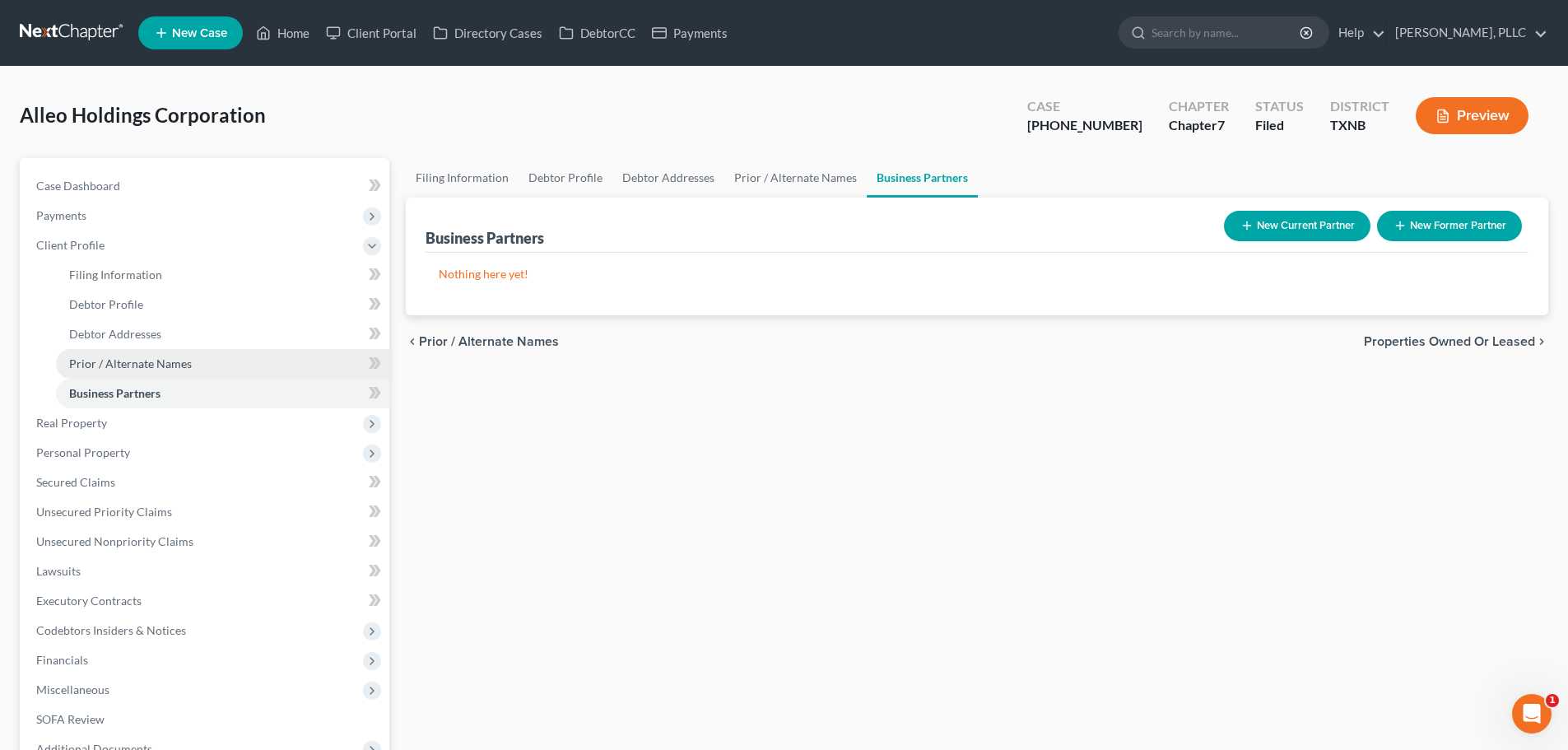
click at [119, 364] on span "Prior / Alternate Names" at bounding box center [131, 364] width 123 height 14
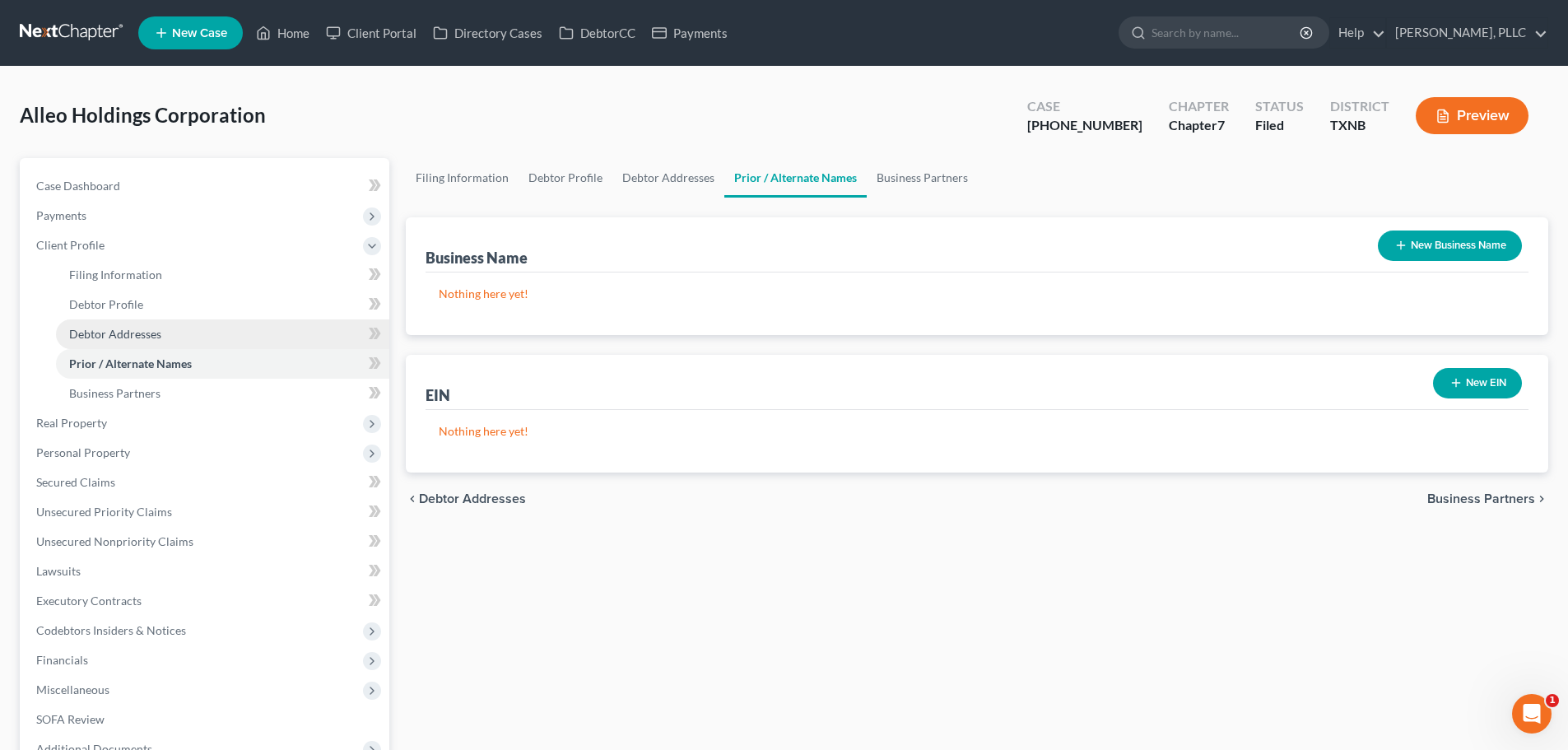
click at [119, 336] on span "Debtor Addresses" at bounding box center [115, 334] width 92 height 14
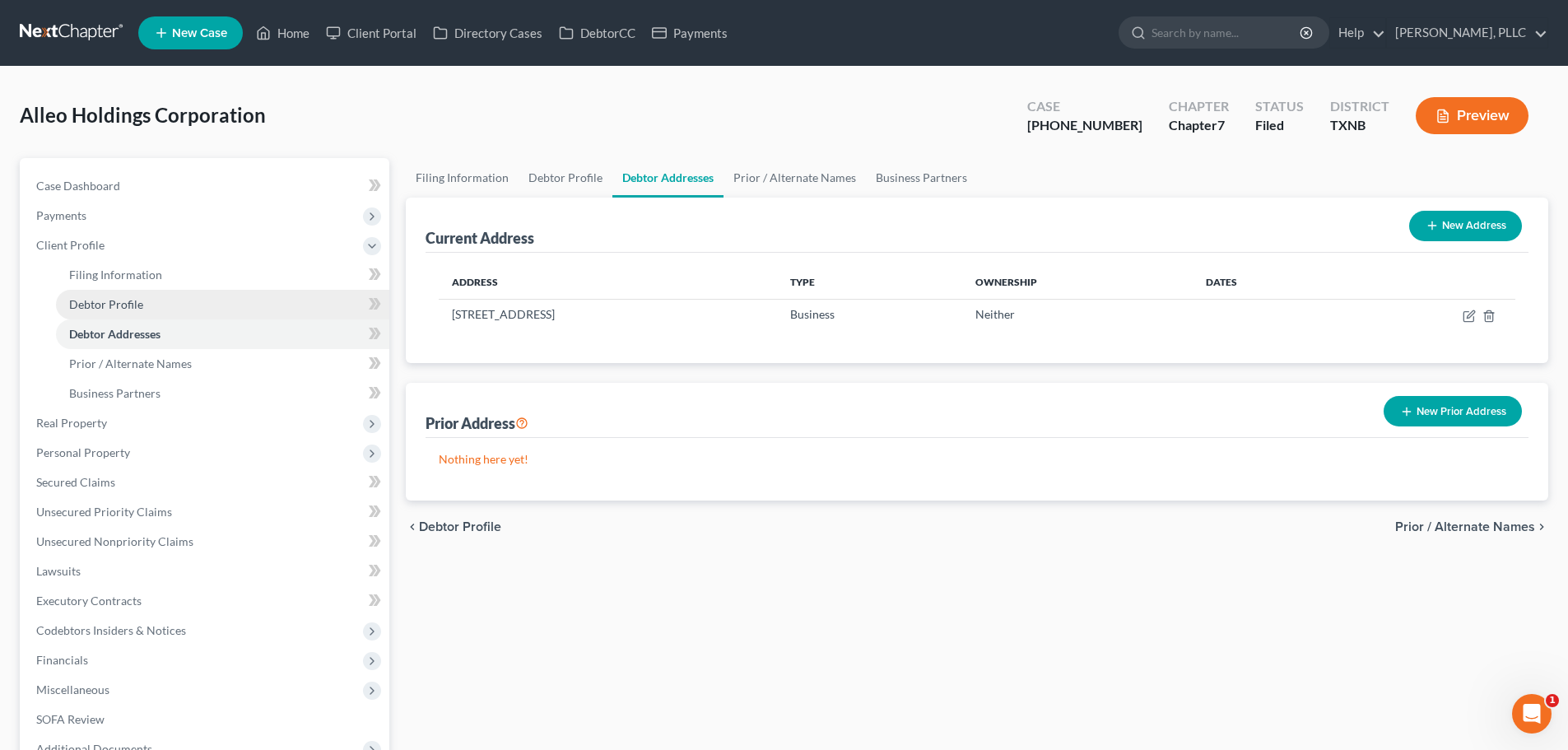
click at [118, 307] on span "Debtor Profile" at bounding box center [106, 305] width 74 height 14
